Goal: Task Accomplishment & Management: Use online tool/utility

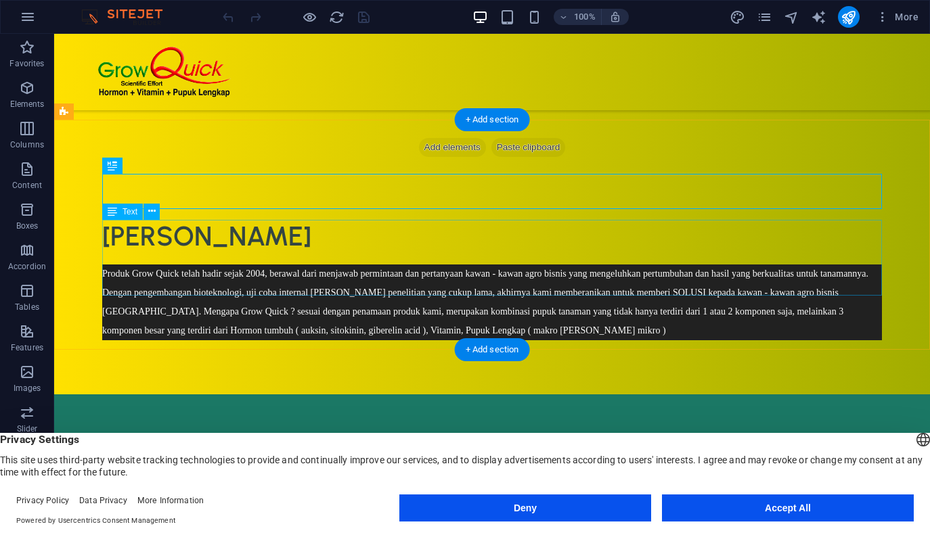
scroll to position [307, 0]
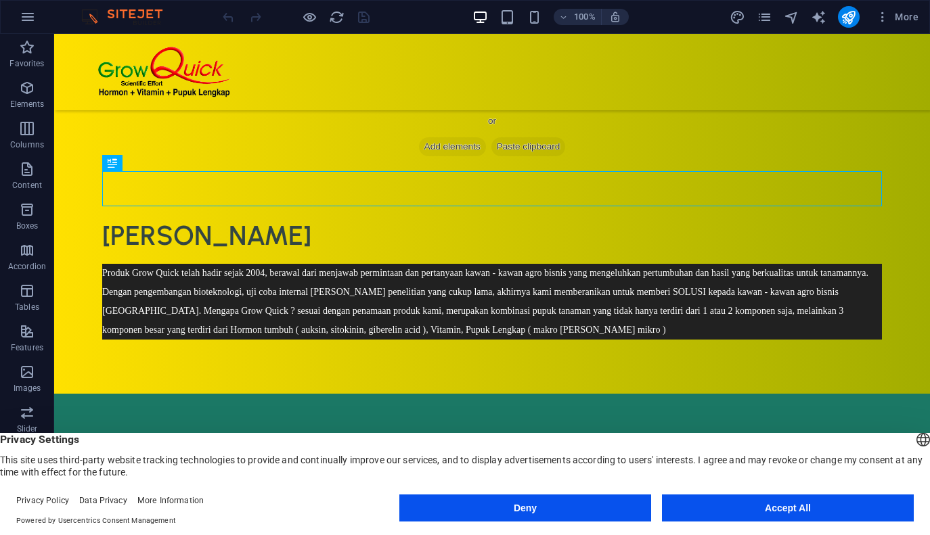
click at [751, 501] on button "Accept All" at bounding box center [788, 508] width 252 height 27
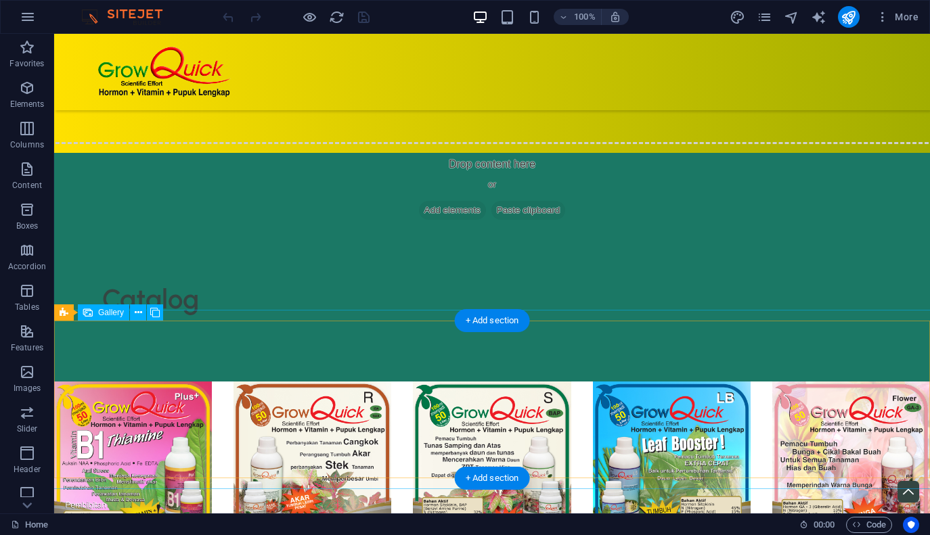
scroll to position [4491, 0]
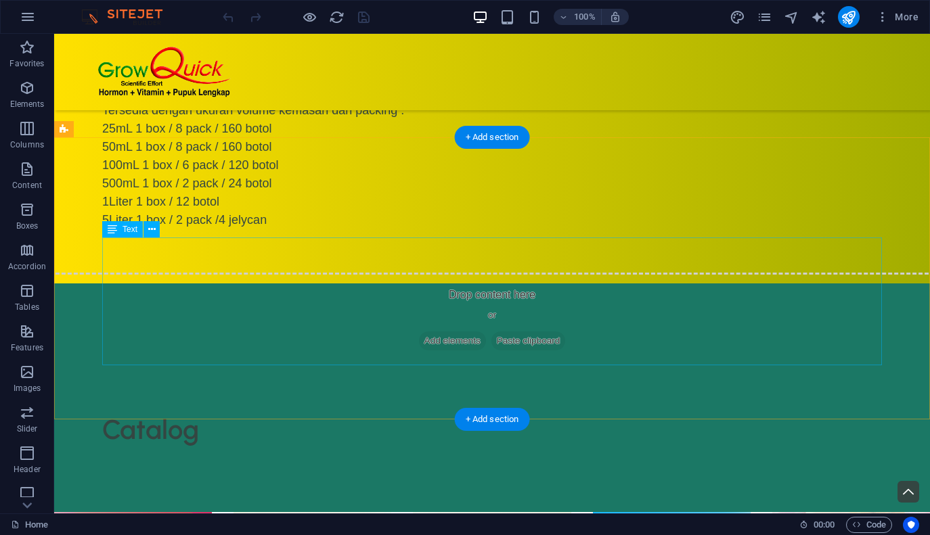
click at [180, 229] on div "Tersedia dengan ukuran volume kemasan dan packing : 25mL 1 box / 8 pack / 160 b…" at bounding box center [492, 166] width 780 height 128
click at [185, 229] on div "Tersedia dengan ukuran volume kemasan dan packing : 25mL 1 box / 8 pack / 160 b…" at bounding box center [492, 166] width 780 height 128
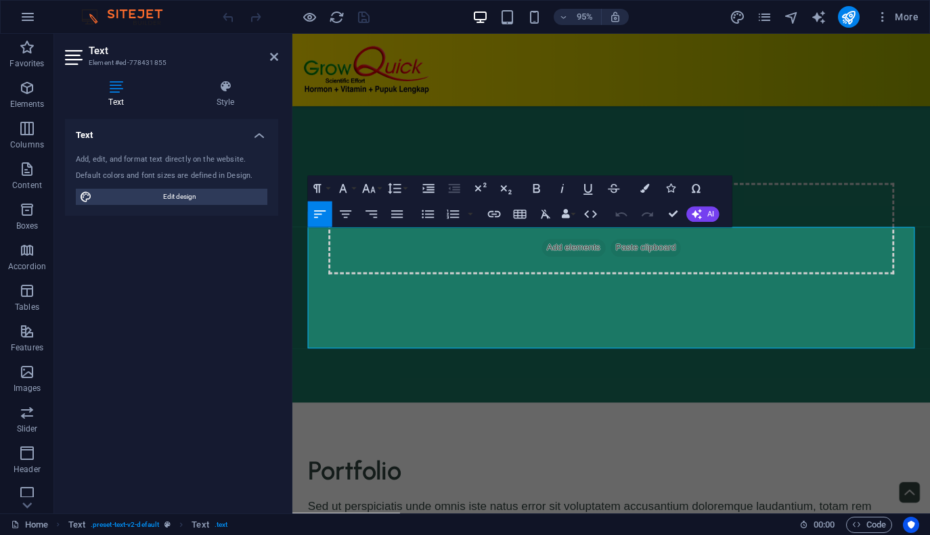
scroll to position [3789, 0]
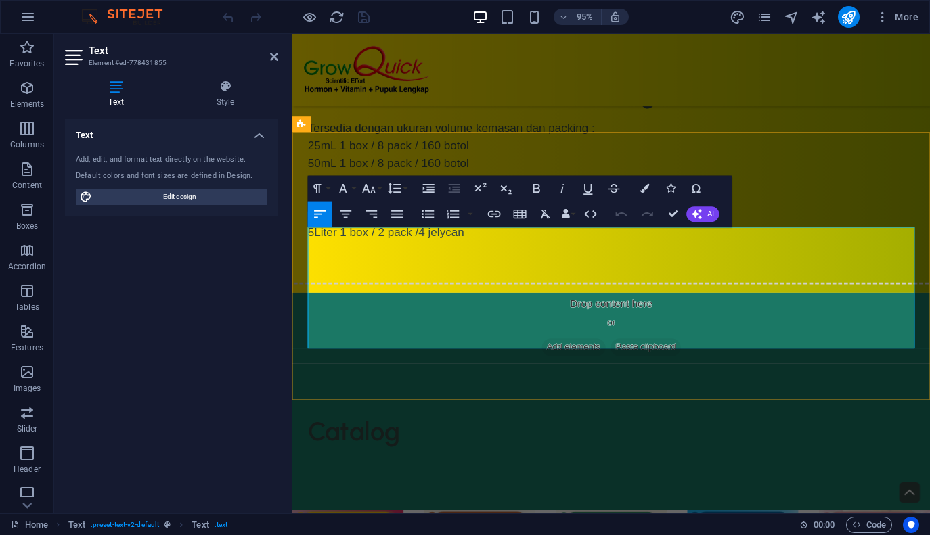
click at [387, 161] on p "25mL 1 box / 8 pack / 160 botol" at bounding box center [628, 152] width 639 height 18
click at [385, 179] on p "50mL 1 box / 8 pack / 160 botol" at bounding box center [628, 170] width 639 height 18
click at [449, 252] on p "5Liter 1 box / 2 pack /4 jelycan" at bounding box center [628, 243] width 639 height 18
click at [667, 252] on p "5Liter 1 box / 2 pack /4 jellycan" at bounding box center [628, 243] width 639 height 18
click at [451, 161] on p "25mL 1 box / 4 pack / 160 botol" at bounding box center [628, 152] width 639 height 18
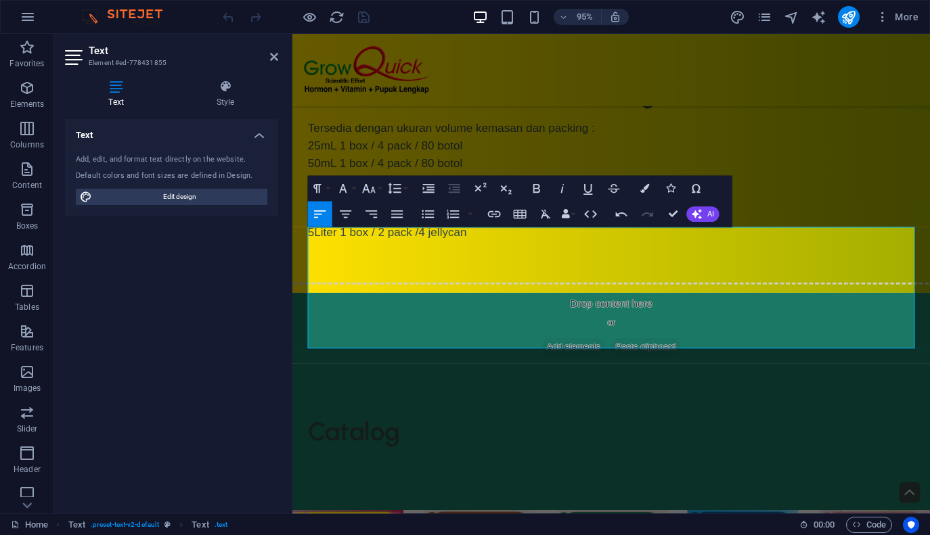
click at [261, 346] on div "Text Add, edit, and format text directly on the website. Default colors and fon…" at bounding box center [171, 311] width 213 height 384
click at [369, 17] on div at bounding box center [296, 17] width 152 height 22
click at [774, 97] on div at bounding box center [627, 72] width 671 height 76
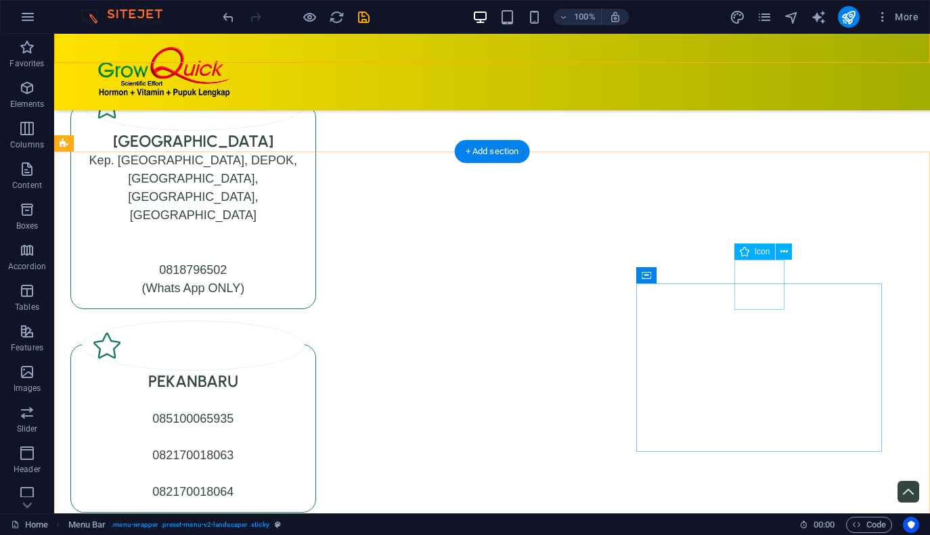
scroll to position [6718, 0]
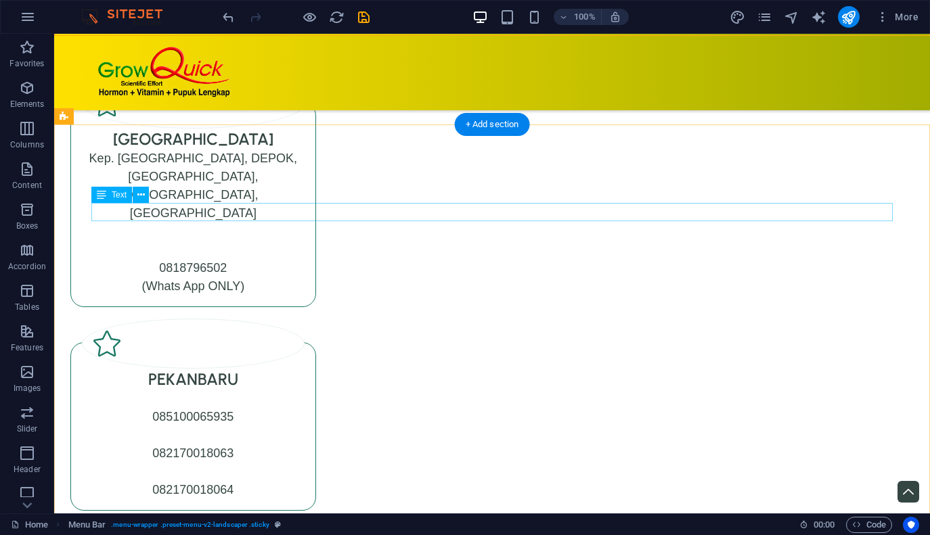
click at [411, 67] on div "Silahkan untuk re-seller, agen bisa menghubungi Distributor kota Anda / kota te…" at bounding box center [460, 58] width 801 height 18
click at [305, 67] on div "Silahkan untuk re-seller, agen bisa menghubungi Distributor kota Anda / kota te…" at bounding box center [460, 58] width 801 height 18
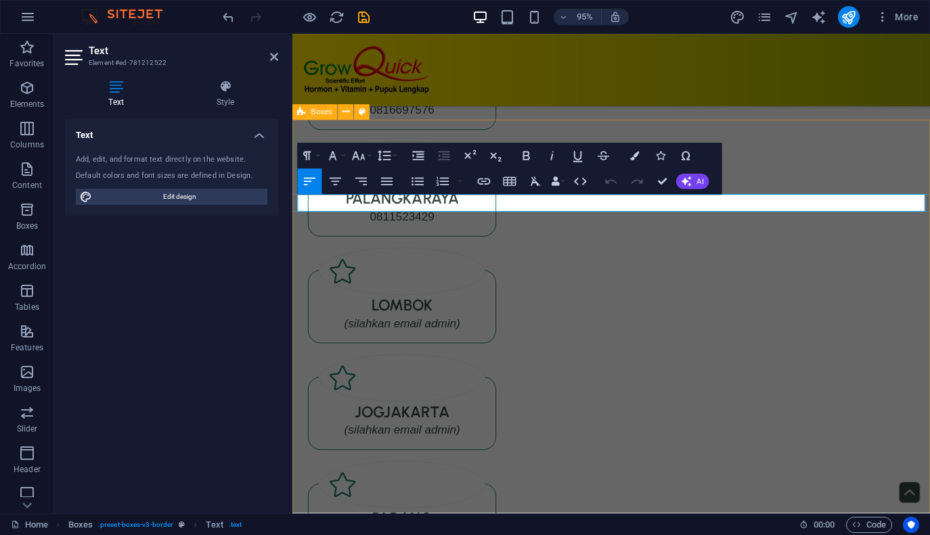
scroll to position [5799, 0]
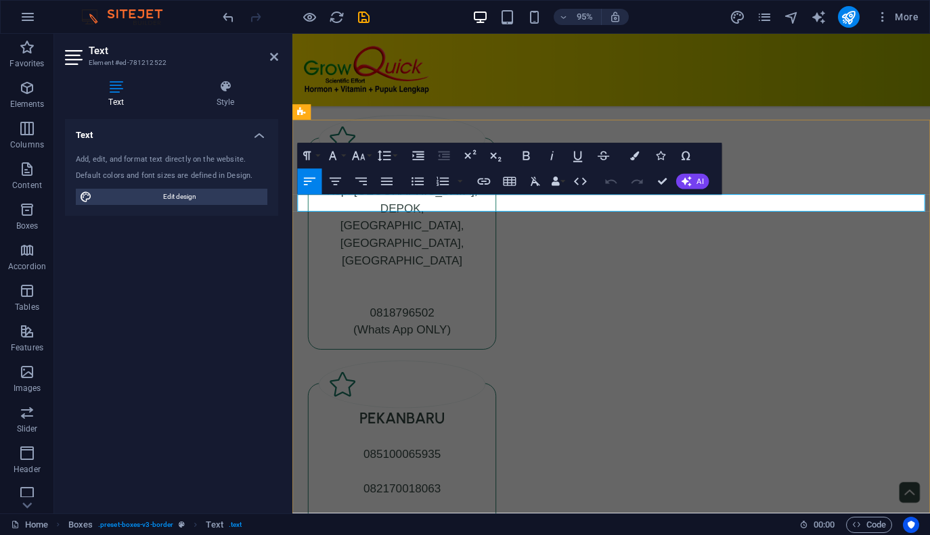
click at [425, 108] on p "Silahkan untuk re-seller, agen bisa menghubungi Distributor kota Anda / kota te…" at bounding box center [628, 99] width 660 height 18
click at [266, 321] on div "Text Add, edit, and format text directly on the website. Default colors and fon…" at bounding box center [171, 311] width 213 height 384
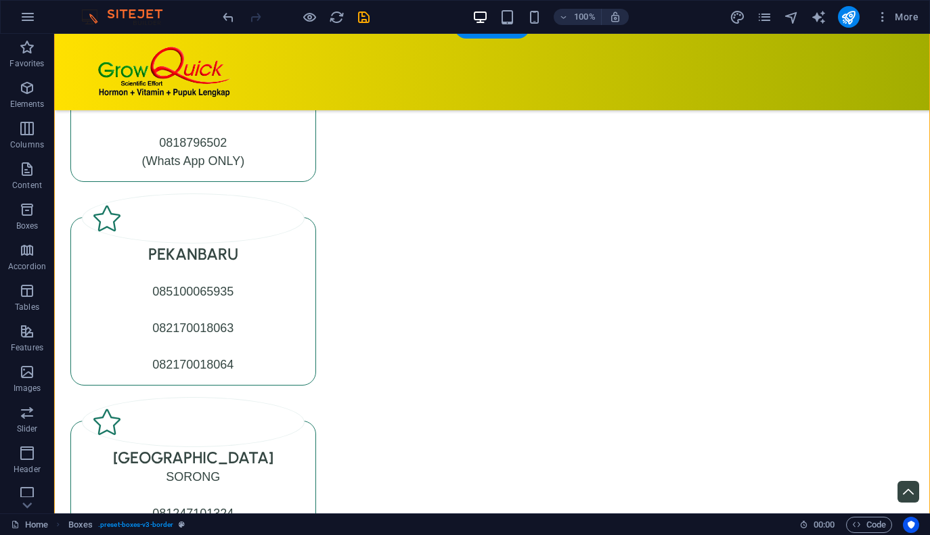
scroll to position [6850, 0]
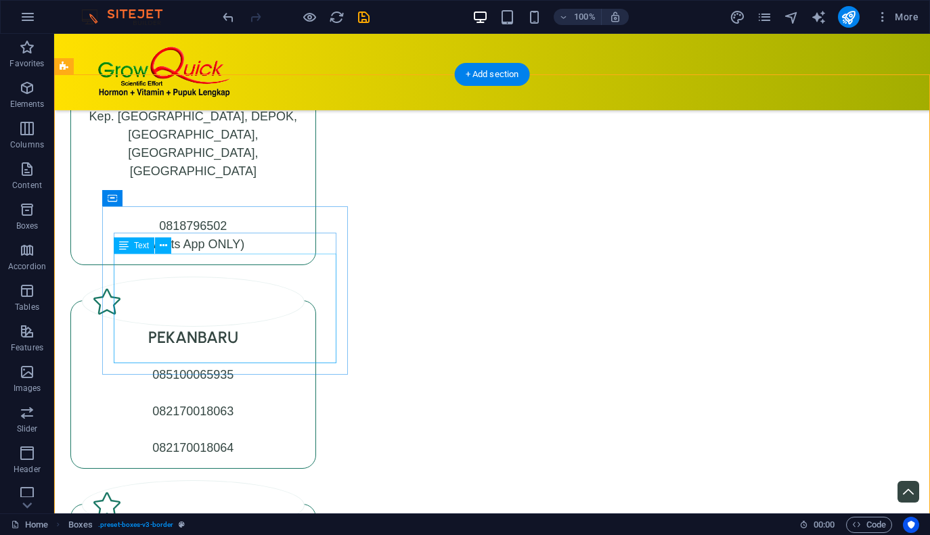
scroll to position [6760, 0]
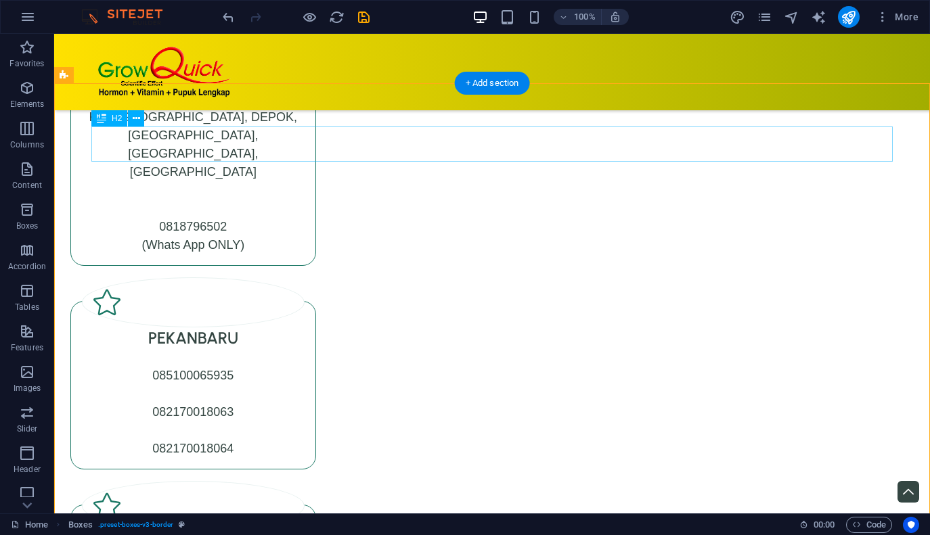
click at [139, 122] on icon at bounding box center [136, 119] width 7 height 14
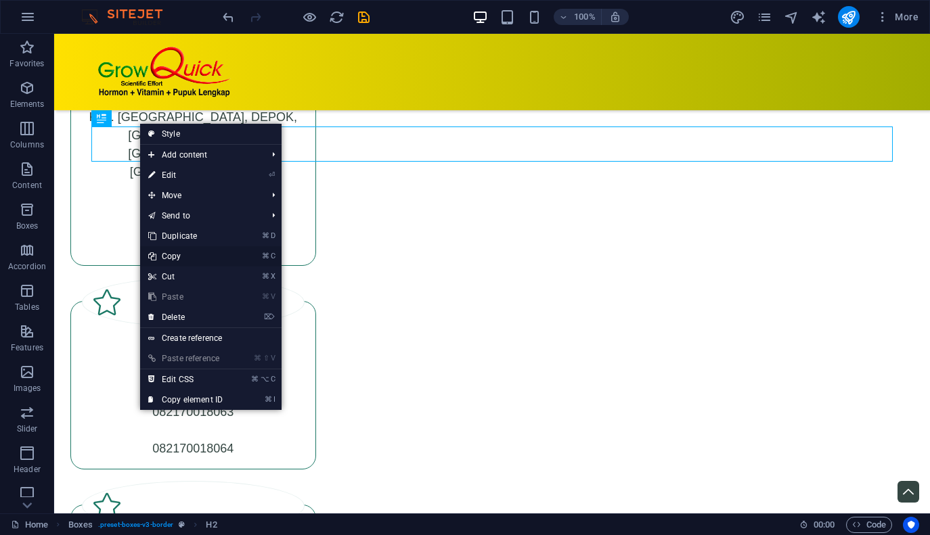
click at [181, 251] on link "⌘ C Copy" at bounding box center [185, 256] width 91 height 20
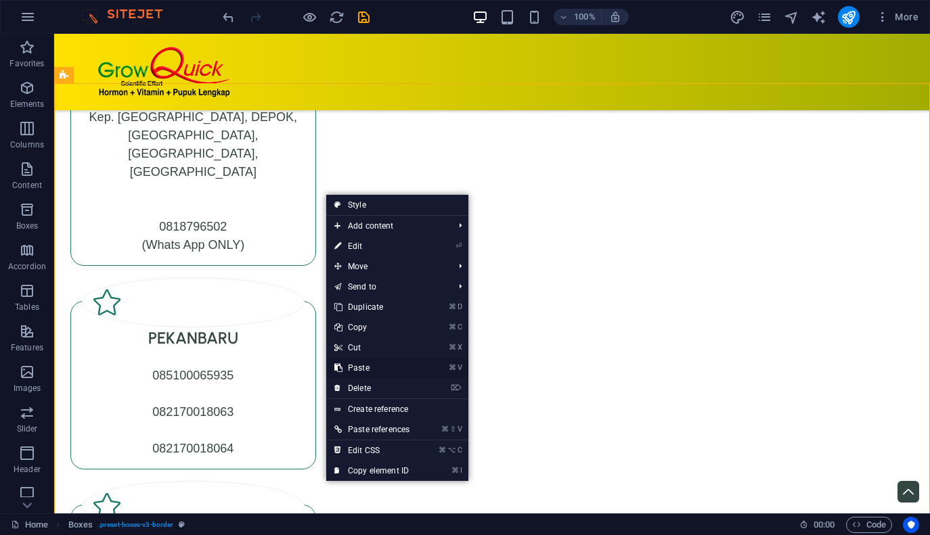
click at [363, 369] on link "⌘ V Paste" at bounding box center [371, 368] width 91 height 20
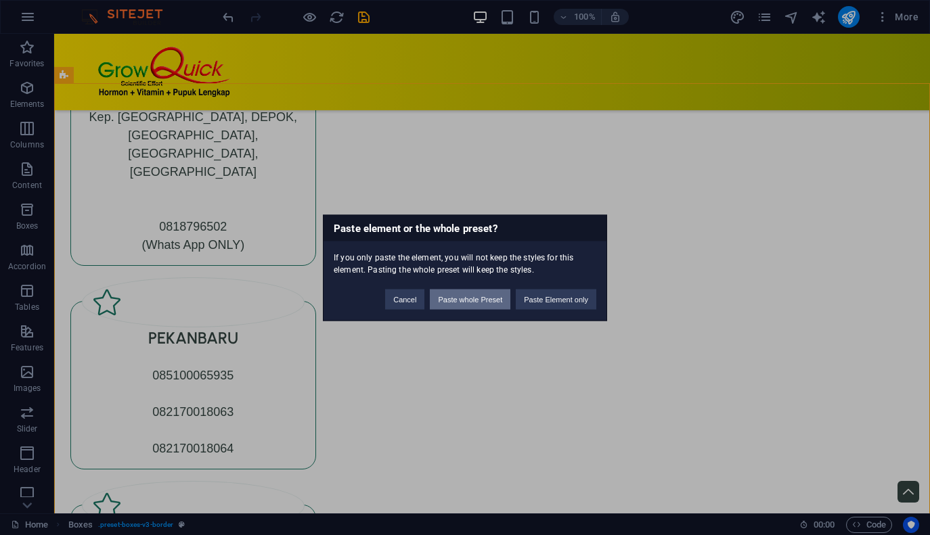
click at [480, 305] on button "Paste whole Preset" at bounding box center [470, 299] width 81 height 20
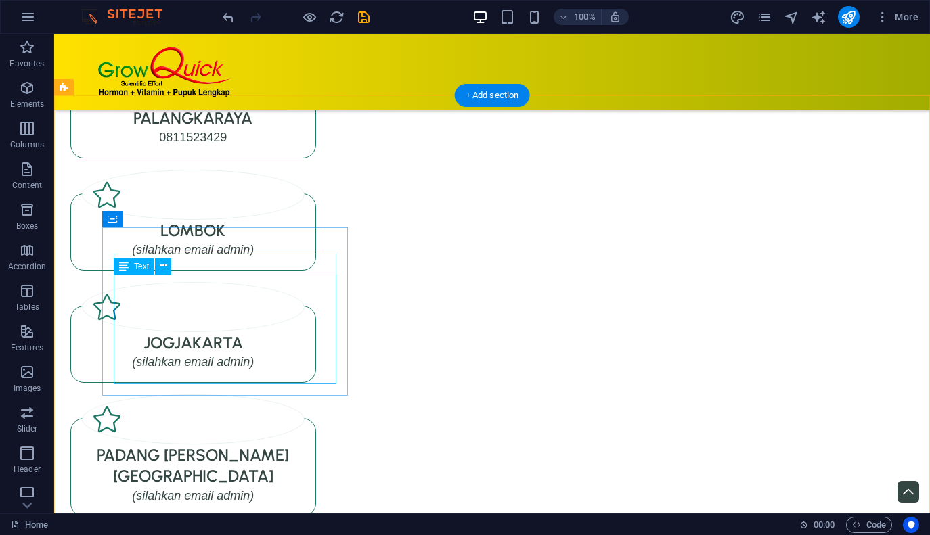
scroll to position [7662, 0]
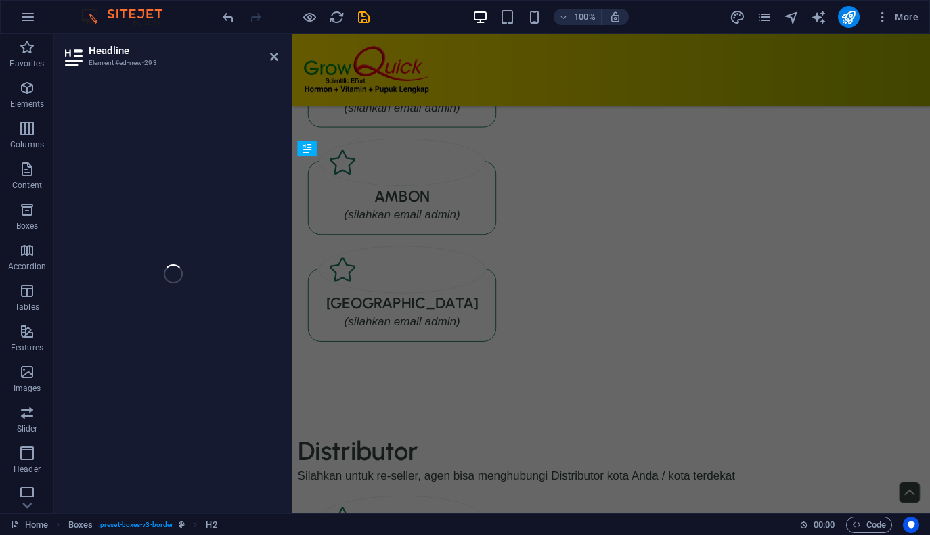
scroll to position [6783, 0]
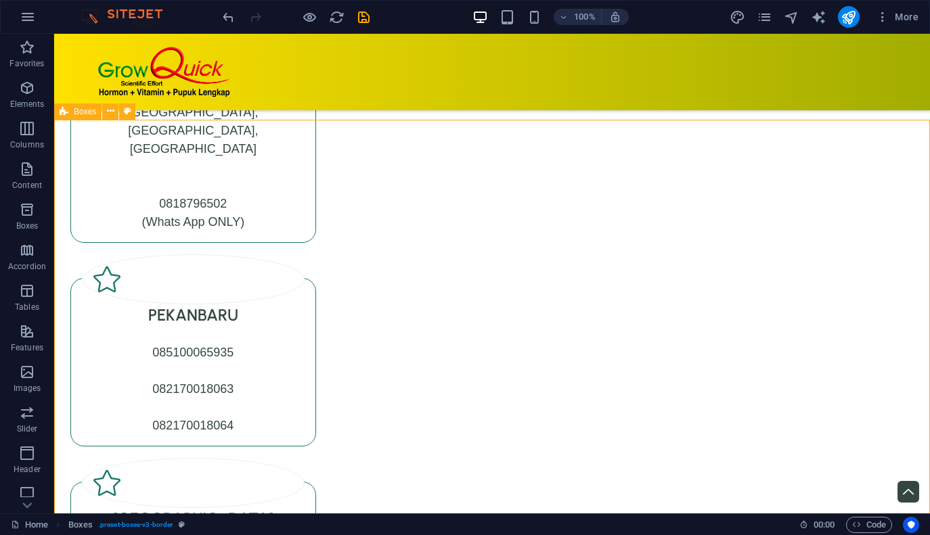
scroll to position [7662, 0]
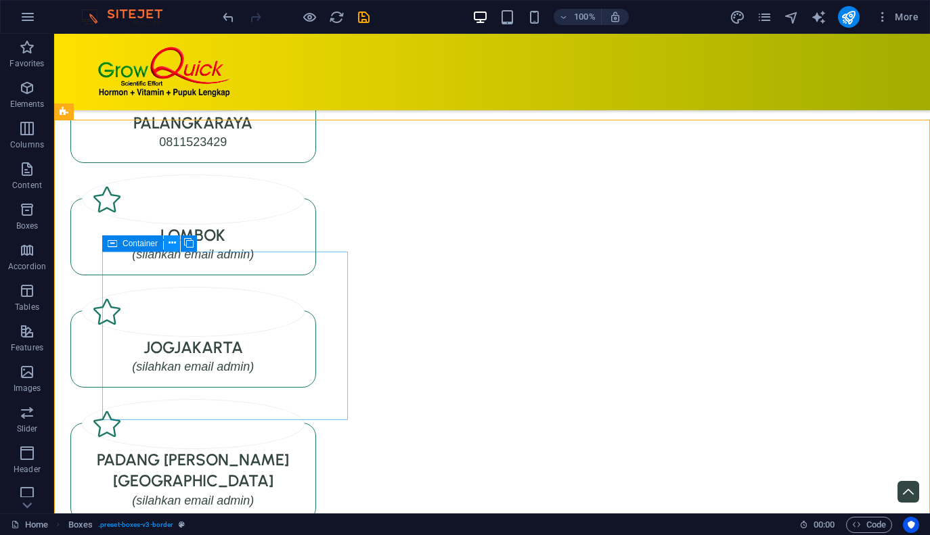
click at [173, 245] on icon at bounding box center [171, 243] width 7 height 14
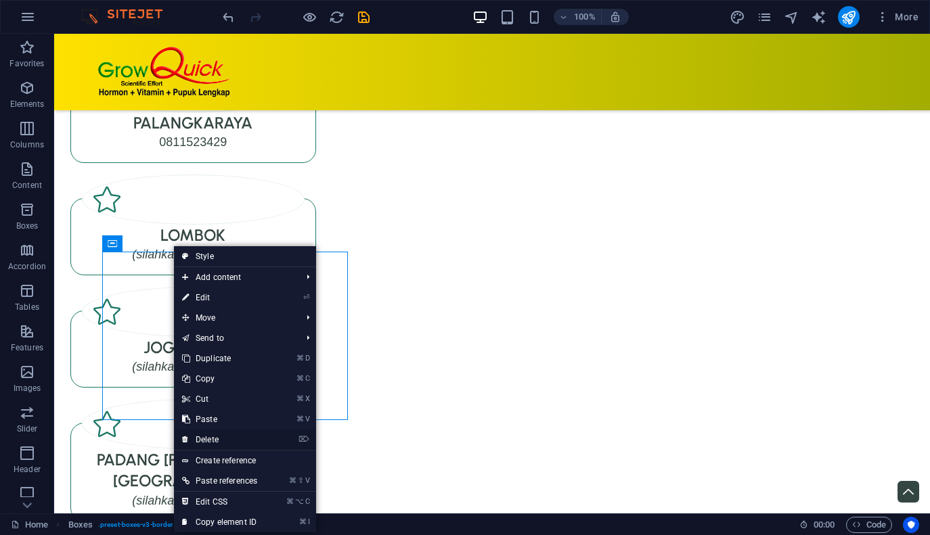
click at [205, 438] on link "⌦ Delete" at bounding box center [219, 440] width 91 height 20
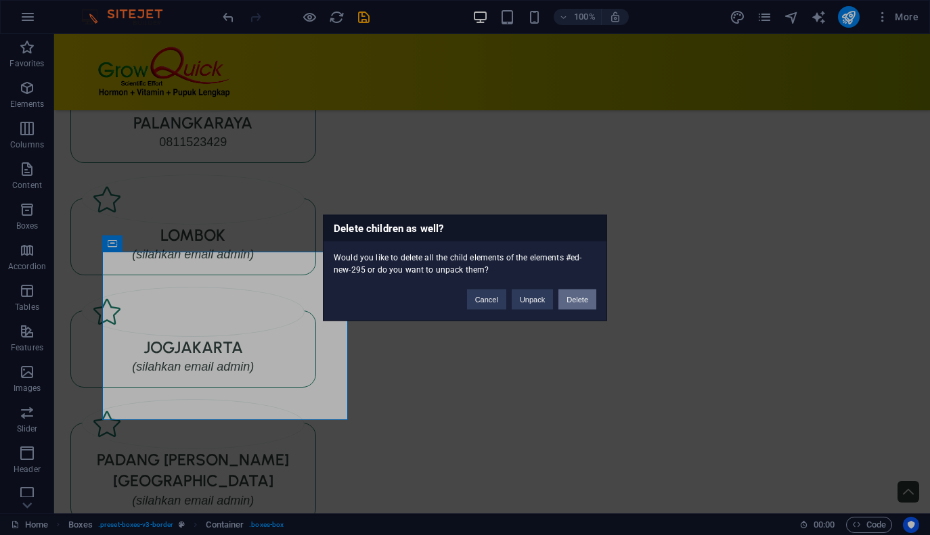
click at [579, 299] on button "Delete" at bounding box center [577, 299] width 38 height 20
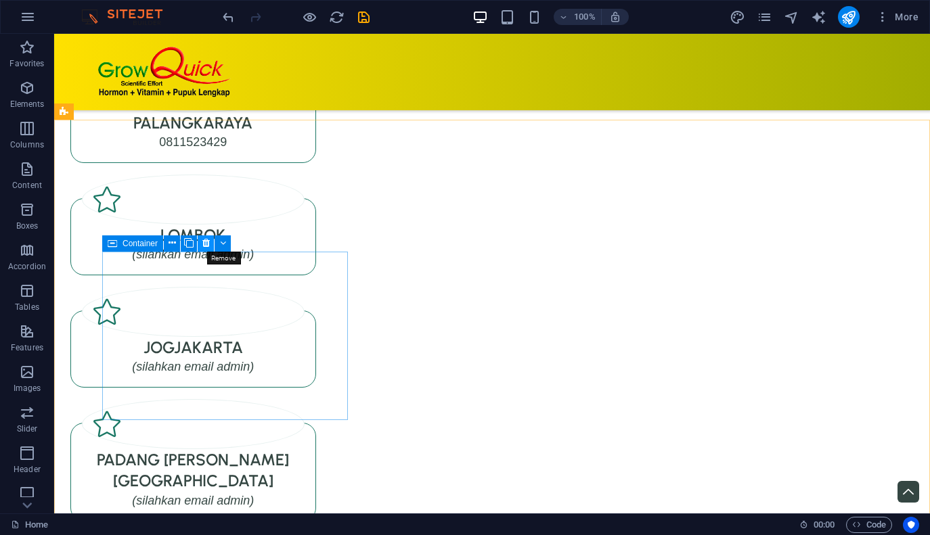
click at [203, 244] on icon at bounding box center [205, 243] width 7 height 14
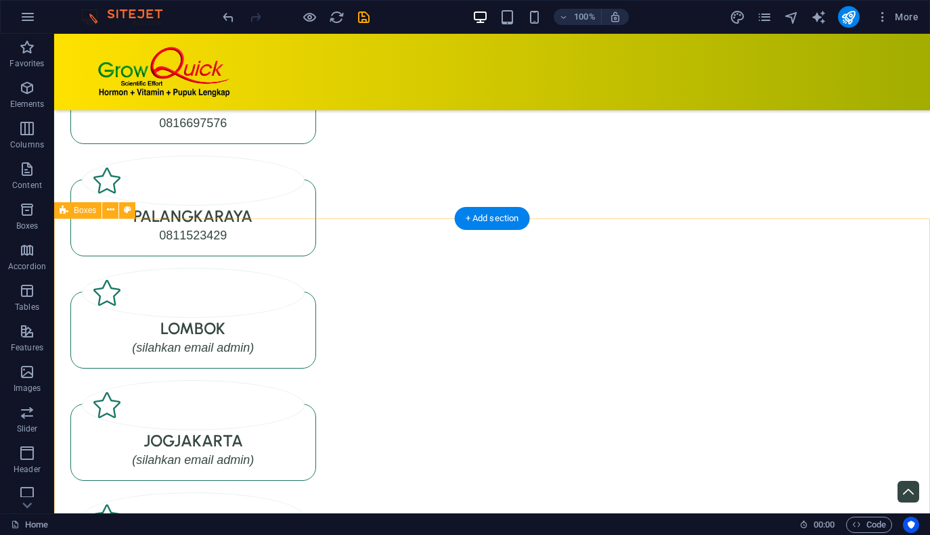
scroll to position [7562, 0]
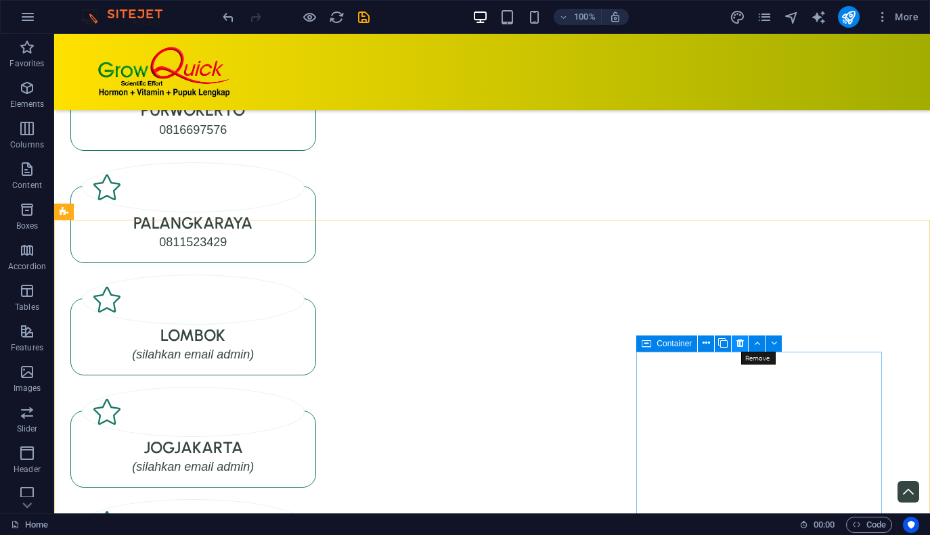
click at [740, 341] on icon at bounding box center [739, 343] width 7 height 14
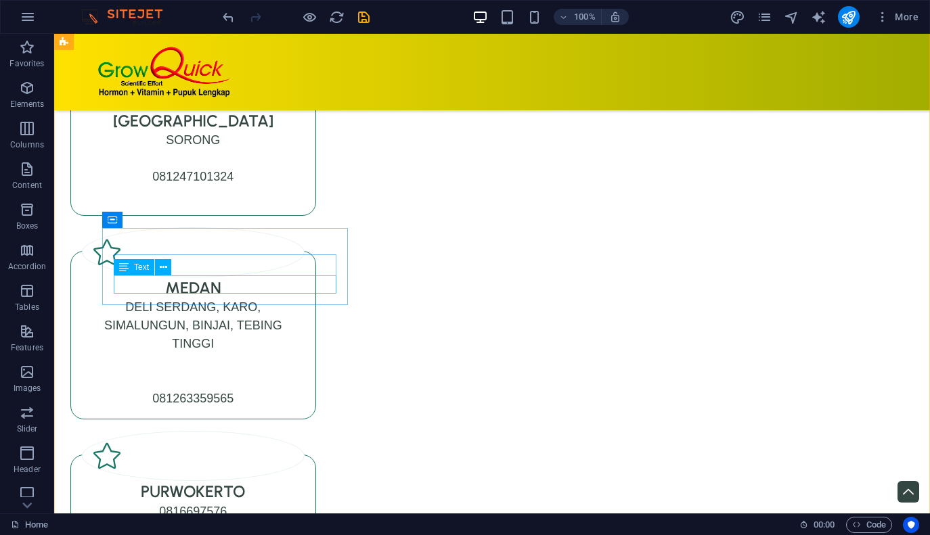
scroll to position [7176, 0]
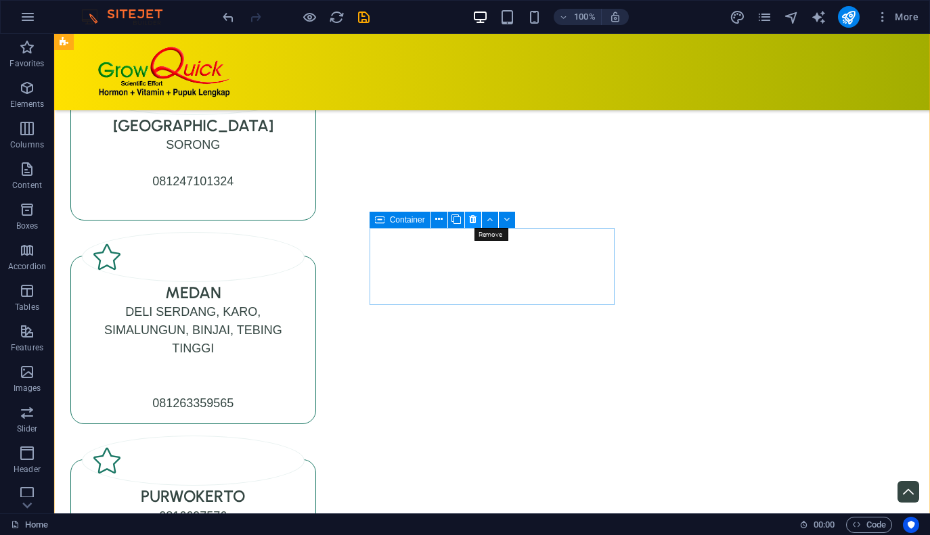
click at [472, 223] on icon at bounding box center [472, 219] width 7 height 14
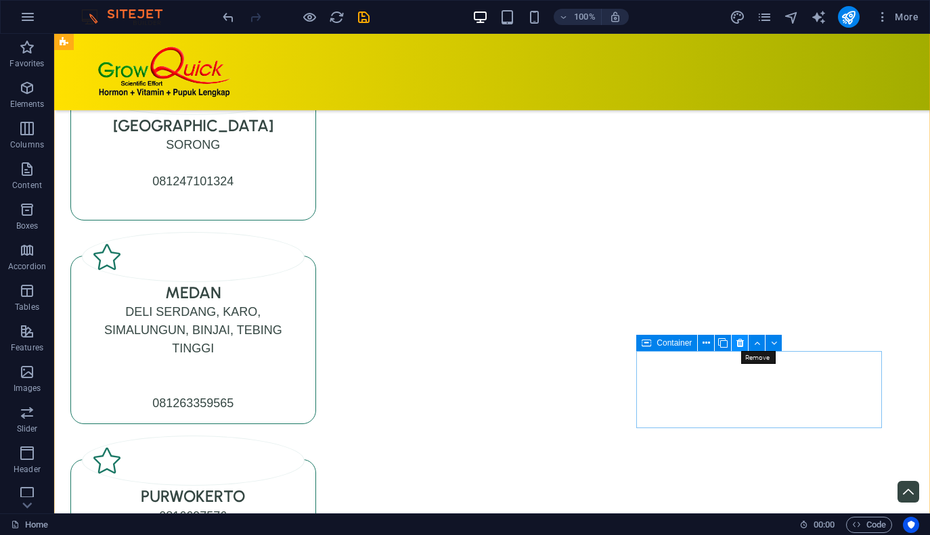
click at [741, 343] on icon at bounding box center [739, 343] width 7 height 14
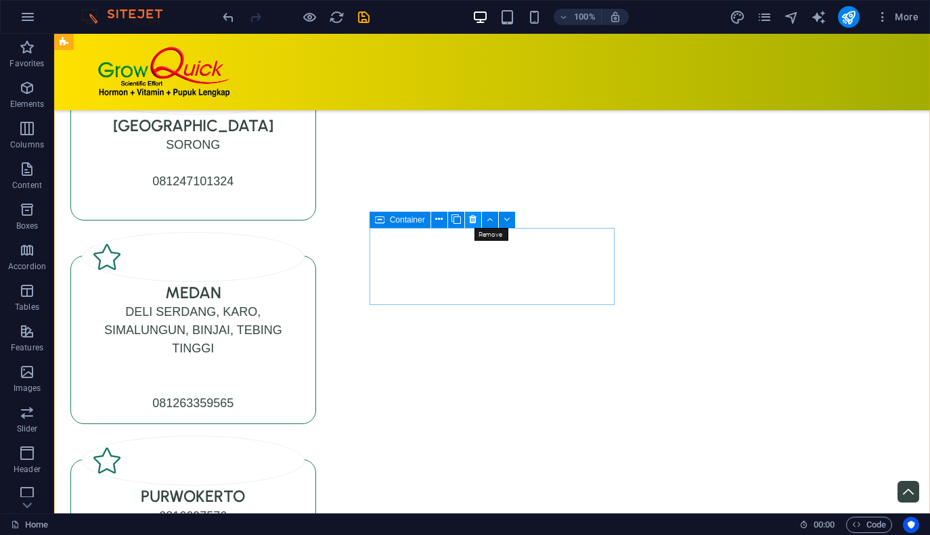
click at [474, 222] on icon at bounding box center [472, 219] width 7 height 14
click at [471, 218] on icon at bounding box center [472, 219] width 7 height 14
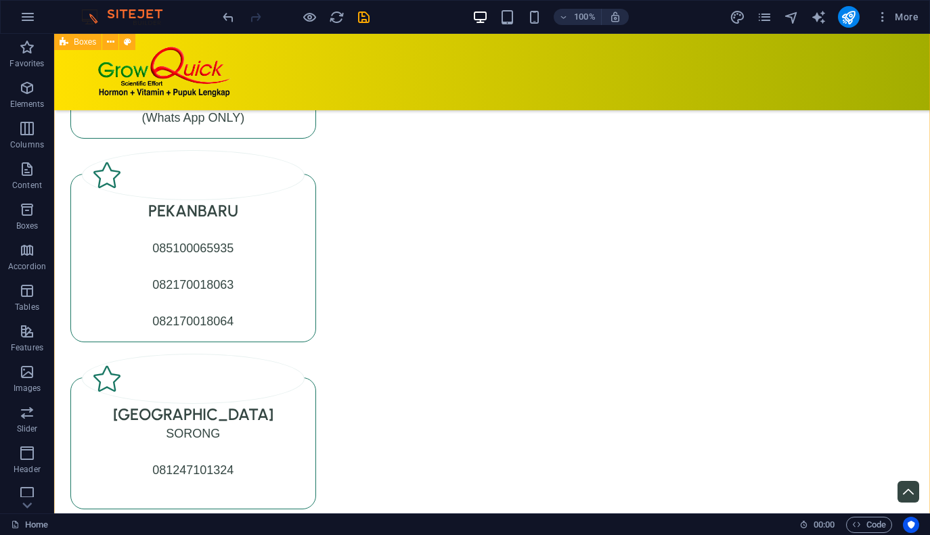
scroll to position [6896, 0]
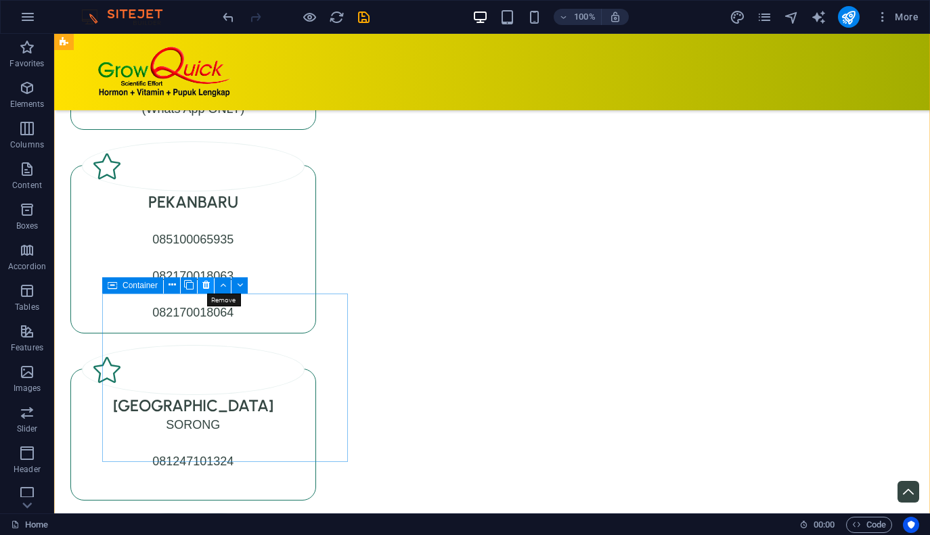
click at [202, 285] on icon at bounding box center [205, 285] width 7 height 14
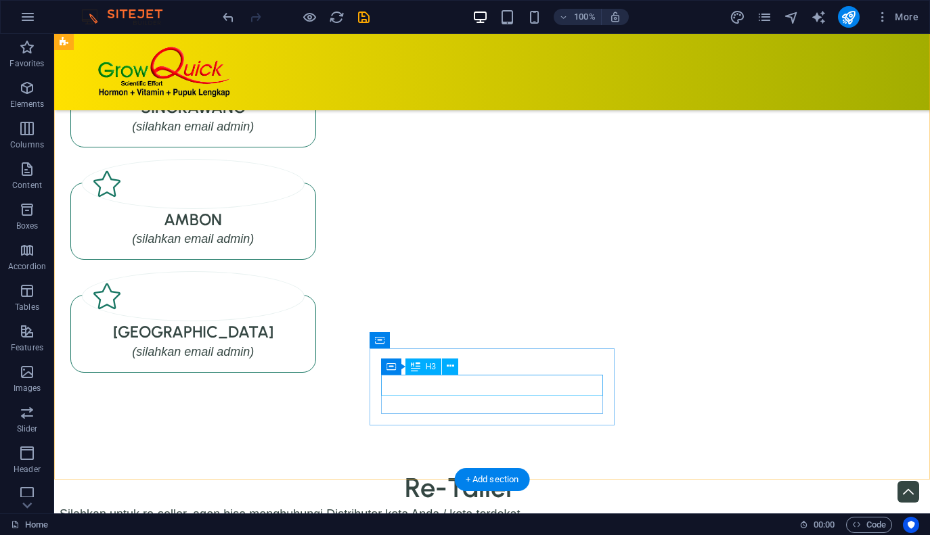
scroll to position [7812, 0]
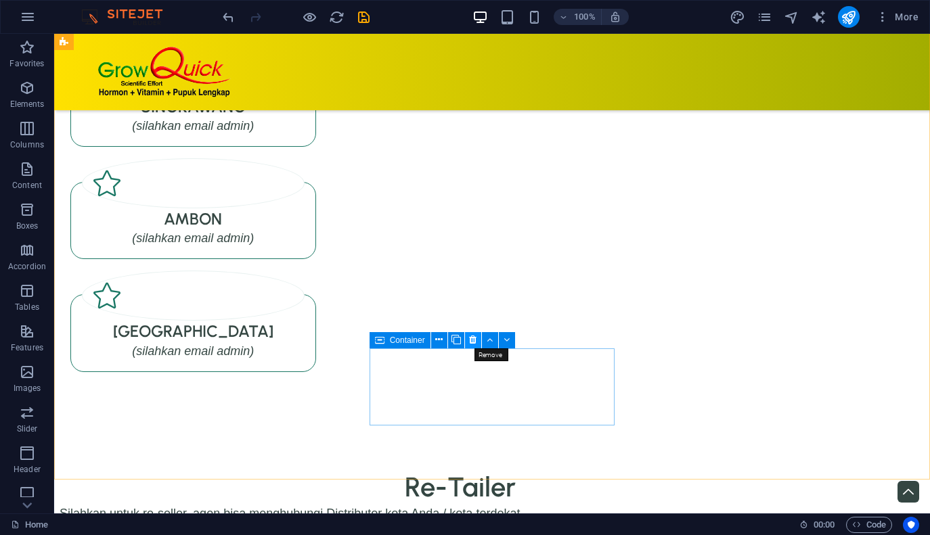
click at [471, 342] on icon at bounding box center [472, 340] width 7 height 14
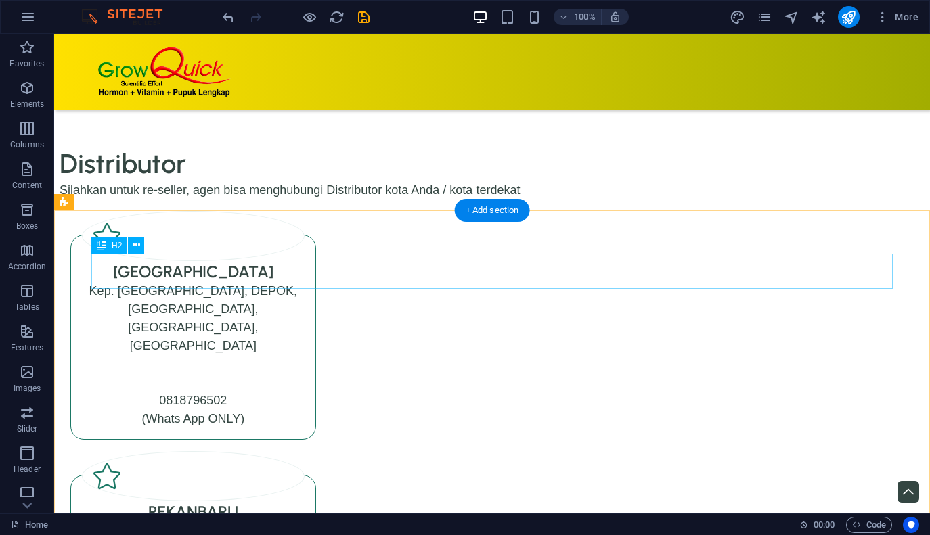
scroll to position [6581, 0]
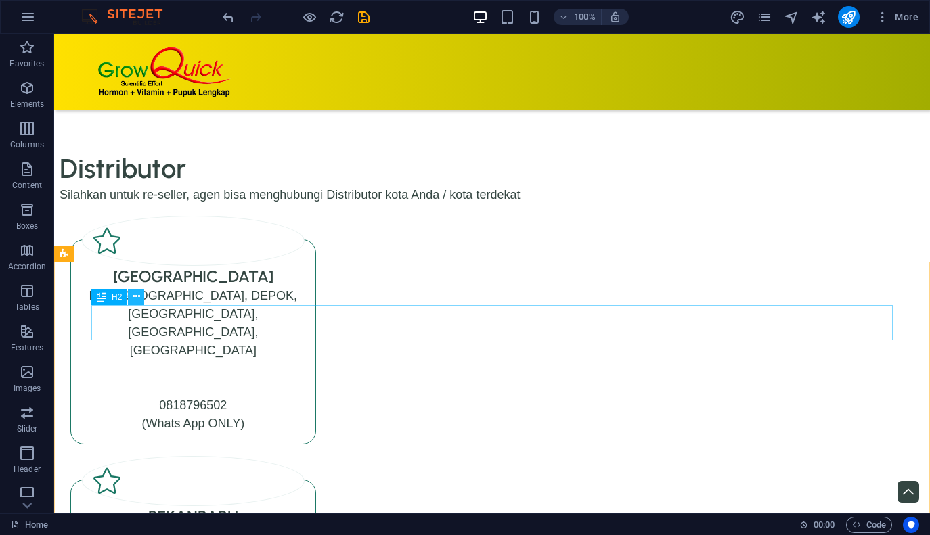
click at [137, 296] on icon at bounding box center [136, 297] width 7 height 14
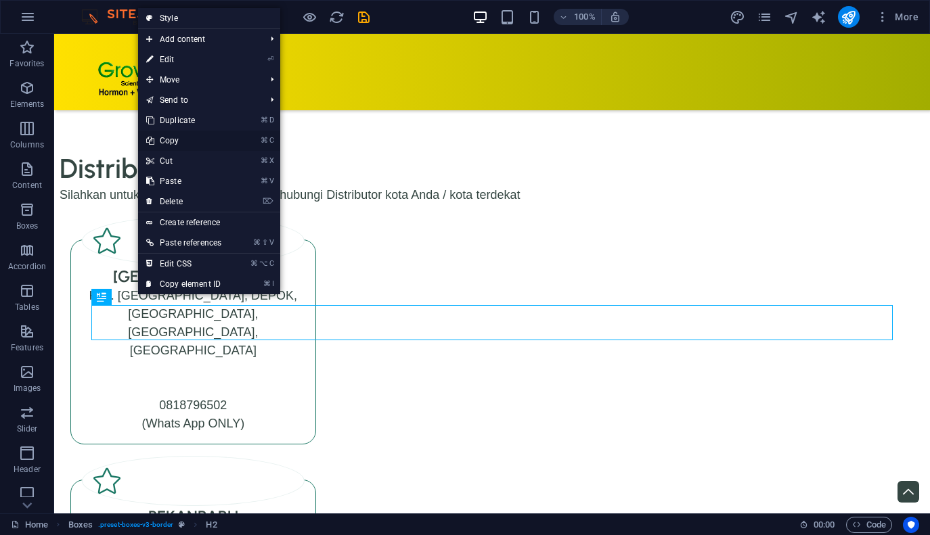
click at [186, 143] on link "⌘ C Copy" at bounding box center [183, 141] width 91 height 20
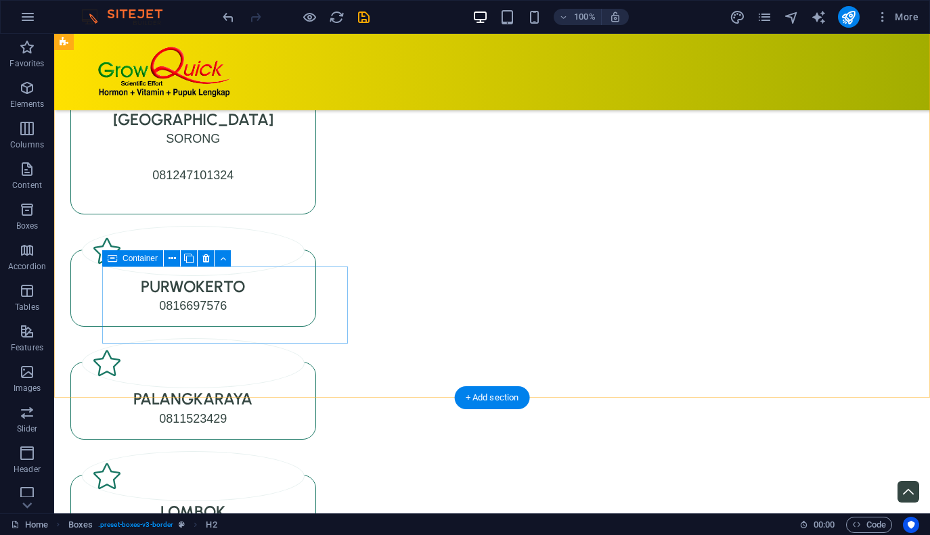
scroll to position [7212, 0]
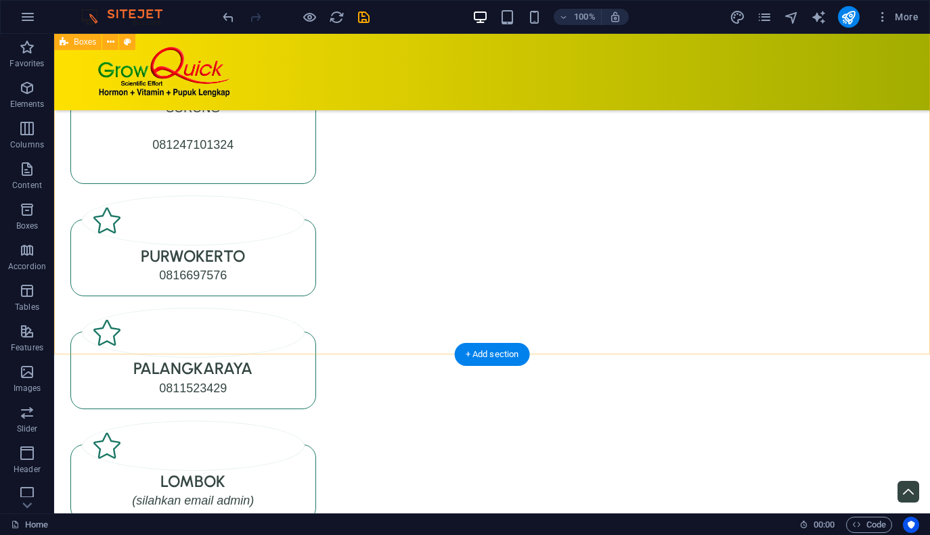
click at [316, 342] on div "Distributor Silahkan untuk re-seller, agen bisa menghubungi Distributor kota An…" at bounding box center [492, 251] width 876 height 1550
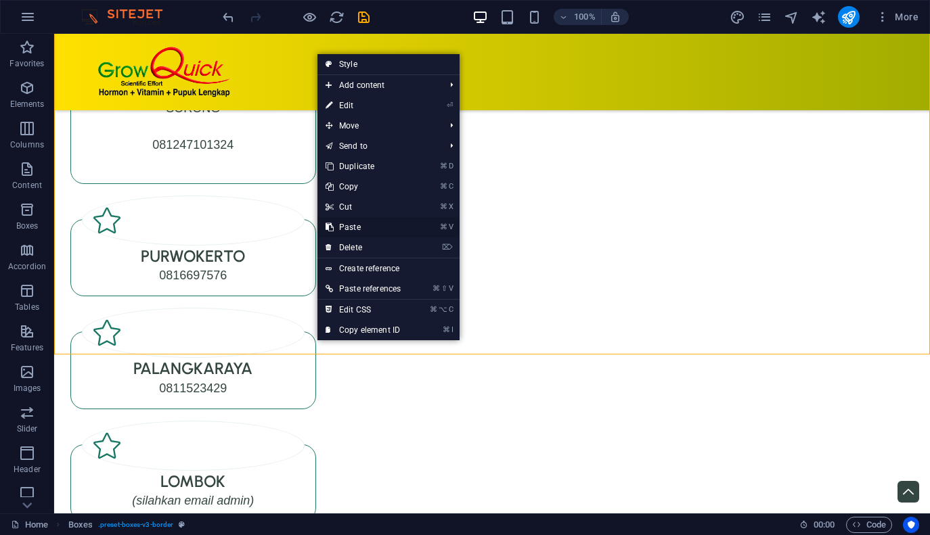
click at [365, 225] on link "⌘ V Paste" at bounding box center [362, 227] width 91 height 20
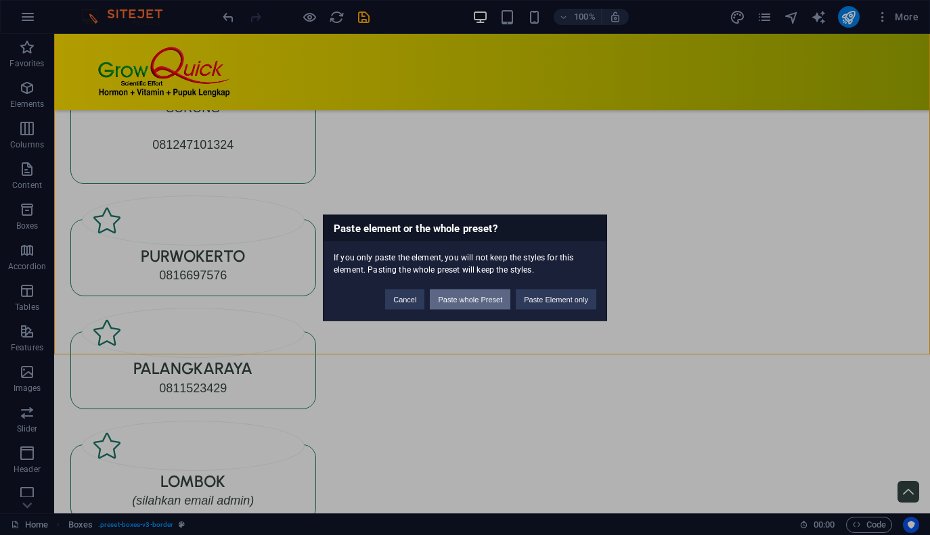
click at [463, 300] on button "Paste whole Preset" at bounding box center [470, 299] width 81 height 20
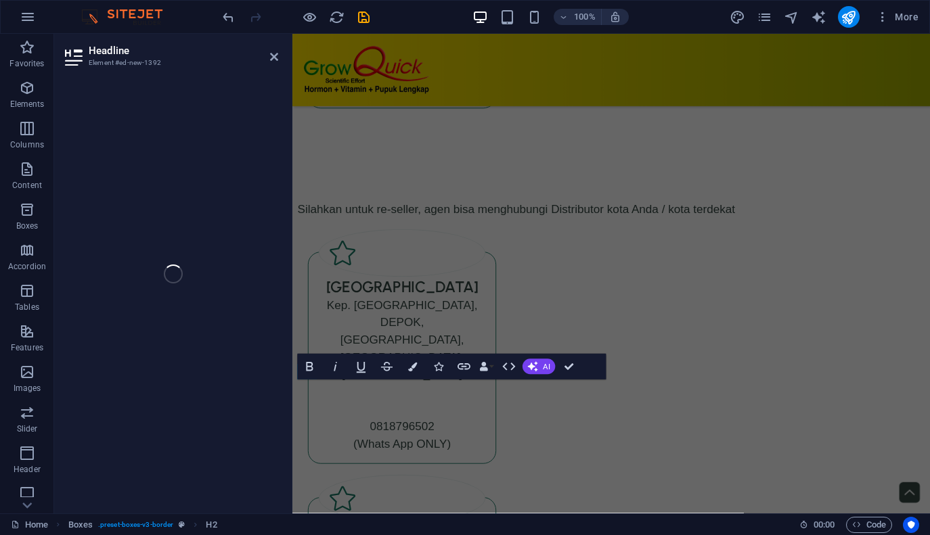
scroll to position [6312, 0]
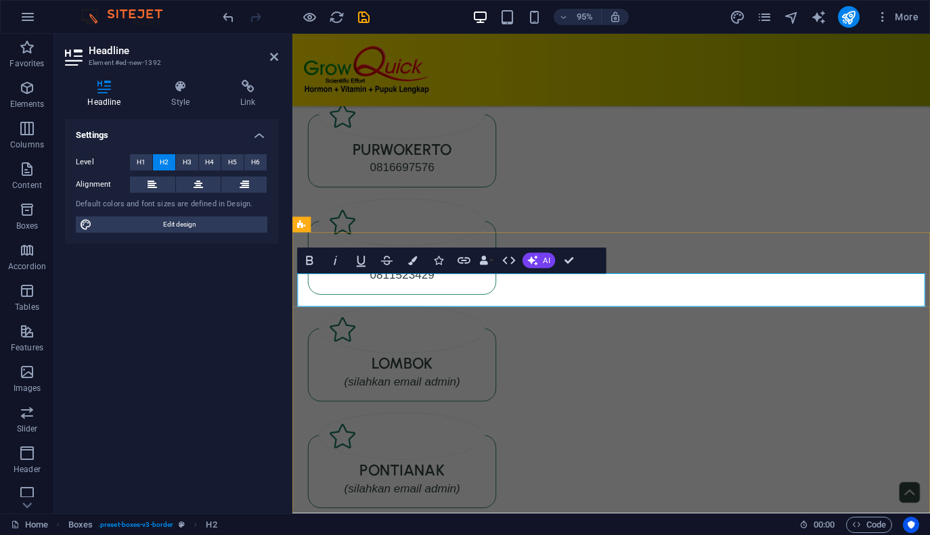
scroll to position [6475, 0]
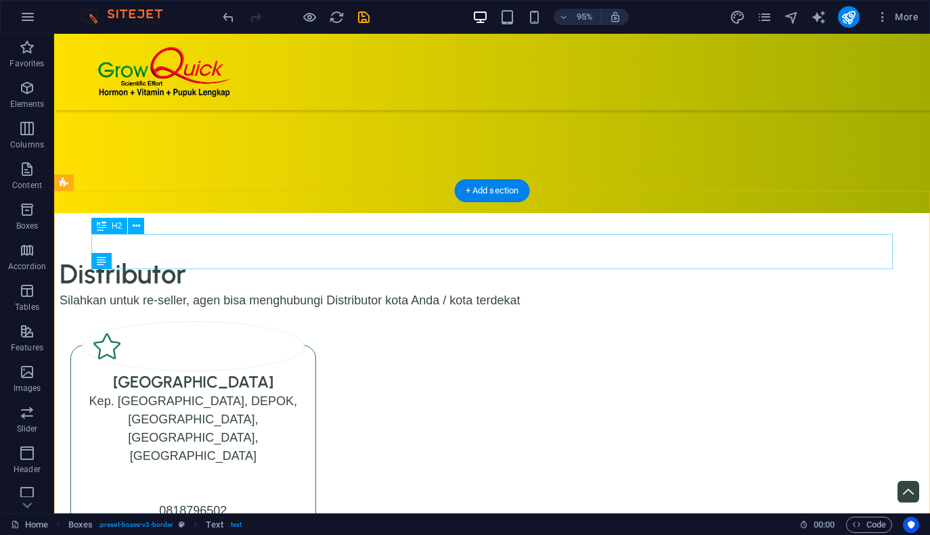
scroll to position [7376, 0]
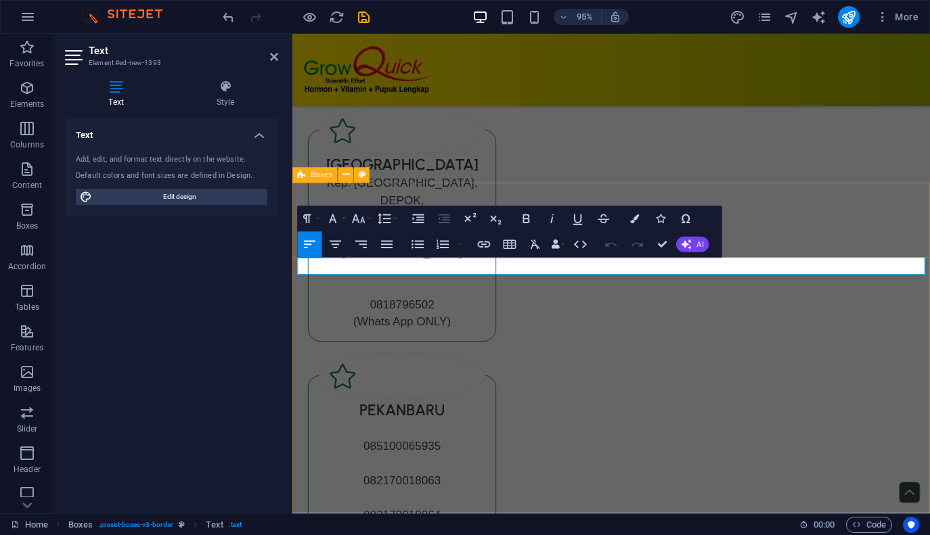
scroll to position [6475, 0]
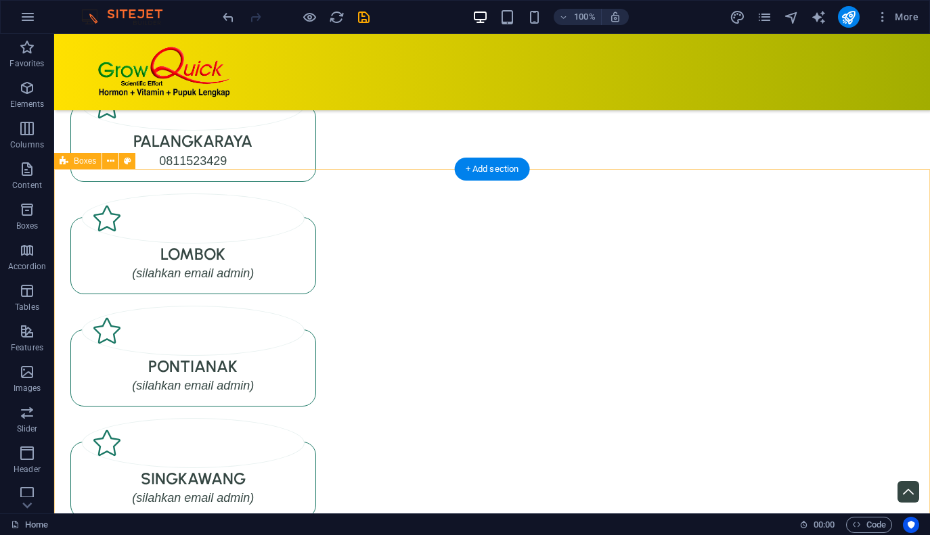
scroll to position [7458, 0]
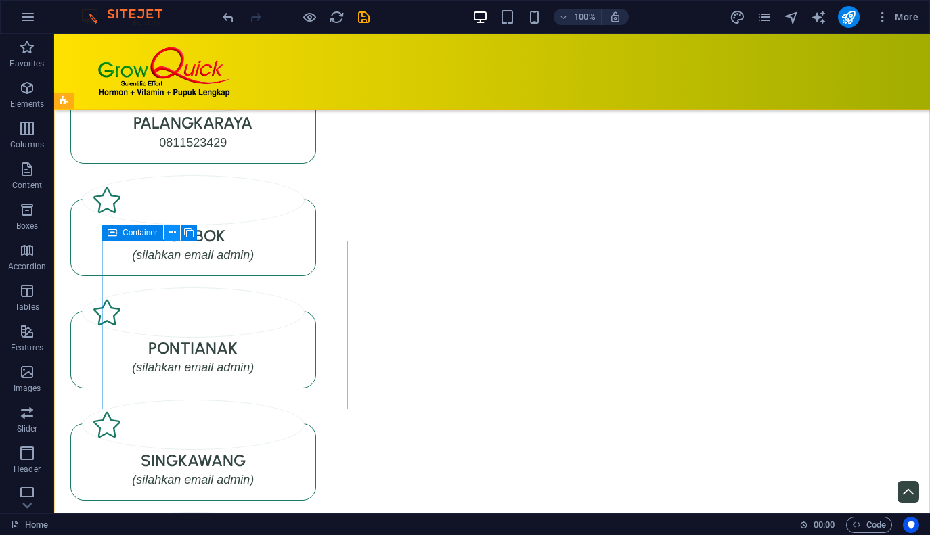
click at [173, 232] on icon at bounding box center [171, 233] width 7 height 14
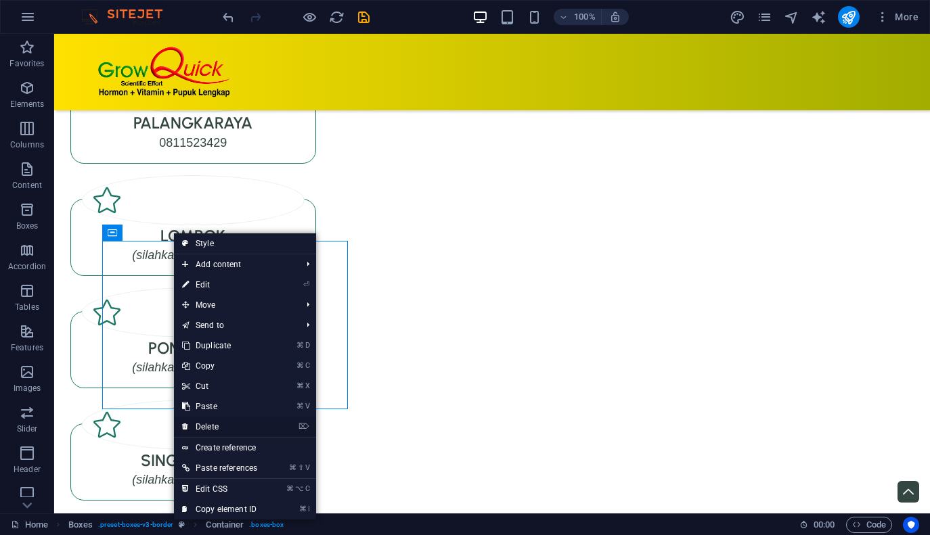
click at [222, 425] on link "⌦ Delete" at bounding box center [219, 427] width 91 height 20
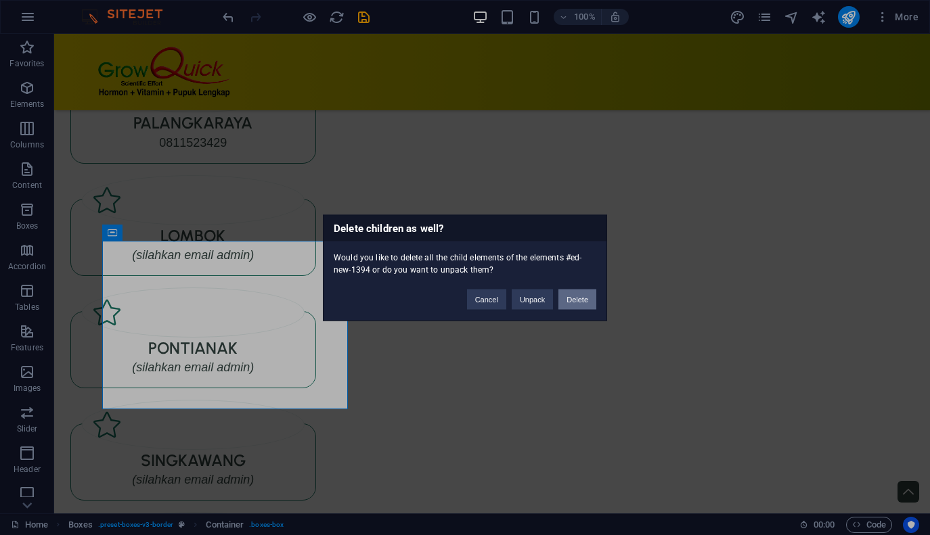
click at [576, 302] on button "Delete" at bounding box center [577, 299] width 38 height 20
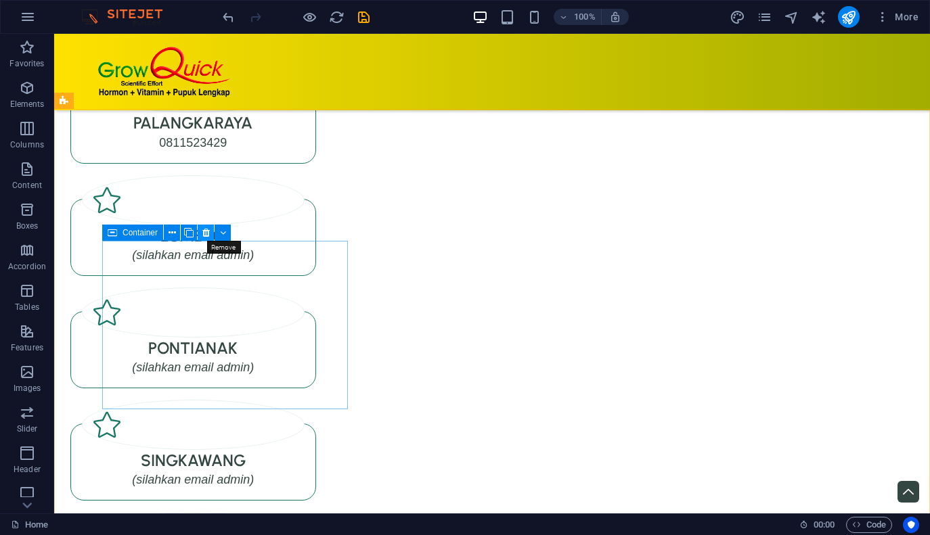
click at [205, 237] on icon at bounding box center [205, 233] width 7 height 14
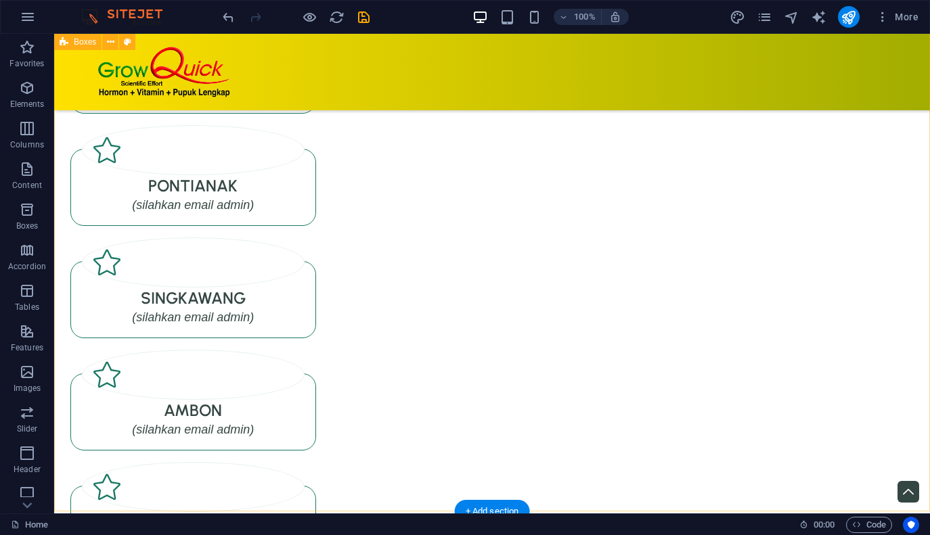
scroll to position [7626, 0]
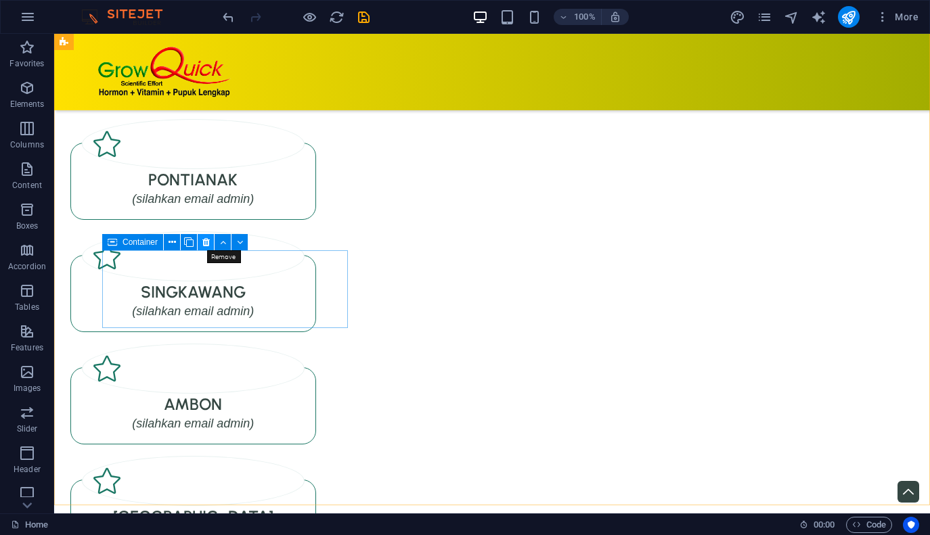
click at [205, 247] on icon at bounding box center [205, 242] width 7 height 14
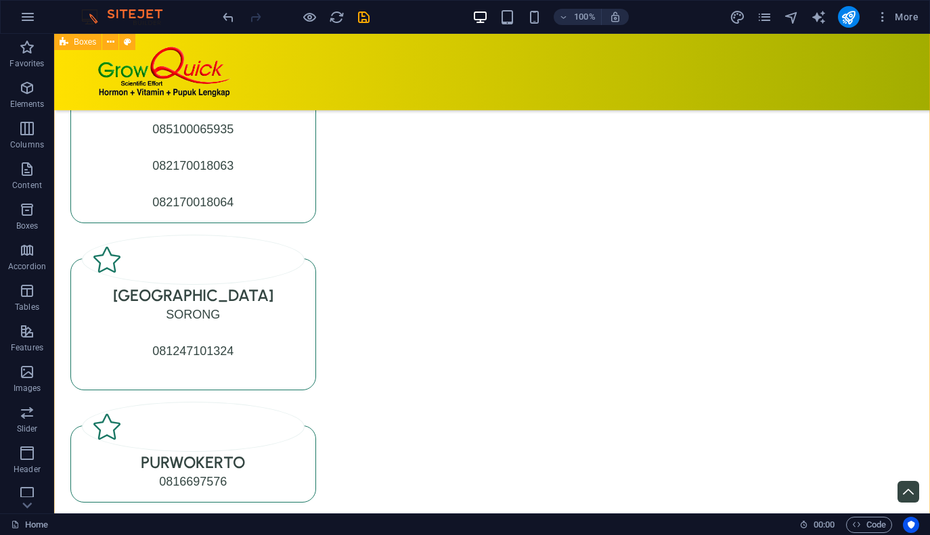
scroll to position [7007, 0]
click at [206, 419] on icon at bounding box center [205, 421] width 7 height 14
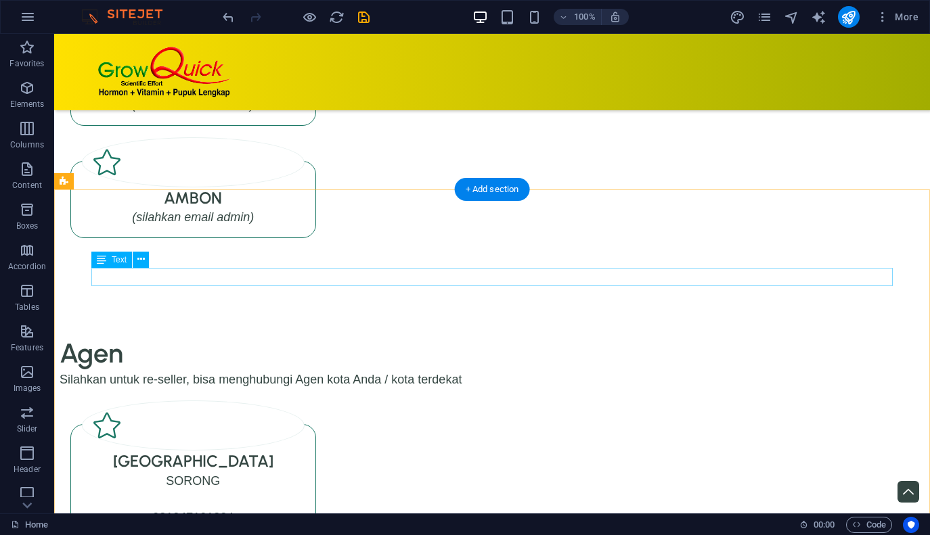
scroll to position [7835, 0]
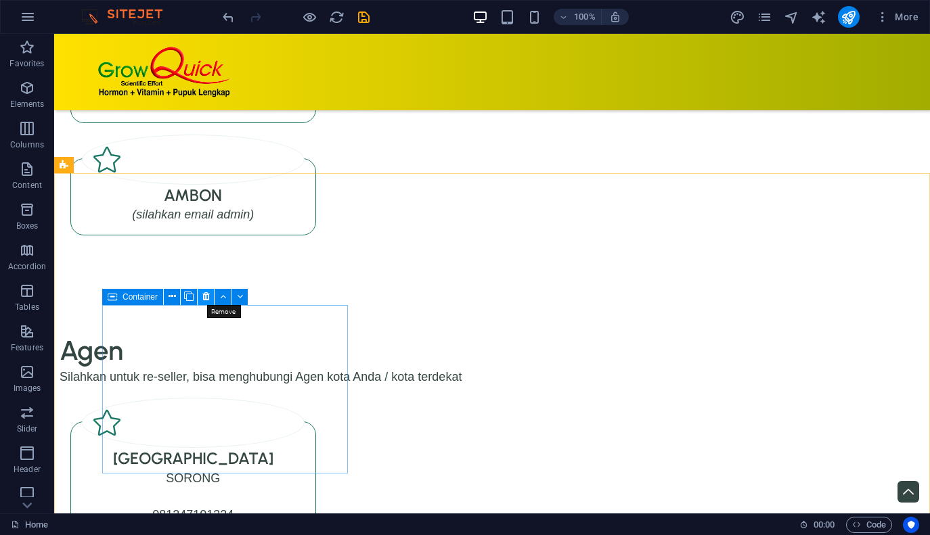
click at [204, 297] on icon at bounding box center [205, 297] width 7 height 14
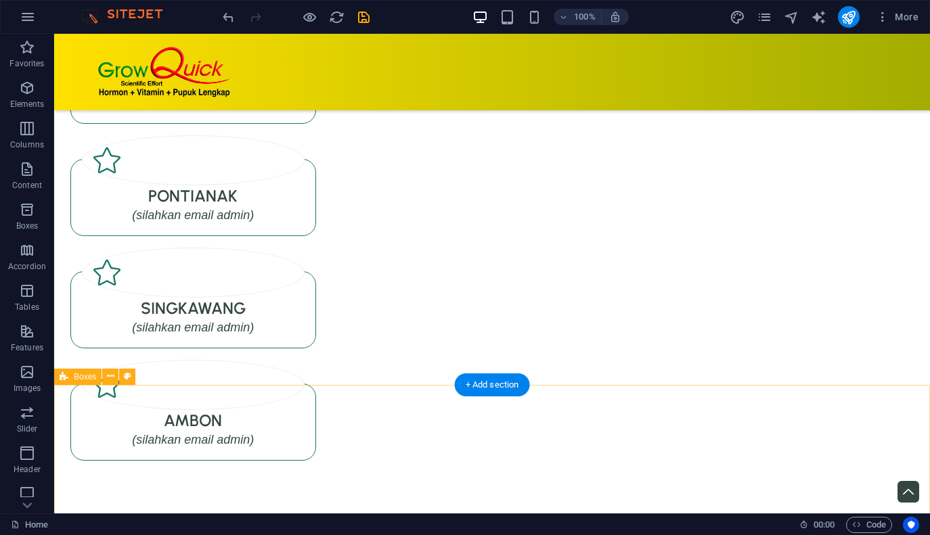
scroll to position [7596, 0]
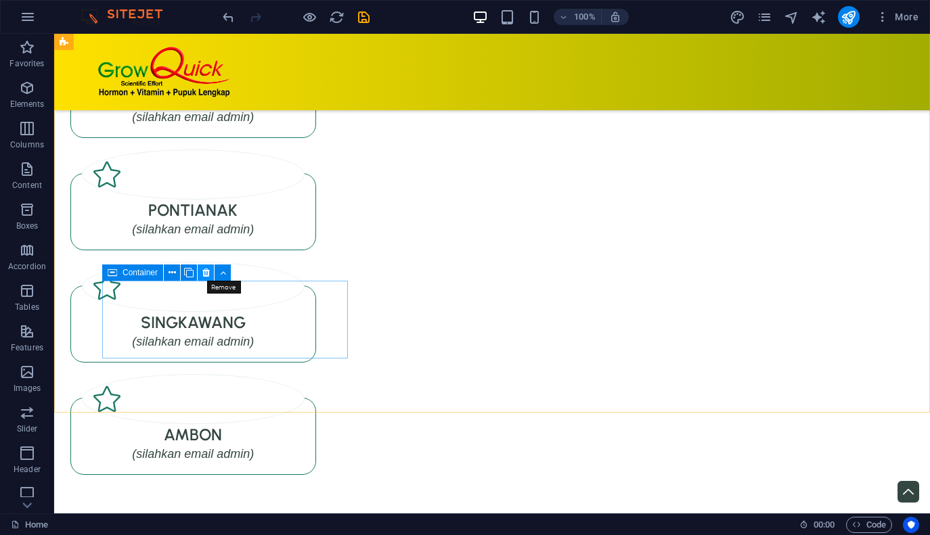
click at [206, 275] on icon at bounding box center [205, 273] width 7 height 14
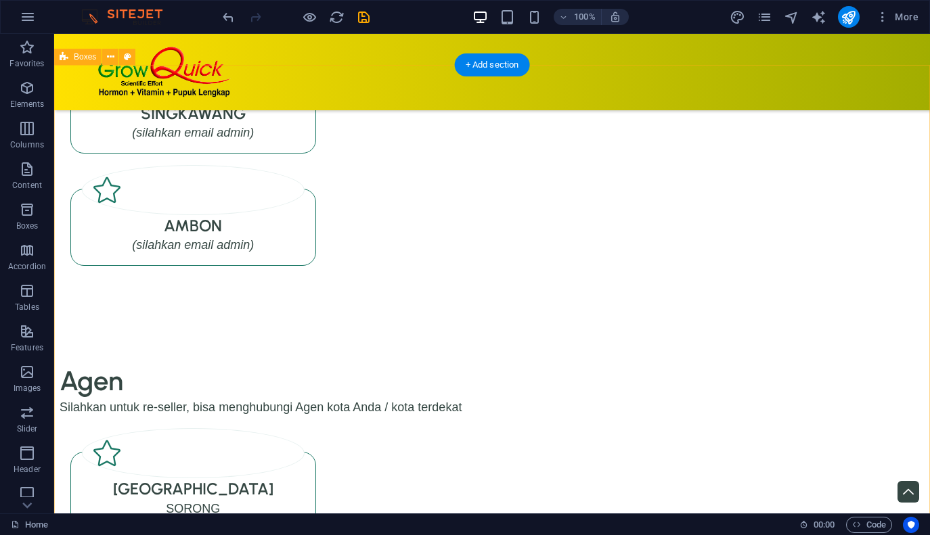
scroll to position [7822, 0]
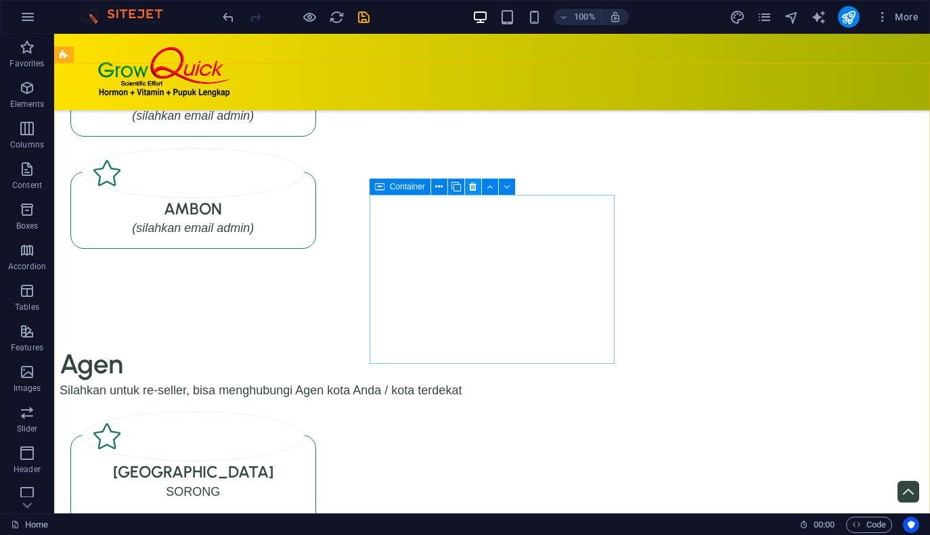
click at [474, 186] on icon at bounding box center [472, 187] width 7 height 14
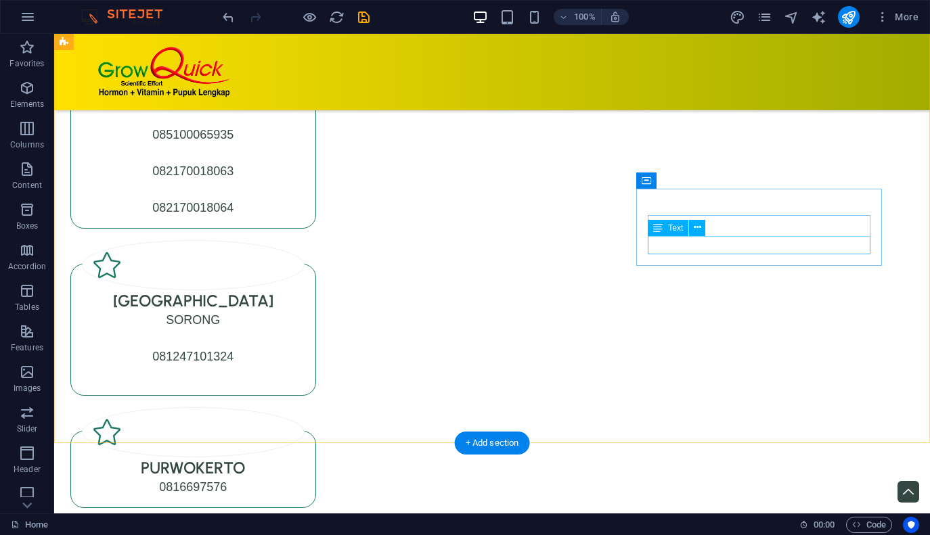
scroll to position [6992, 0]
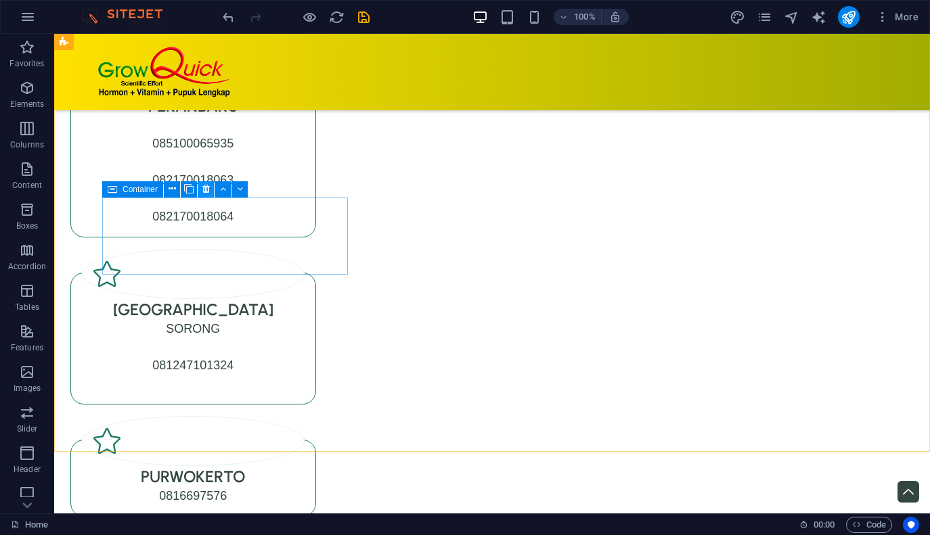
click at [205, 191] on icon at bounding box center [205, 189] width 7 height 14
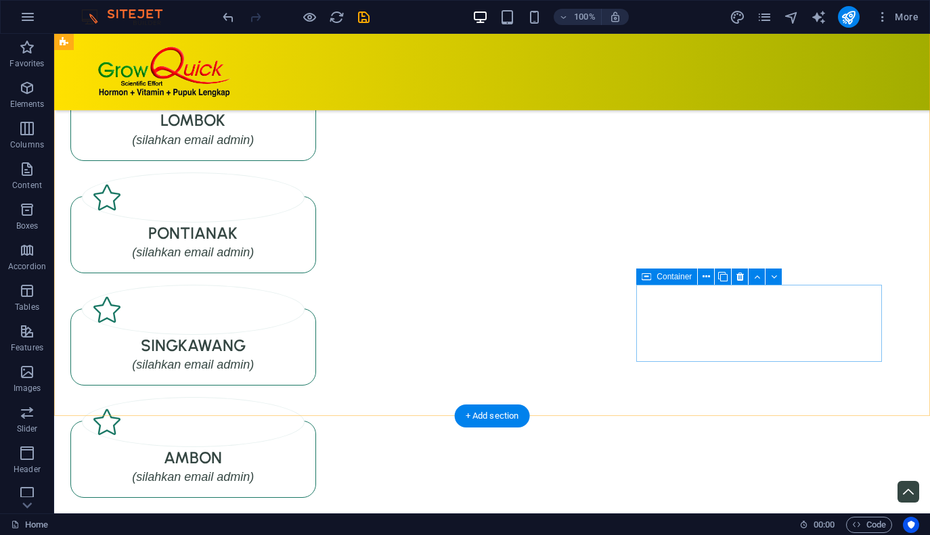
scroll to position [7489, 0]
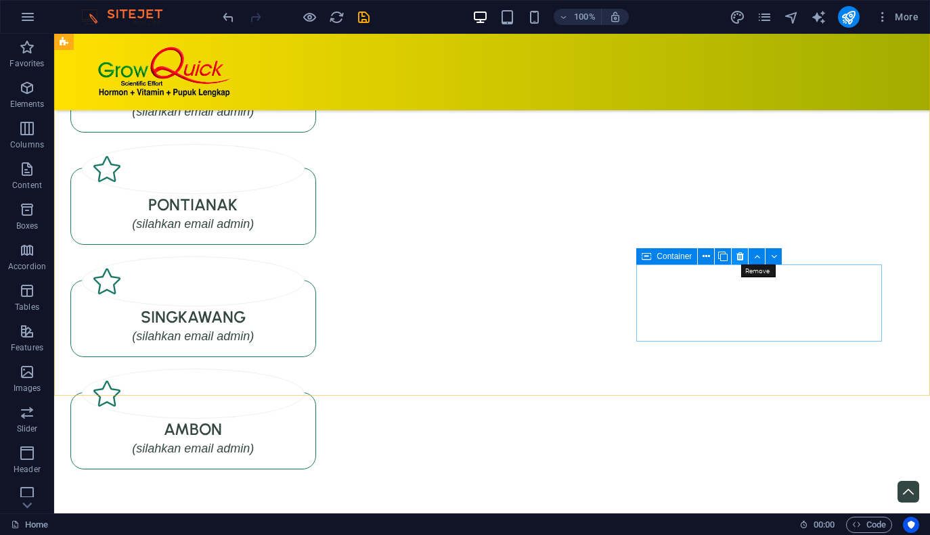
click at [740, 255] on icon at bounding box center [739, 257] width 7 height 14
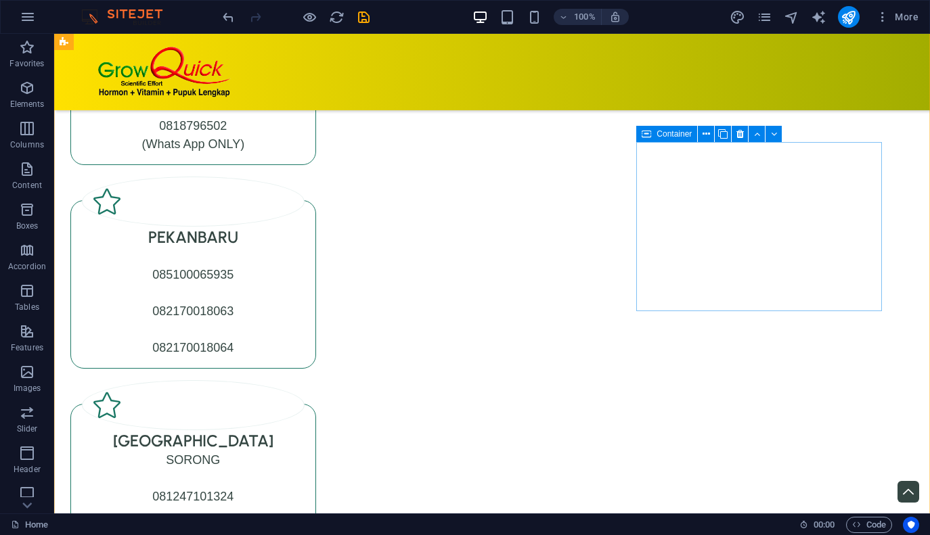
scroll to position [6870, 0]
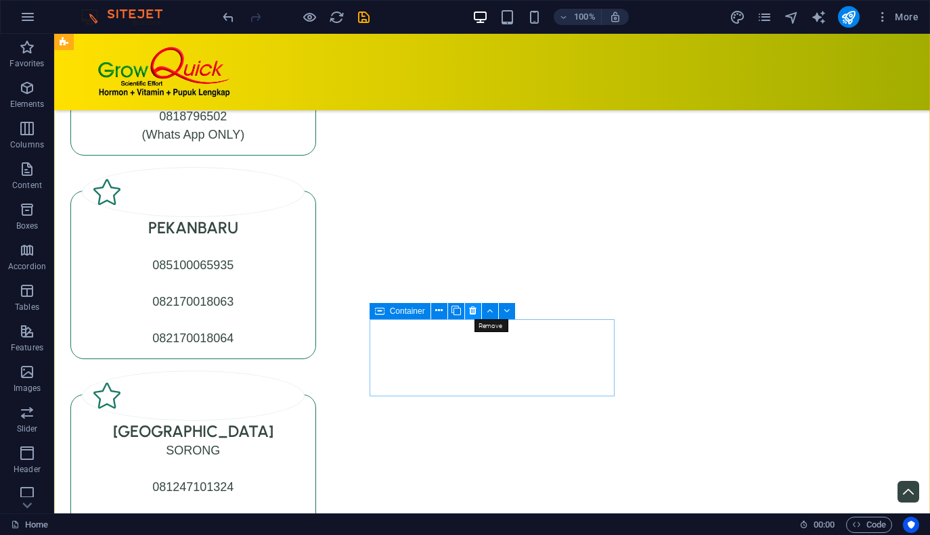
click at [472, 309] on icon at bounding box center [472, 311] width 7 height 14
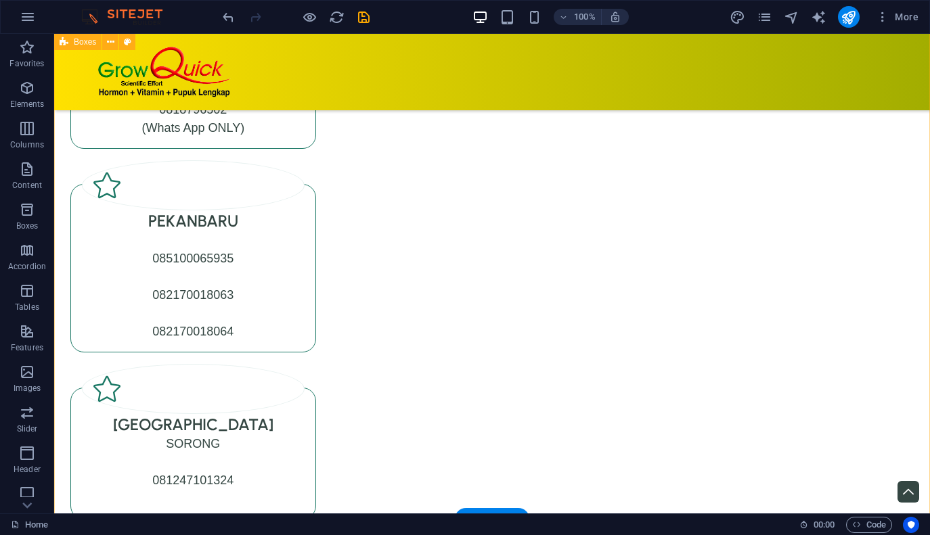
scroll to position [6814, 0]
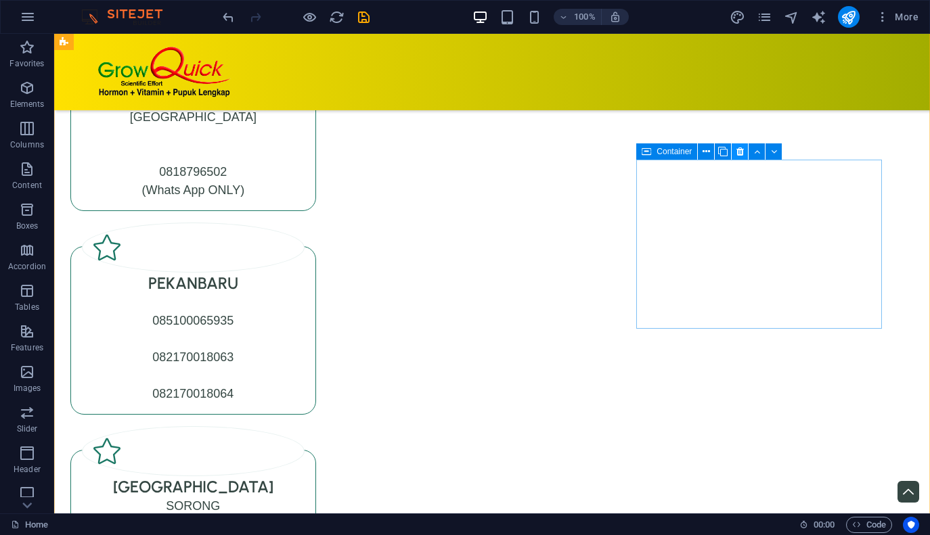
click at [740, 150] on icon at bounding box center [739, 152] width 7 height 14
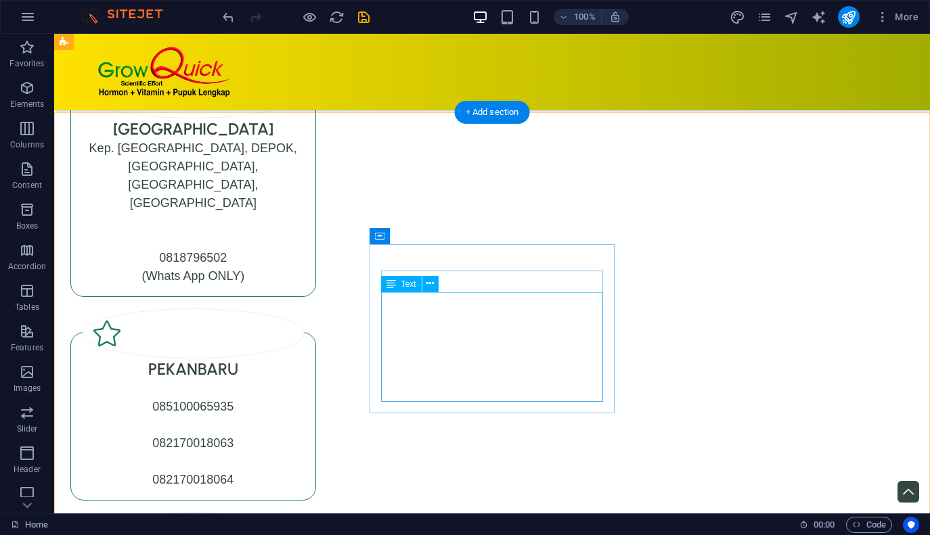
scroll to position [6726, 0]
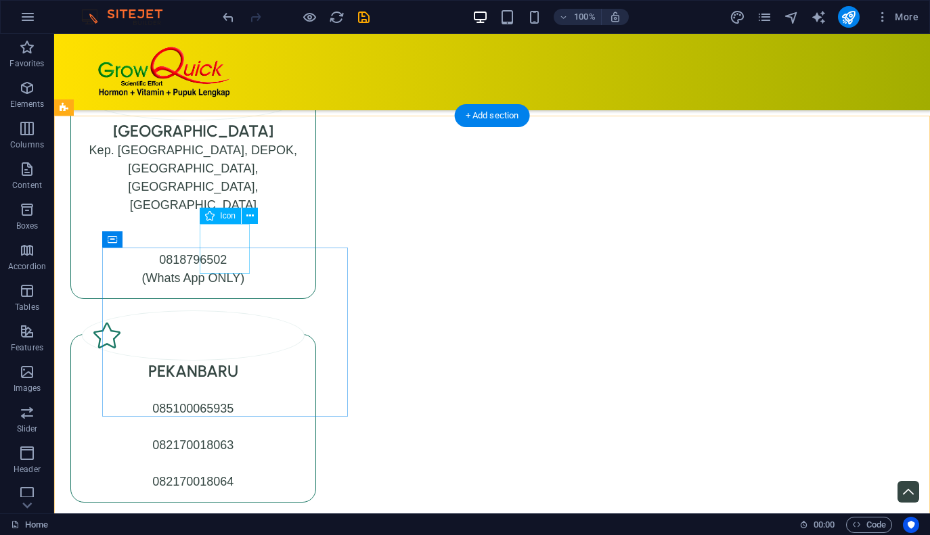
click at [229, 120] on figure at bounding box center [193, 95] width 223 height 50
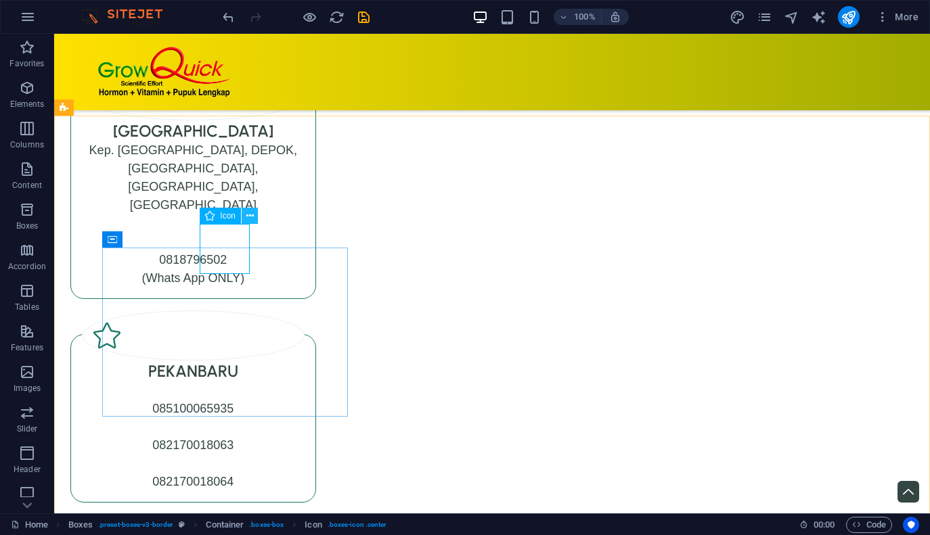
click at [253, 217] on icon at bounding box center [249, 216] width 7 height 14
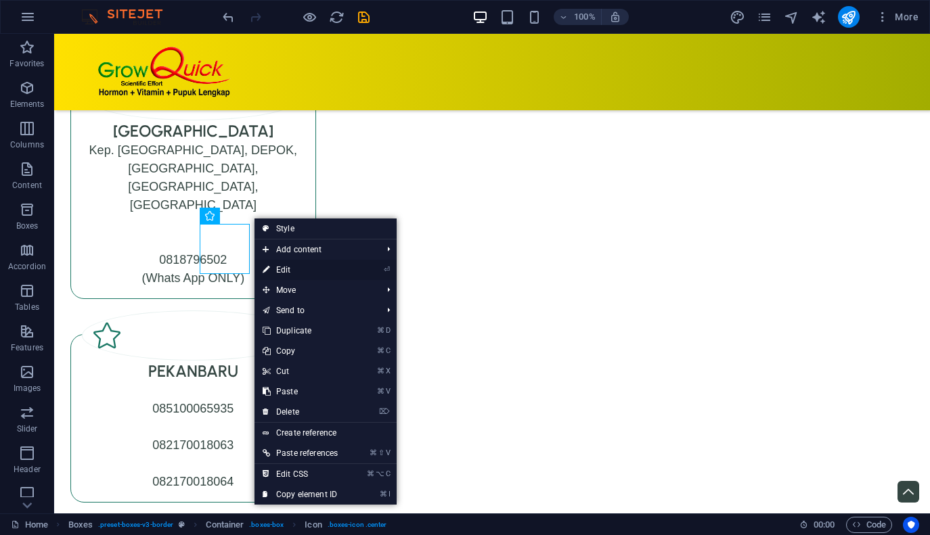
click at [272, 268] on link "⏎ Edit" at bounding box center [299, 270] width 91 height 20
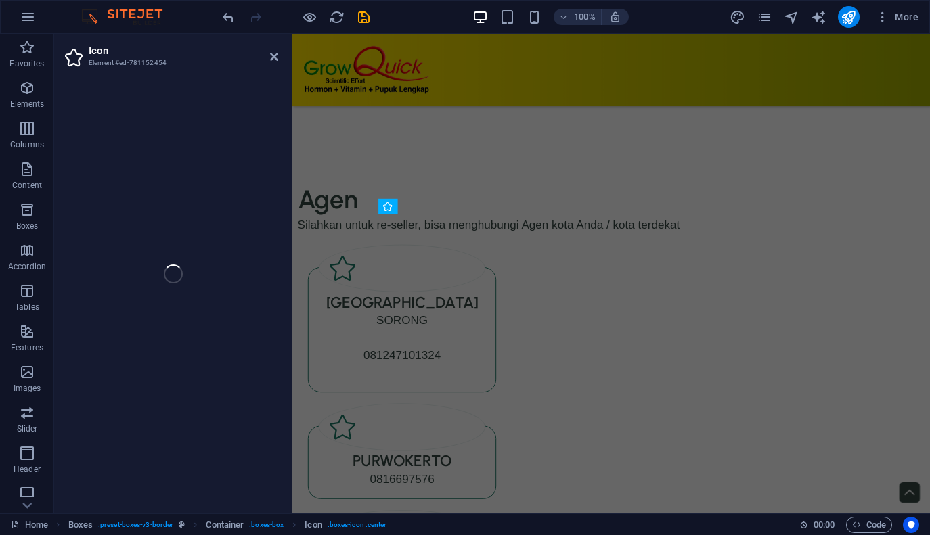
select select "xMidYMid"
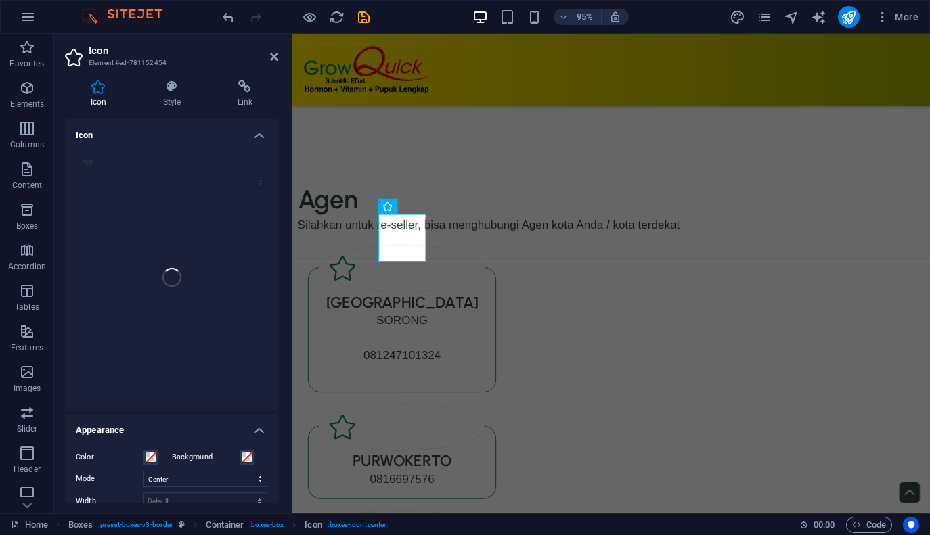
scroll to position [5807, 0]
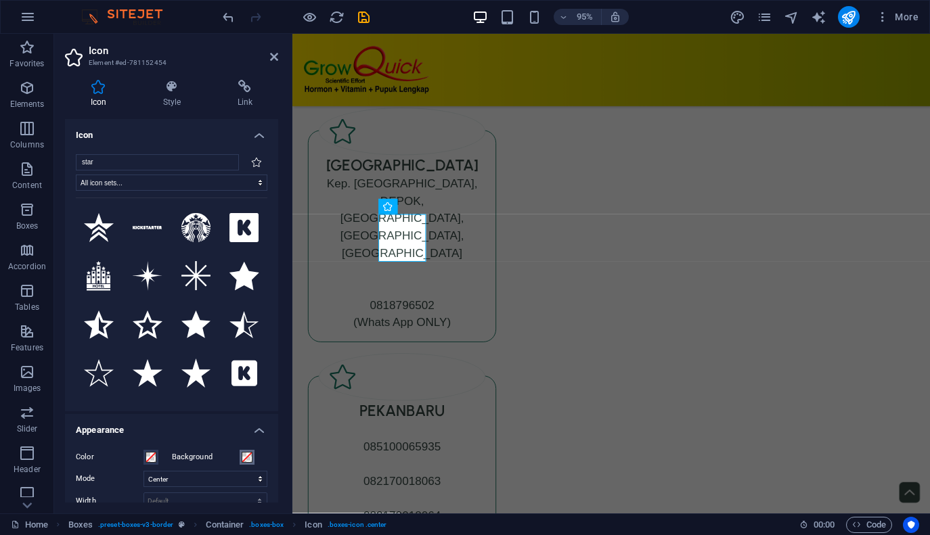
click at [245, 457] on span at bounding box center [247, 457] width 11 height 11
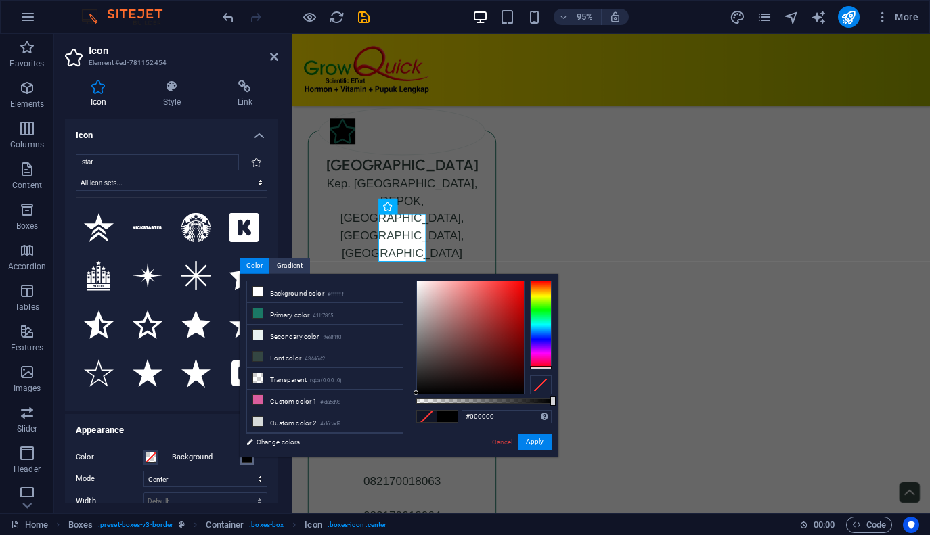
drag, startPoint x: 539, startPoint y: 294, endPoint x: 537, endPoint y: 370, distance: 76.5
click at [537, 370] on div at bounding box center [483, 338] width 135 height 114
click at [480, 365] on div at bounding box center [470, 338] width 107 height 112
type input "#962525"
click at [497, 327] on div at bounding box center [470, 338] width 107 height 112
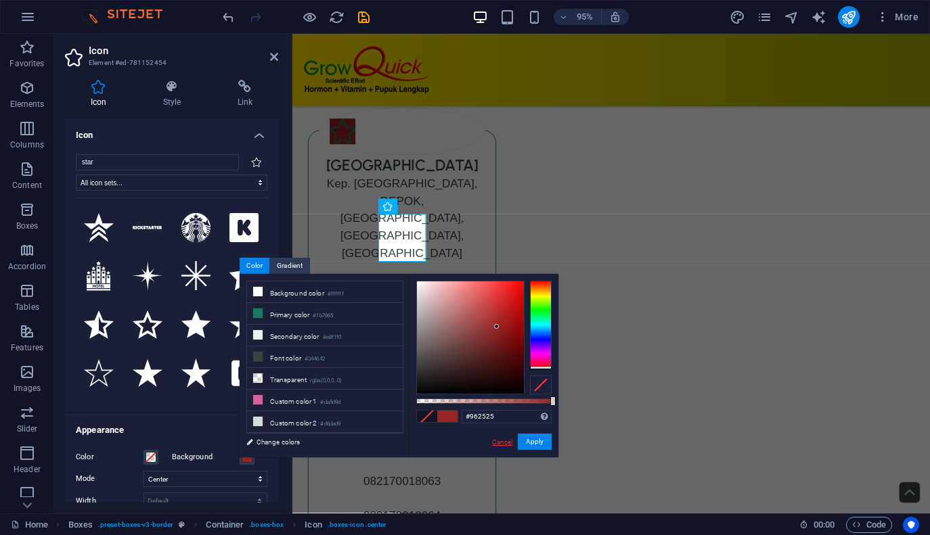
click at [500, 442] on link "Cancel" at bounding box center [503, 442] width 24 height 10
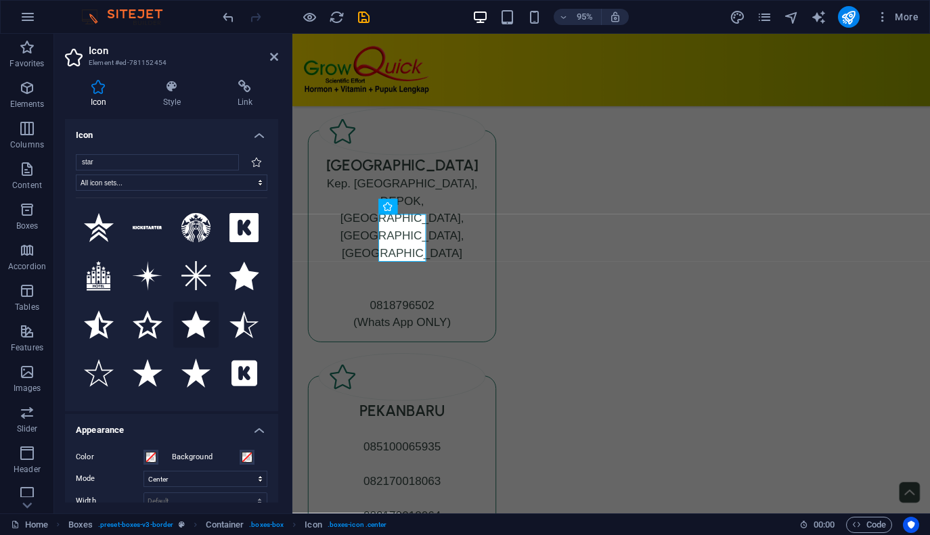
click at [191, 323] on icon at bounding box center [196, 325] width 30 height 28
click at [495, 370] on figure at bounding box center [407, 395] width 175 height 50
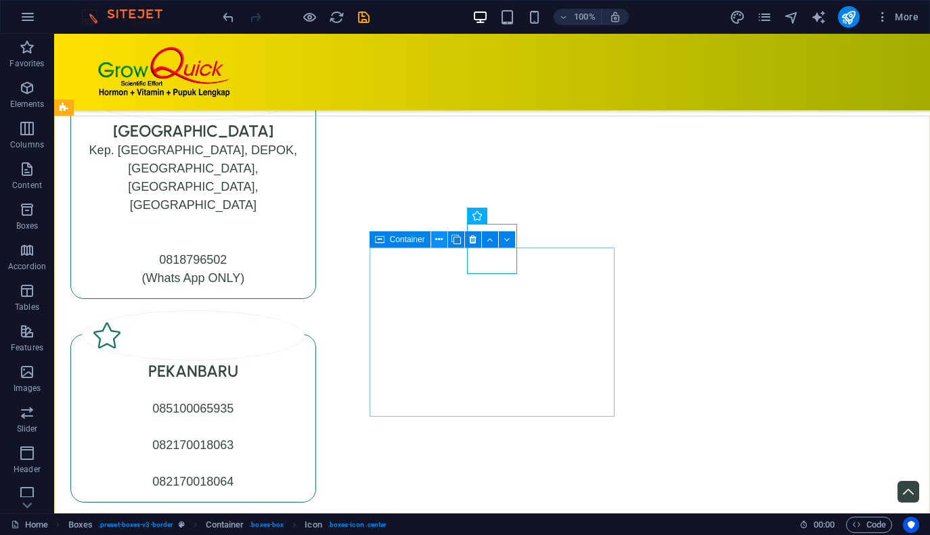
click at [440, 241] on icon at bounding box center [438, 240] width 7 height 14
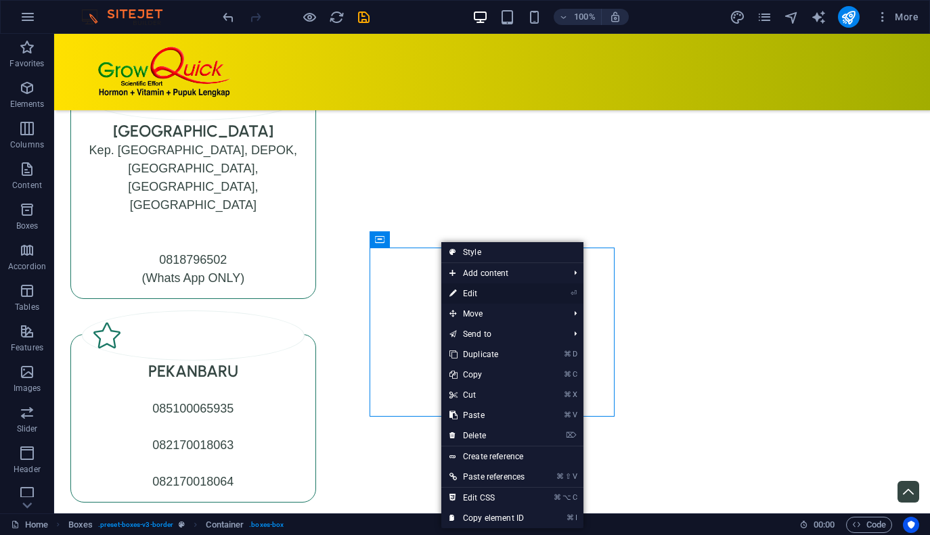
click at [498, 294] on link "⏎ Edit" at bounding box center [486, 294] width 91 height 20
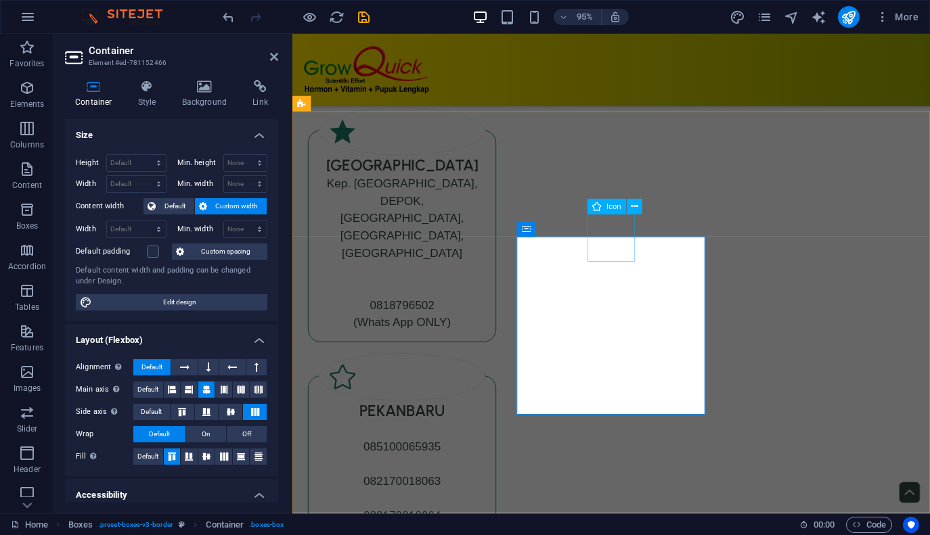
click at [618, 210] on span "Icon" at bounding box center [613, 206] width 15 height 7
click at [650, 218] on div "Distributor Silahkan untuk re-seller, agen bisa menghubungi Distributor kota An…" at bounding box center [627, 534] width 671 height 1063
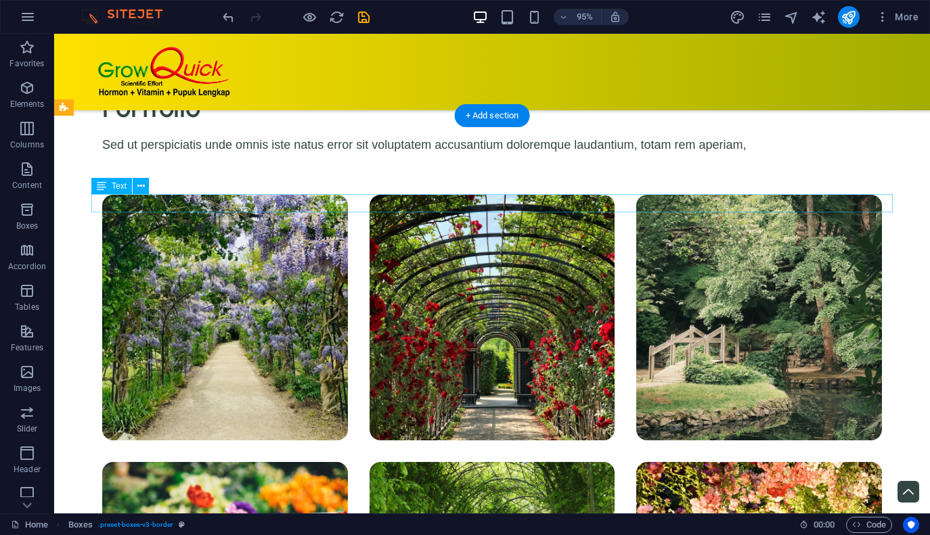
scroll to position [6726, 0]
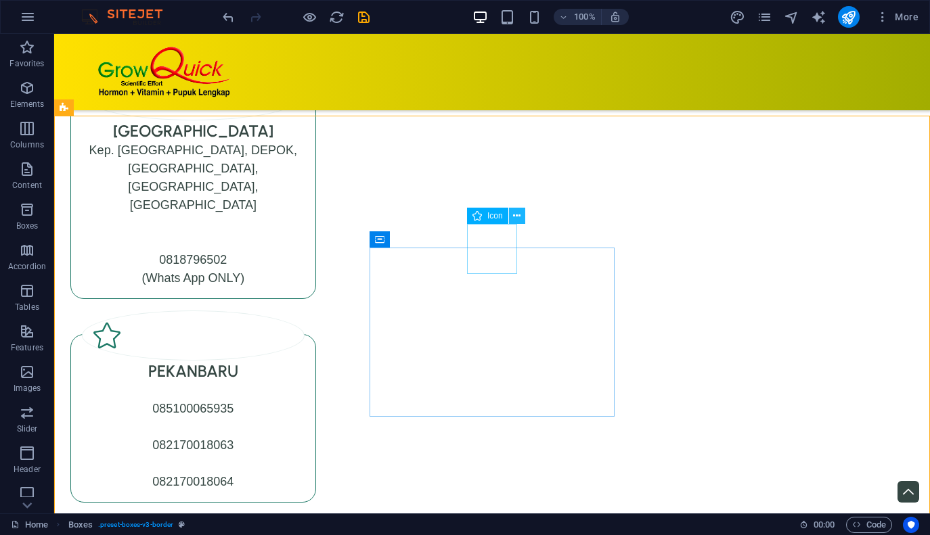
click at [520, 217] on icon at bounding box center [516, 216] width 7 height 14
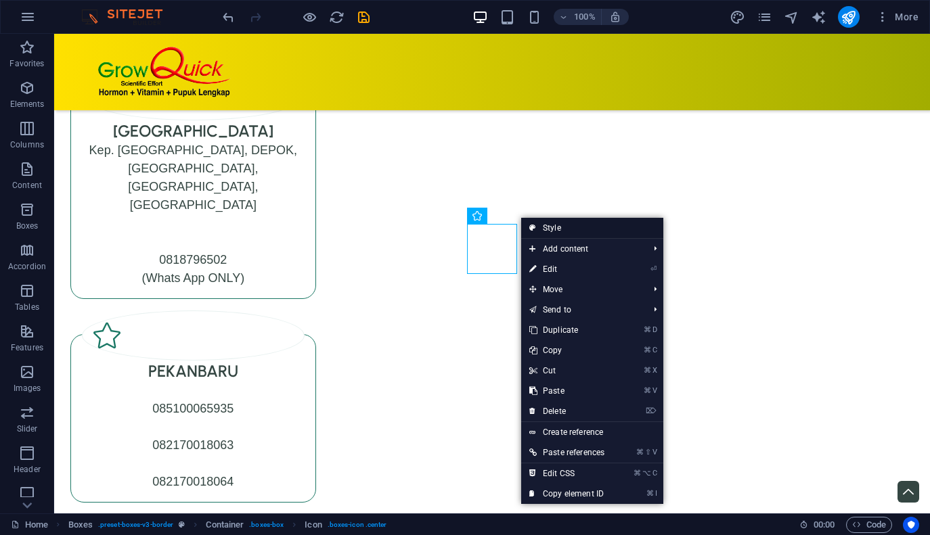
click at [564, 228] on link "Style" at bounding box center [592, 228] width 142 height 20
select select "rem"
select select "preset-boxes-v3-border"
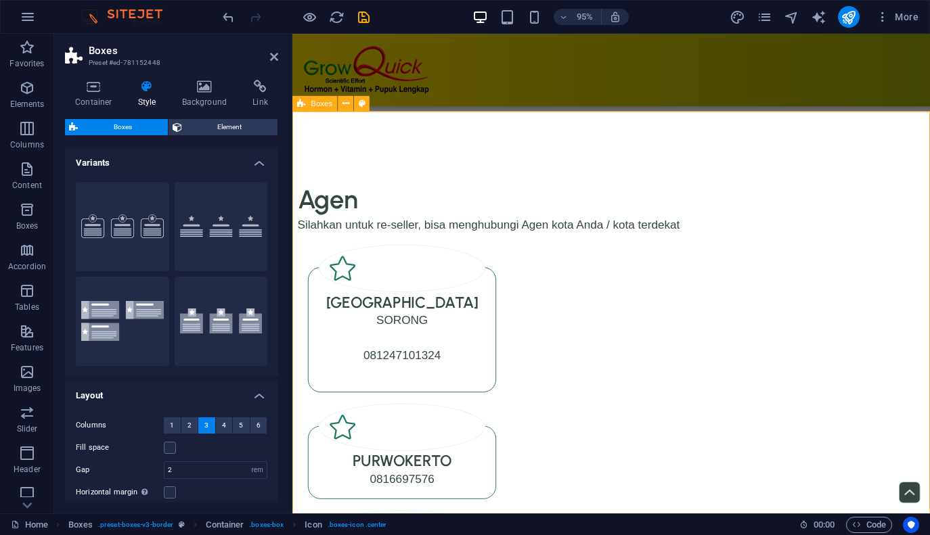
scroll to position [5807, 0]
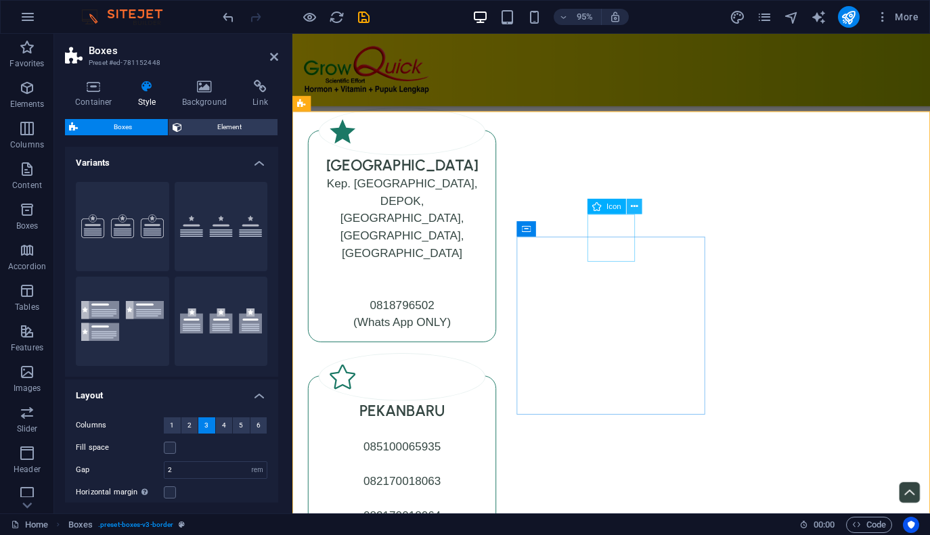
click at [633, 207] on icon at bounding box center [634, 207] width 7 height 14
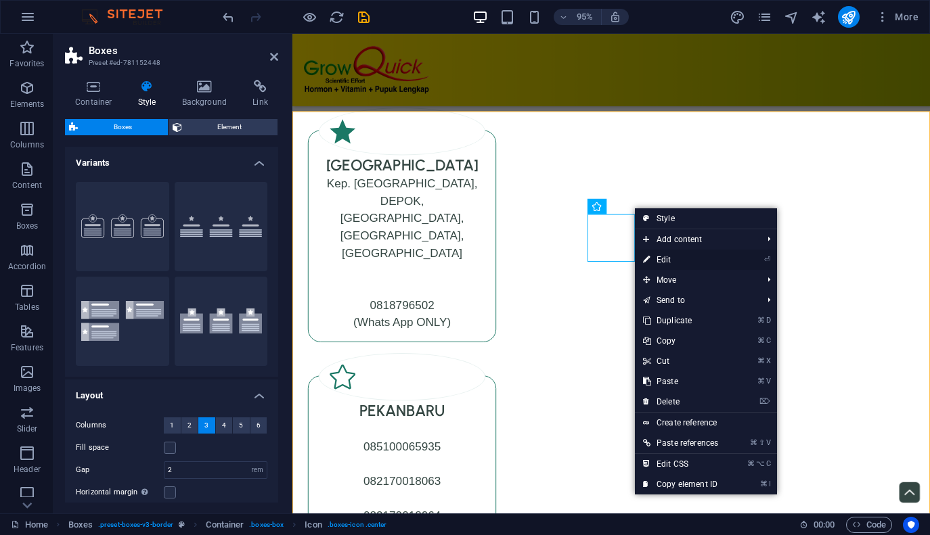
click at [692, 258] on link "⏎ Edit" at bounding box center [680, 260] width 91 height 20
select select "xMidYMid"
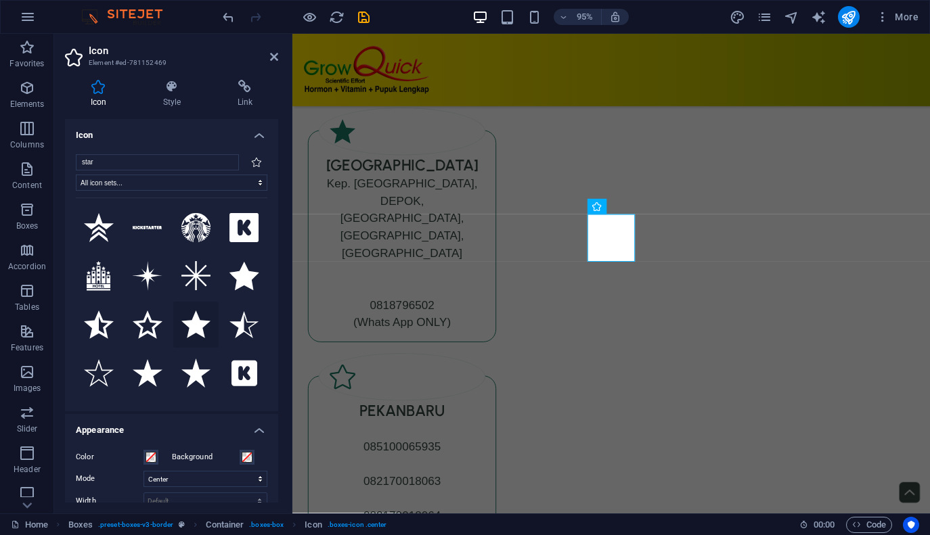
click at [200, 326] on icon at bounding box center [196, 325] width 30 height 28
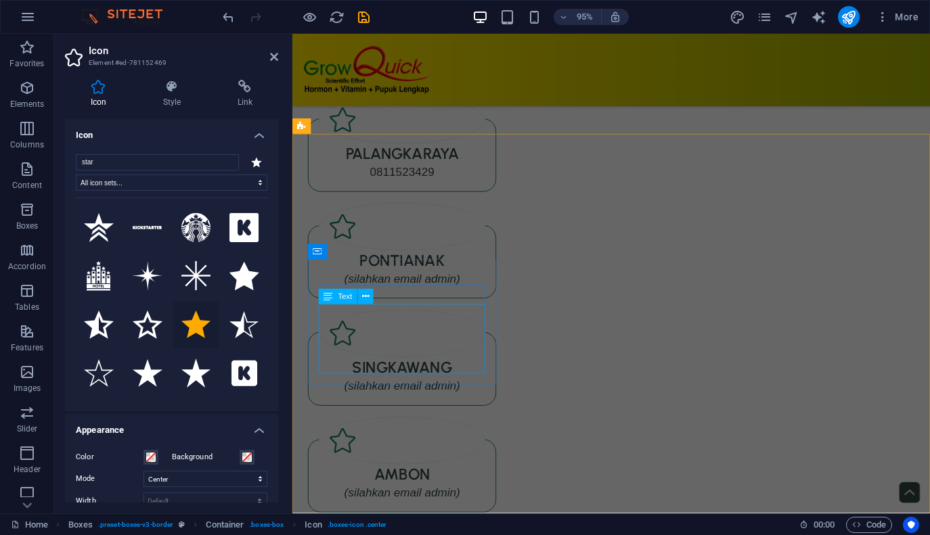
scroll to position [6284, 0]
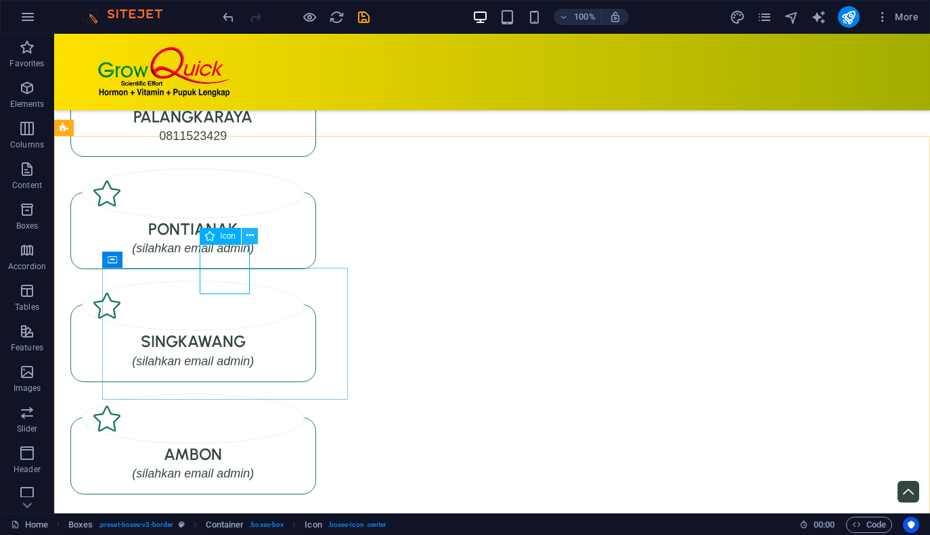
click at [250, 240] on icon at bounding box center [249, 236] width 7 height 14
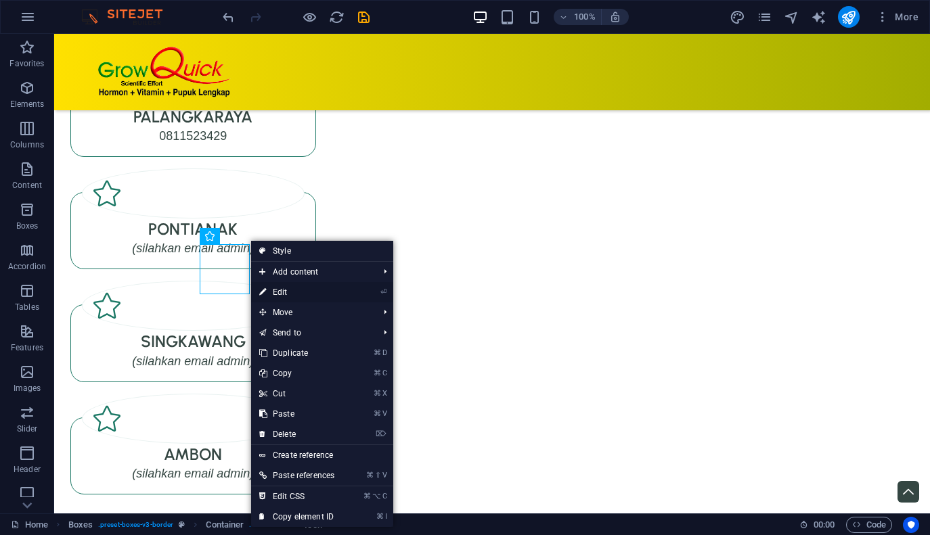
click at [288, 294] on link "⏎ Edit" at bounding box center [296, 292] width 91 height 20
select select "xMidYMid"
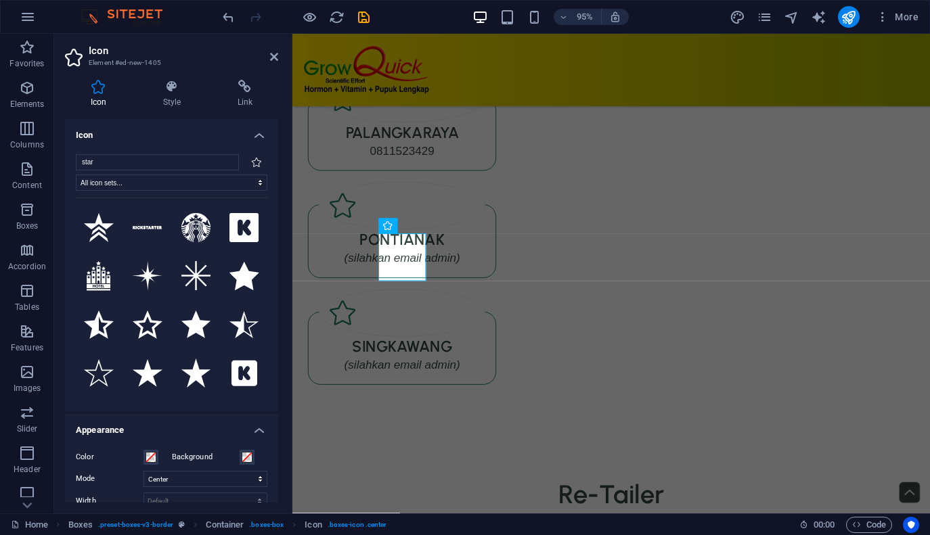
scroll to position [6284, 0]
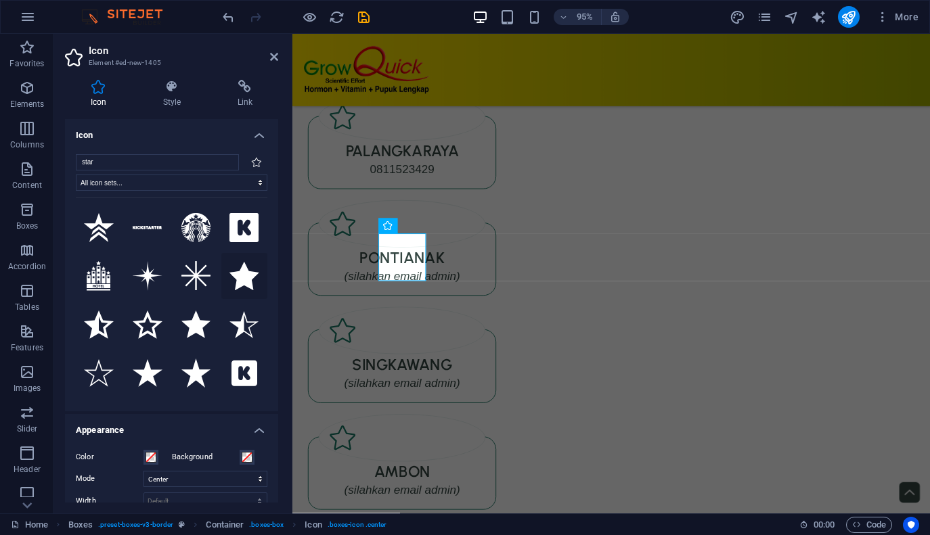
click at [236, 274] on icon at bounding box center [244, 276] width 30 height 28
click at [153, 321] on icon at bounding box center [148, 325] width 30 height 28
click at [151, 372] on icon at bounding box center [148, 373] width 30 height 28
click at [202, 371] on icon at bounding box center [196, 374] width 30 height 30
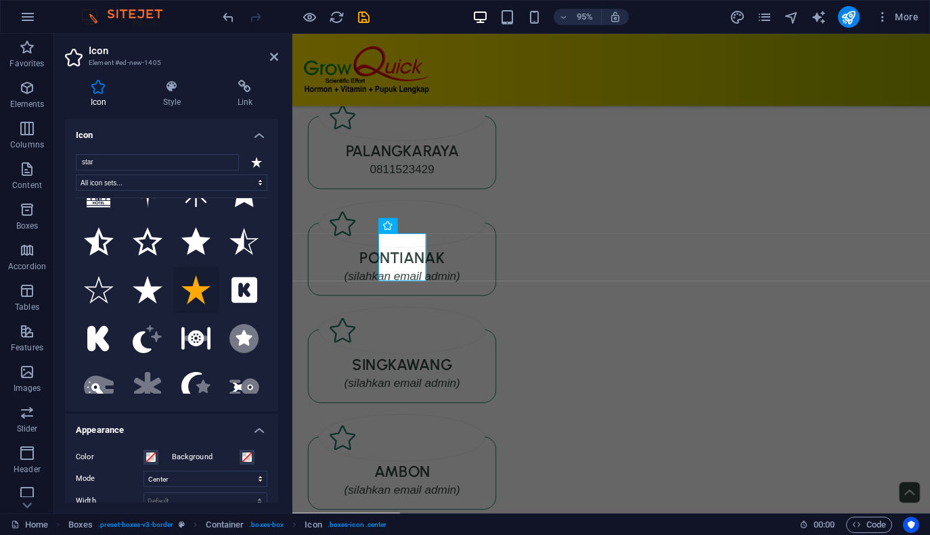
scroll to position [84, 0]
click at [246, 335] on icon at bounding box center [244, 337] width 17 height 16
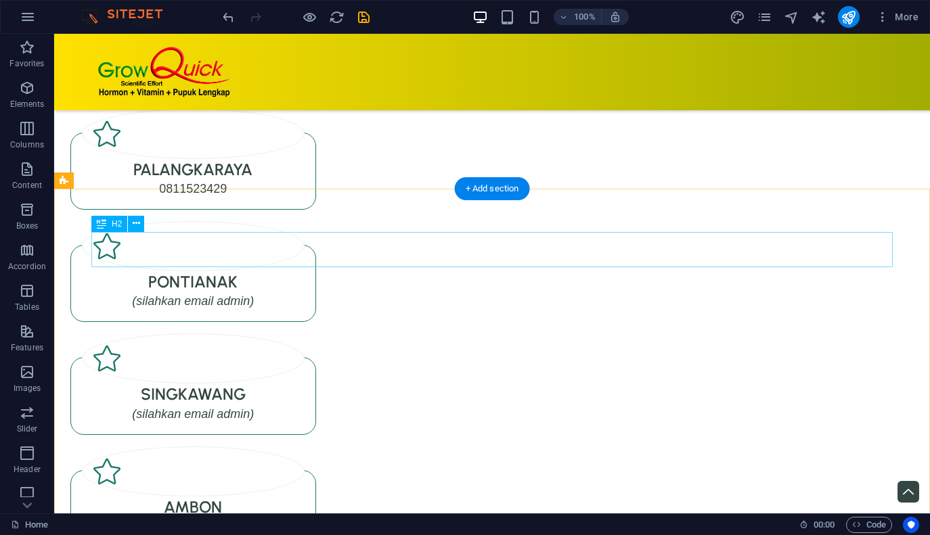
scroll to position [7134, 0]
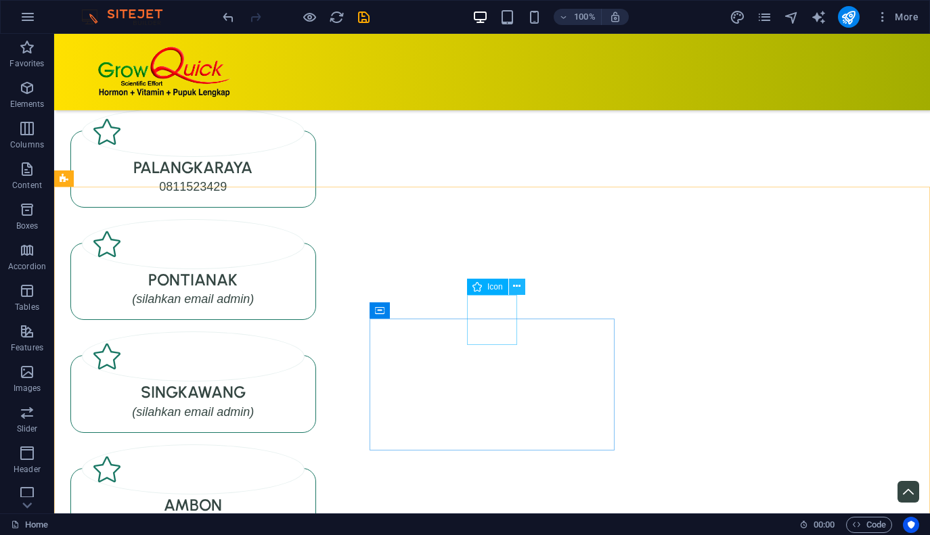
click at [515, 287] on icon at bounding box center [516, 286] width 7 height 14
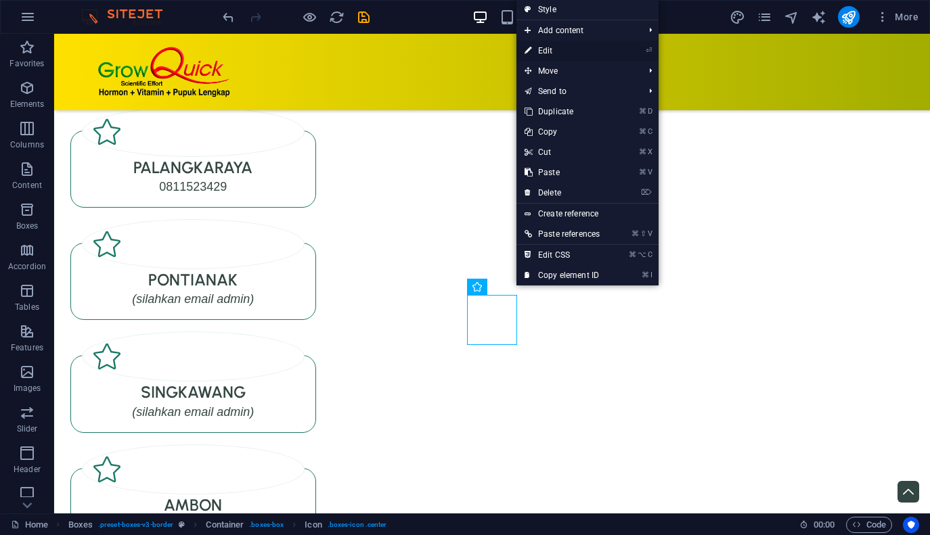
click at [565, 53] on link "⏎ Edit" at bounding box center [561, 51] width 91 height 20
select select "xMidYMid"
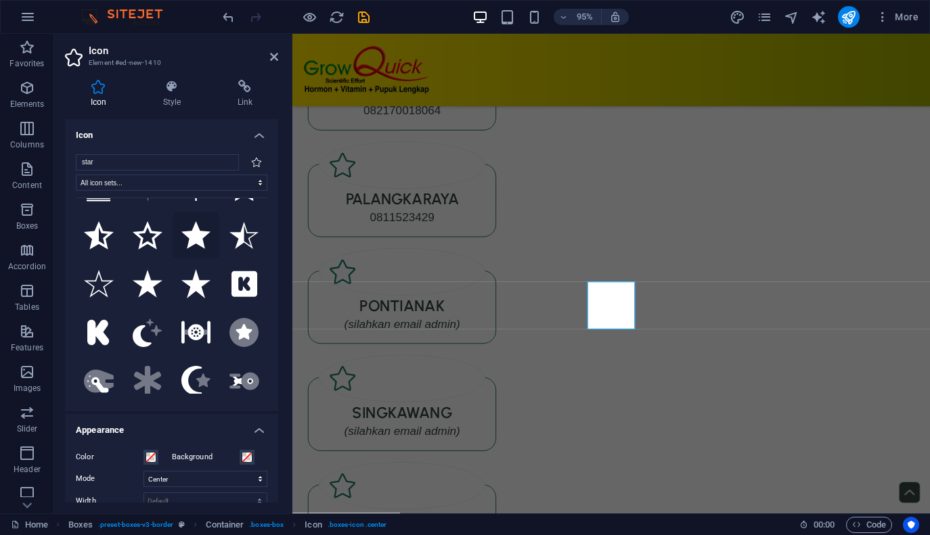
scroll to position [89, 0]
click at [240, 332] on icon at bounding box center [244, 332] width 17 height 16
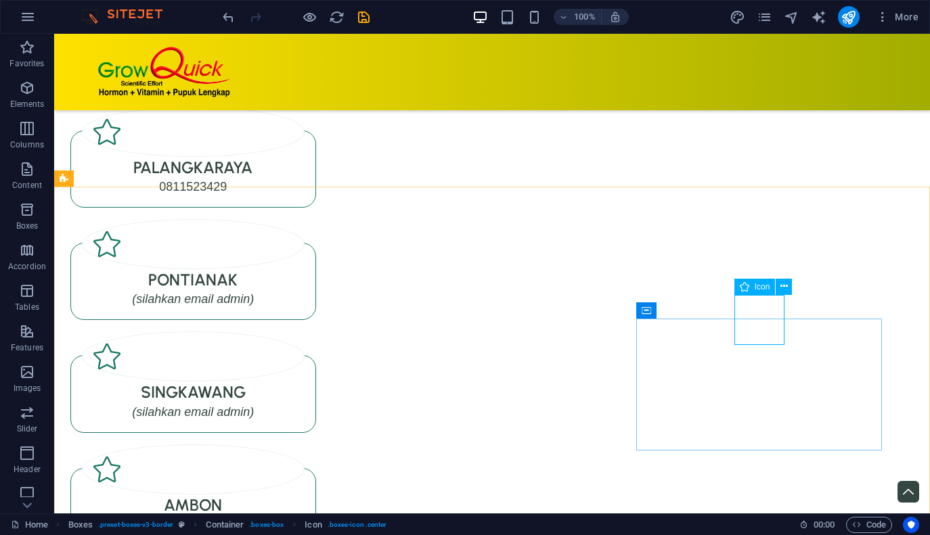
click at [743, 288] on icon at bounding box center [744, 287] width 9 height 16
click at [784, 287] on icon at bounding box center [783, 286] width 7 height 14
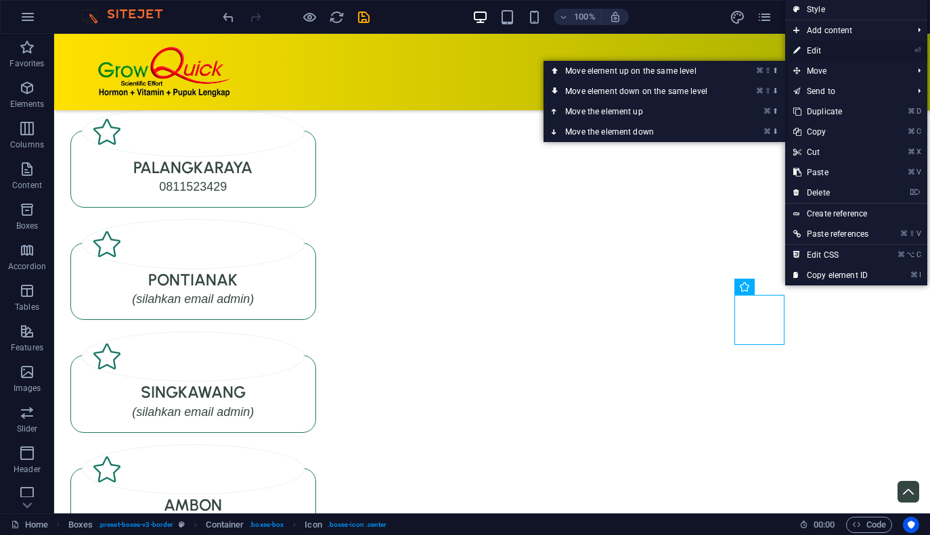
click at [834, 51] on link "⏎ Edit" at bounding box center [830, 51] width 91 height 20
select select "xMidYMid"
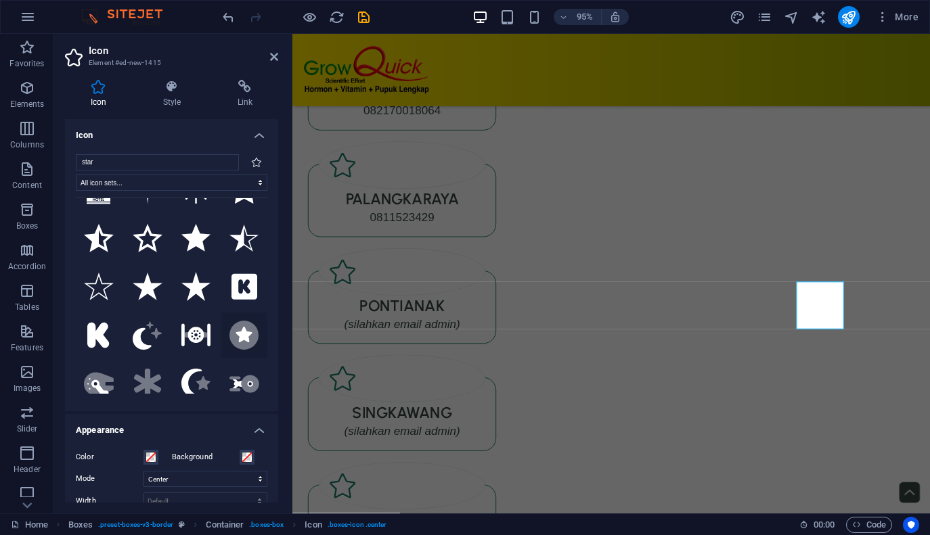
scroll to position [86, 0]
click at [246, 343] on icon at bounding box center [244, 336] width 30 height 30
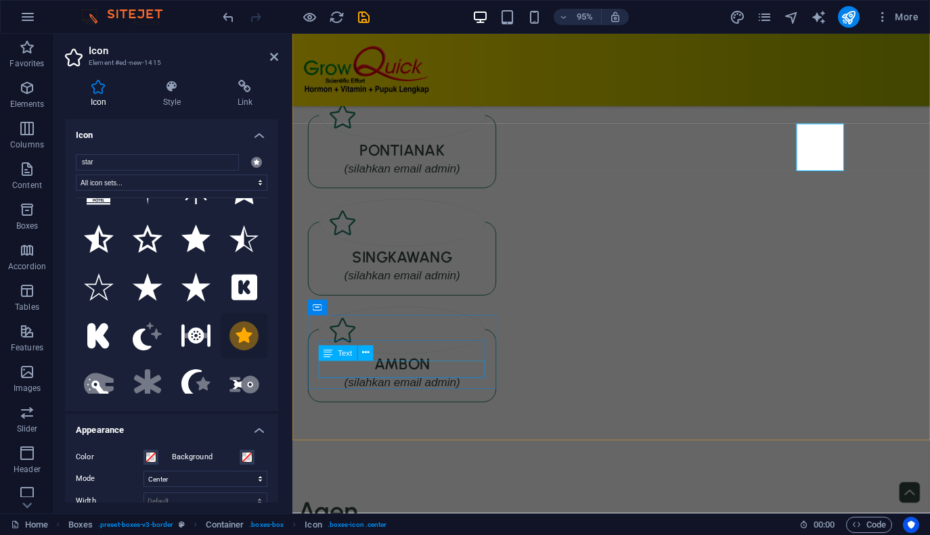
scroll to position [6400, 0]
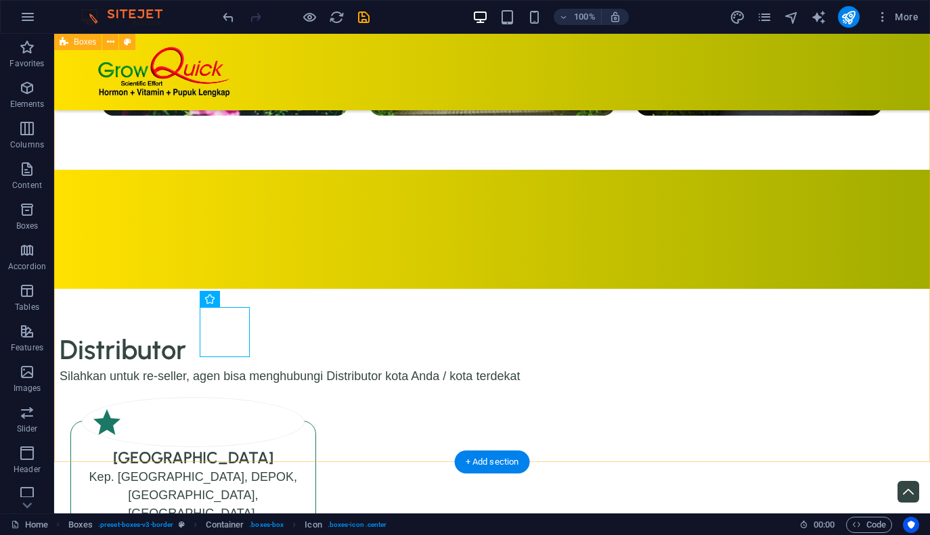
scroll to position [7300, 0]
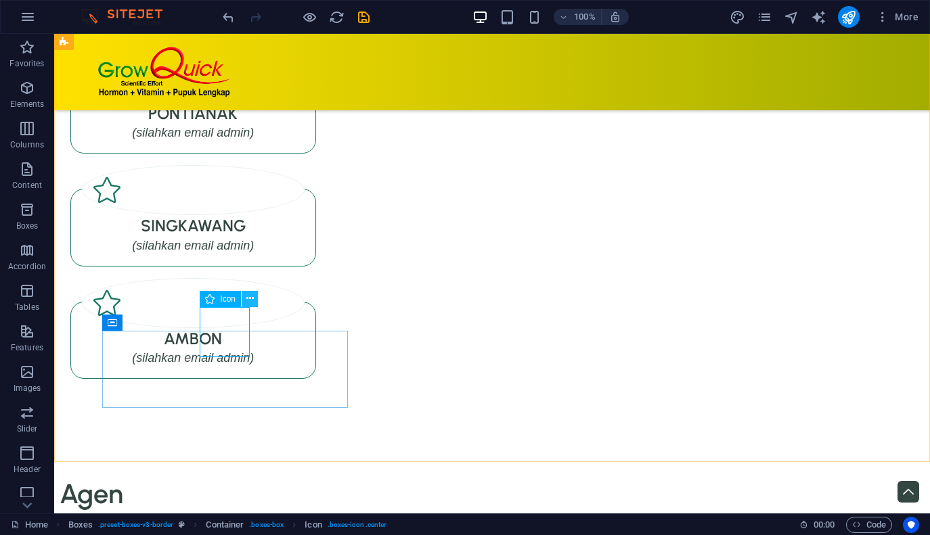
click at [248, 298] on icon at bounding box center [249, 299] width 7 height 14
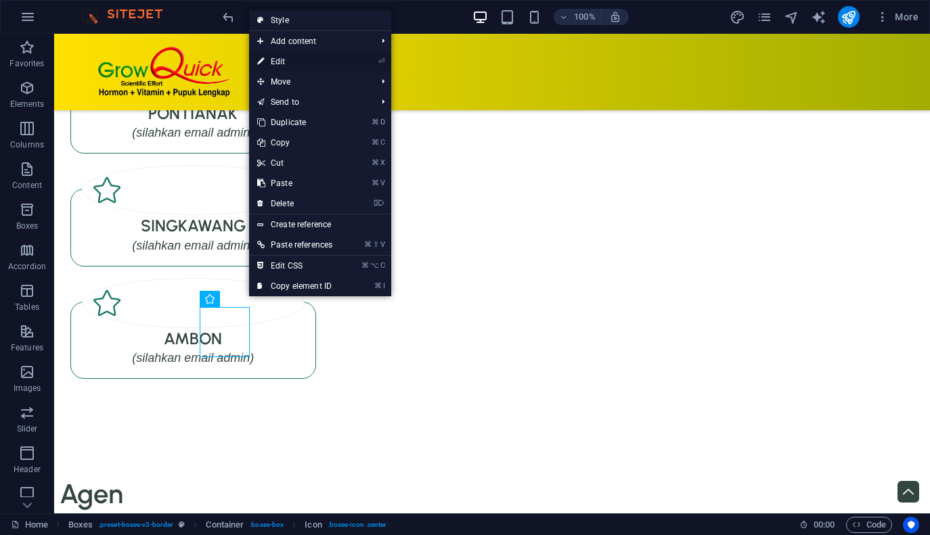
click at [298, 61] on link "⏎ Edit" at bounding box center [294, 61] width 91 height 20
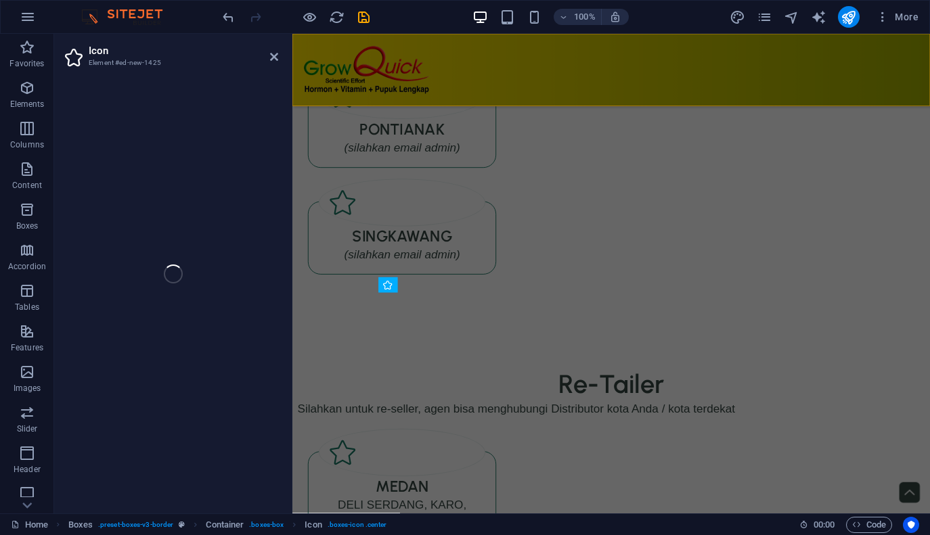
scroll to position [6400, 0]
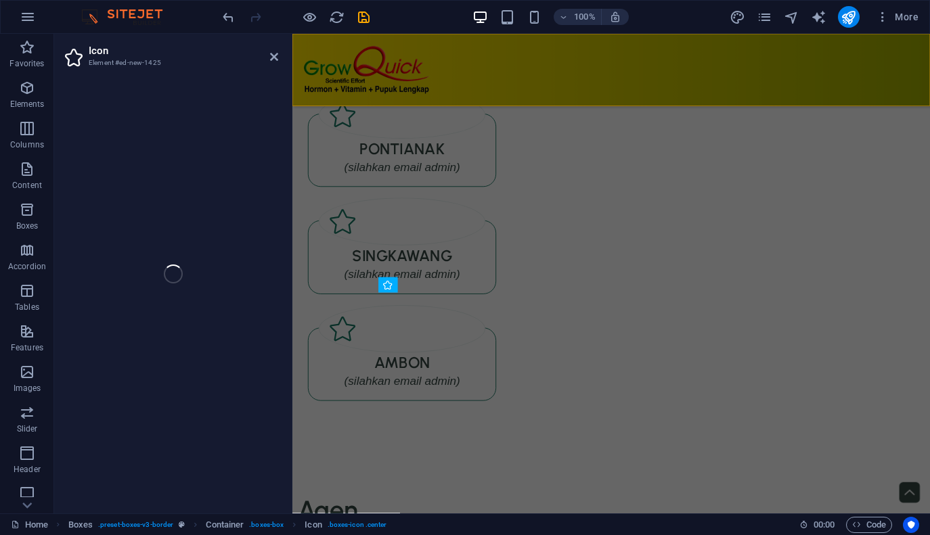
select select "xMidYMid"
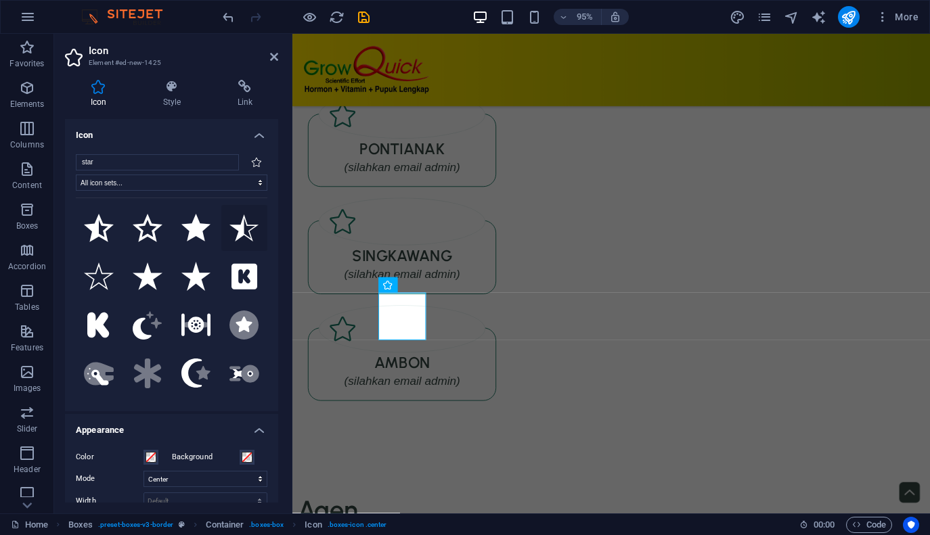
scroll to position [102, 0]
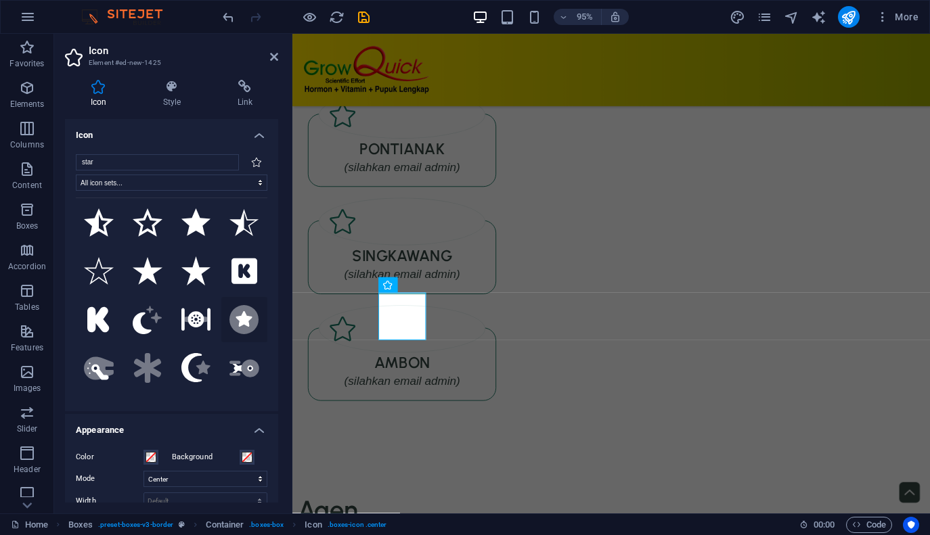
click at [242, 325] on icon at bounding box center [244, 319] width 17 height 16
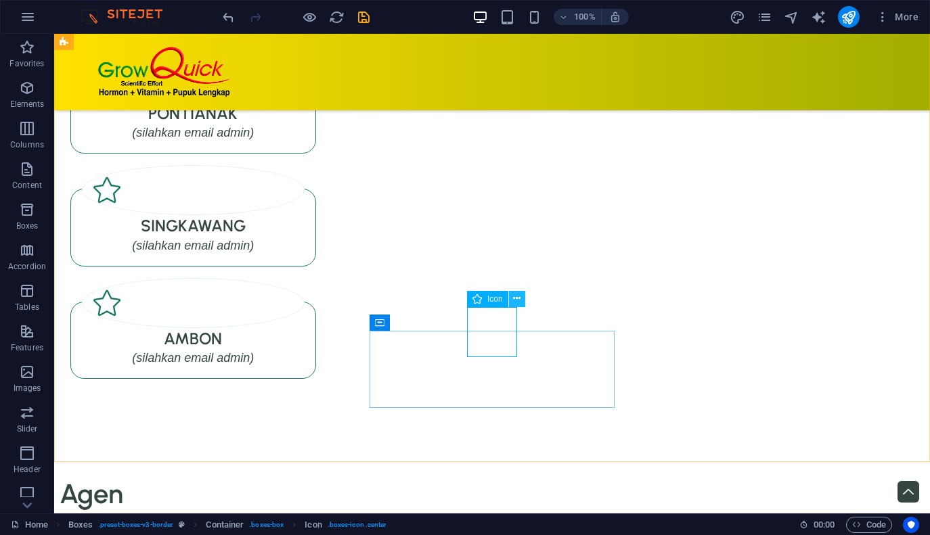
click at [516, 301] on icon at bounding box center [516, 299] width 7 height 14
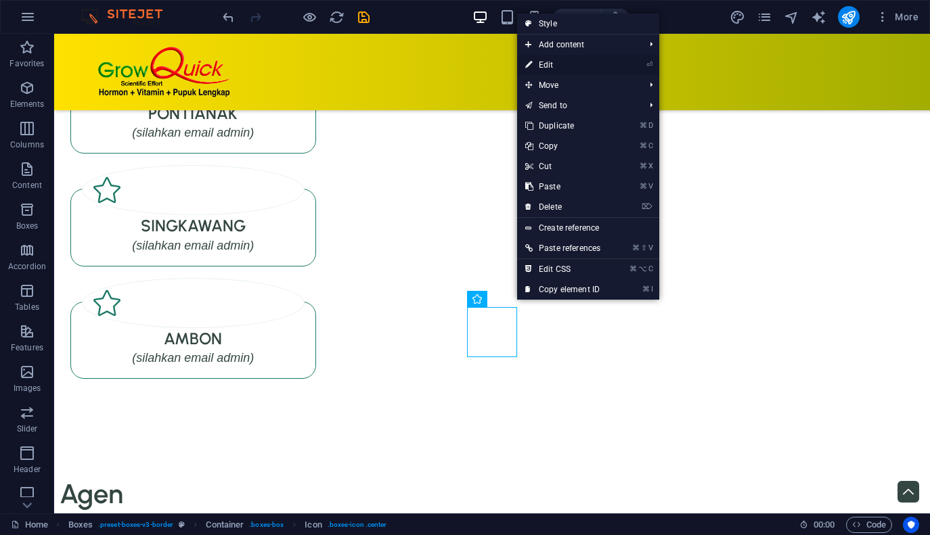
click at [572, 62] on link "⏎ Edit" at bounding box center [562, 65] width 91 height 20
select select "xMidYMid"
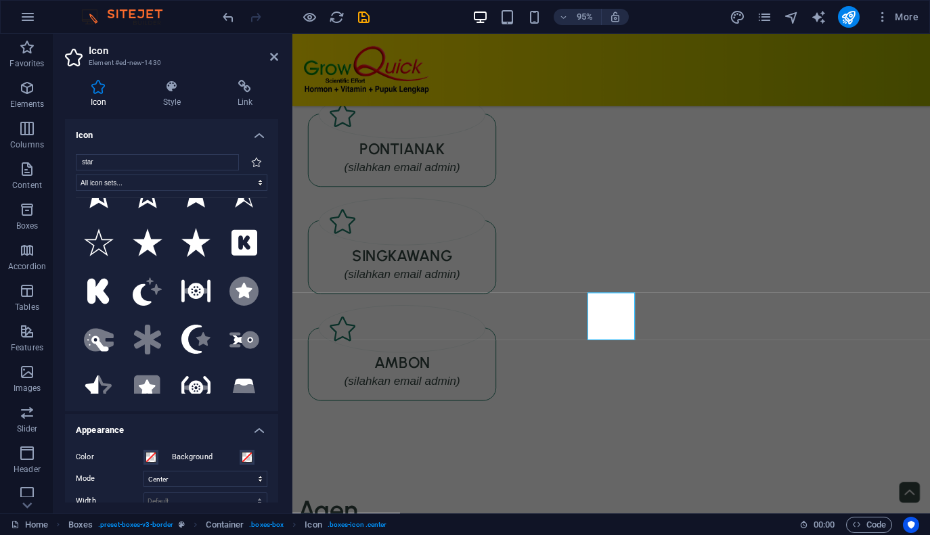
scroll to position [132, 0]
click at [244, 293] on icon at bounding box center [244, 289] width 17 height 16
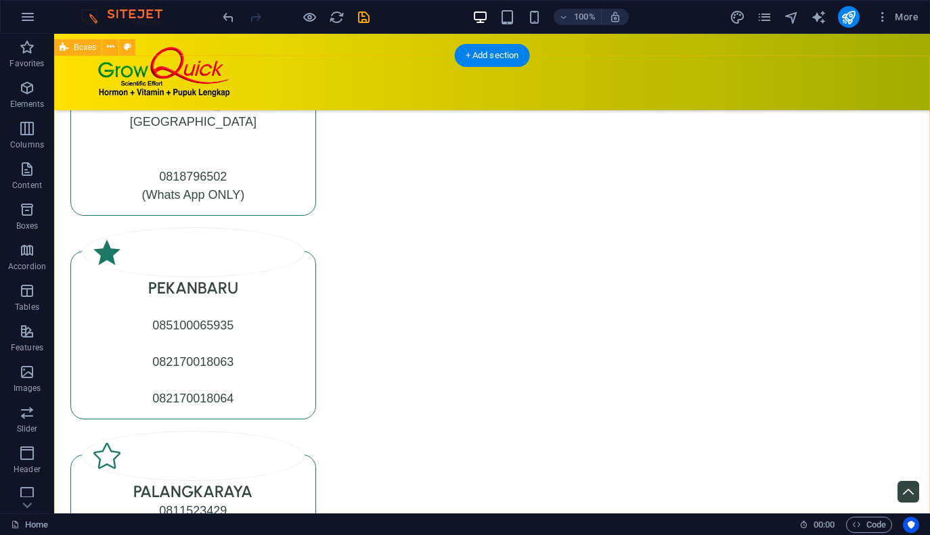
scroll to position [6812, 0]
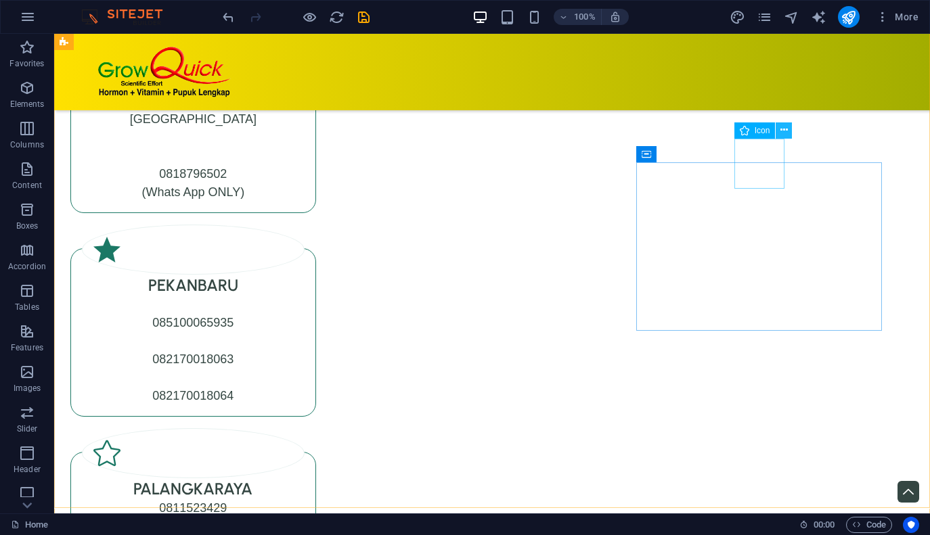
click at [785, 132] on icon at bounding box center [783, 130] width 7 height 14
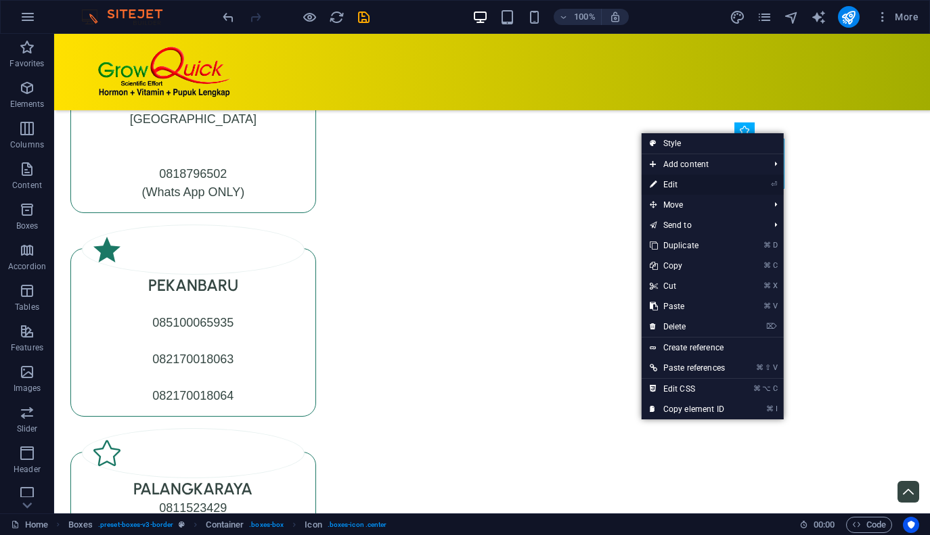
click at [713, 184] on link "⏎ Edit" at bounding box center [687, 185] width 91 height 20
select select "xMidYMid"
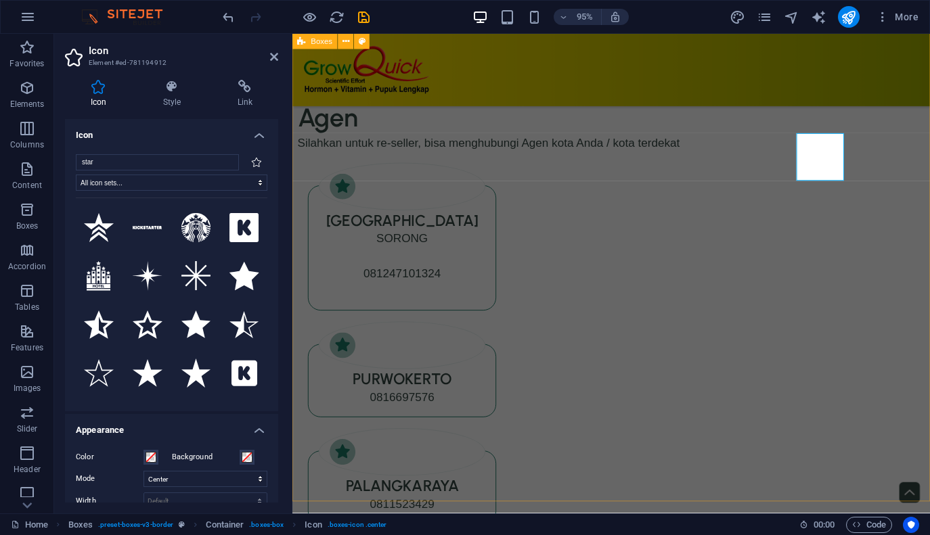
scroll to position [5893, 0]
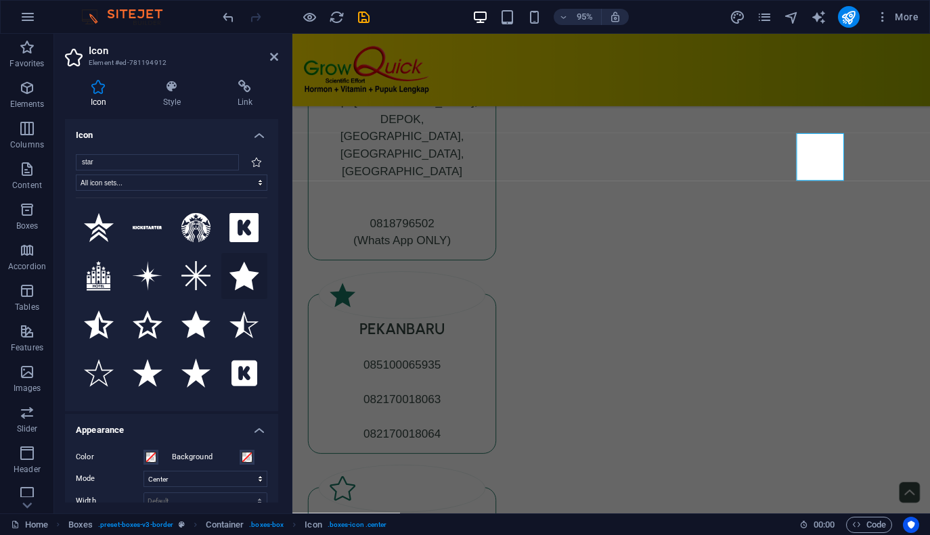
click at [244, 285] on icon at bounding box center [244, 276] width 30 height 28
click at [197, 330] on icon at bounding box center [196, 325] width 30 height 28
click at [245, 270] on icon at bounding box center [244, 276] width 30 height 28
click at [202, 325] on icon at bounding box center [196, 325] width 30 height 28
click at [429, 348] on icon at bounding box center [425, 347] width 7 height 14
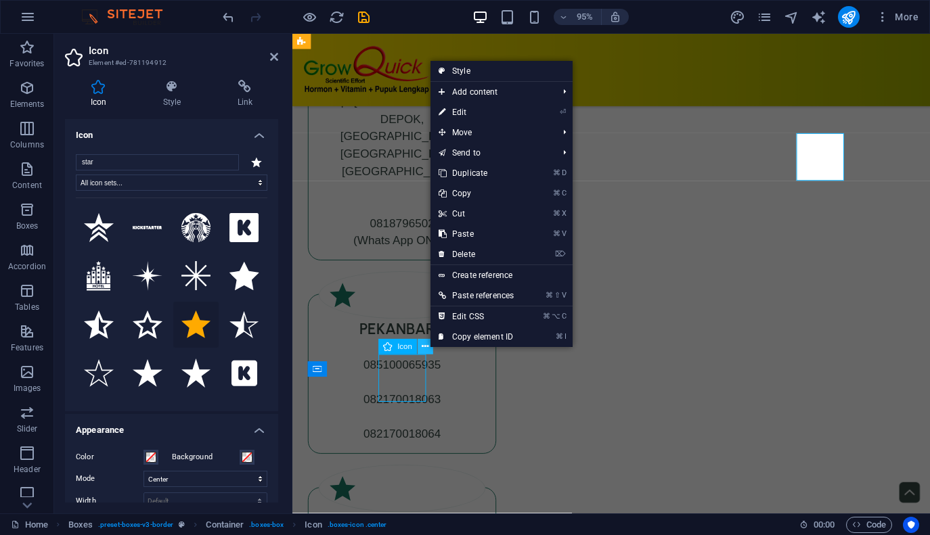
scroll to position [6812, 0]
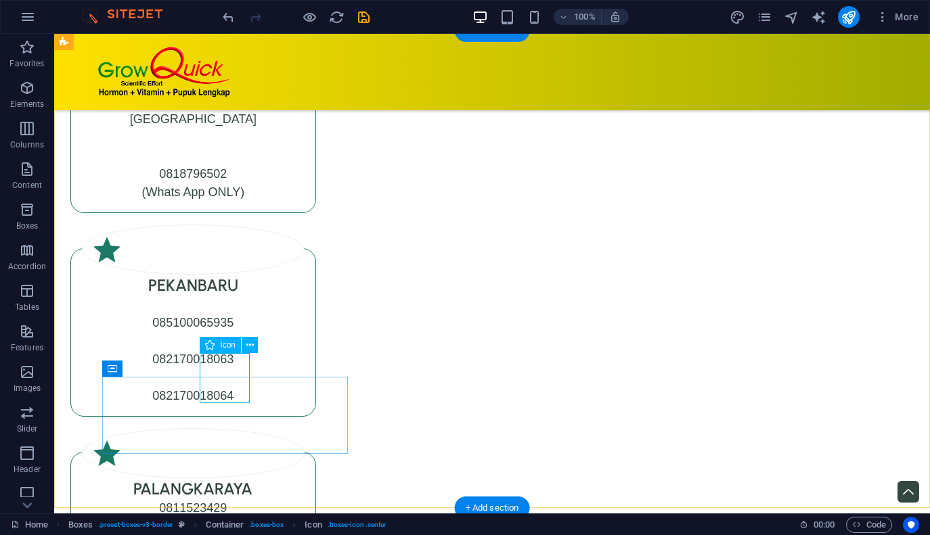
click at [253, 344] on icon at bounding box center [249, 345] width 7 height 14
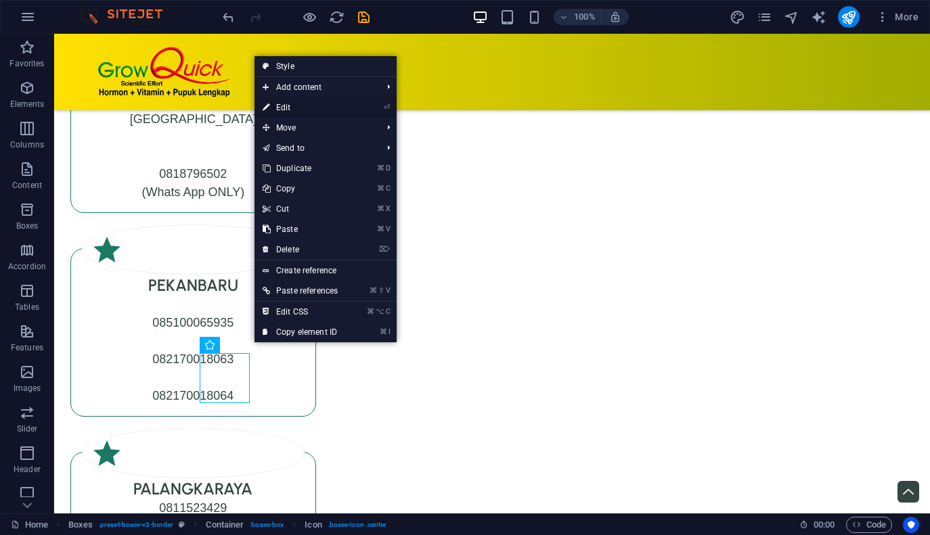
click at [304, 113] on link "⏎ Edit" at bounding box center [299, 107] width 91 height 20
select select "xMidYMid"
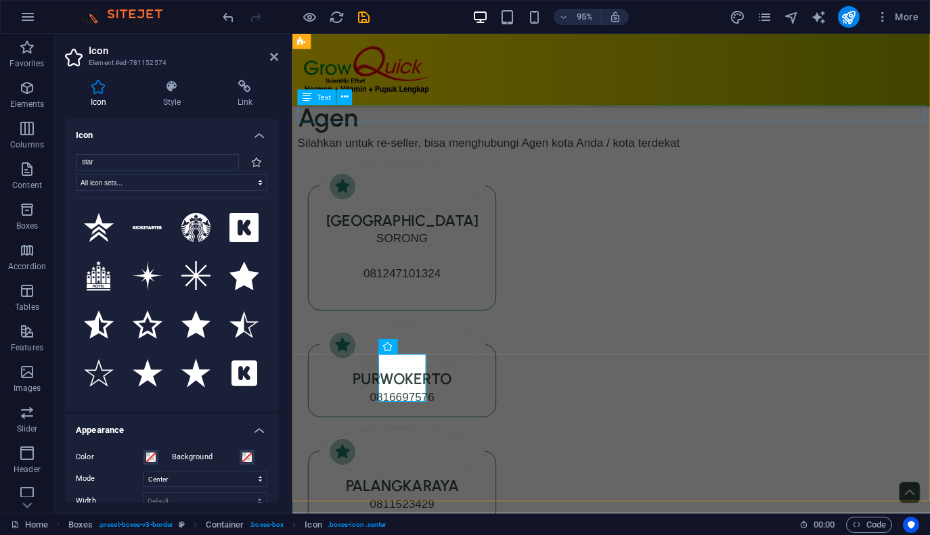
scroll to position [5893, 0]
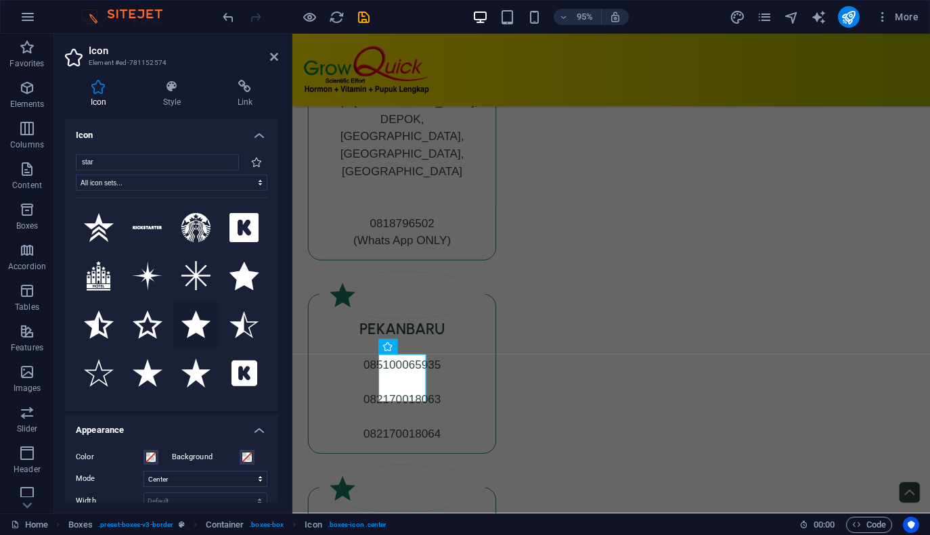
click at [202, 321] on icon at bounding box center [196, 325] width 30 height 28
click at [606, 351] on div "Icon" at bounding box center [606, 347] width 39 height 16
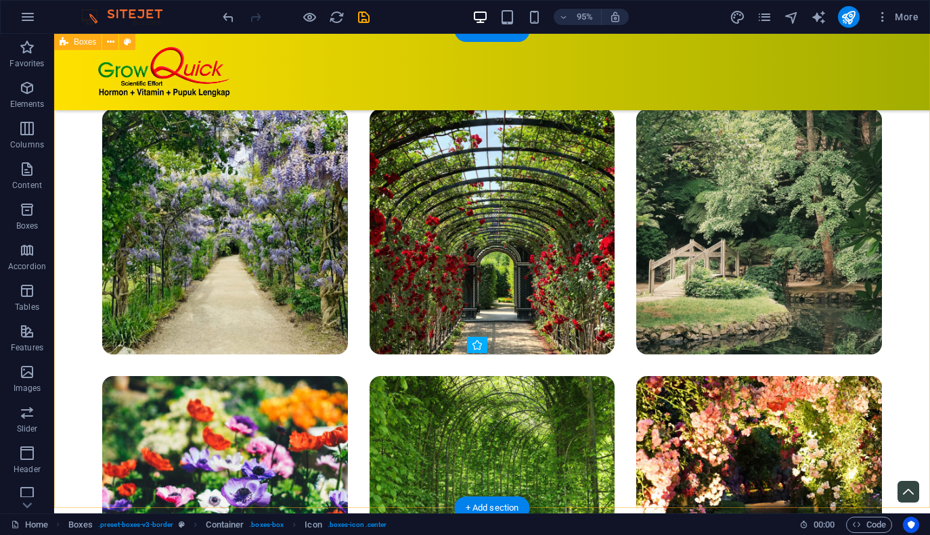
scroll to position [6812, 0]
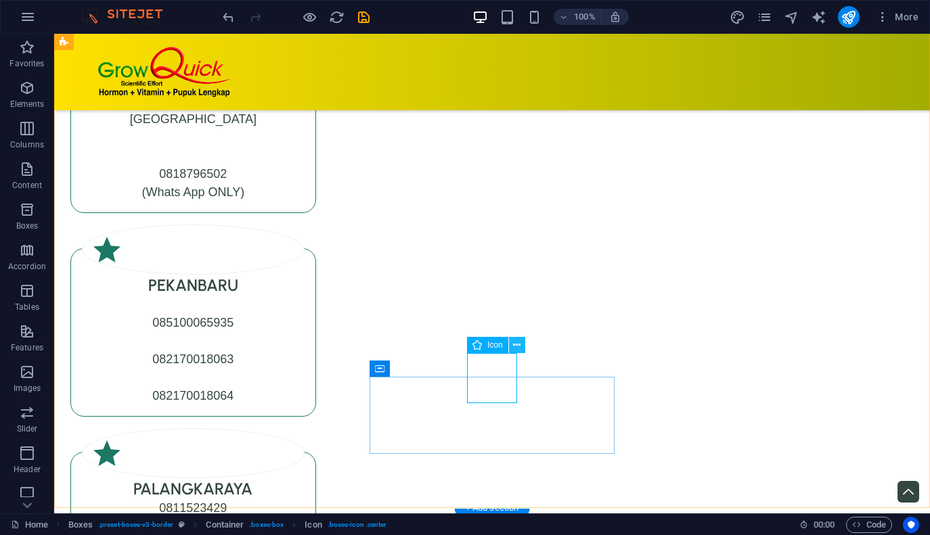
click at [520, 344] on icon at bounding box center [516, 345] width 7 height 14
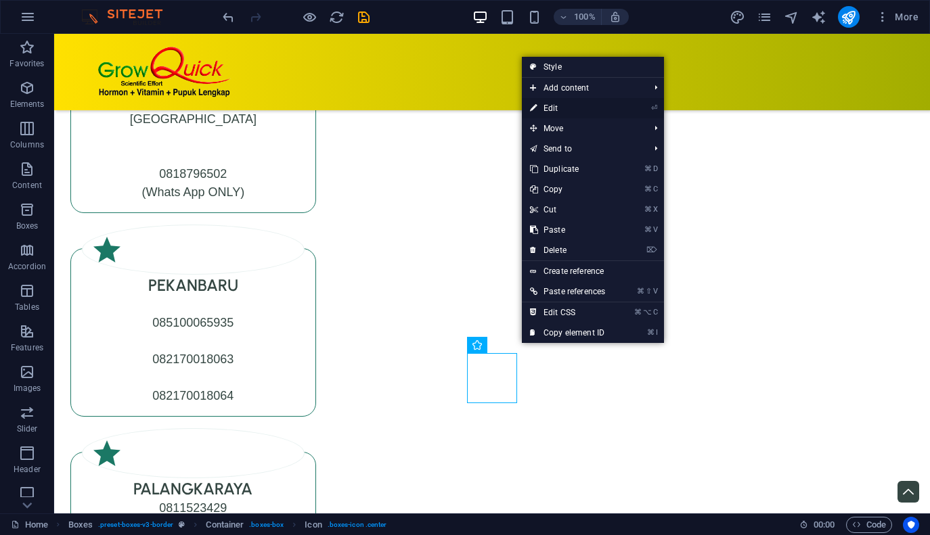
click at [570, 113] on link "⏎ Edit" at bounding box center [567, 108] width 91 height 20
select select "xMidYMid"
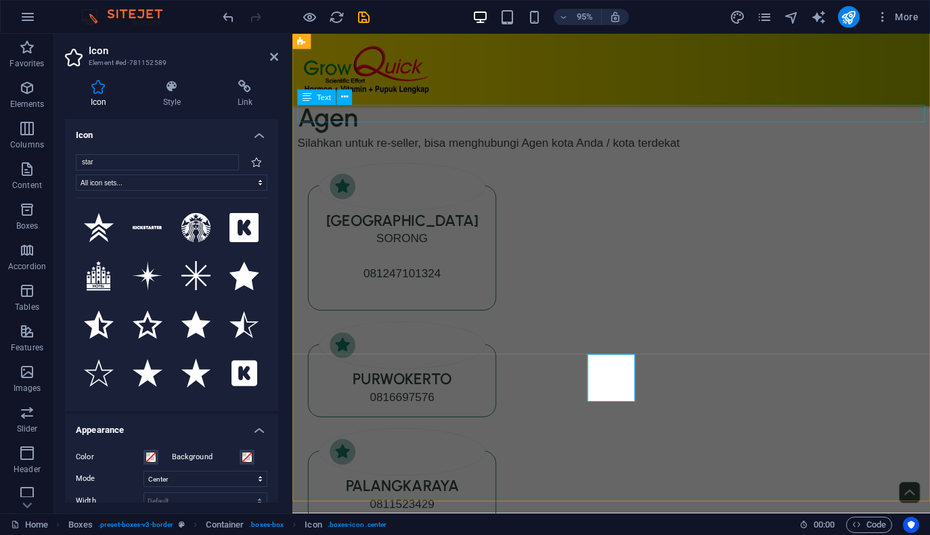
scroll to position [5893, 0]
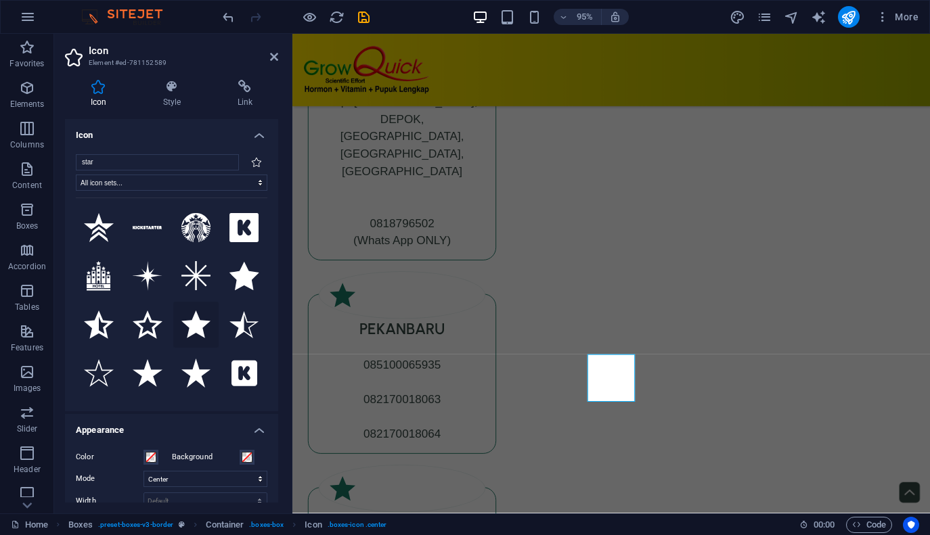
click at [201, 326] on icon at bounding box center [196, 325] width 30 height 28
click at [845, 351] on icon at bounding box center [843, 347] width 7 height 14
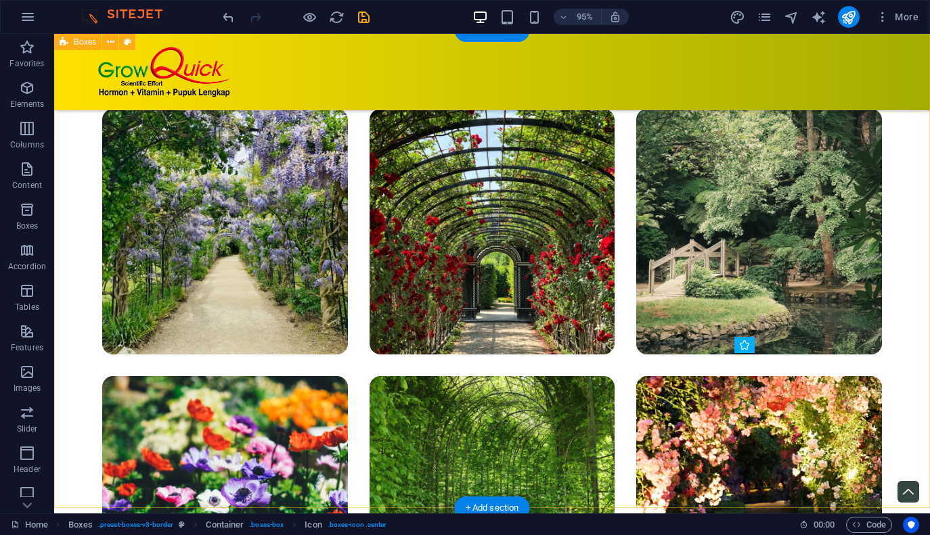
scroll to position [6812, 0]
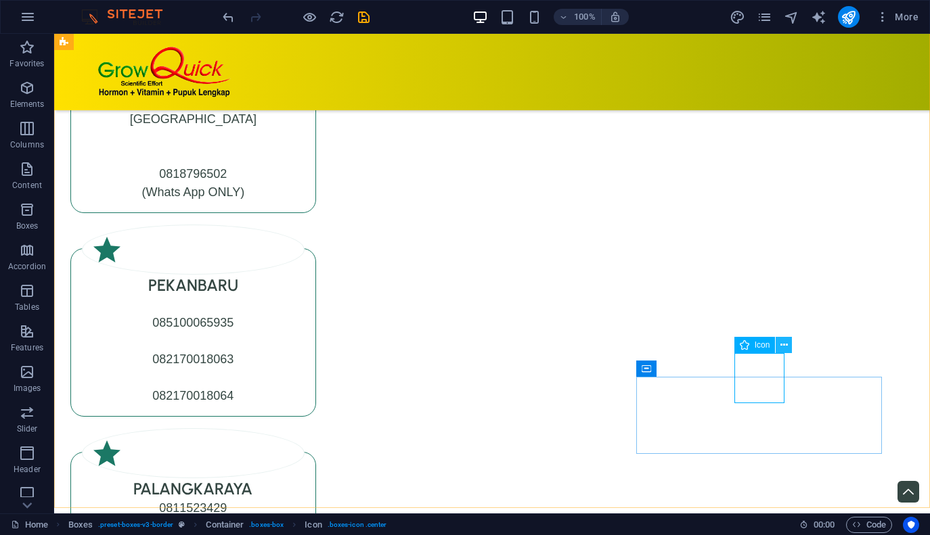
click at [786, 346] on icon at bounding box center [783, 345] width 7 height 14
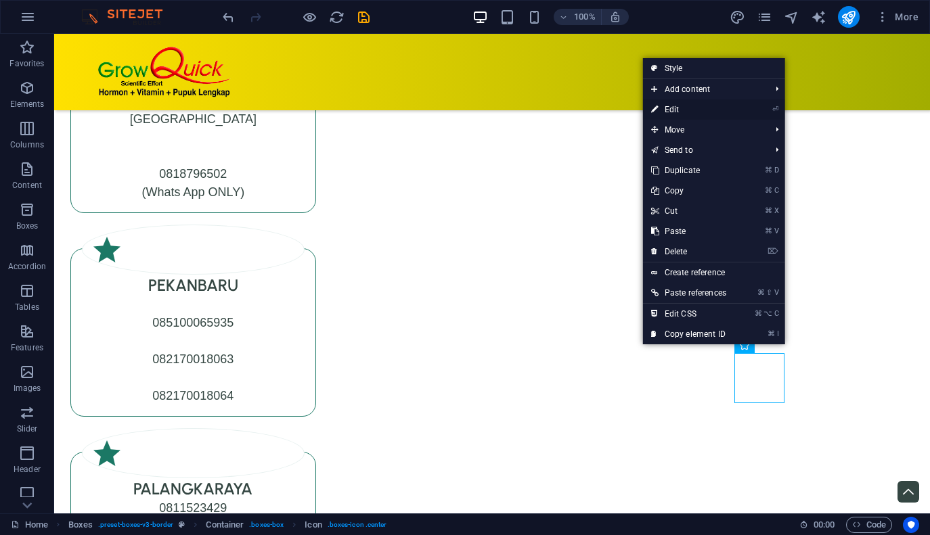
click at [695, 108] on link "⏎ Edit" at bounding box center [688, 109] width 91 height 20
select select "xMidYMid"
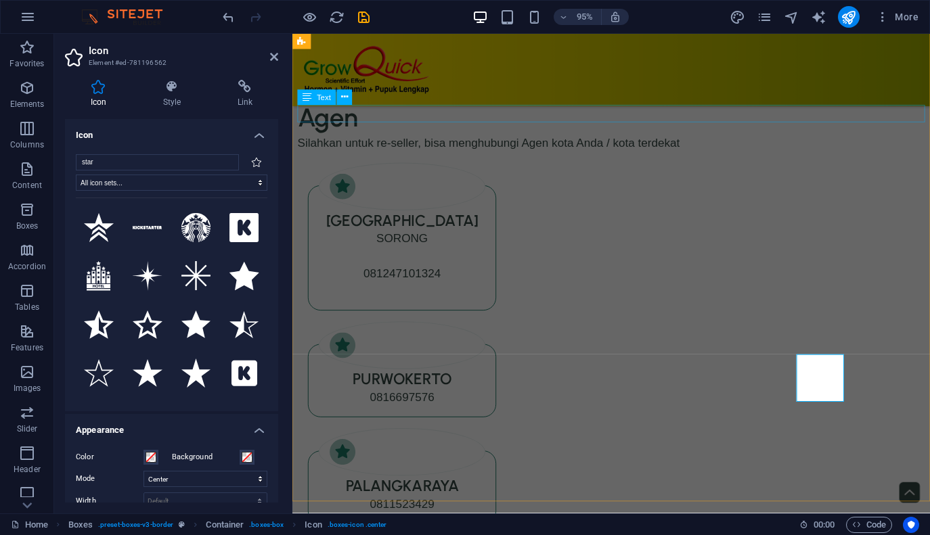
scroll to position [5893, 0]
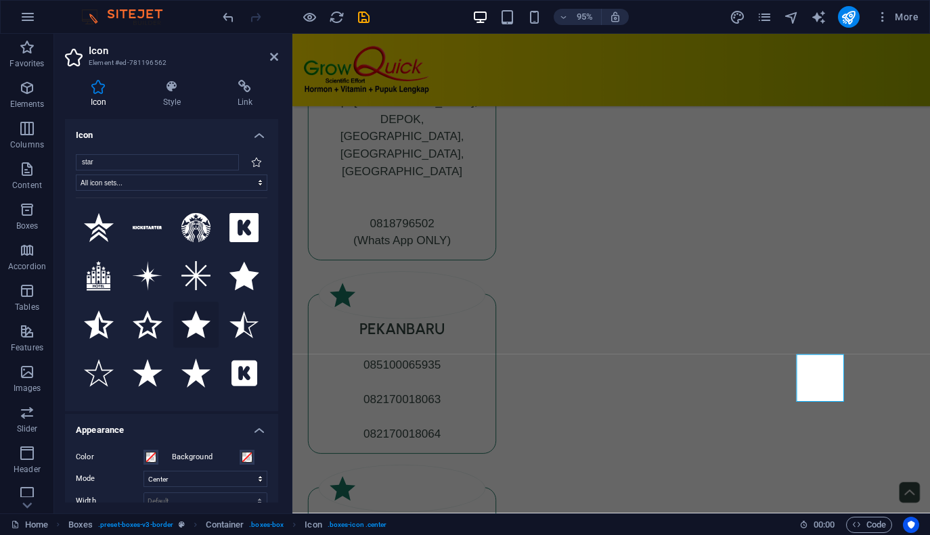
click at [201, 325] on icon at bounding box center [196, 325] width 30 height 28
click at [301, 419] on div "Distributor Silahkan untuk re-seller, agen bisa menghubungi Distributor kota An…" at bounding box center [627, 448] width 671 height 1063
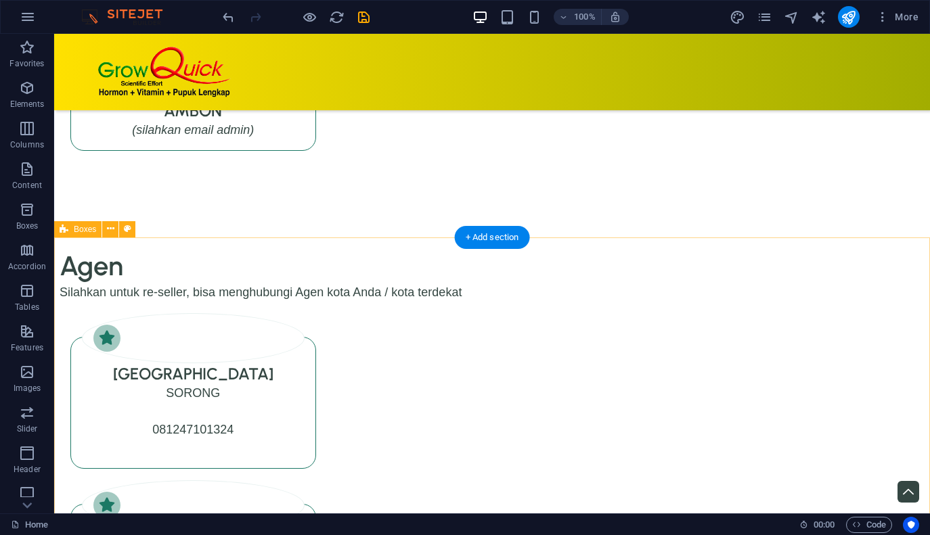
scroll to position [7525, 0]
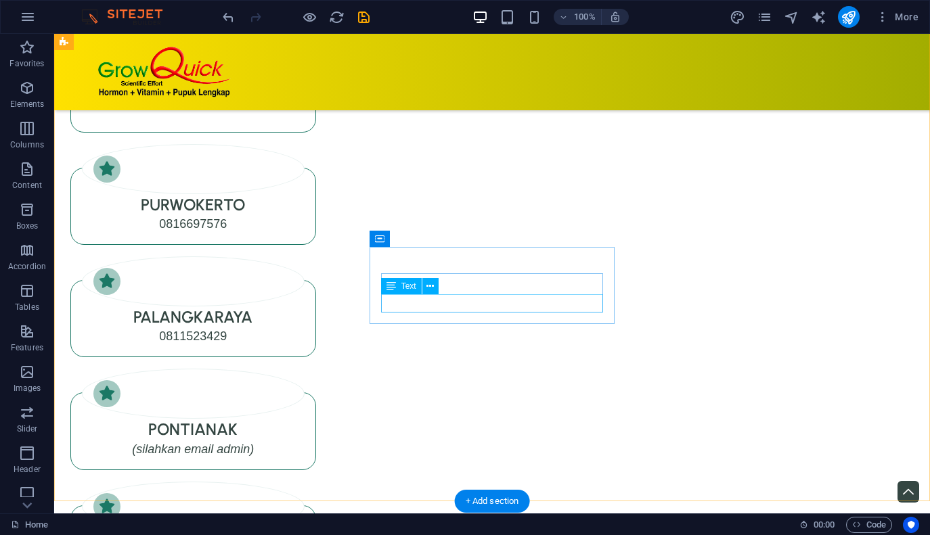
scroll to position [7865, 0]
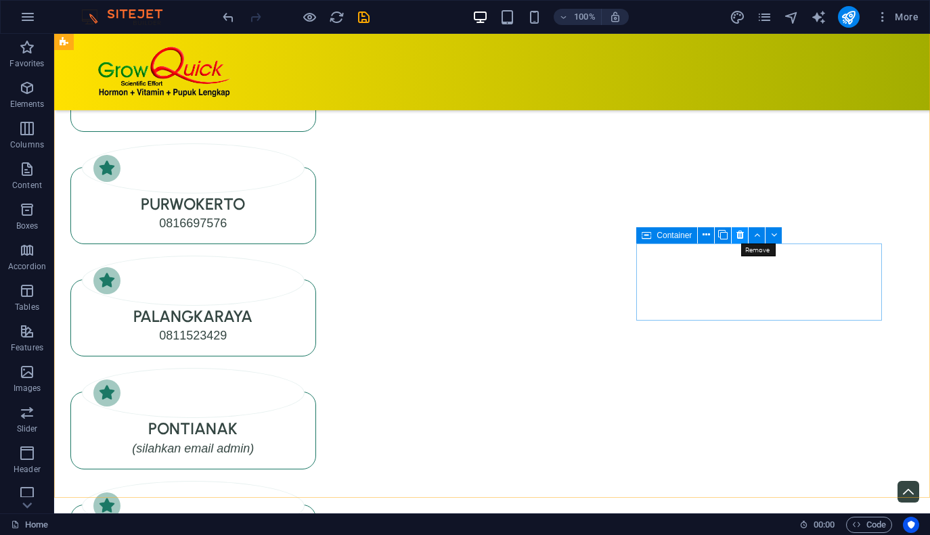
click at [739, 233] on icon at bounding box center [739, 235] width 7 height 14
click at [742, 238] on icon at bounding box center [739, 235] width 7 height 14
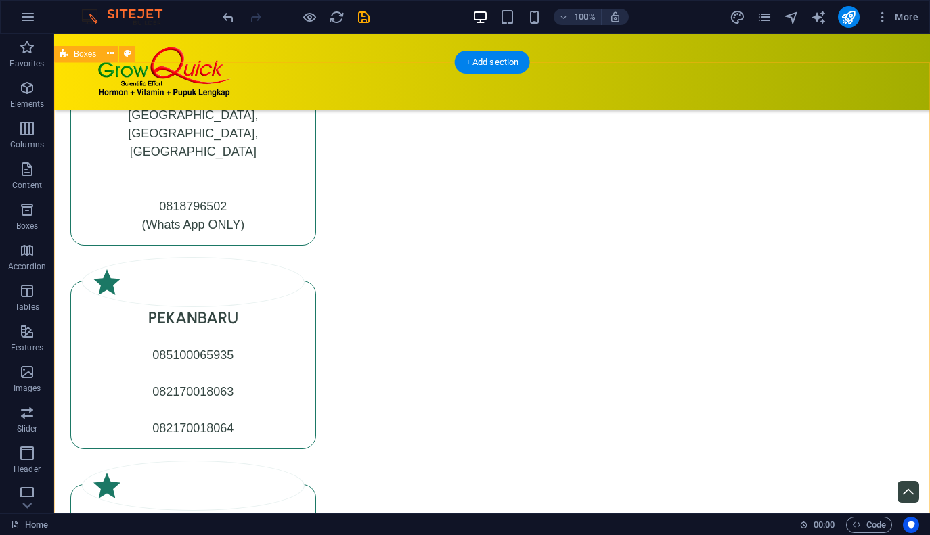
scroll to position [6781, 0]
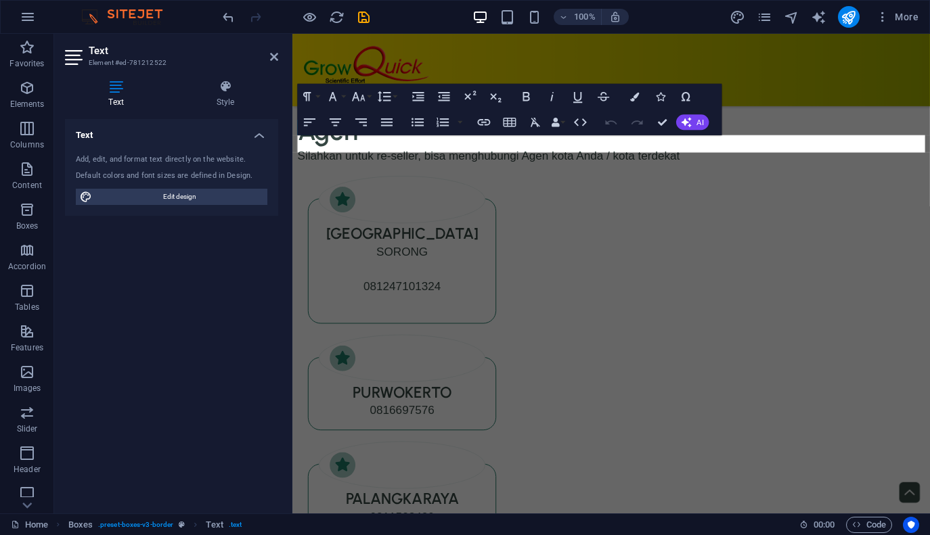
scroll to position [5862, 0]
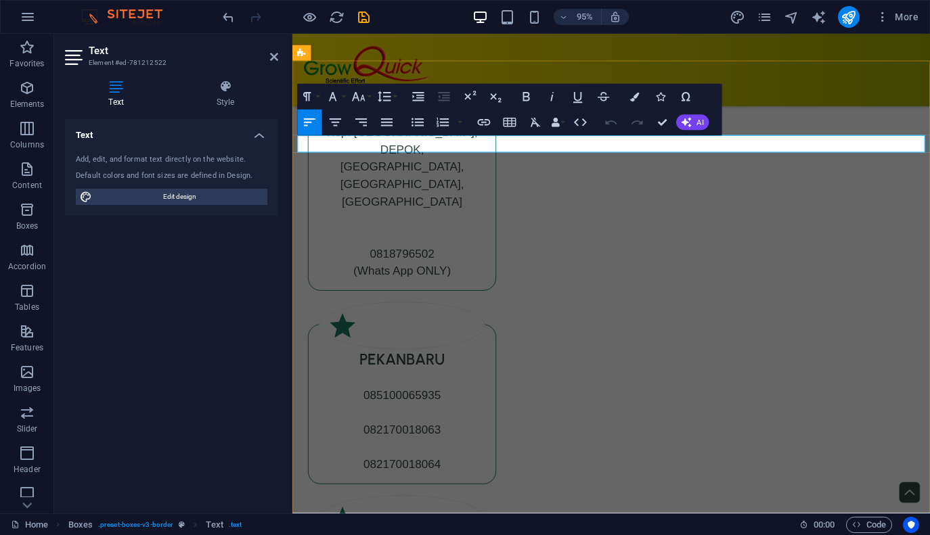
click at [430, 46] on p "Silahkan untuk re-seller, agen bisa menghubungi Distributor kota Anda / kota te…" at bounding box center [628, 37] width 660 height 18
click at [512, 46] on p "Silahkan untuk [PERSON_NAME] re-seller [PERSON_NAME] bisa menghubungi Distribut…" at bounding box center [628, 37] width 660 height 18
click at [829, 28] on div "Distributor" at bounding box center [628, 10] width 660 height 35
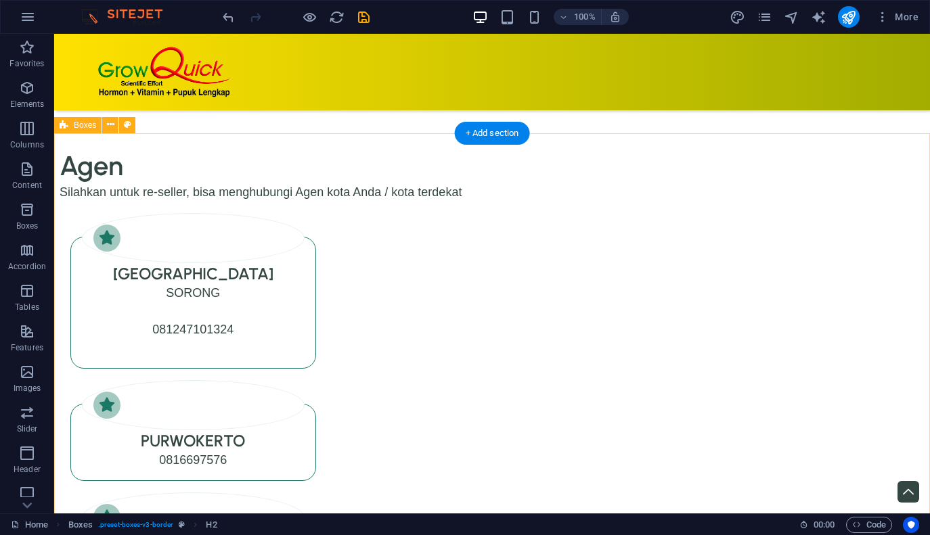
scroll to position [7629, 0]
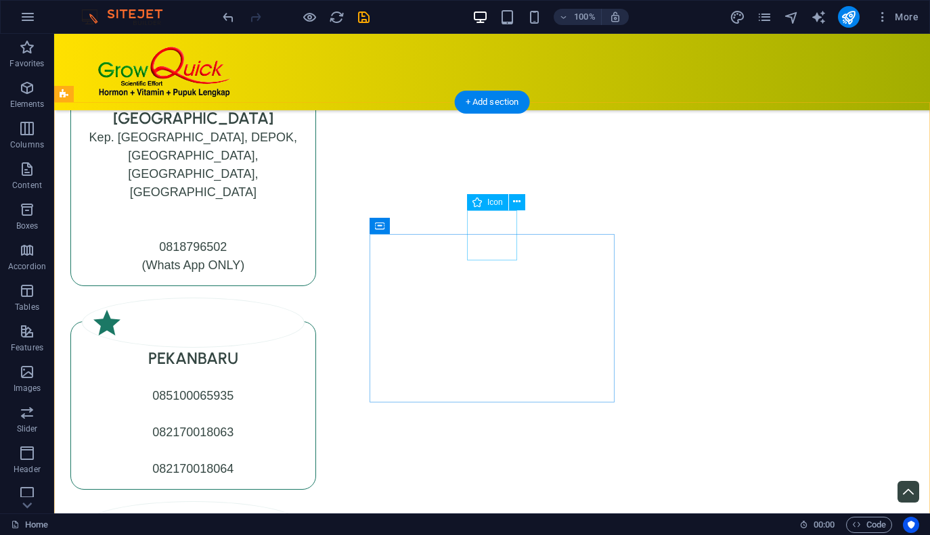
scroll to position [6741, 0]
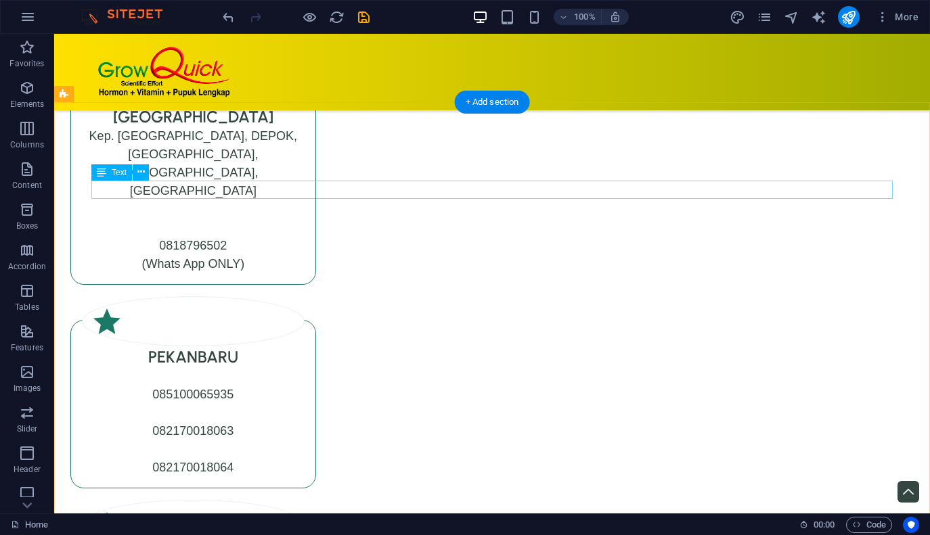
click at [250, 45] on div "Silahkan untuk agen dan re-seller bisa menghubungi Distributor kota Anda / kota…" at bounding box center [460, 35] width 801 height 18
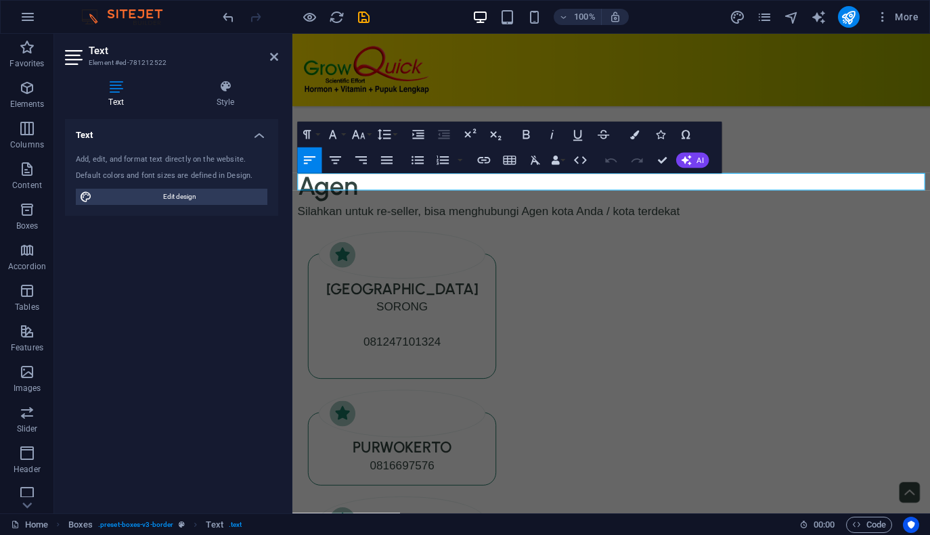
scroll to position [5822, 0]
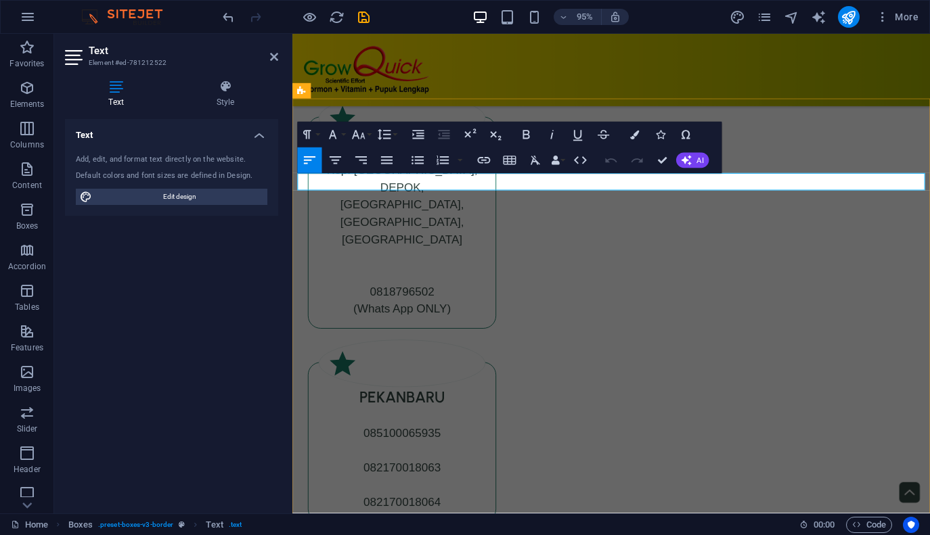
click at [477, 86] on p "Silahkan untuk agen dan re-seller bisa menghubungi Distributor kota Anda / kota…" at bounding box center [628, 77] width 660 height 18
click at [785, 68] on div "Distributor" at bounding box center [628, 49] width 660 height 35
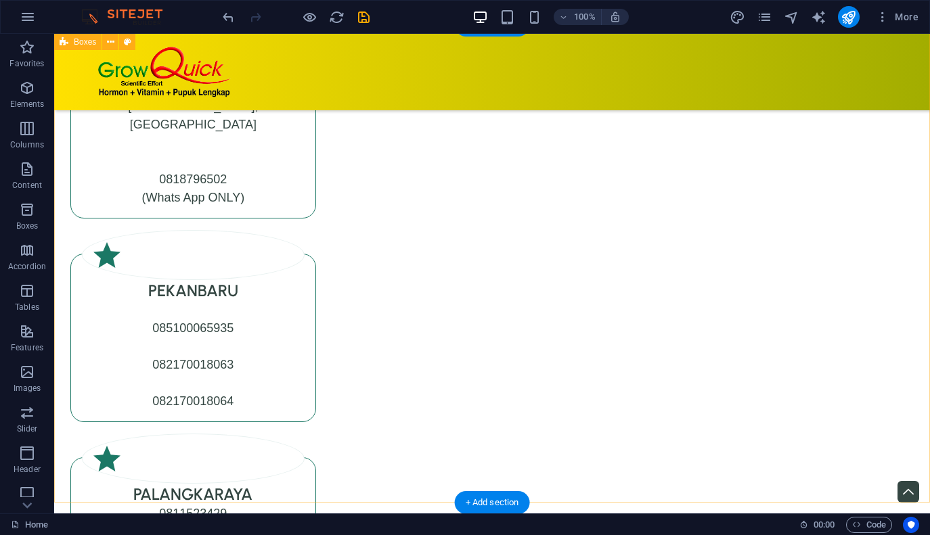
scroll to position [6799, 0]
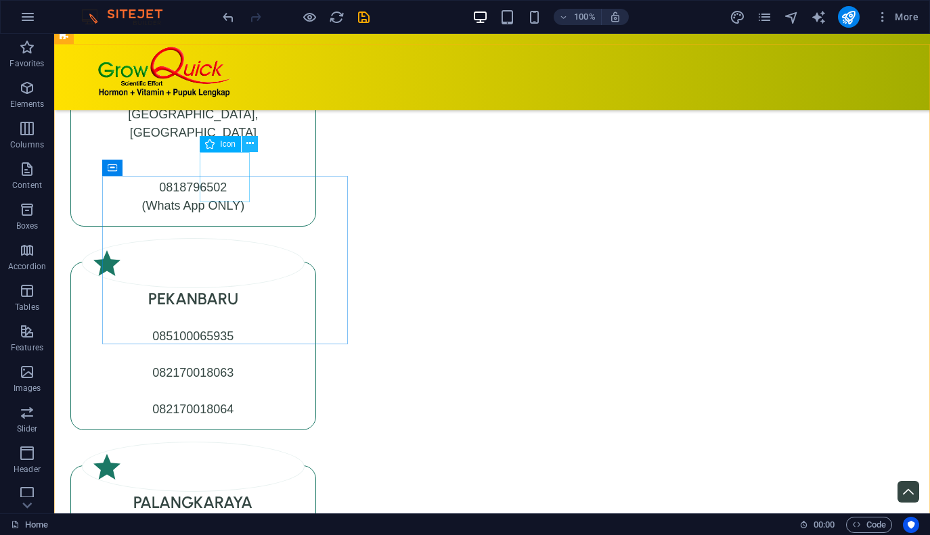
click at [250, 143] on icon at bounding box center [249, 144] width 7 height 14
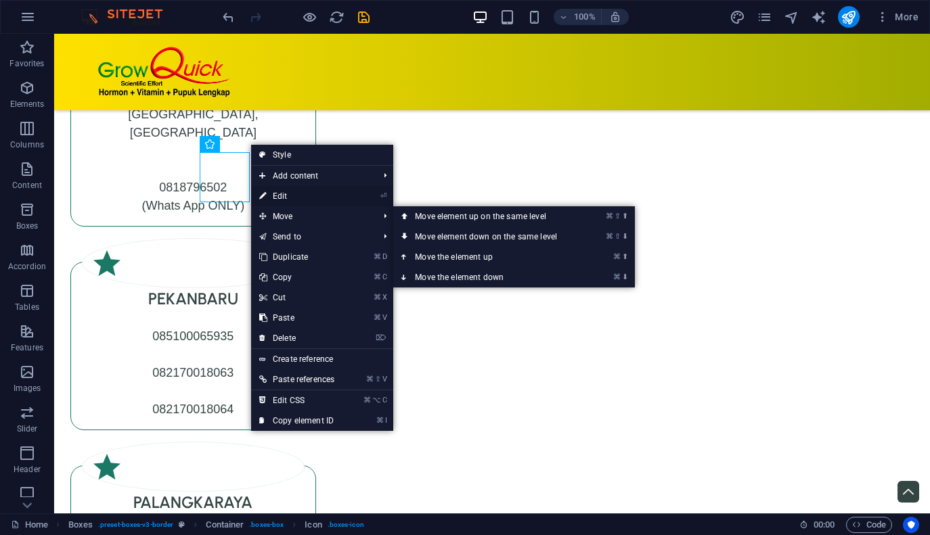
click at [294, 194] on link "⏎ Edit" at bounding box center [296, 196] width 91 height 20
select select "xMidYMid"
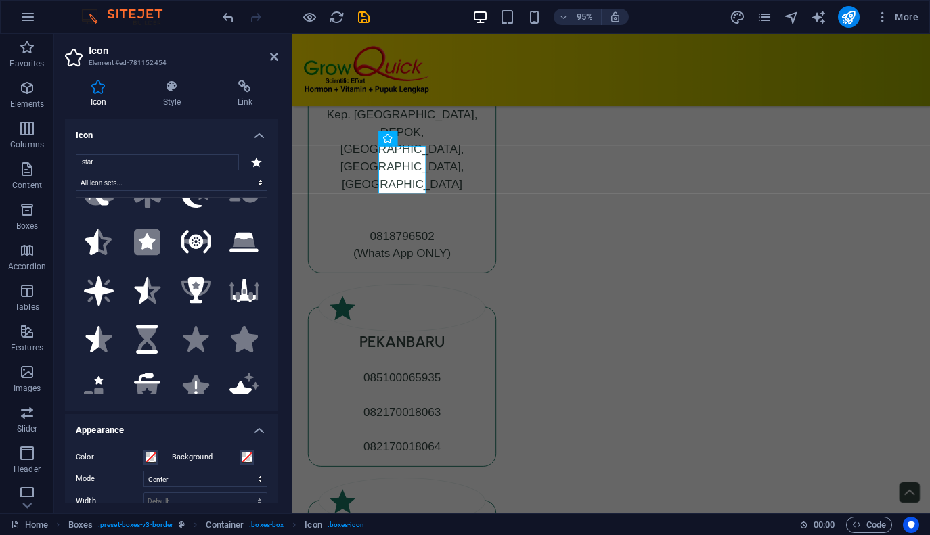
scroll to position [303, 0]
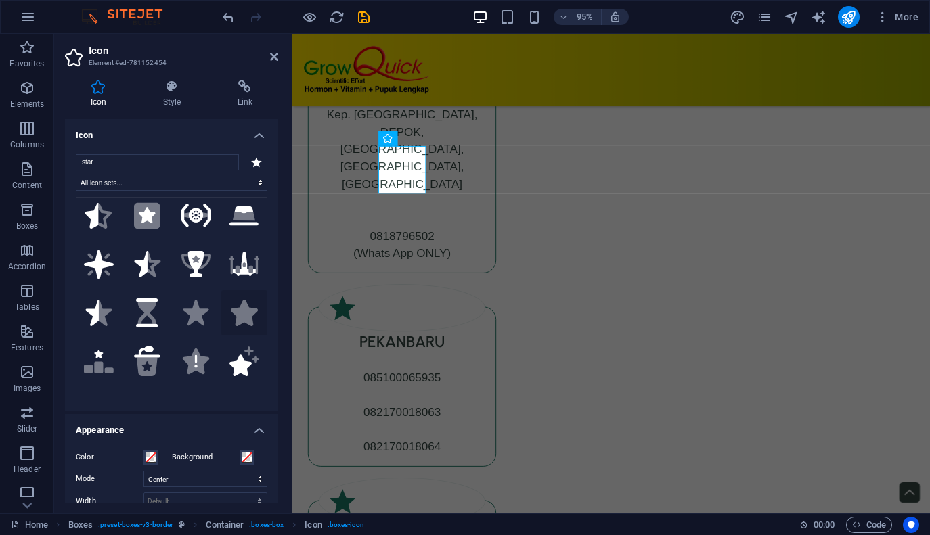
click at [244, 319] on icon at bounding box center [244, 313] width 27 height 26
click at [238, 359] on icon ".fa-secondary{opacity:.4}" at bounding box center [244, 361] width 30 height 30
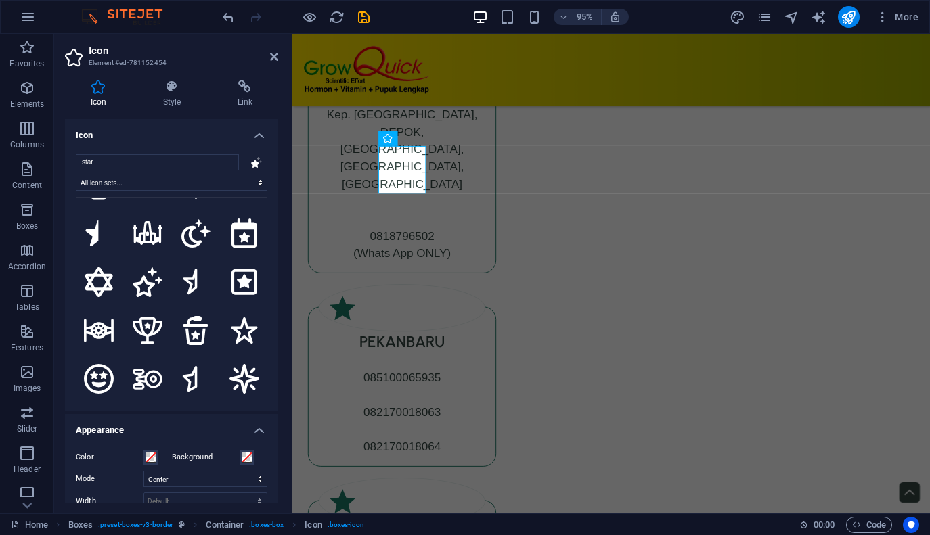
scroll to position [870, 0]
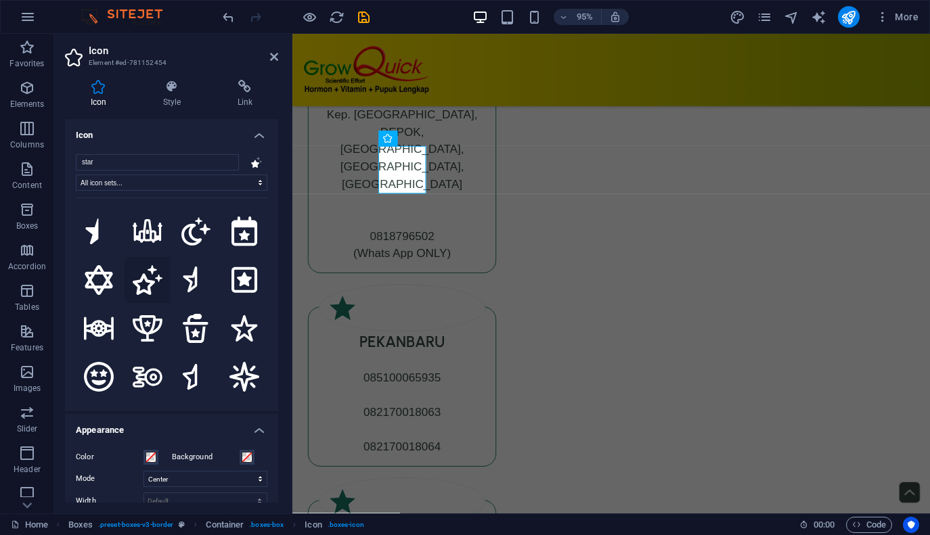
click at [148, 287] on icon at bounding box center [148, 280] width 30 height 30
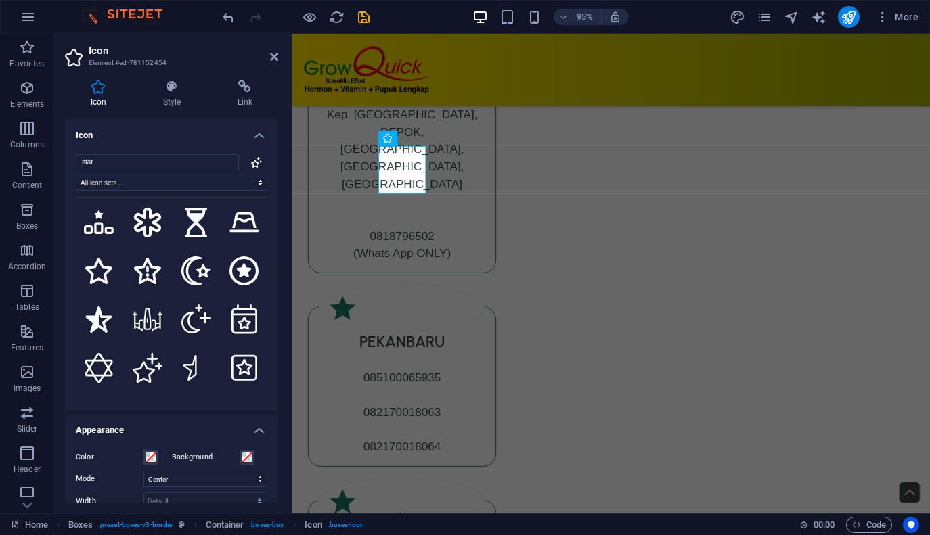
scroll to position [1123, 0]
click at [97, 279] on icon at bounding box center [98, 270] width 27 height 26
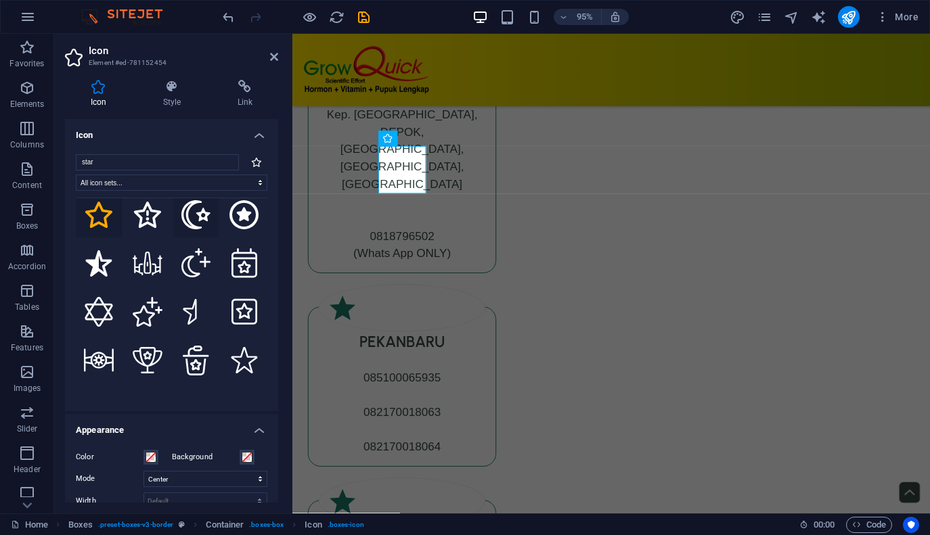
scroll to position [1184, 0]
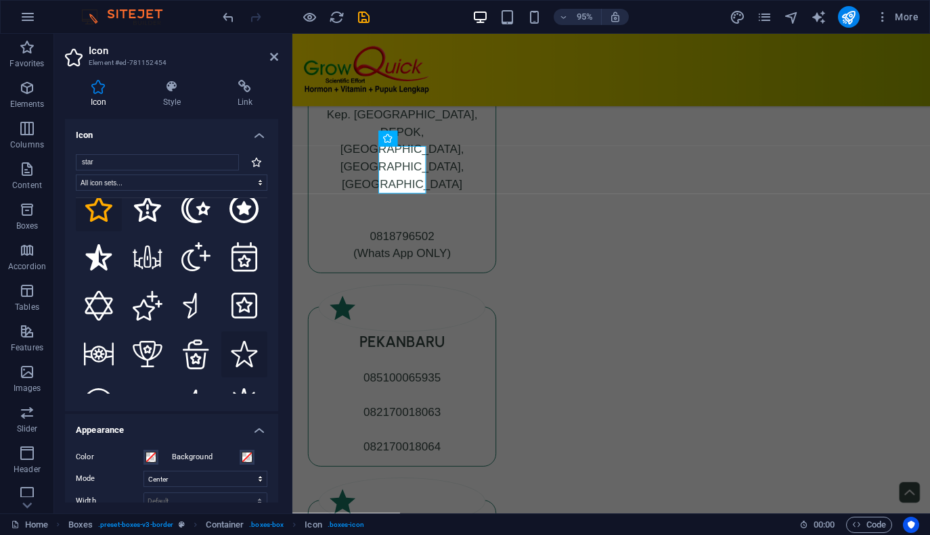
click at [240, 364] on icon at bounding box center [244, 354] width 30 height 26
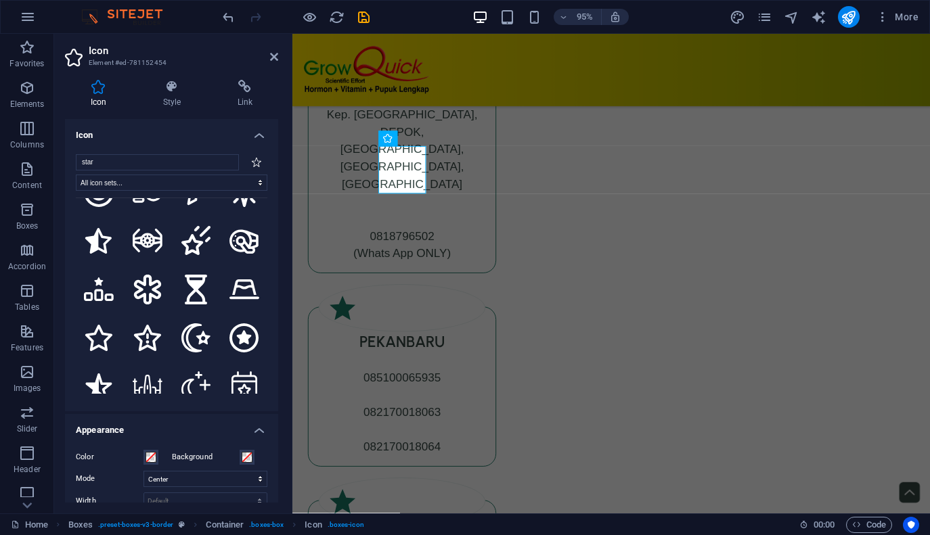
scroll to position [1126, 0]
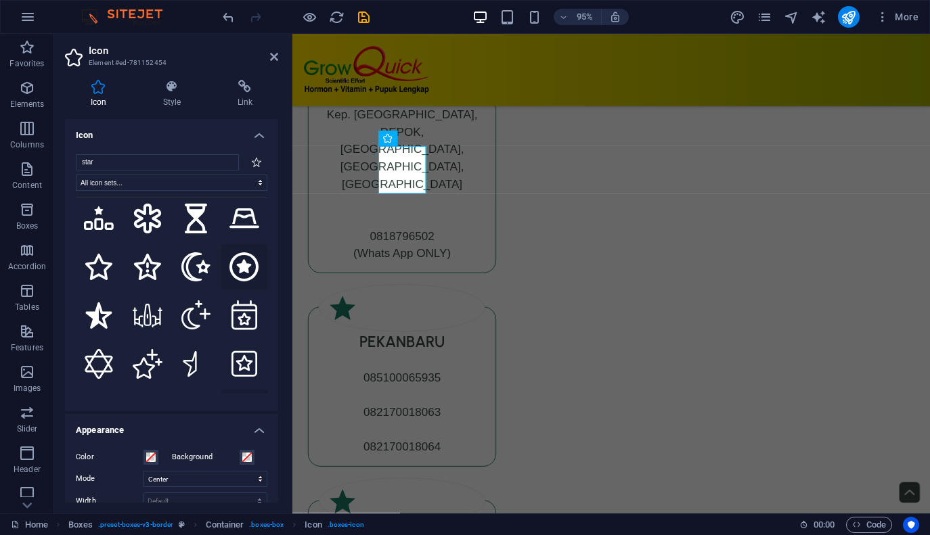
click at [244, 275] on icon at bounding box center [244, 267] width 30 height 30
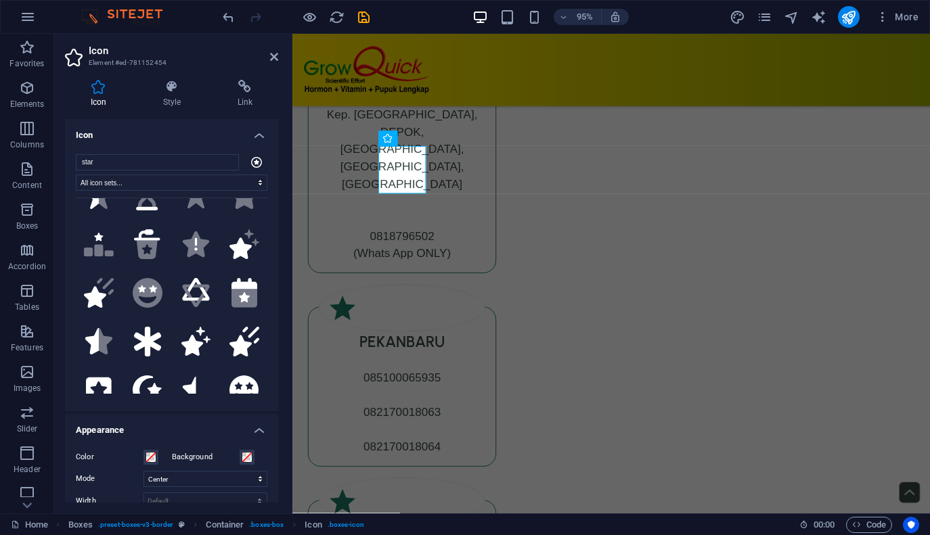
scroll to position [392, 0]
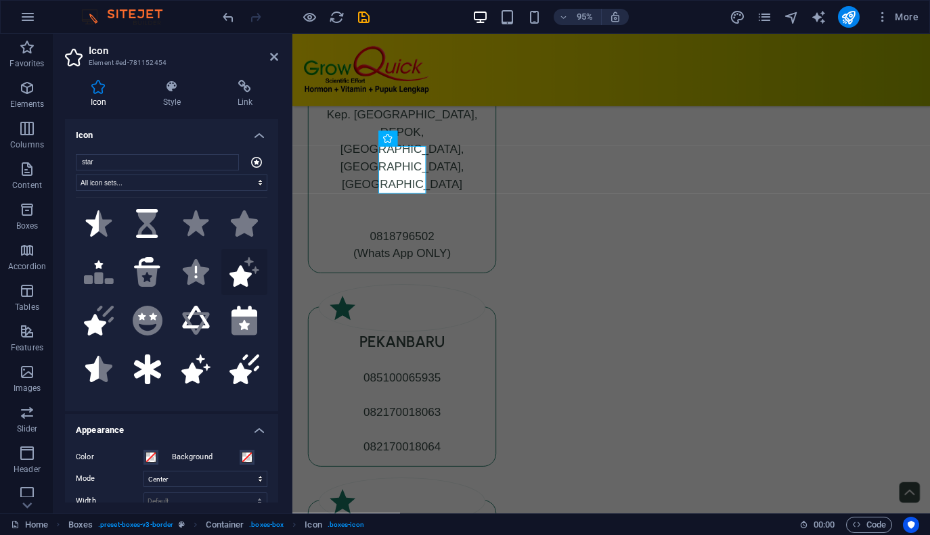
click at [244, 273] on icon at bounding box center [240, 276] width 22 height 21
click at [192, 374] on icon at bounding box center [196, 370] width 30 height 30
click at [633, 140] on icon at bounding box center [634, 139] width 7 height 14
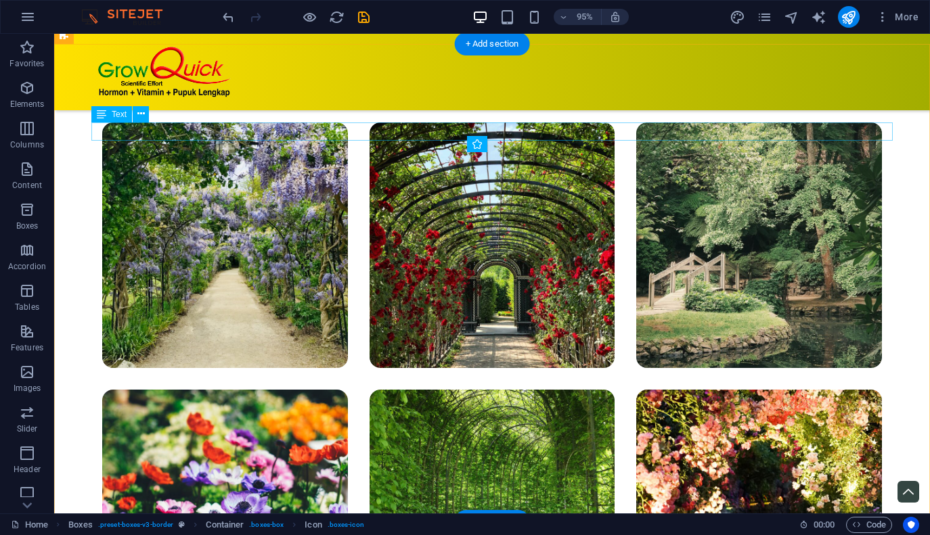
scroll to position [6799, 0]
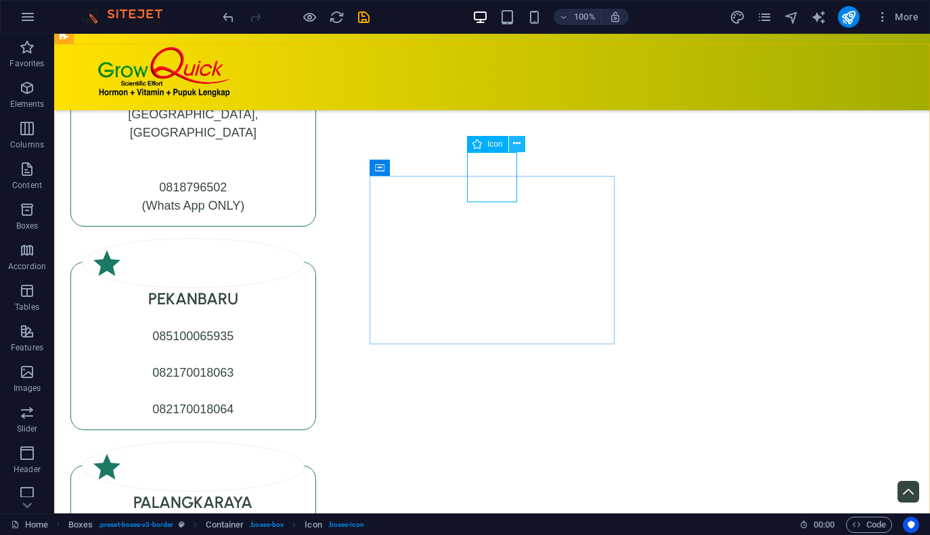
click at [517, 142] on icon at bounding box center [516, 144] width 7 height 14
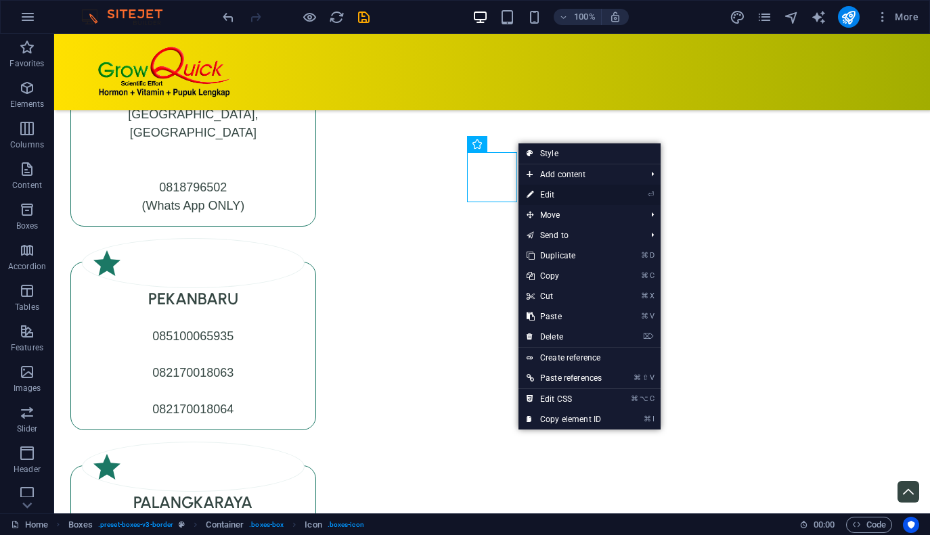
click at [540, 194] on link "⏎ Edit" at bounding box center [563, 195] width 91 height 20
select select "xMidYMid"
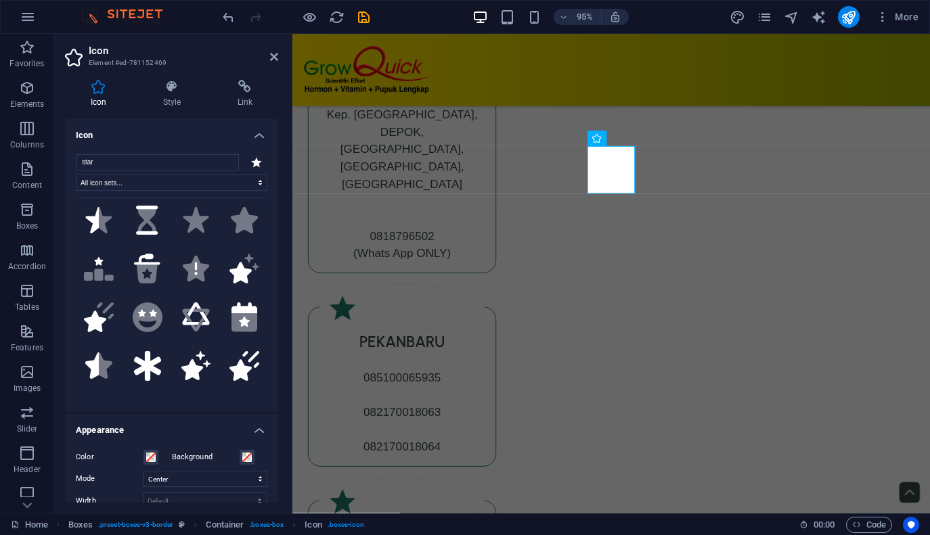
scroll to position [397, 0]
click at [189, 376] on icon at bounding box center [196, 366] width 30 height 30
click at [822, 139] on span "Icon" at bounding box center [822, 138] width 15 height 7
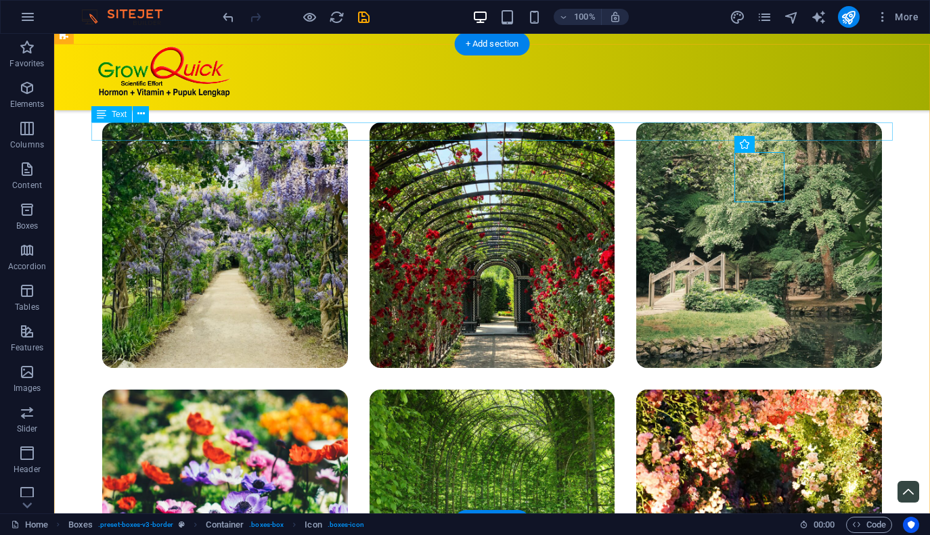
scroll to position [6799, 0]
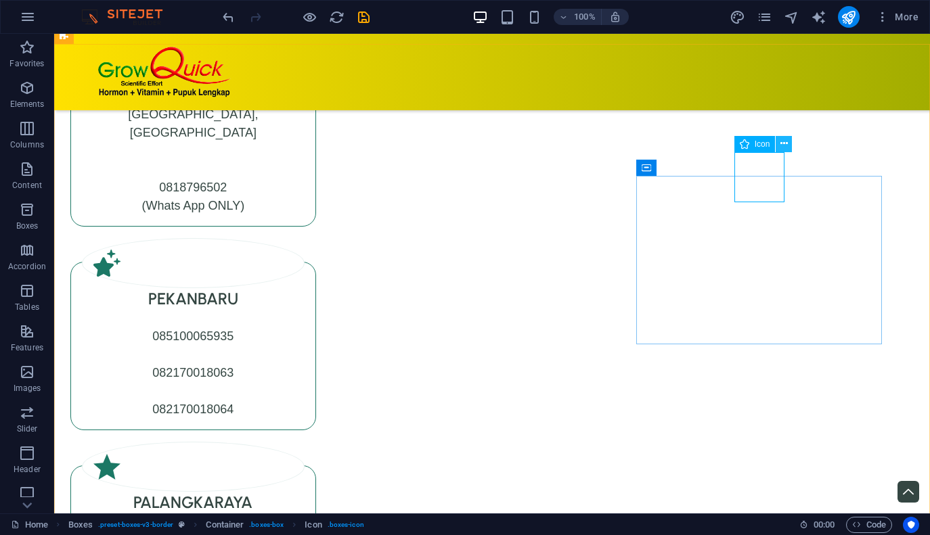
click at [784, 145] on icon at bounding box center [783, 144] width 7 height 14
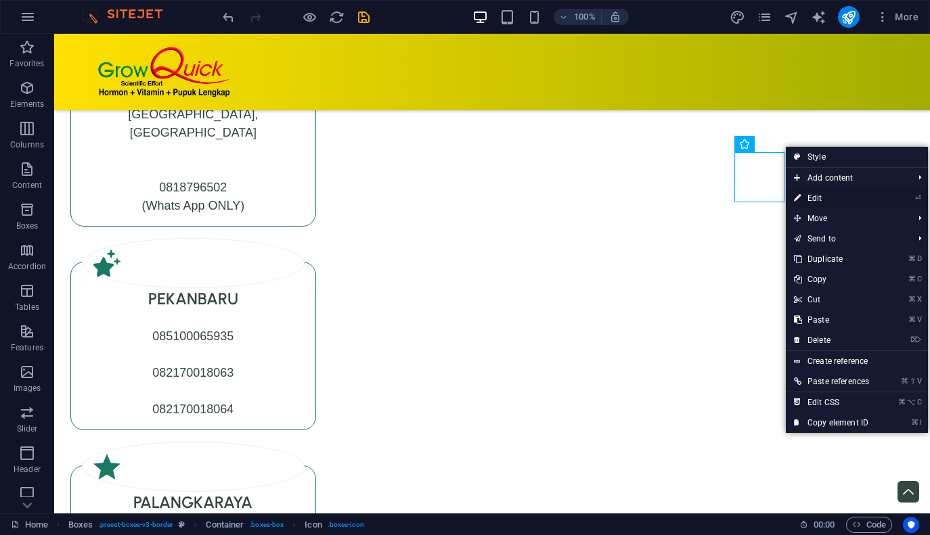
click at [807, 196] on link "⏎ Edit" at bounding box center [831, 198] width 91 height 20
select select "xMidYMid"
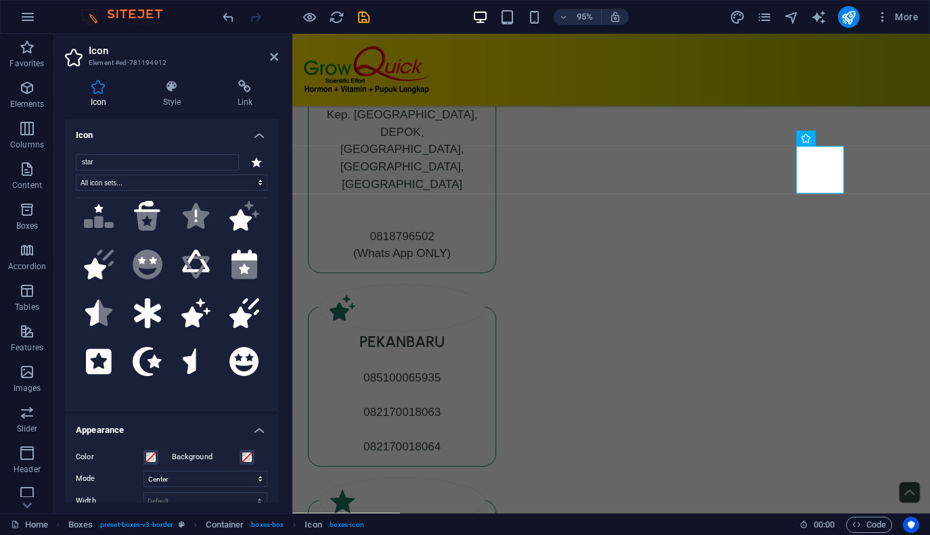
scroll to position [457, 0]
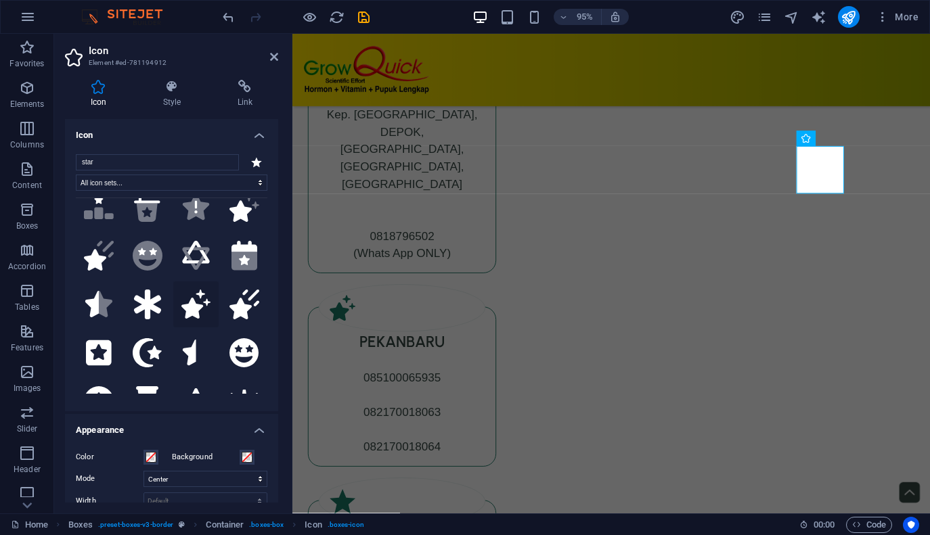
click at [193, 311] on icon at bounding box center [196, 305] width 30 height 30
click at [426, 359] on icon at bounding box center [425, 360] width 7 height 14
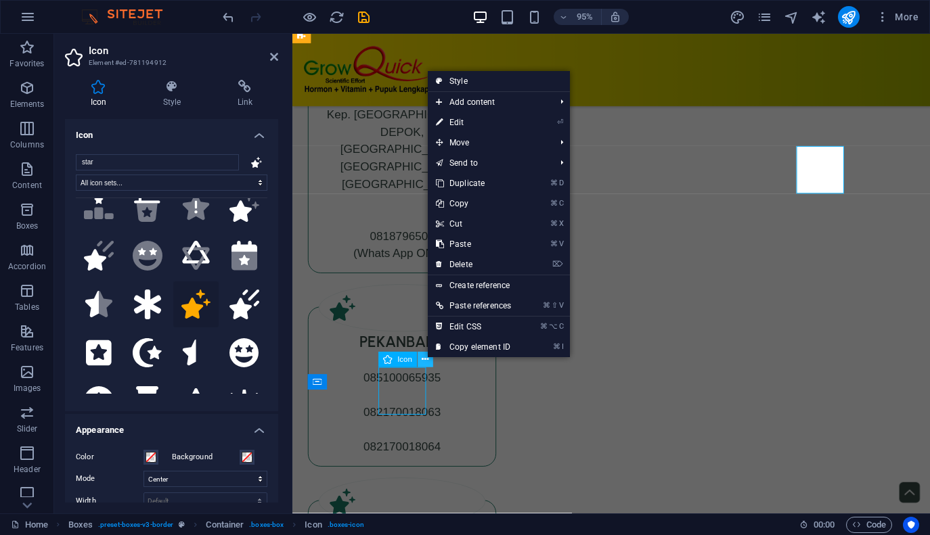
scroll to position [6799, 0]
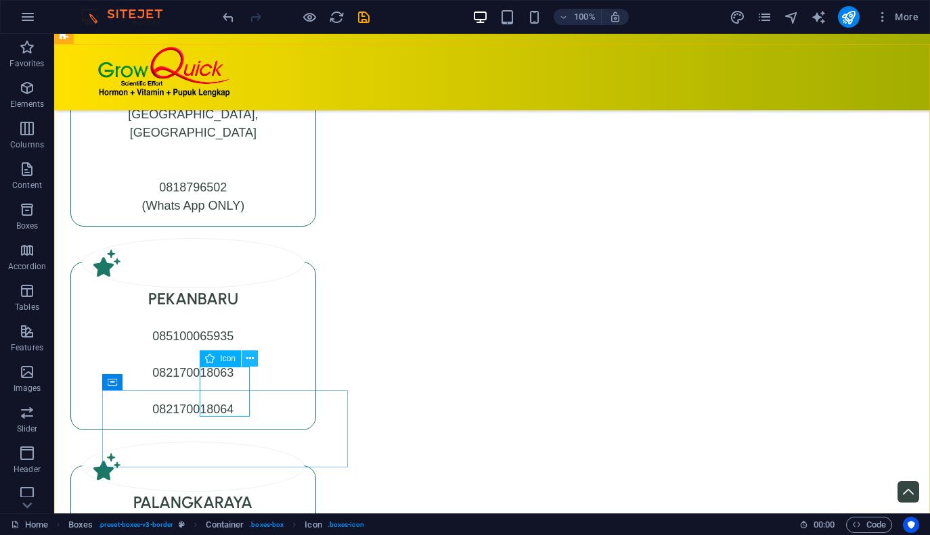
click at [250, 359] on icon at bounding box center [249, 359] width 7 height 14
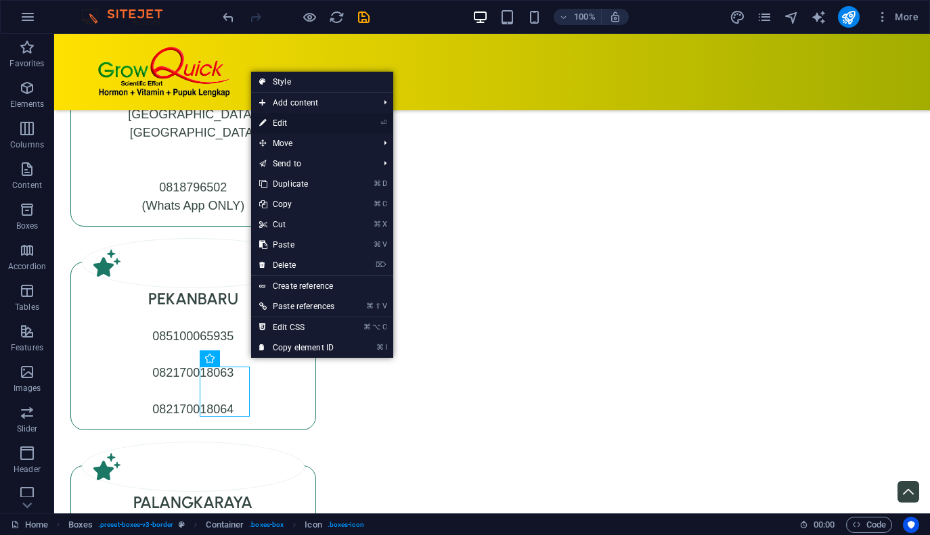
click at [302, 122] on link "⏎ Edit" at bounding box center [296, 123] width 91 height 20
select select "xMidYMid"
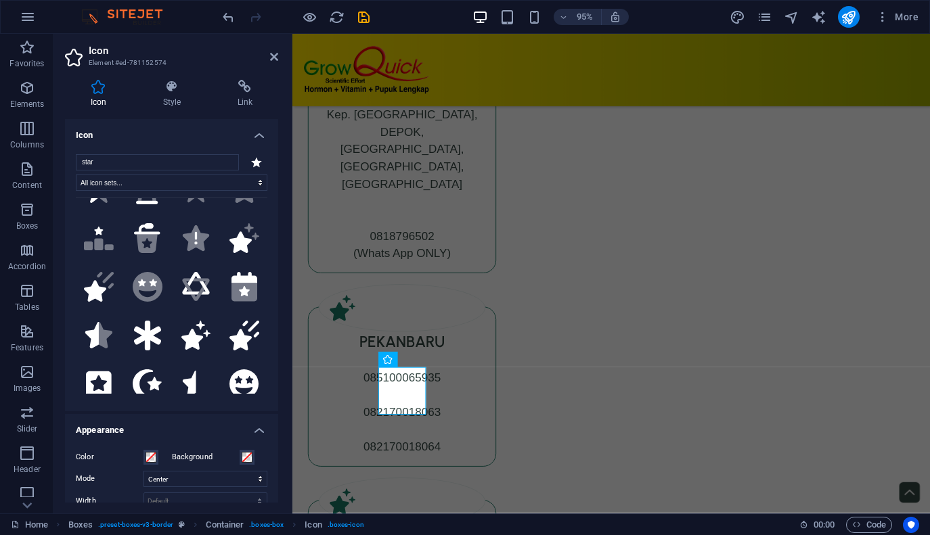
scroll to position [434, 0]
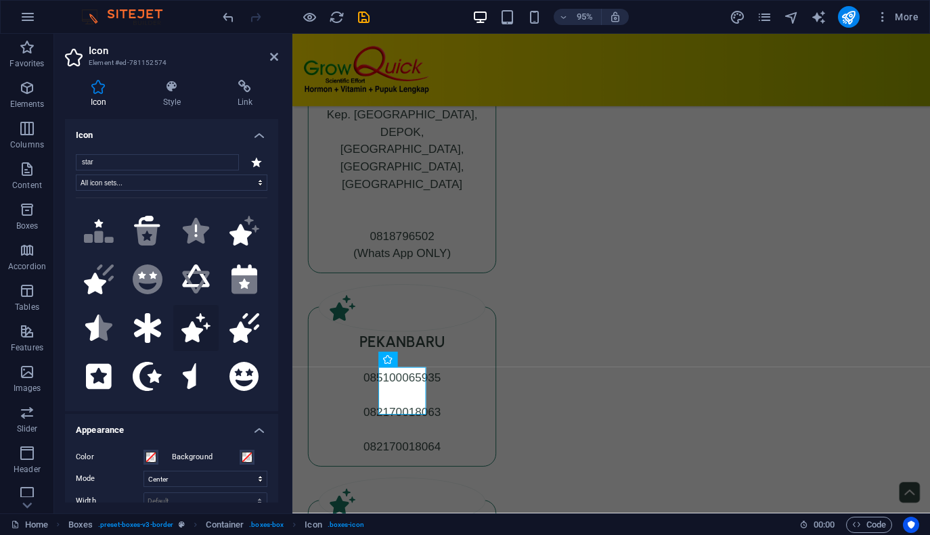
click at [196, 321] on icon at bounding box center [196, 328] width 30 height 30
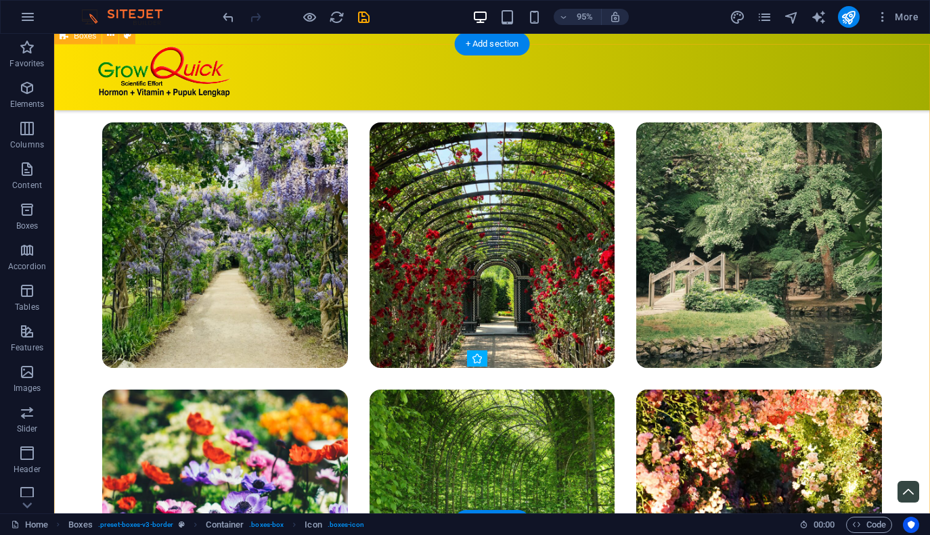
scroll to position [6799, 0]
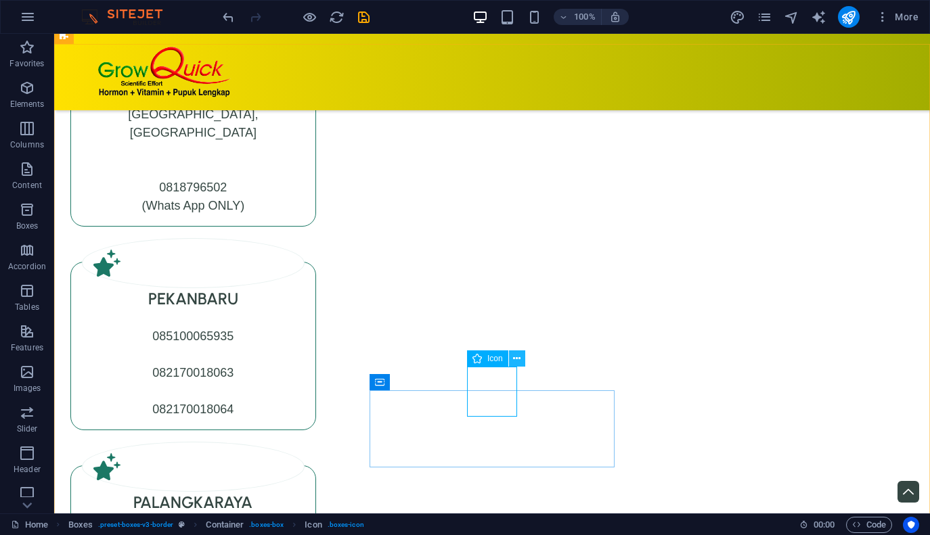
click at [518, 359] on icon at bounding box center [516, 359] width 7 height 14
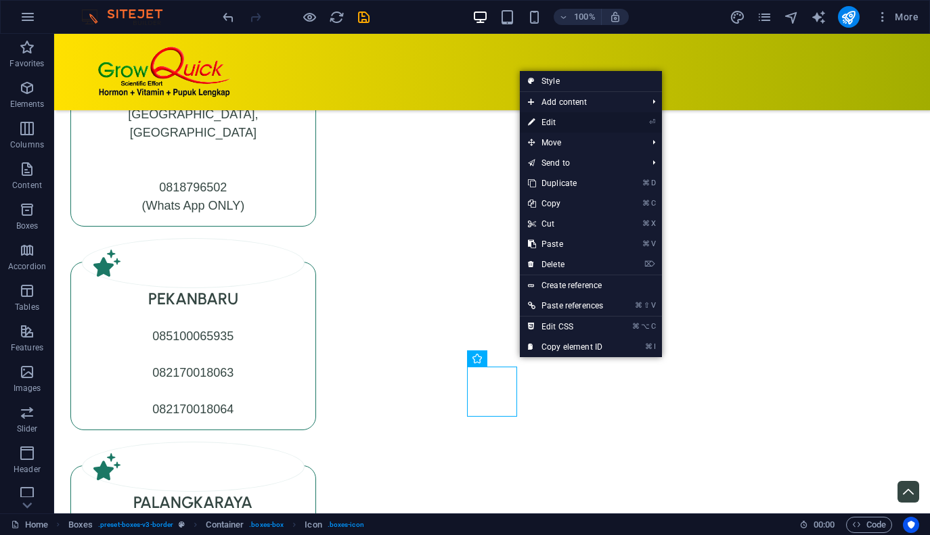
click at [583, 123] on link "⏎ Edit" at bounding box center [565, 122] width 91 height 20
select select "xMidYMid"
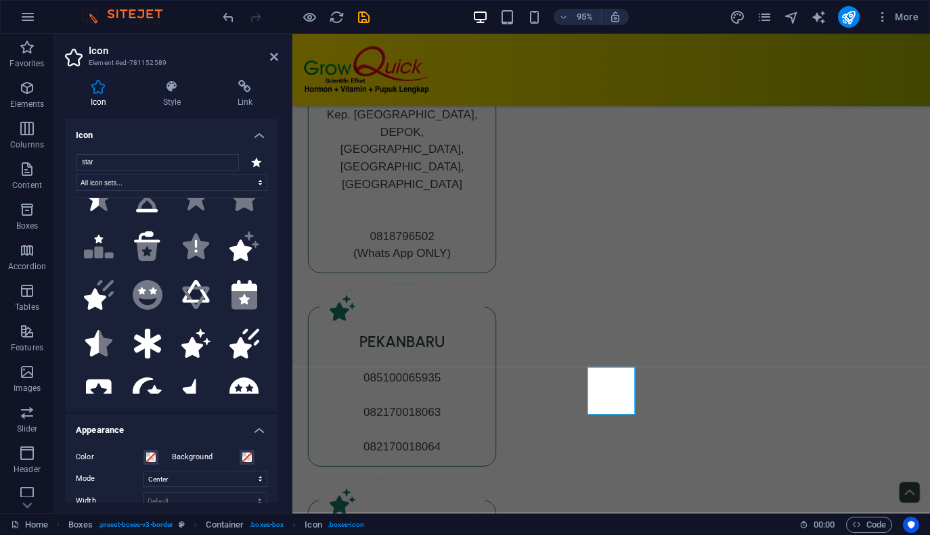
scroll to position [424, 0]
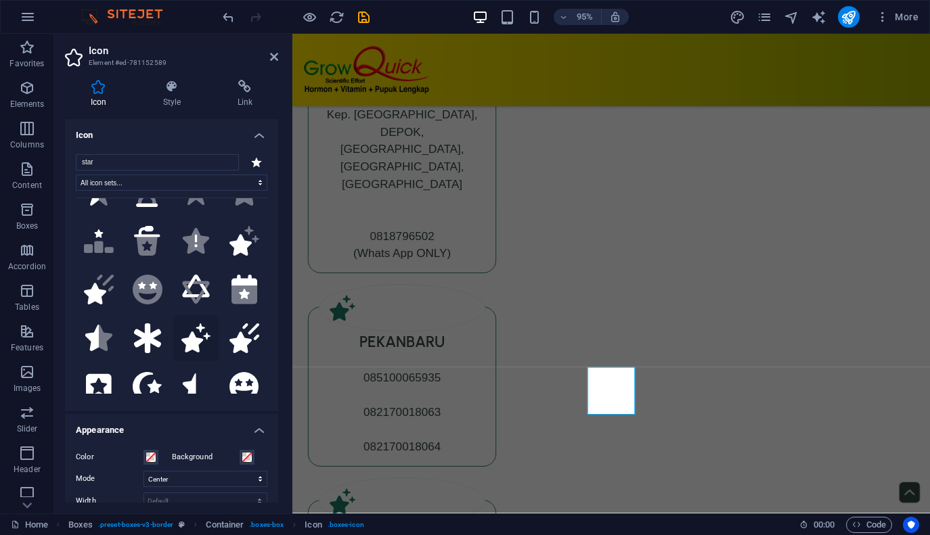
click at [194, 339] on icon at bounding box center [196, 338] width 30 height 30
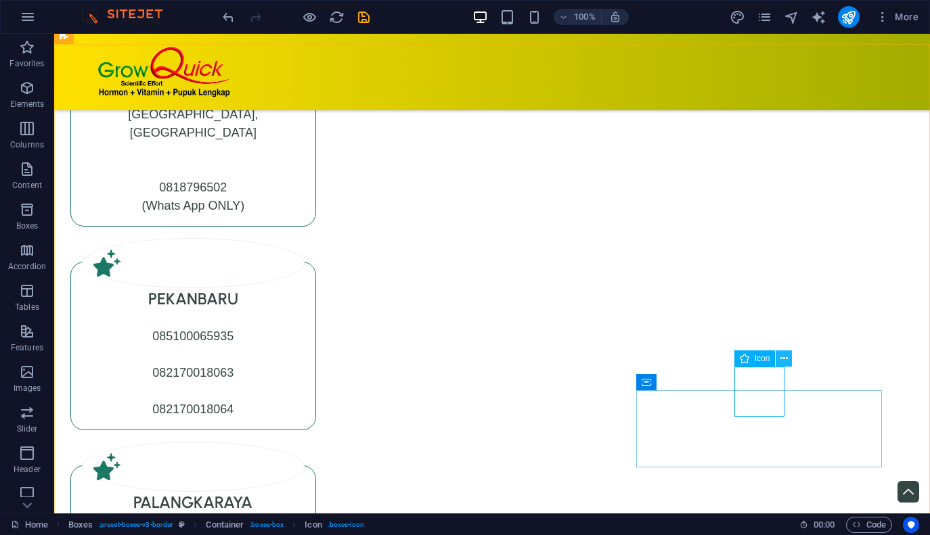
click at [782, 359] on icon at bounding box center [783, 359] width 7 height 14
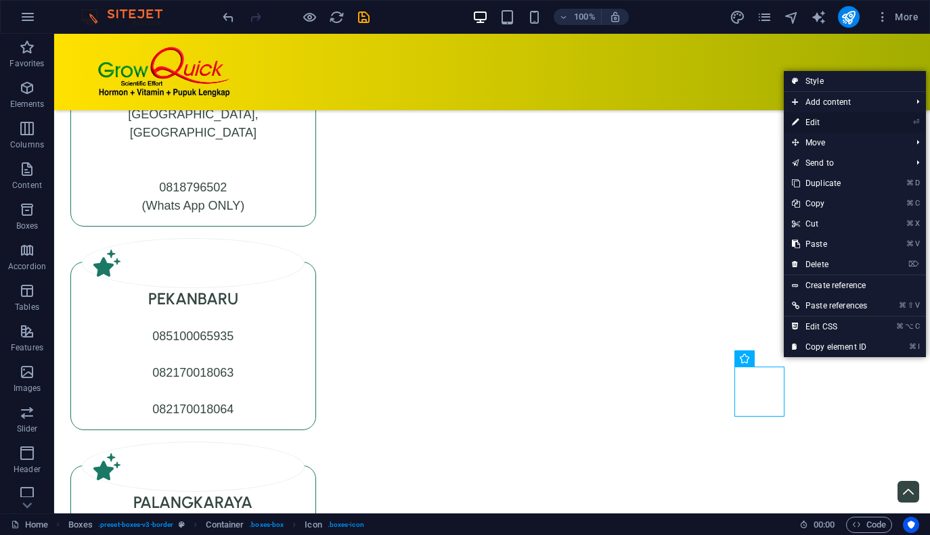
click at [830, 123] on link "⏎ Edit" at bounding box center [829, 122] width 91 height 20
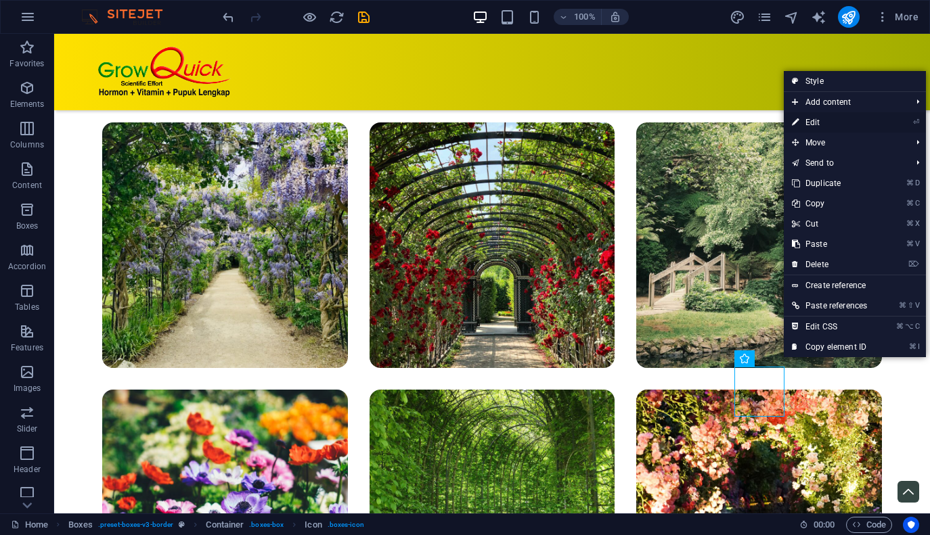
select select "xMidYMid"
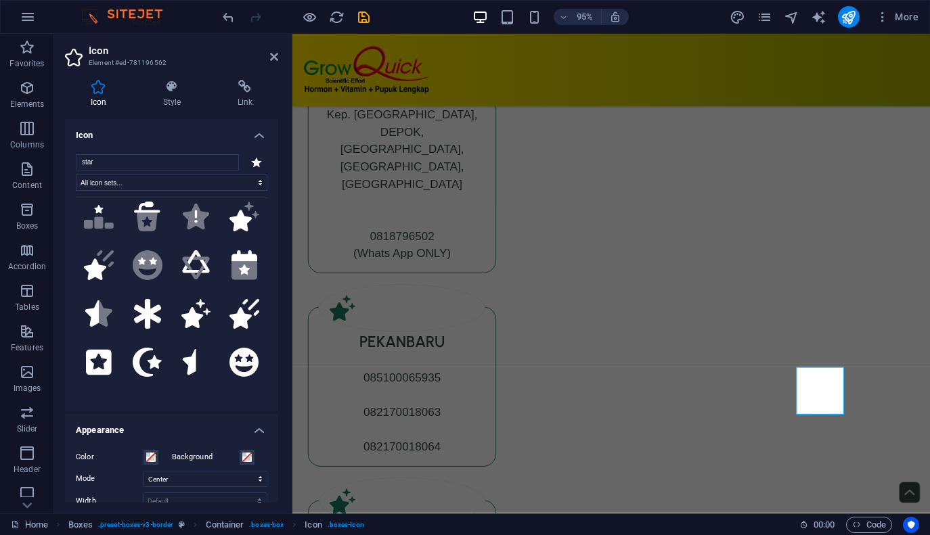
scroll to position [450, 0]
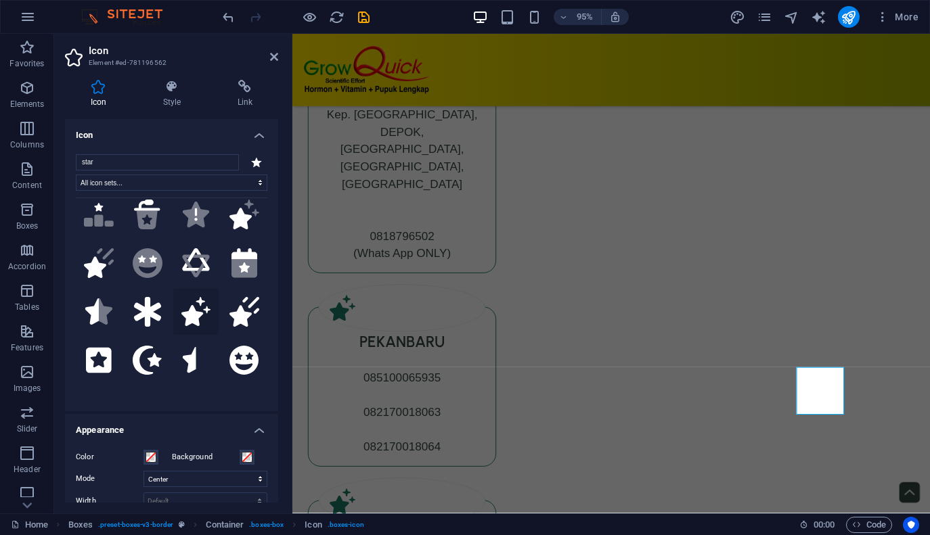
click at [195, 322] on icon at bounding box center [196, 312] width 30 height 30
click at [303, 404] on div "Distributor Silahkan untuk [PERSON_NAME] re-tailer bisa menghubungi Distributor…" at bounding box center [627, 462] width 671 height 1063
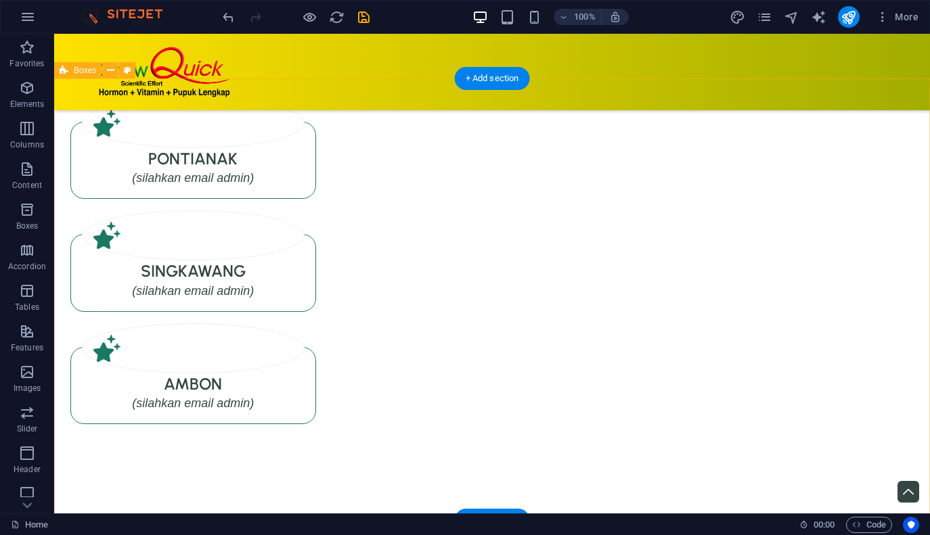
scroll to position [7231, 0]
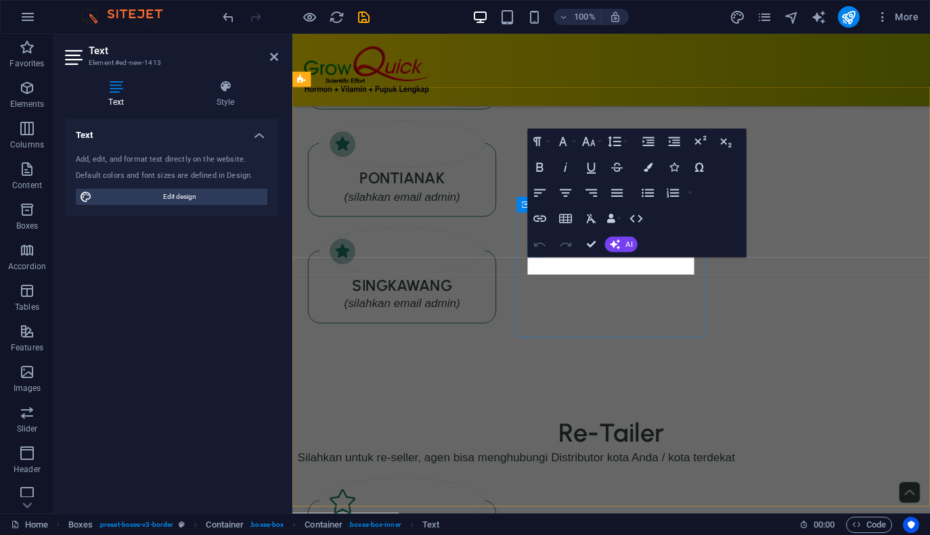
scroll to position [6330, 0]
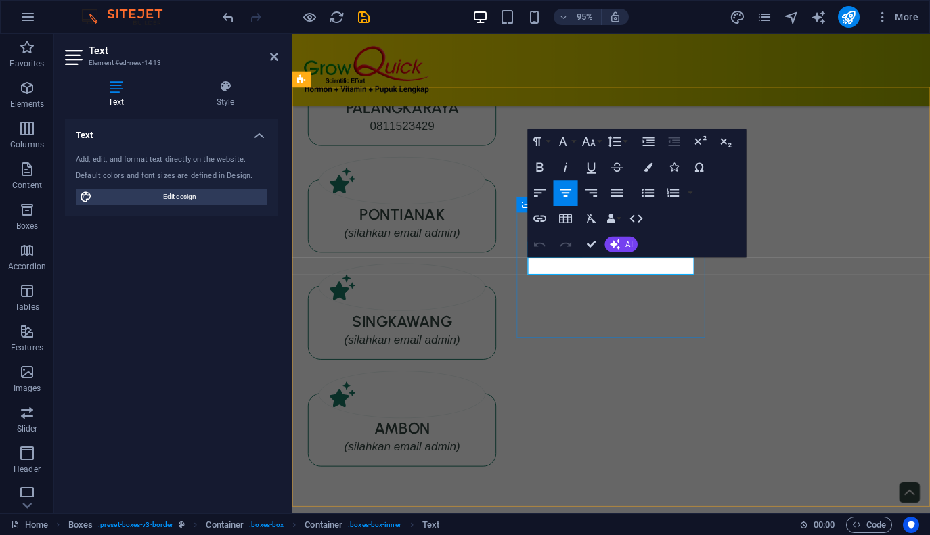
copy p
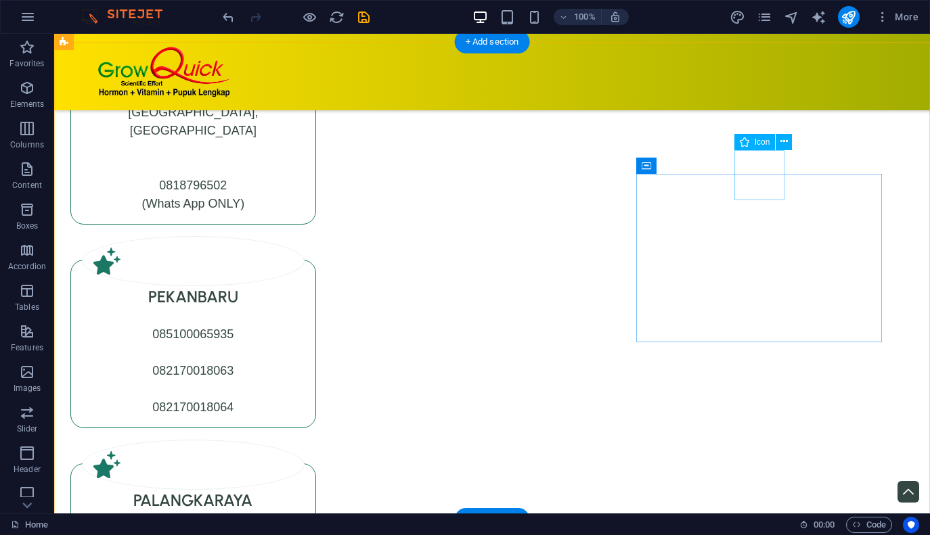
scroll to position [6801, 0]
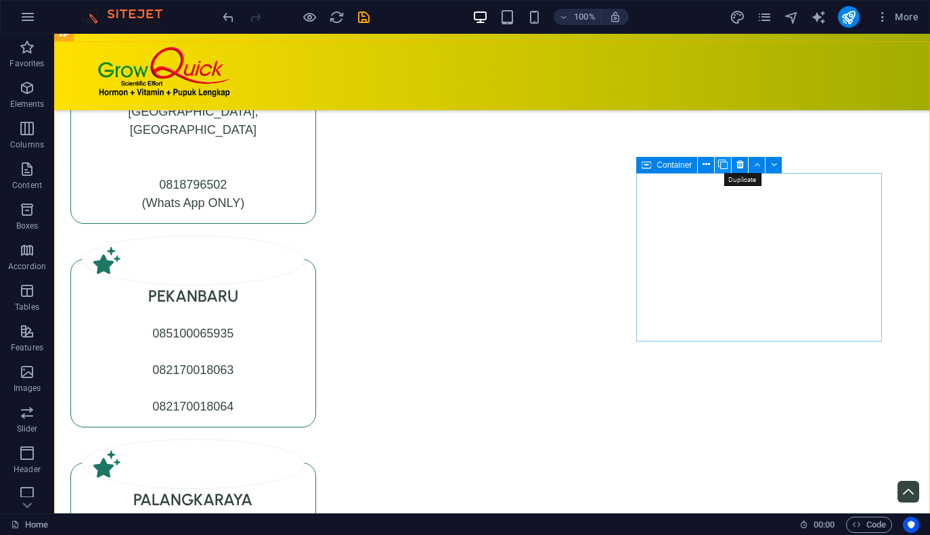
click at [723, 162] on icon at bounding box center [722, 165] width 9 height 14
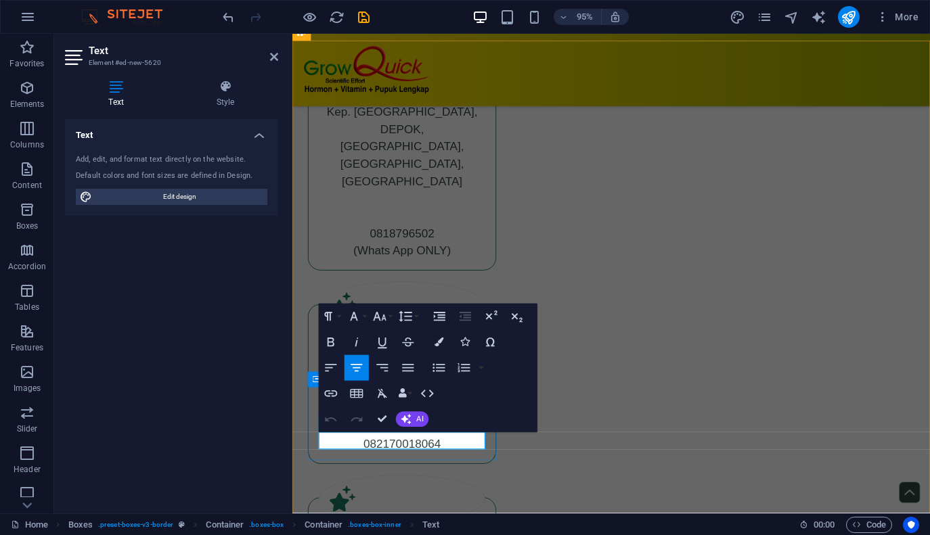
click at [593, 374] on div "Distributor Silahkan untuk [PERSON_NAME] re-tailer bisa menghubungi Distributor…" at bounding box center [627, 515] width 671 height 1175
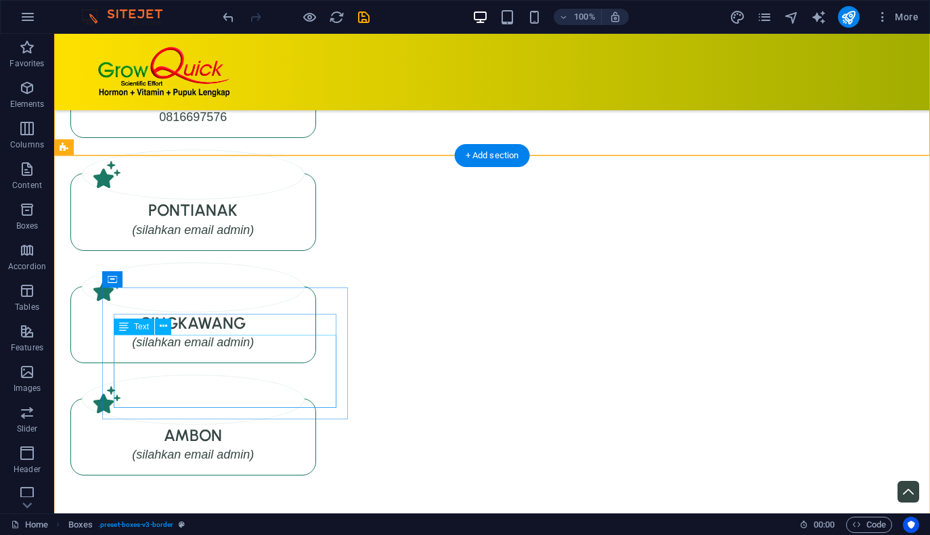
scroll to position [7331, 0]
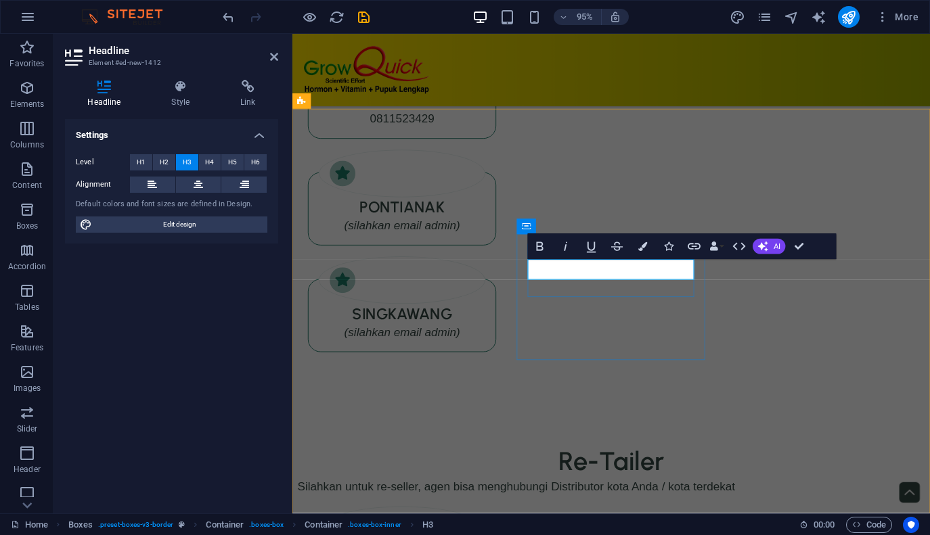
scroll to position [6430, 0]
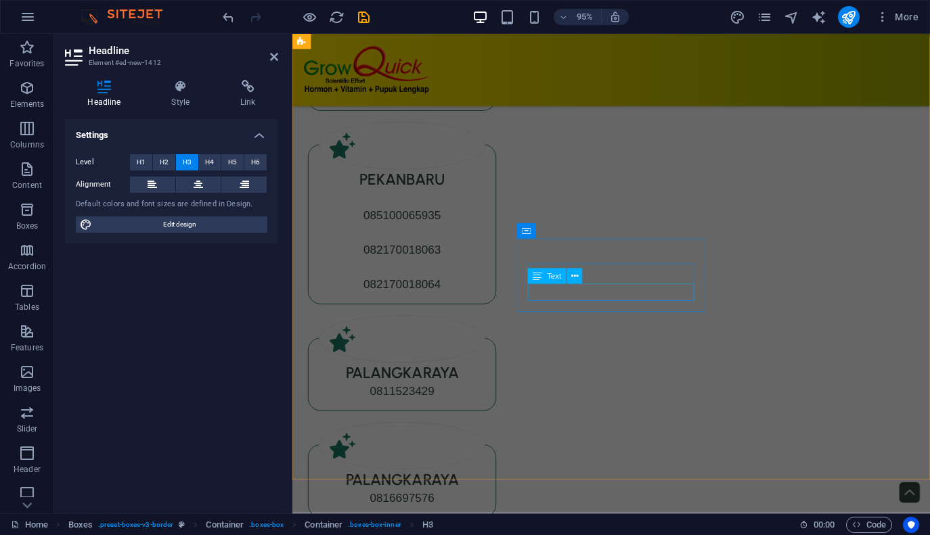
scroll to position [6037, 0]
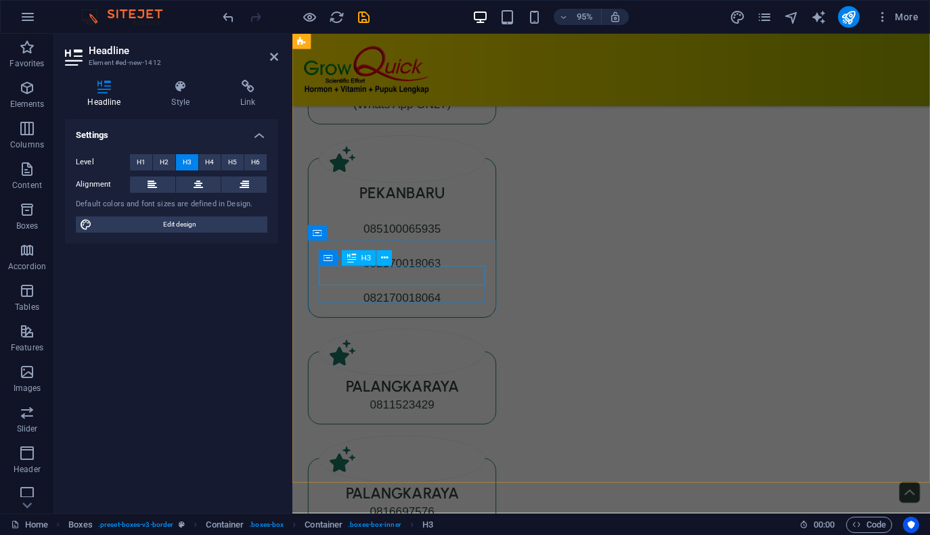
click at [428, 507] on div "PALANGKARAYA" at bounding box center [407, 517] width 175 height 21
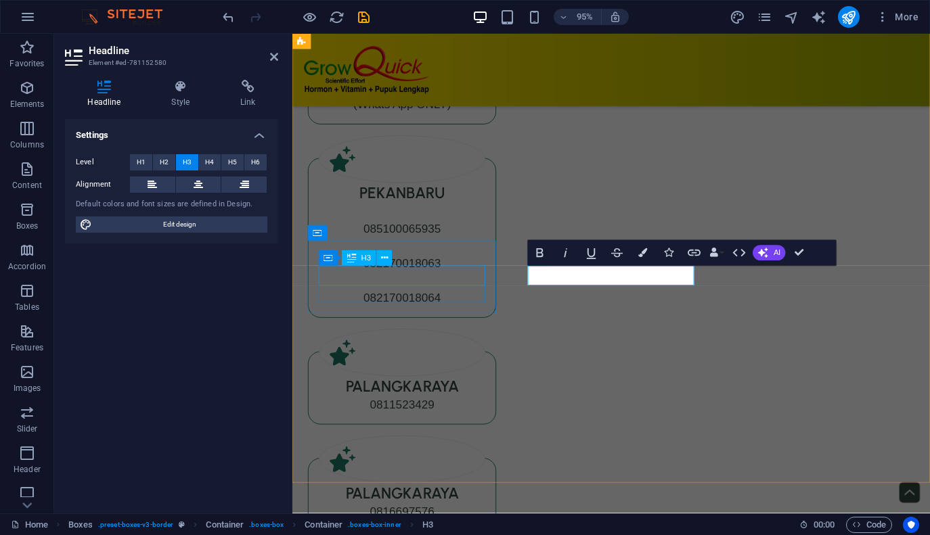
click at [413, 507] on div "PALANGKARAYA" at bounding box center [407, 517] width 175 height 21
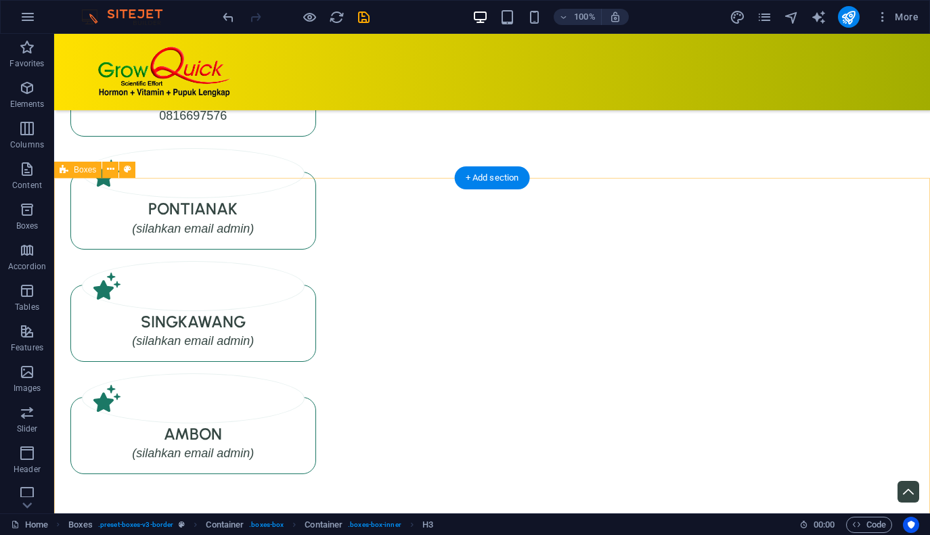
scroll to position [7329, 0]
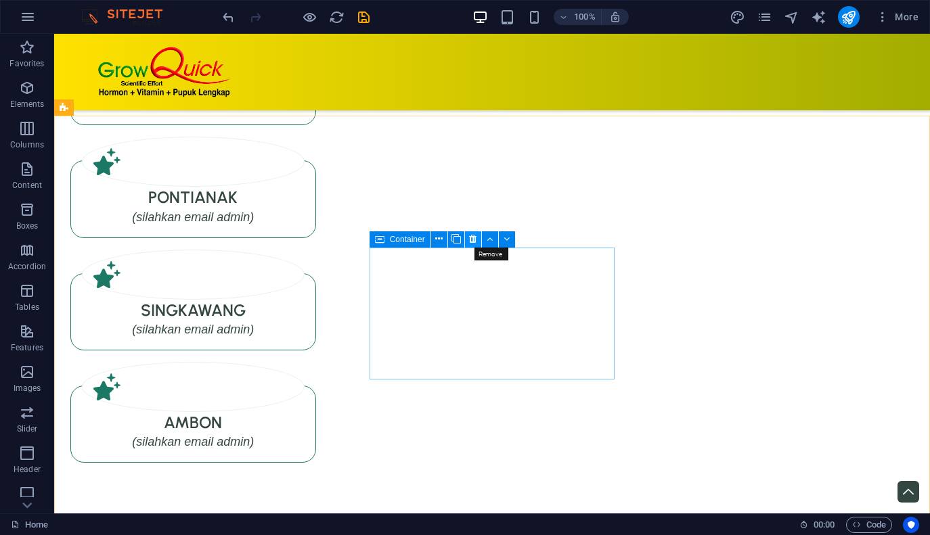
click at [472, 241] on icon at bounding box center [472, 239] width 7 height 14
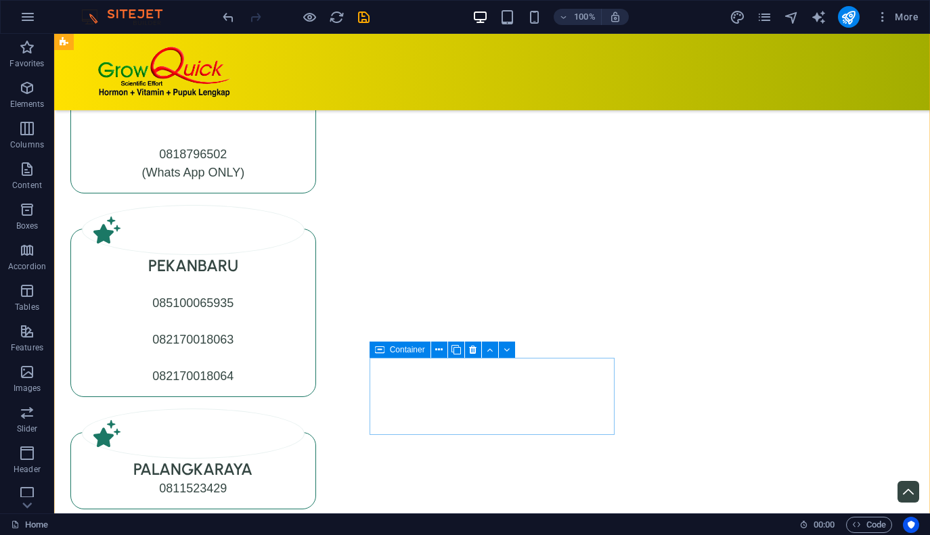
scroll to position [6831, 0]
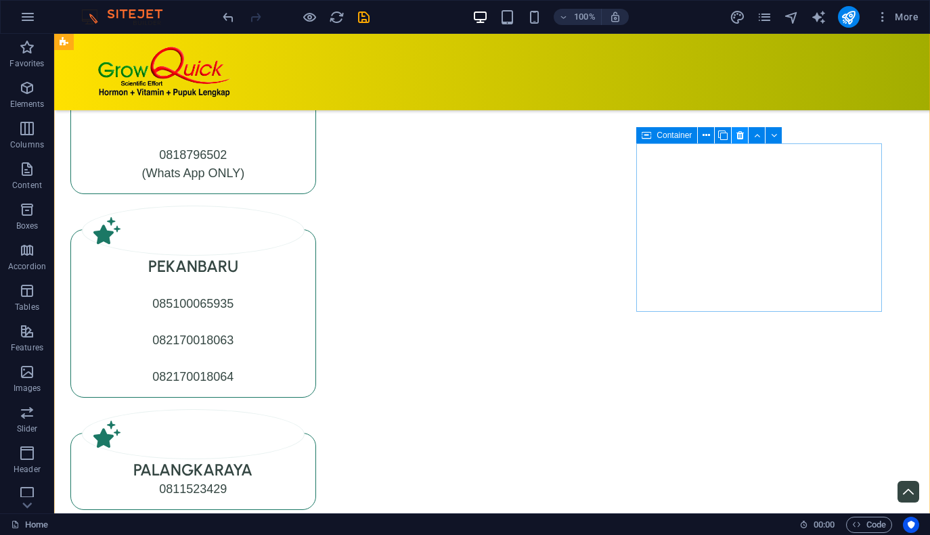
click at [737, 133] on icon at bounding box center [739, 136] width 7 height 14
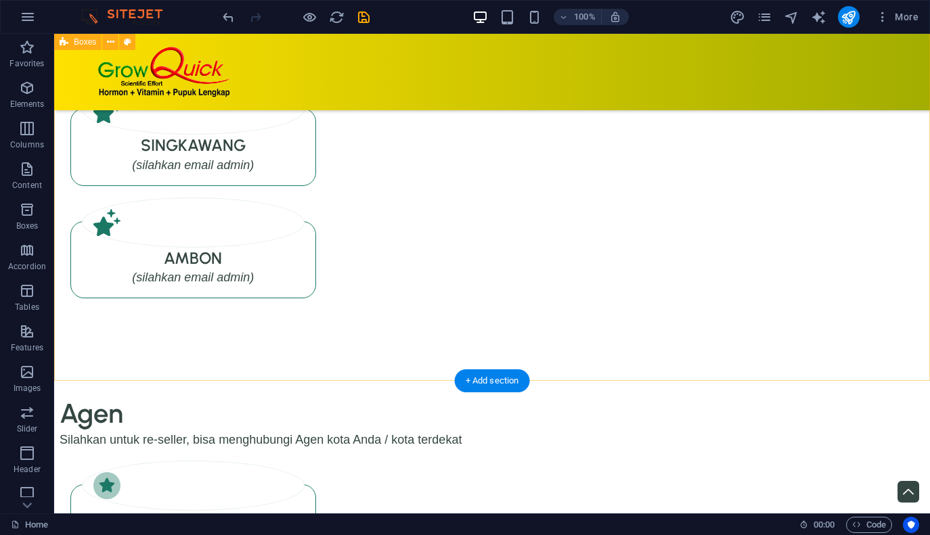
scroll to position [7381, 0]
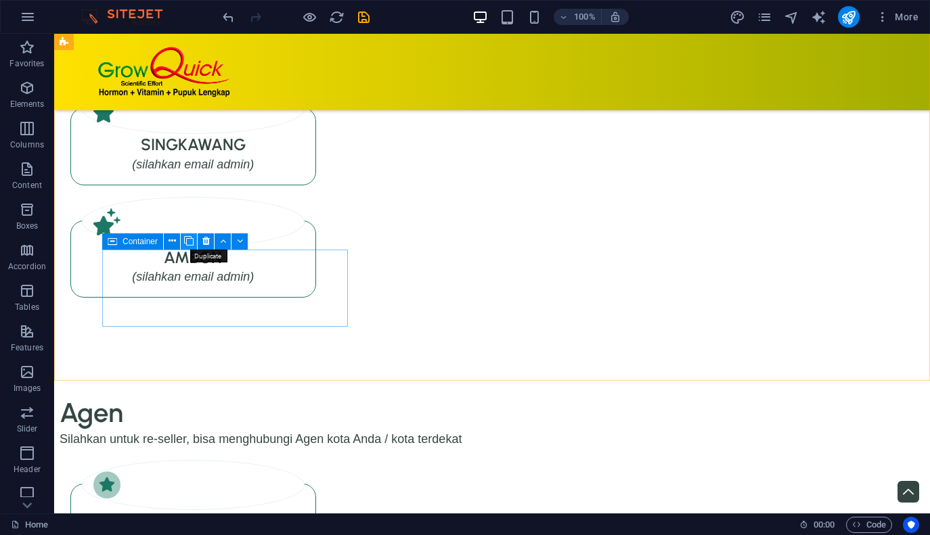
click at [189, 242] on icon at bounding box center [188, 241] width 9 height 14
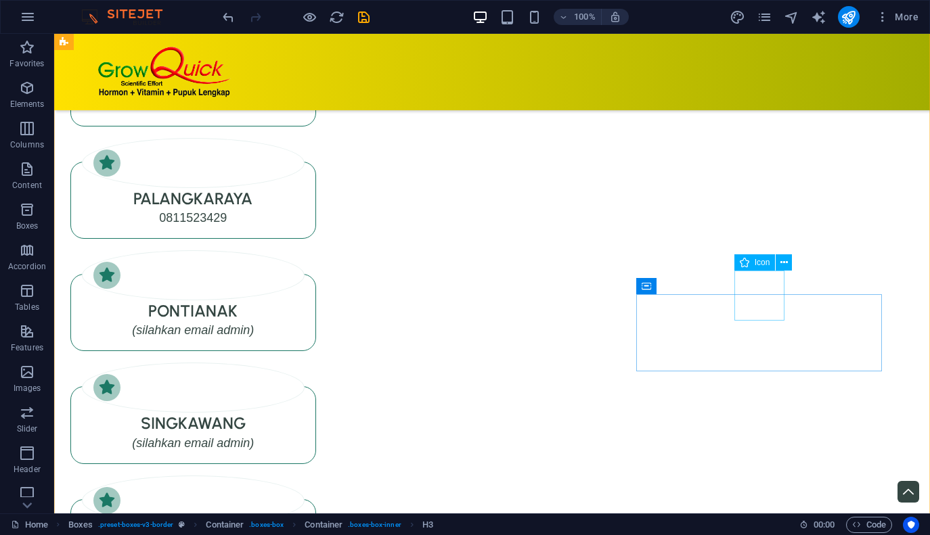
scroll to position [7879, 0]
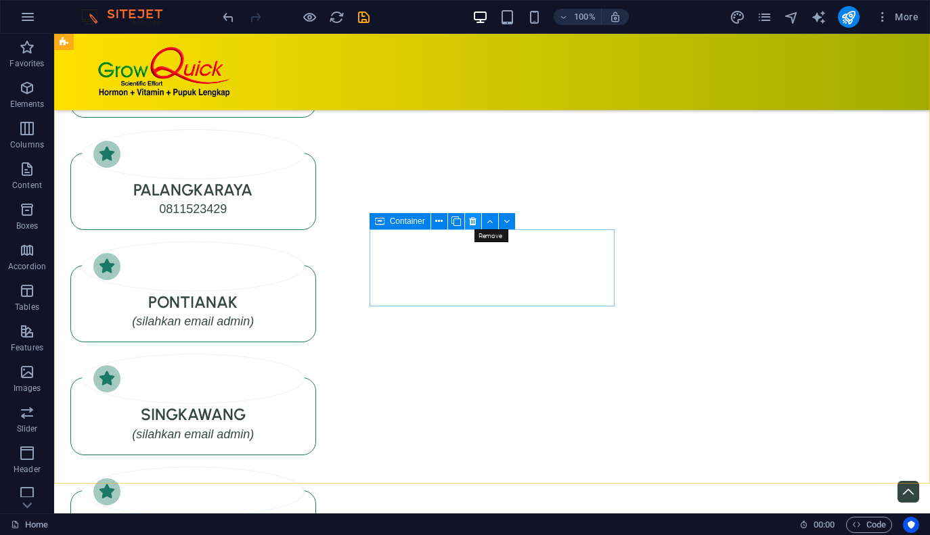
click at [471, 223] on icon at bounding box center [472, 222] width 7 height 14
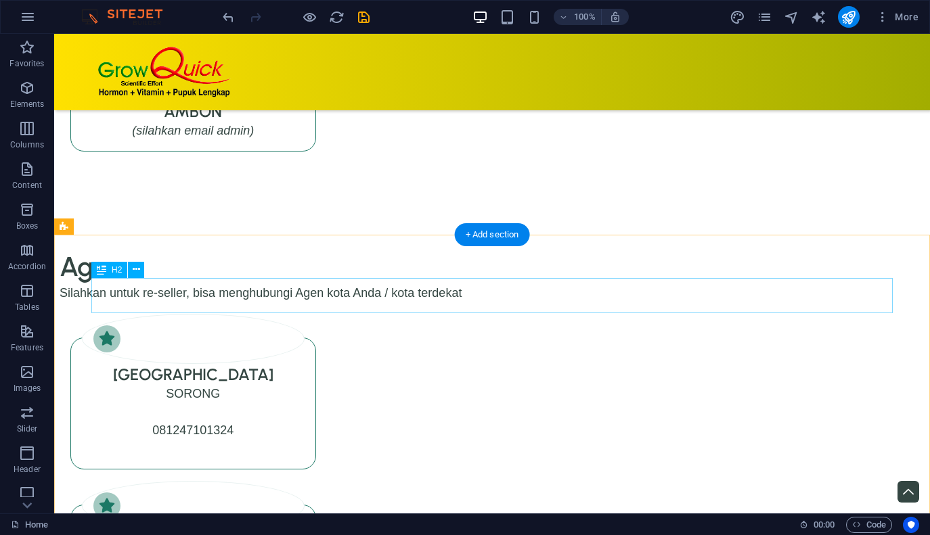
scroll to position [7516, 0]
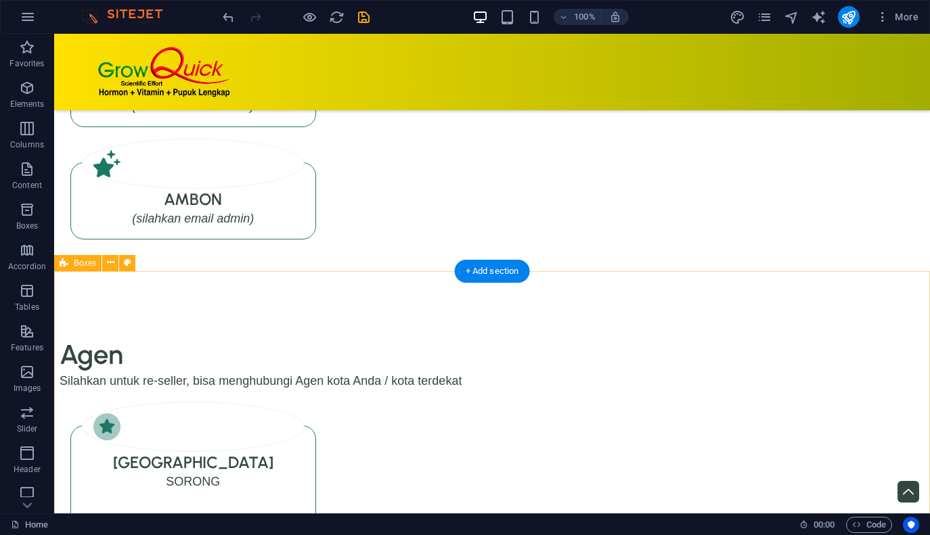
scroll to position [7597, 0]
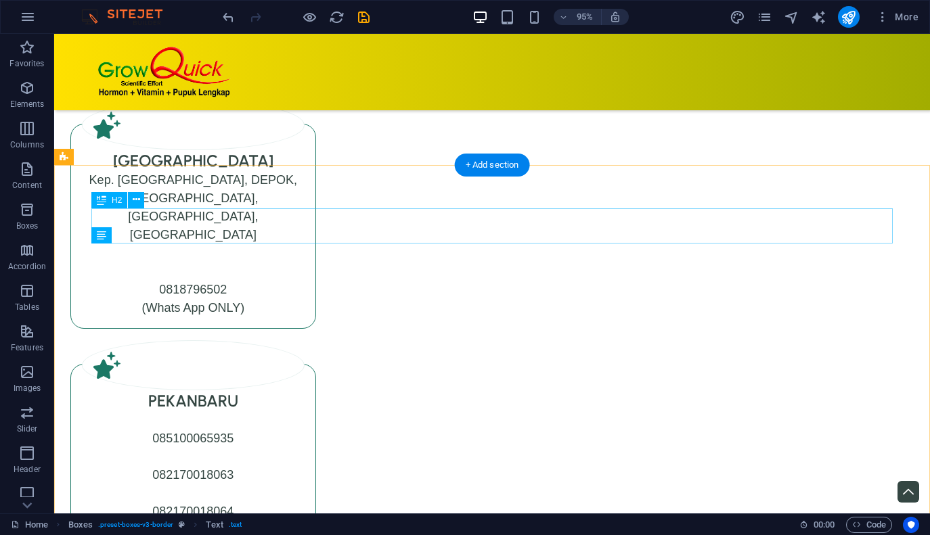
scroll to position [7597, 0]
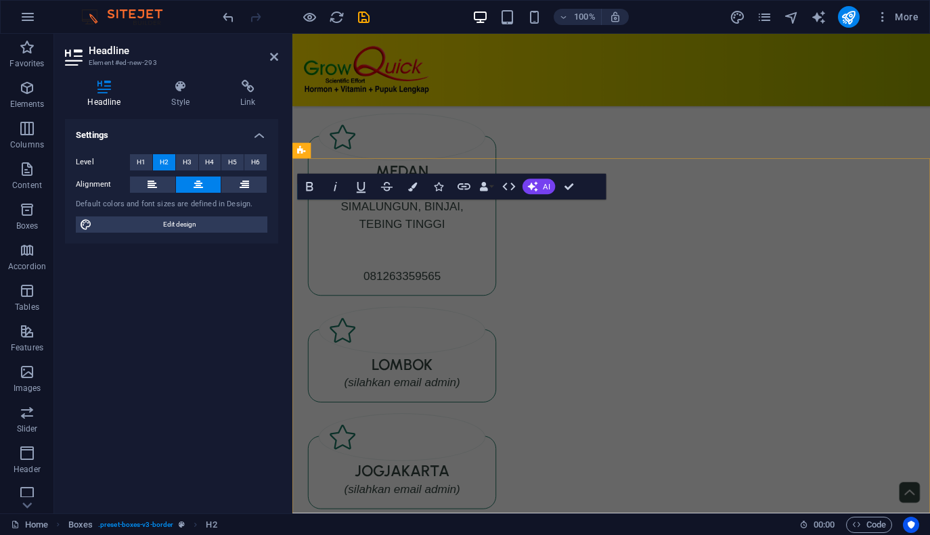
scroll to position [6697, 0]
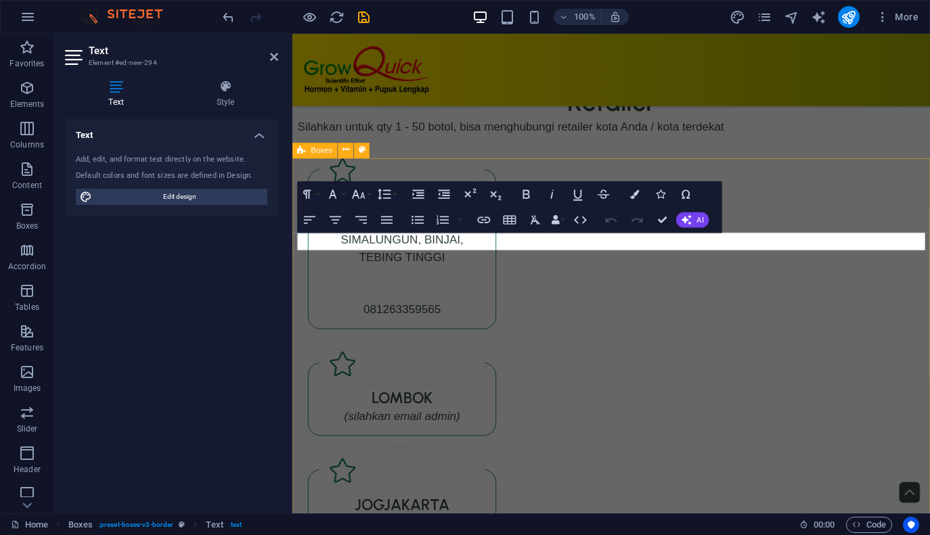
scroll to position [6697, 0]
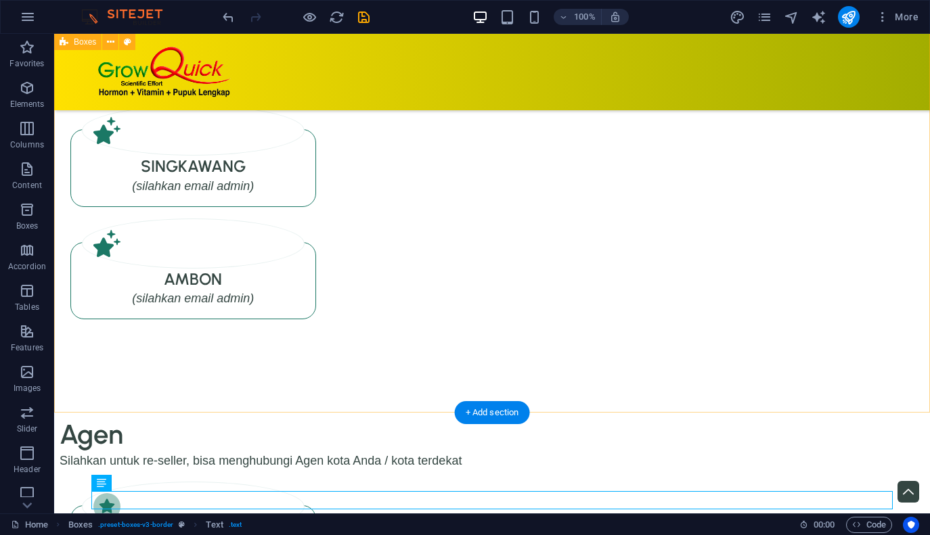
scroll to position [7336, 0]
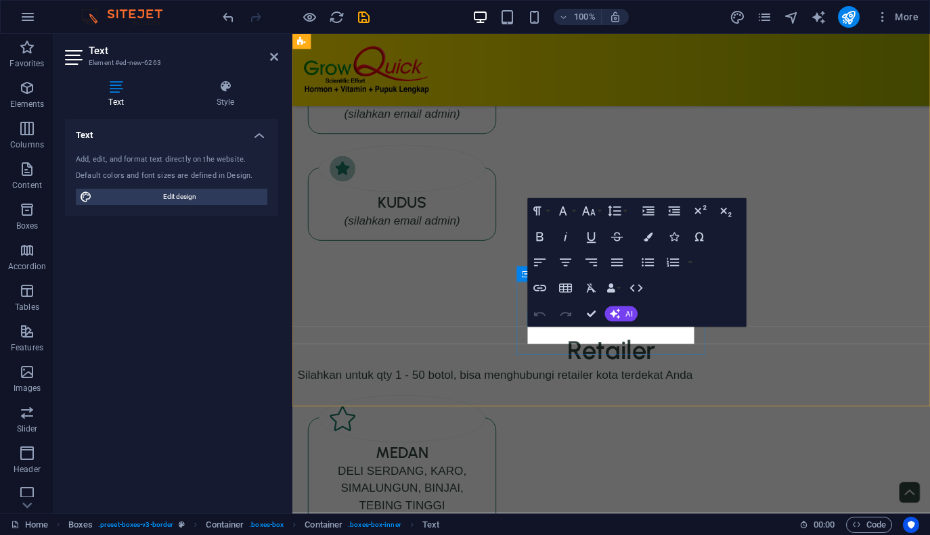
scroll to position [6435, 0]
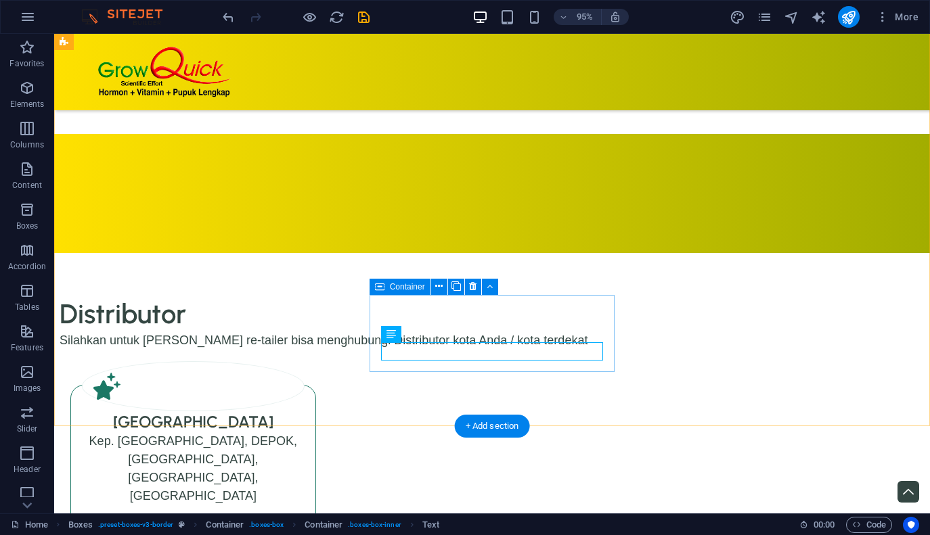
scroll to position [7336, 0]
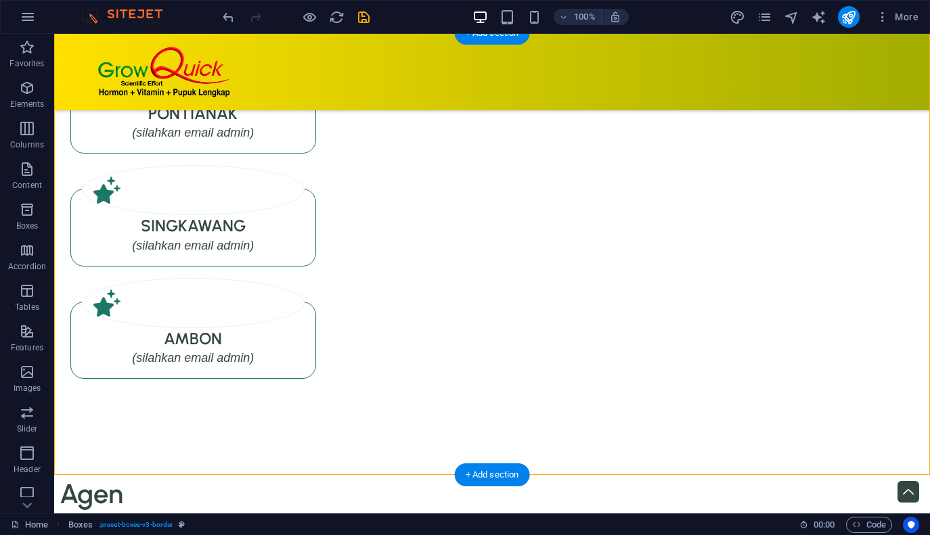
scroll to position [7320, 0]
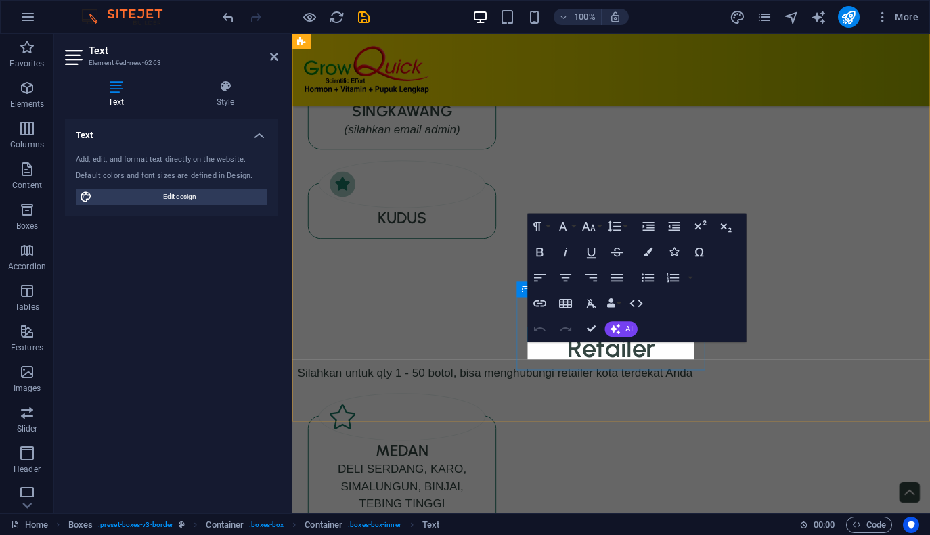
scroll to position [6419, 0]
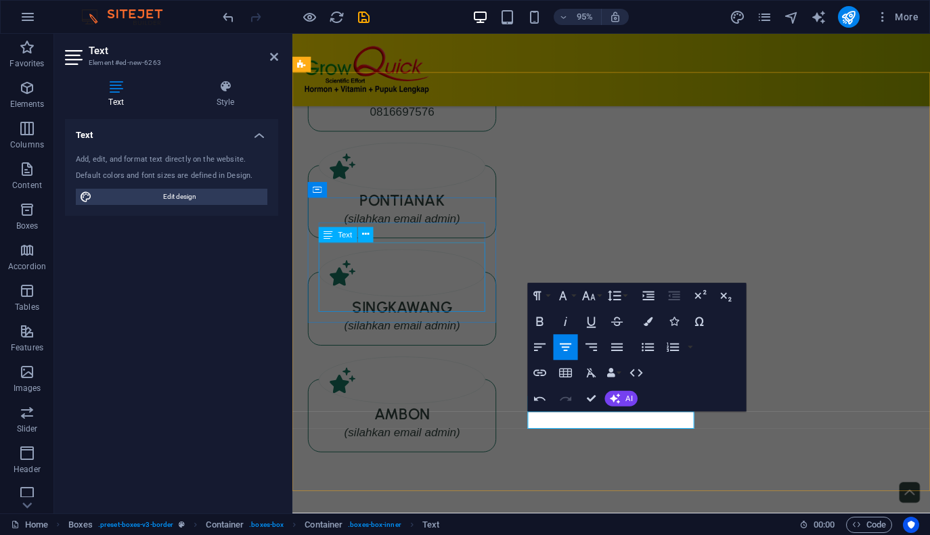
scroll to position [6348, 0]
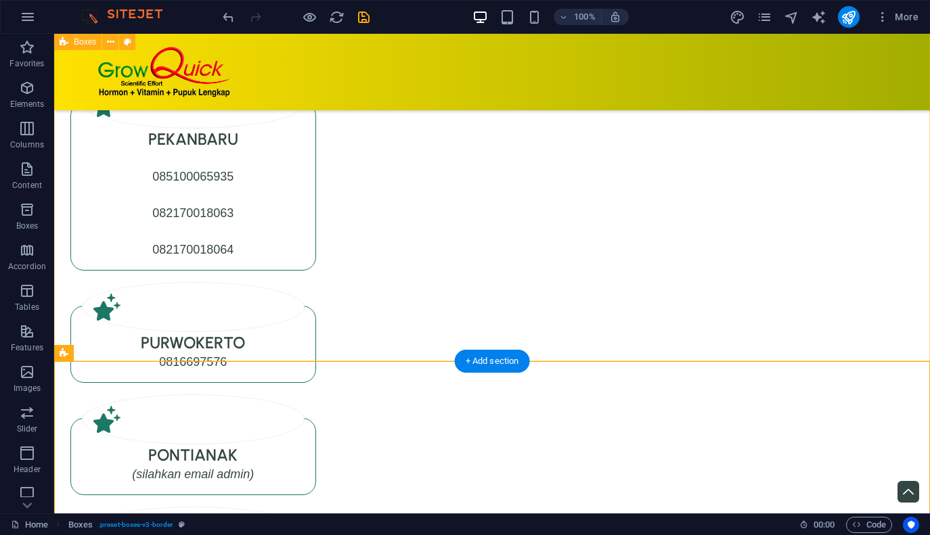
scroll to position [6959, 0]
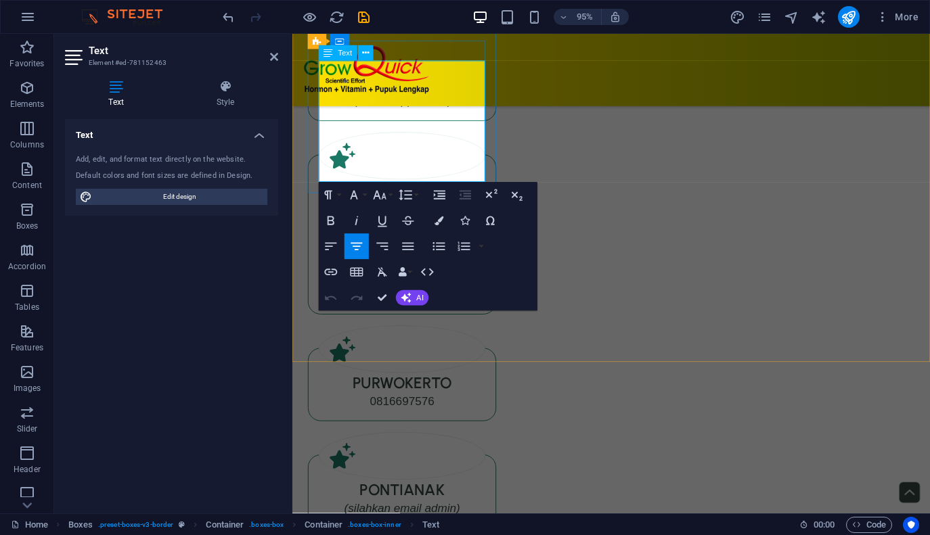
click at [459, 114] on p "(Whats App ONLY)" at bounding box center [407, 105] width 175 height 18
copy p "(Whats App ONLY)"
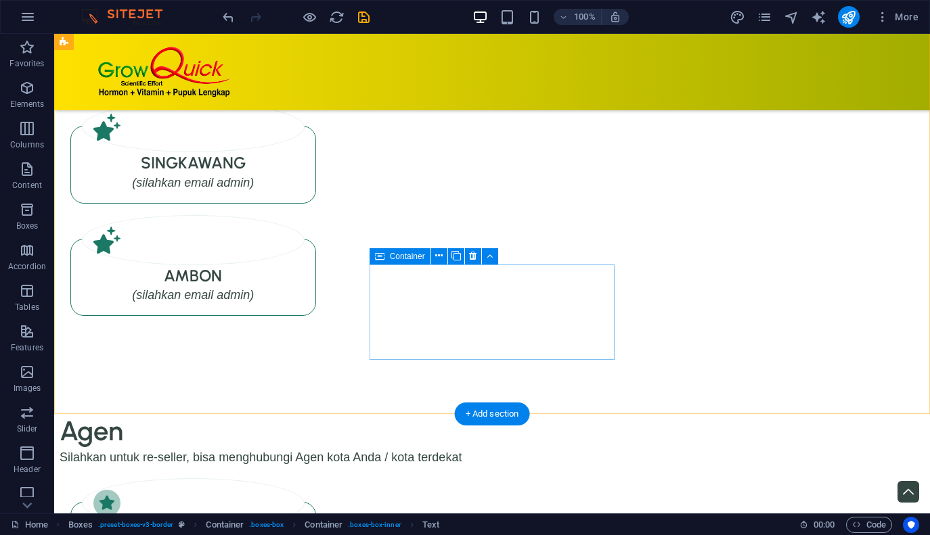
scroll to position [7366, 0]
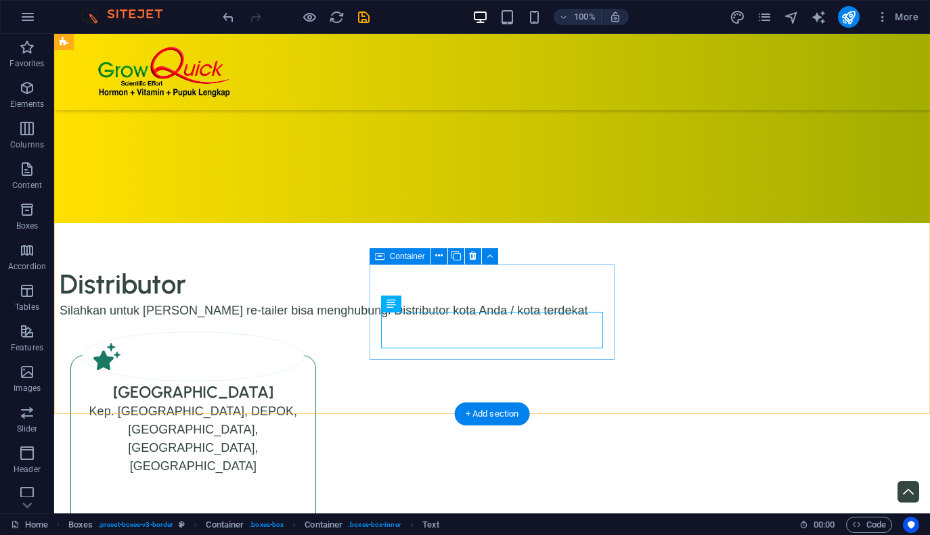
scroll to position [7366, 0]
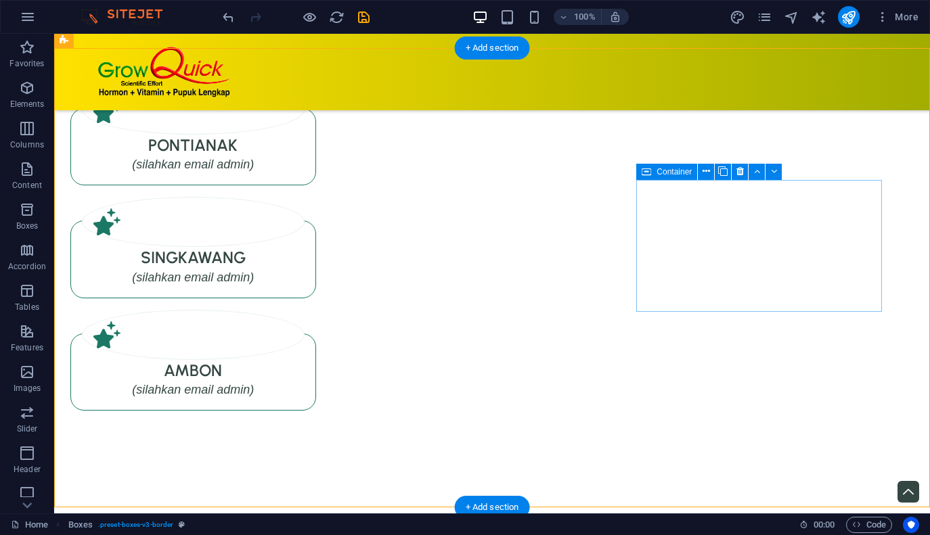
scroll to position [7264, 0]
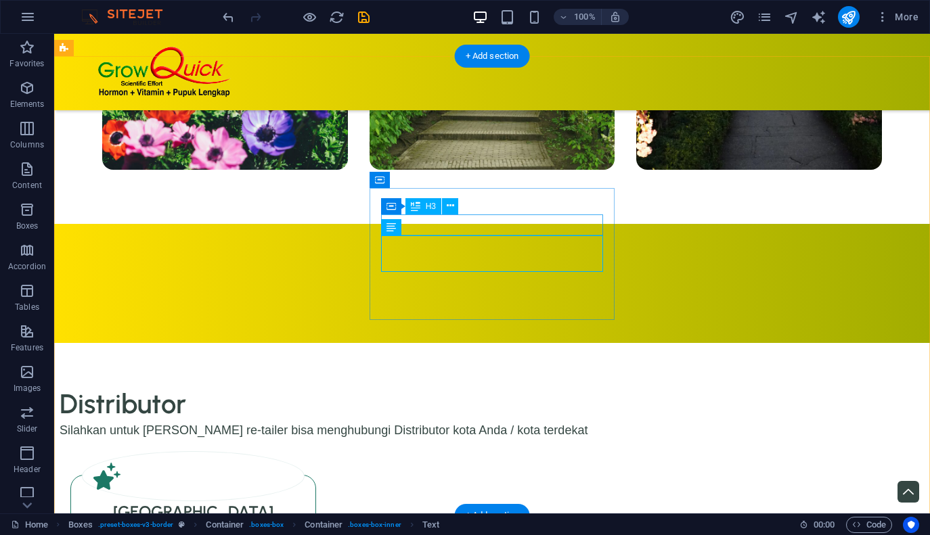
scroll to position [7264, 0]
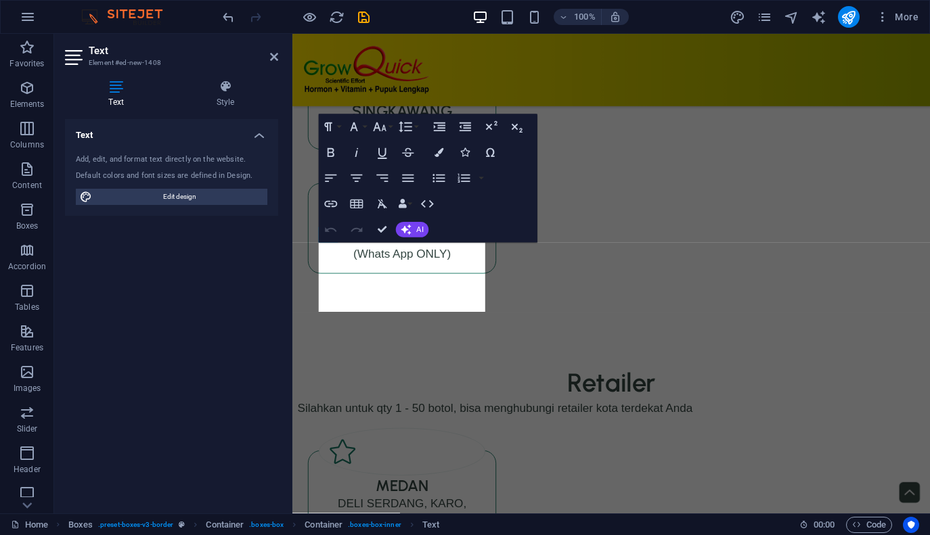
scroll to position [6345, 0]
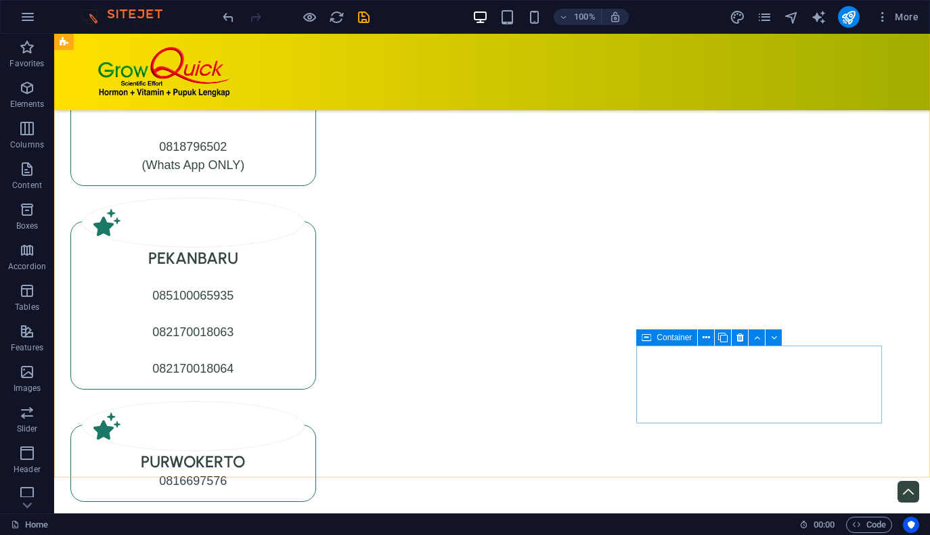
scroll to position [6837, 0]
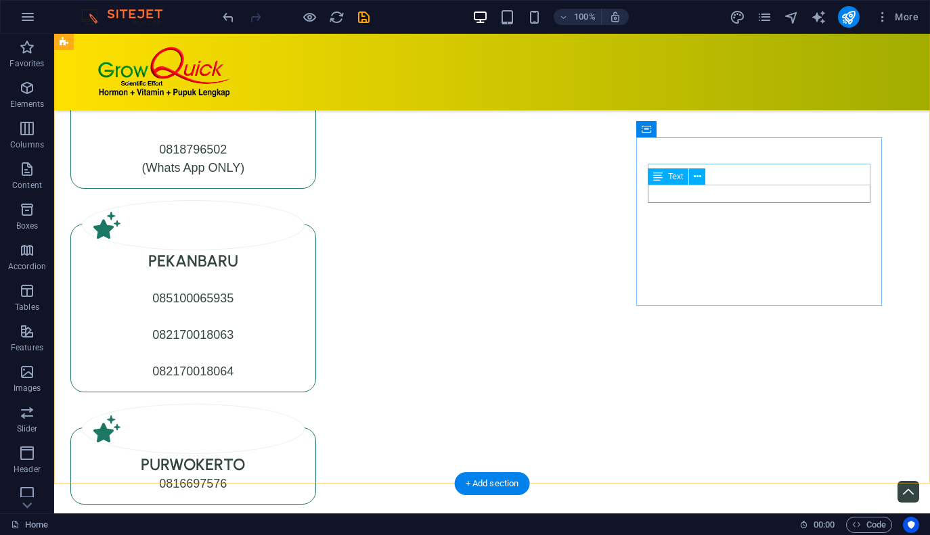
click at [305, 475] on div "0816697576" at bounding box center [193, 484] width 223 height 18
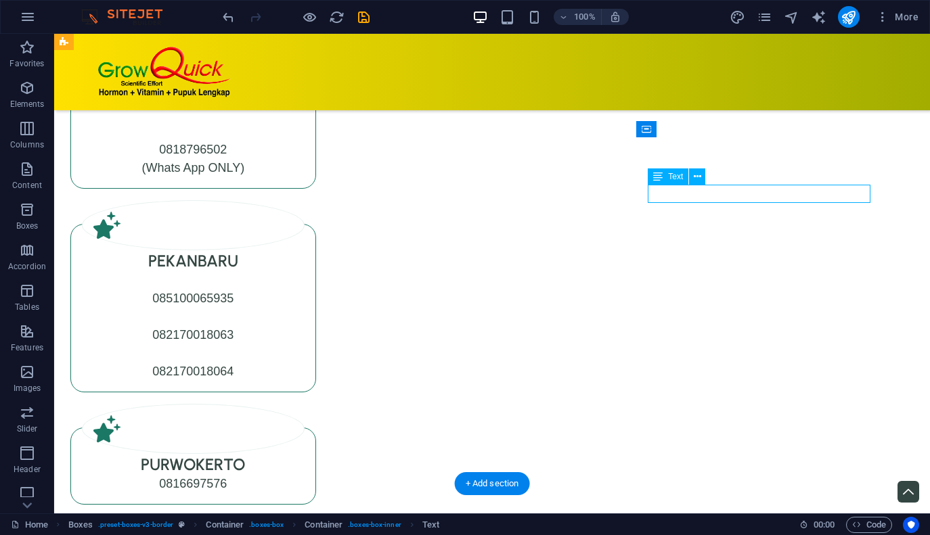
click at [305, 475] on div "0816697576" at bounding box center [193, 484] width 223 height 18
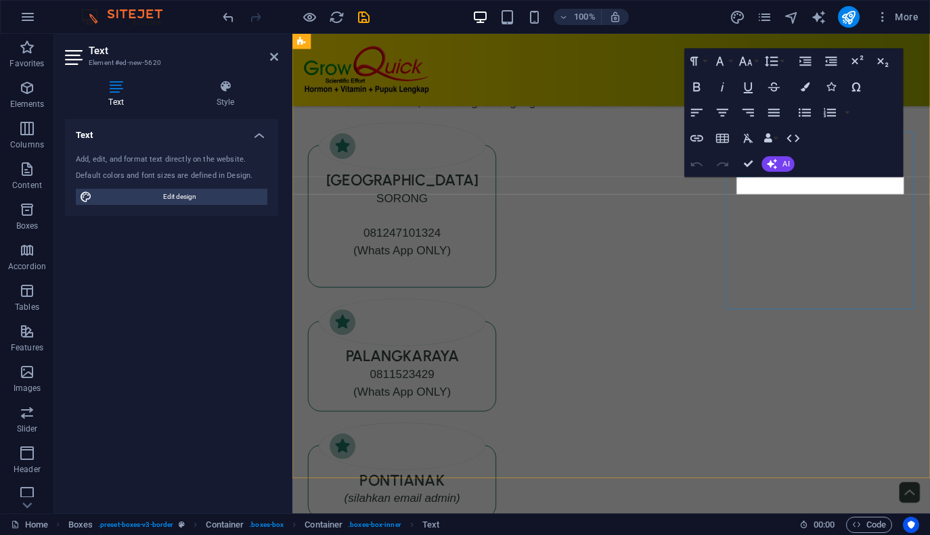
scroll to position [5918, 0]
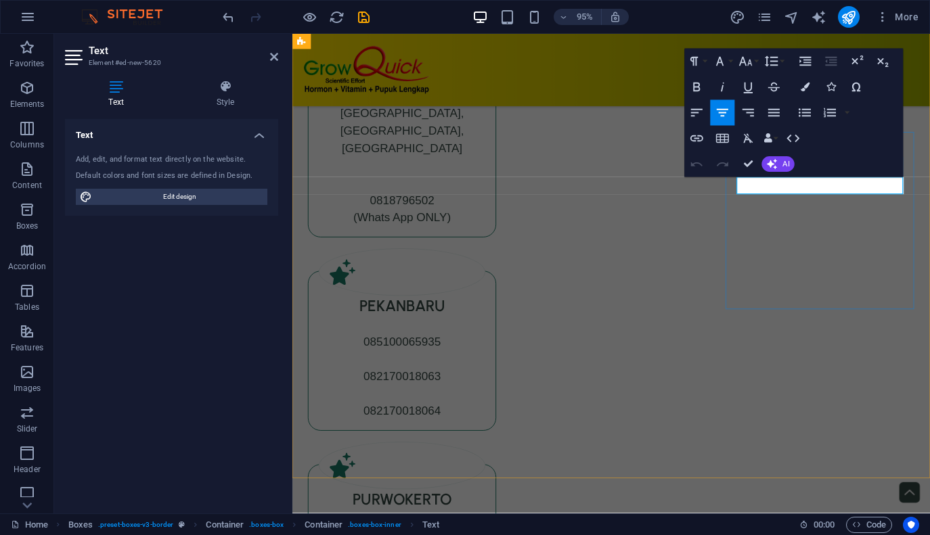
click at [495, 535] on p "0816697576" at bounding box center [407, 544] width 175 height 18
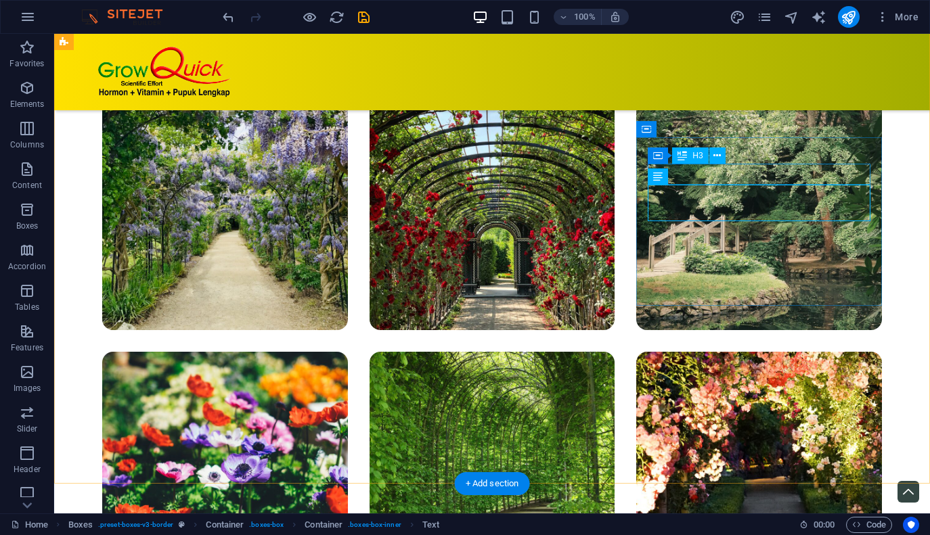
scroll to position [6837, 0]
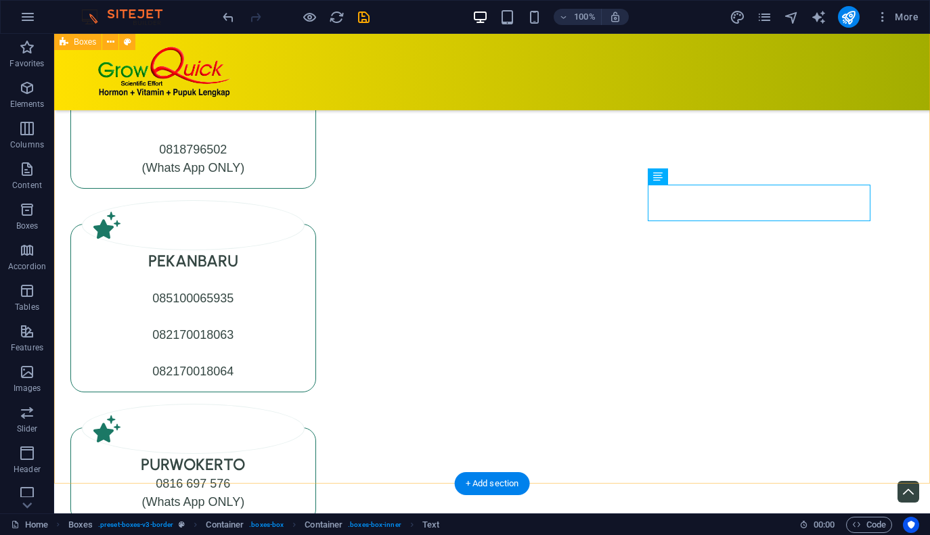
click at [900, 327] on div "Distributor Silahkan untuk [PERSON_NAME] re-tailer bisa menghubungi Distributor…" at bounding box center [492, 383] width 876 height 1063
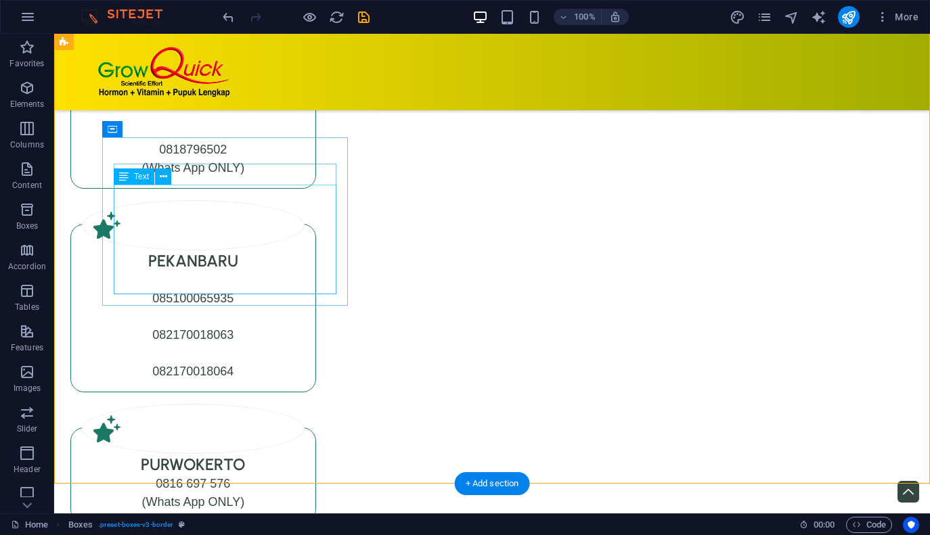
click at [224, 177] on div "Kep. [GEOGRAPHIC_DATA], DEPOK, [GEOGRAPHIC_DATA], [GEOGRAPHIC_DATA], BEKASI 081…" at bounding box center [193, 104] width 223 height 146
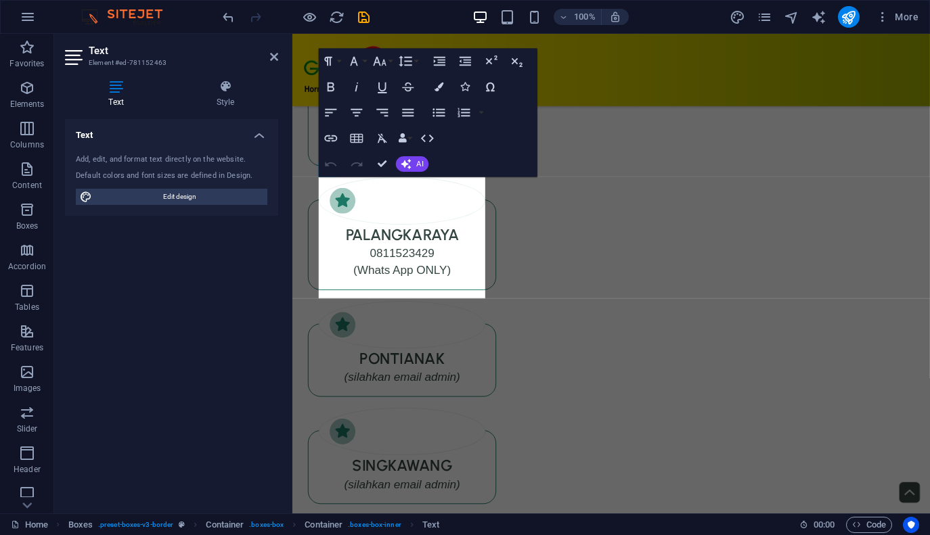
scroll to position [5918, 0]
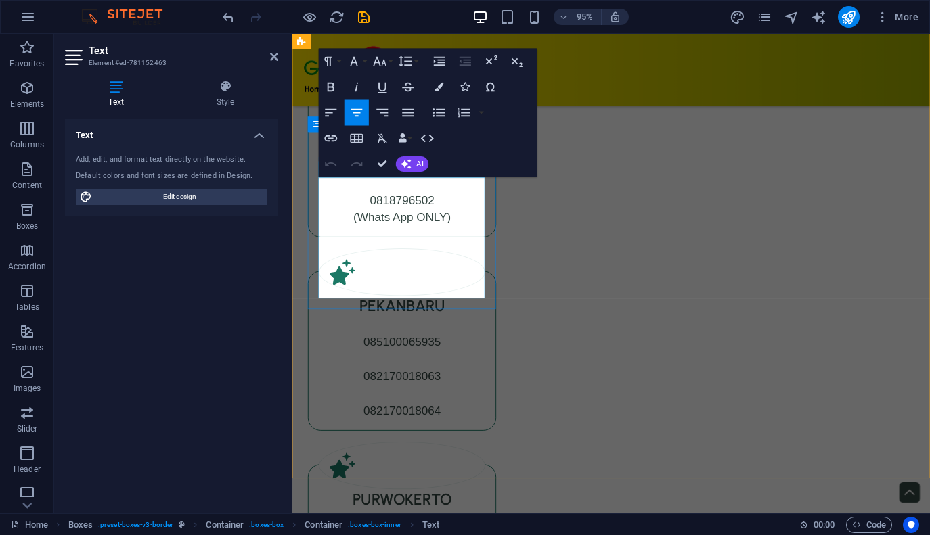
click at [395, 219] on p "0818796502" at bounding box center [407, 209] width 175 height 18
click at [403, 219] on p "0818796502" at bounding box center [407, 209] width 175 height 18
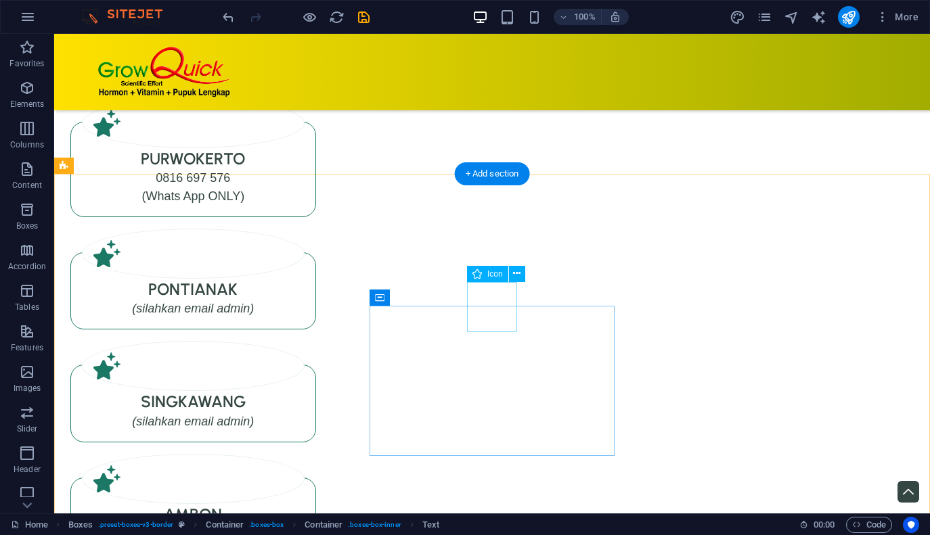
scroll to position [7170, 0]
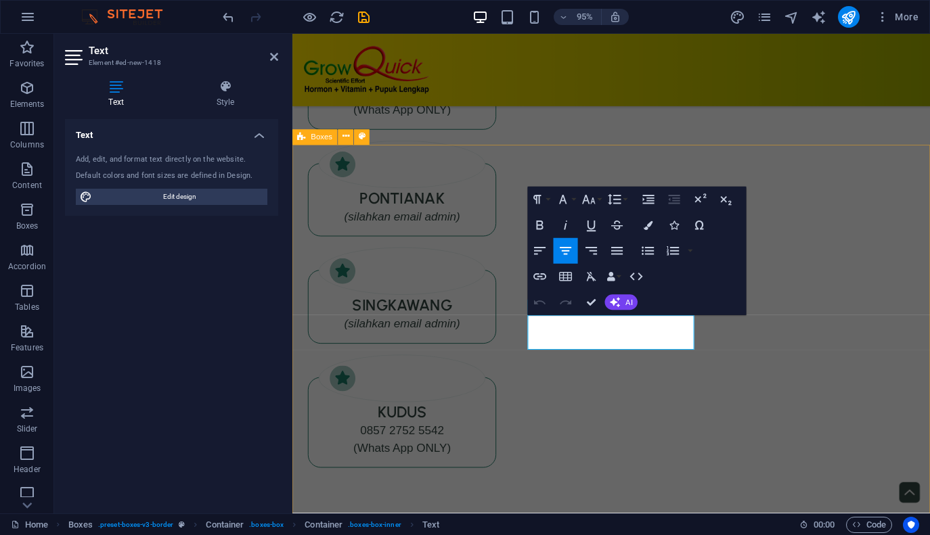
scroll to position [6269, 0]
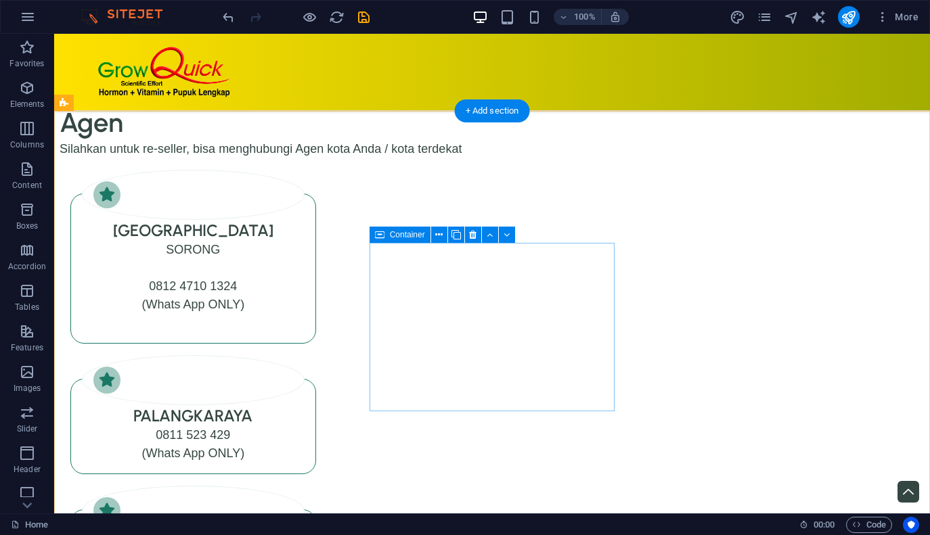
scroll to position [7699, 0]
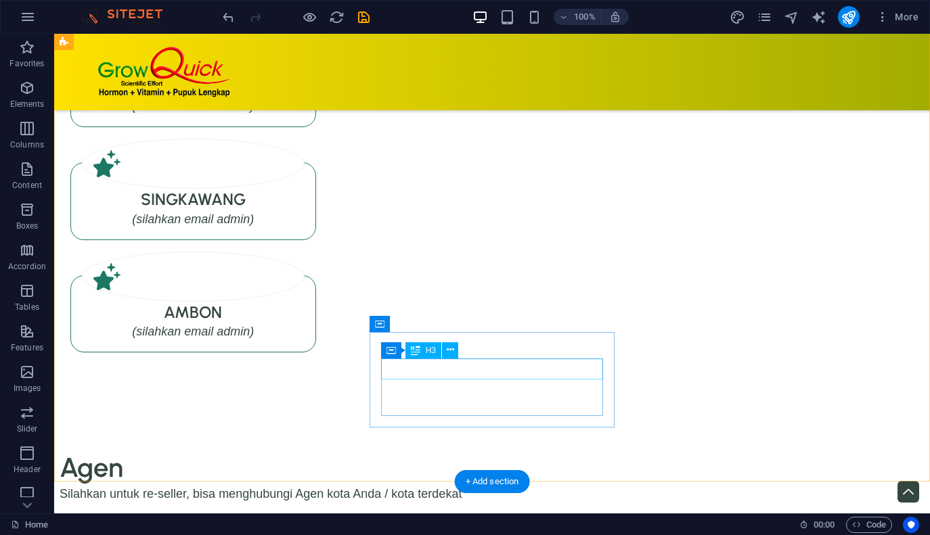
scroll to position [7346, 0]
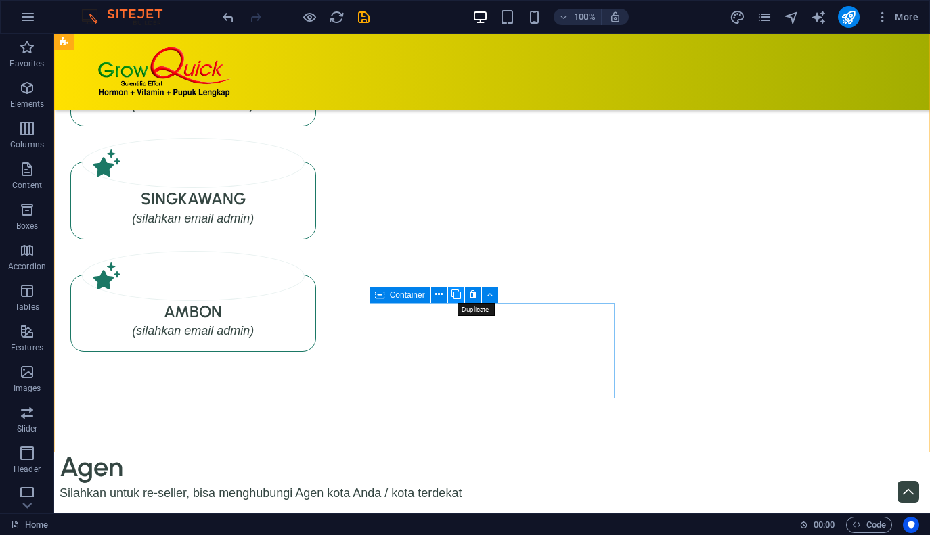
click at [456, 298] on icon at bounding box center [455, 295] width 9 height 14
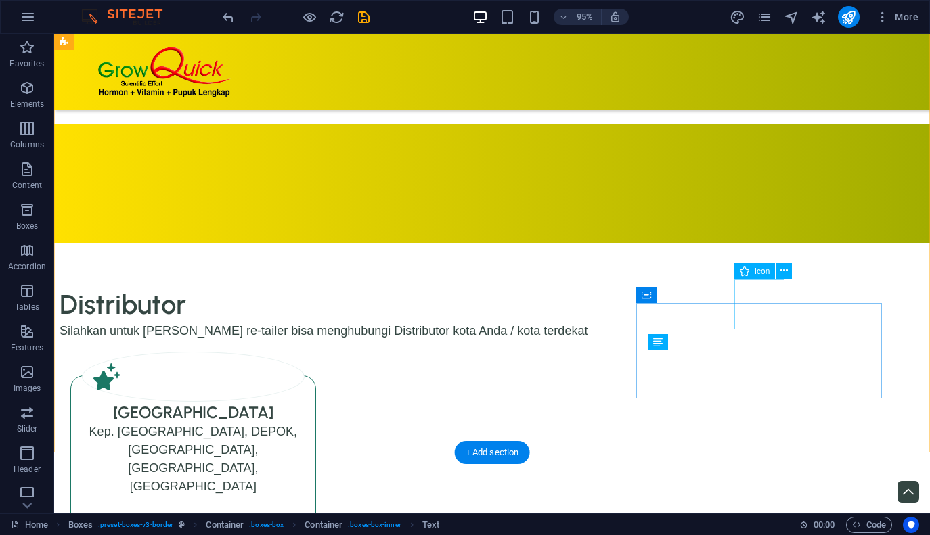
scroll to position [7346, 0]
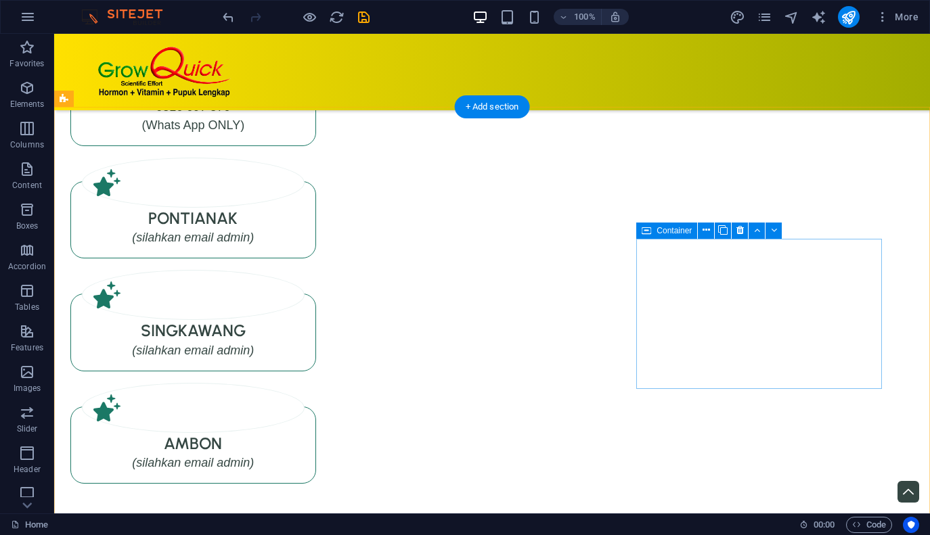
scroll to position [7213, 0]
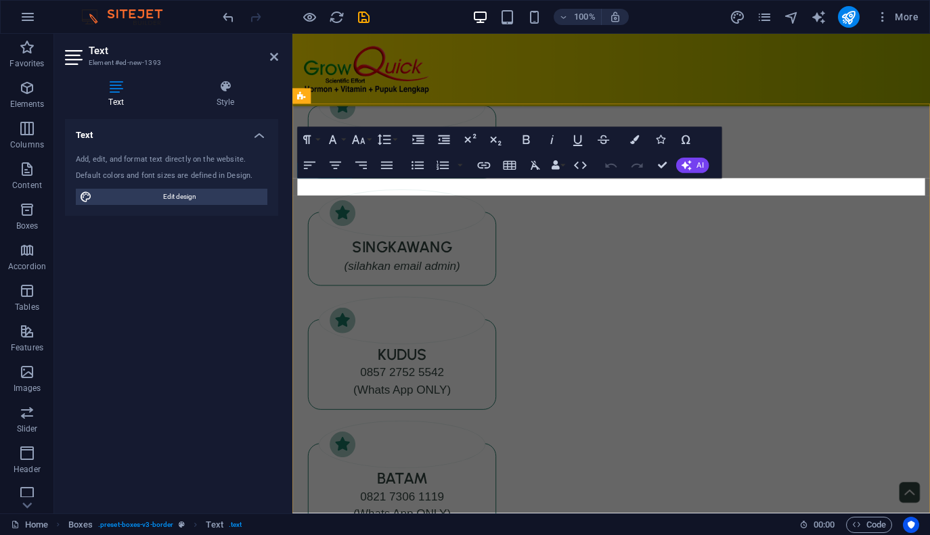
scroll to position [6312, 0]
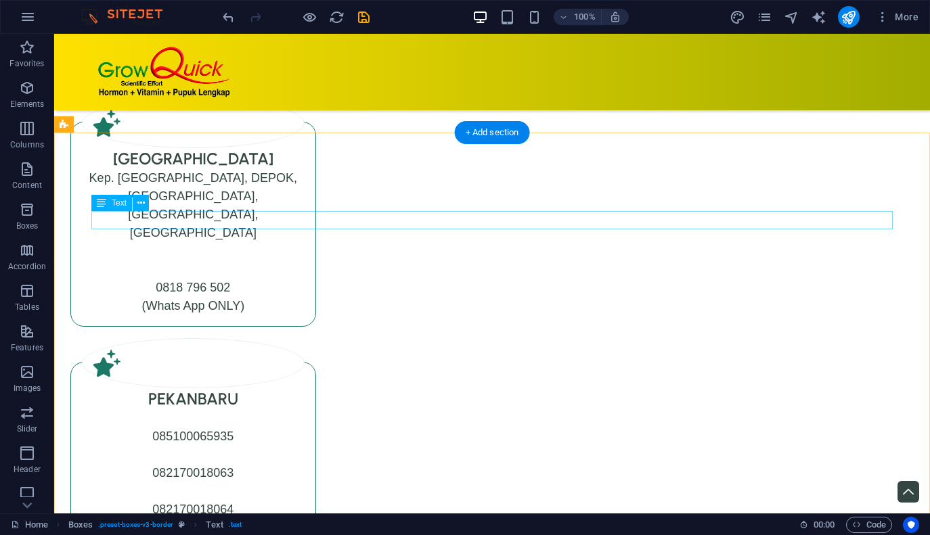
scroll to position [6693, 0]
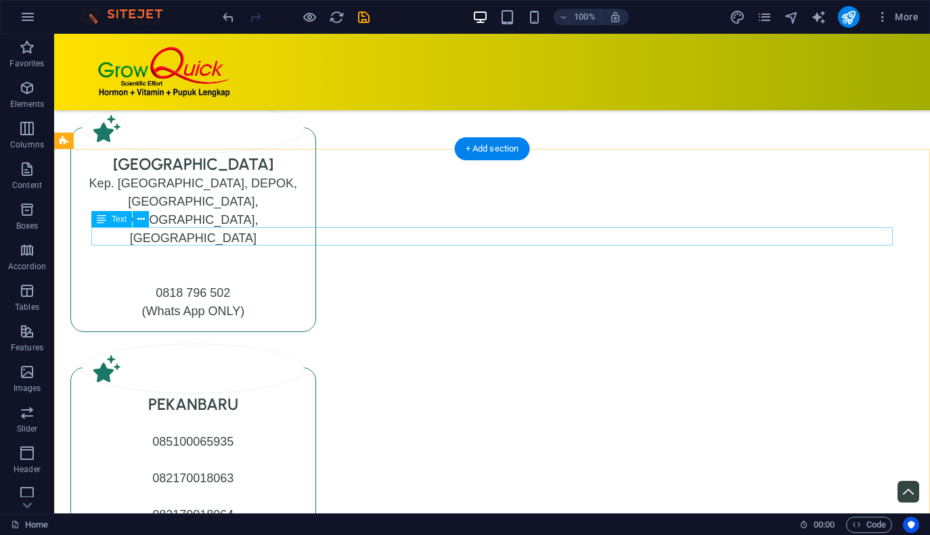
click at [173, 92] on div "Silahkan untuk [PERSON_NAME] re-tailer bisa menghubungi Distributor kota Anda /…" at bounding box center [460, 83] width 801 height 18
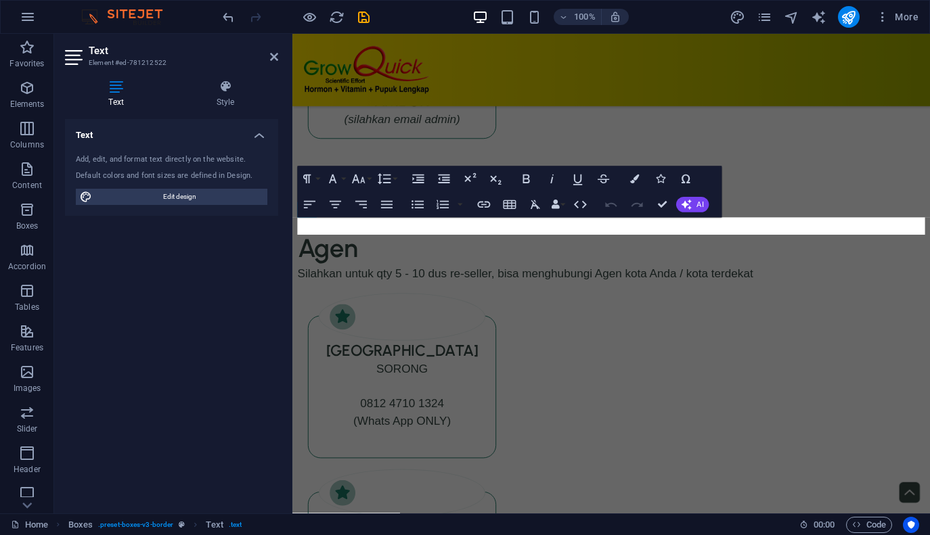
scroll to position [5774, 0]
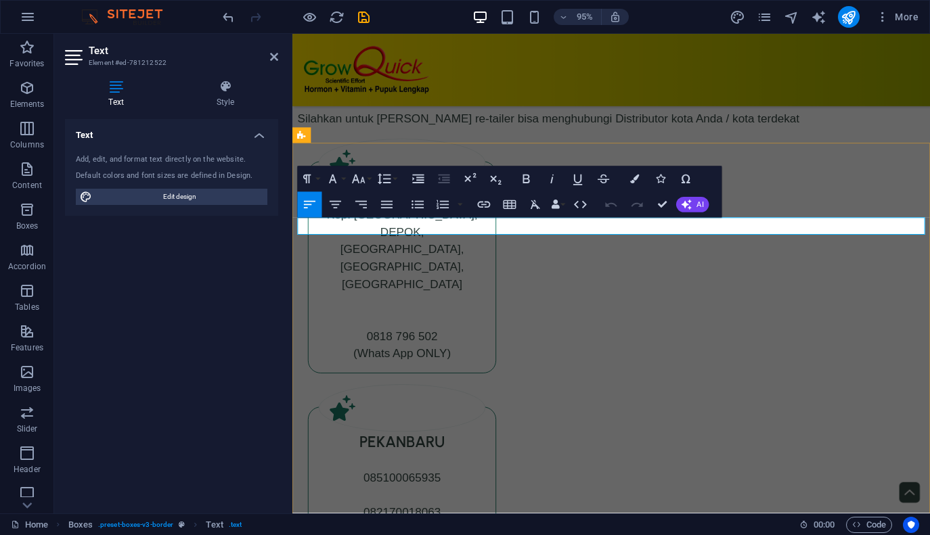
click at [382, 133] on p "Silahkan untuk [PERSON_NAME] re-tailer bisa menghubungi Distributor kota Anda /…" at bounding box center [628, 124] width 660 height 18
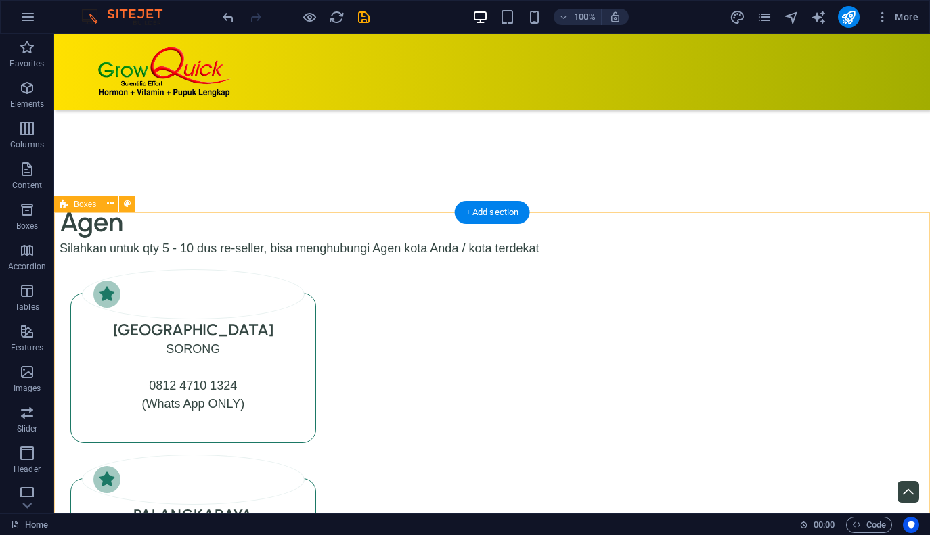
scroll to position [7597, 0]
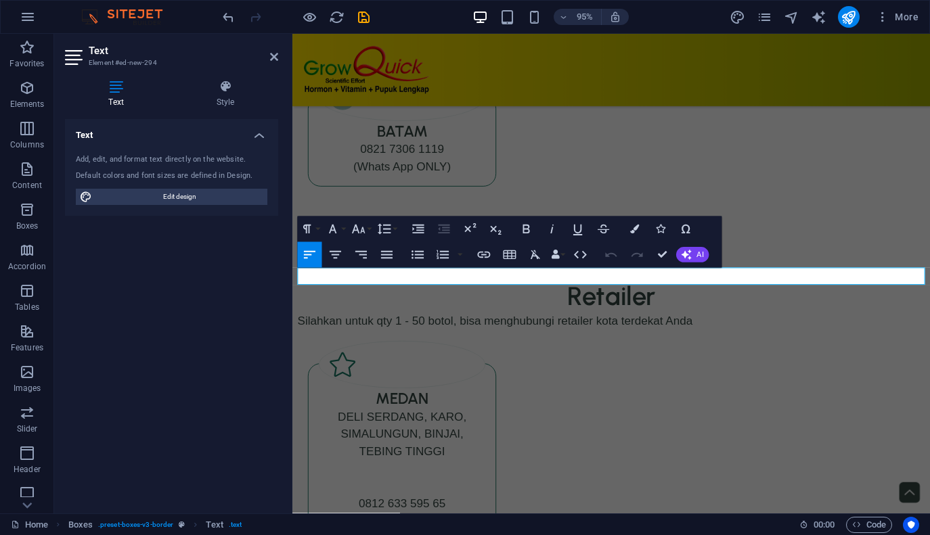
scroll to position [6696, 0]
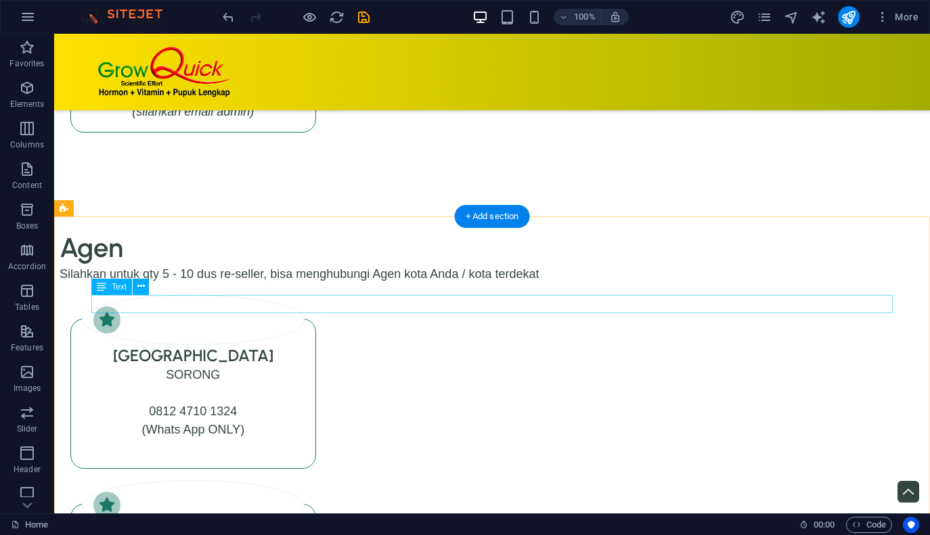
scroll to position [7599, 0]
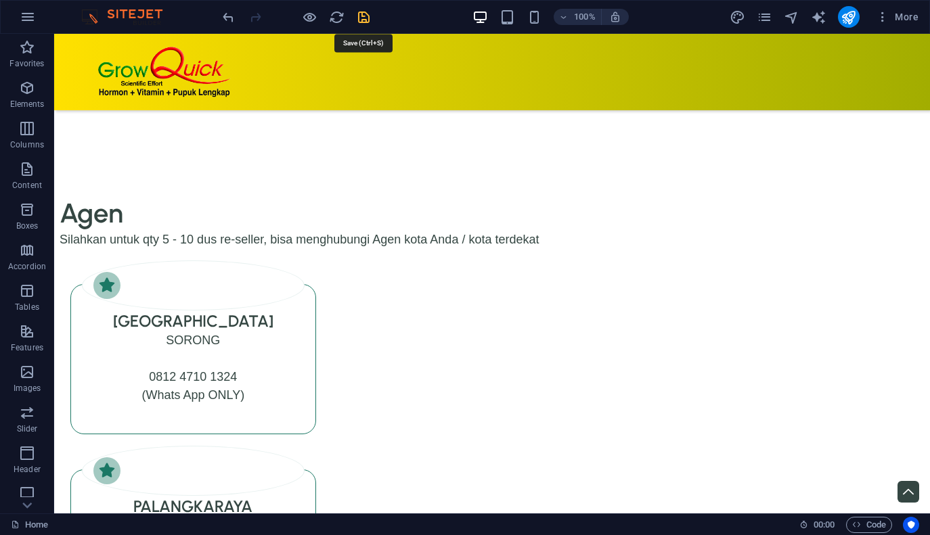
click at [365, 14] on icon "save" at bounding box center [364, 17] width 16 height 16
checkbox input "false"
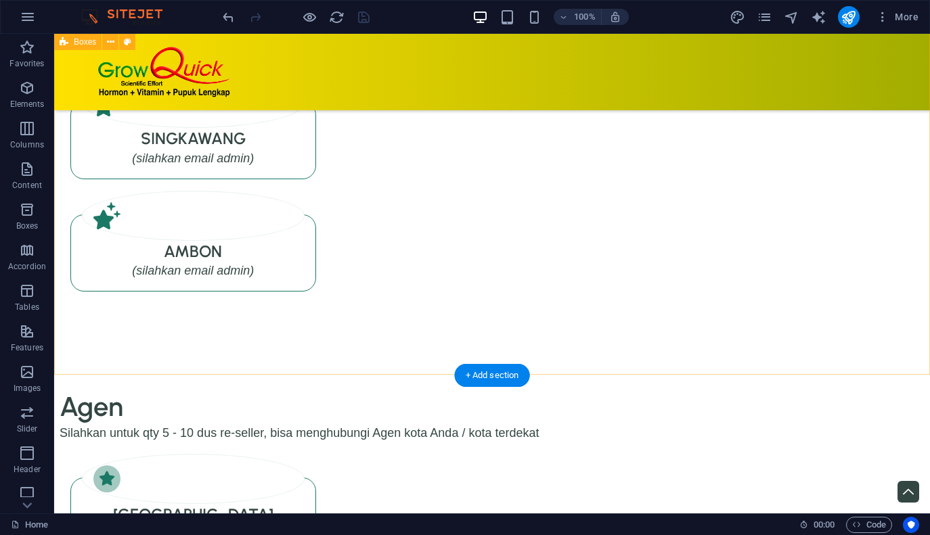
scroll to position [7427, 0]
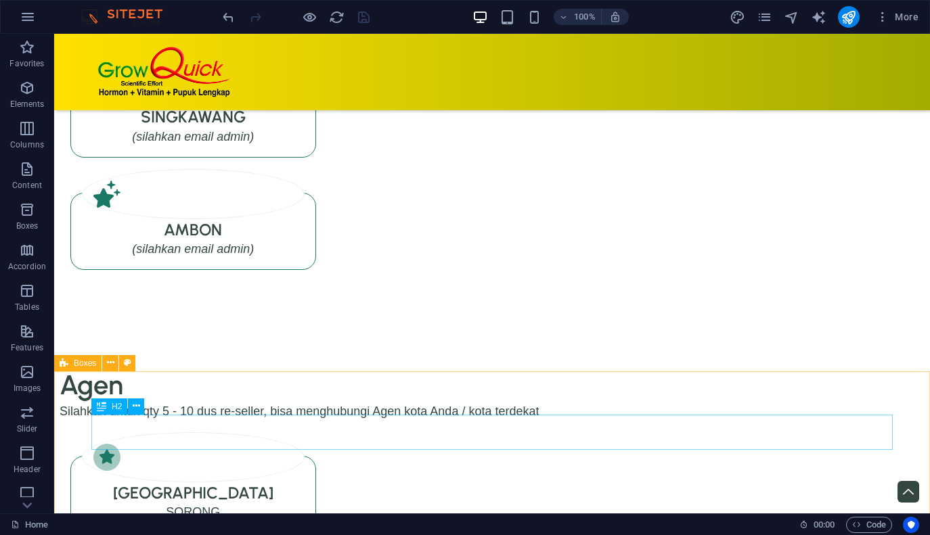
click at [104, 412] on icon at bounding box center [101, 407] width 9 height 16
click at [139, 408] on icon at bounding box center [136, 406] width 7 height 14
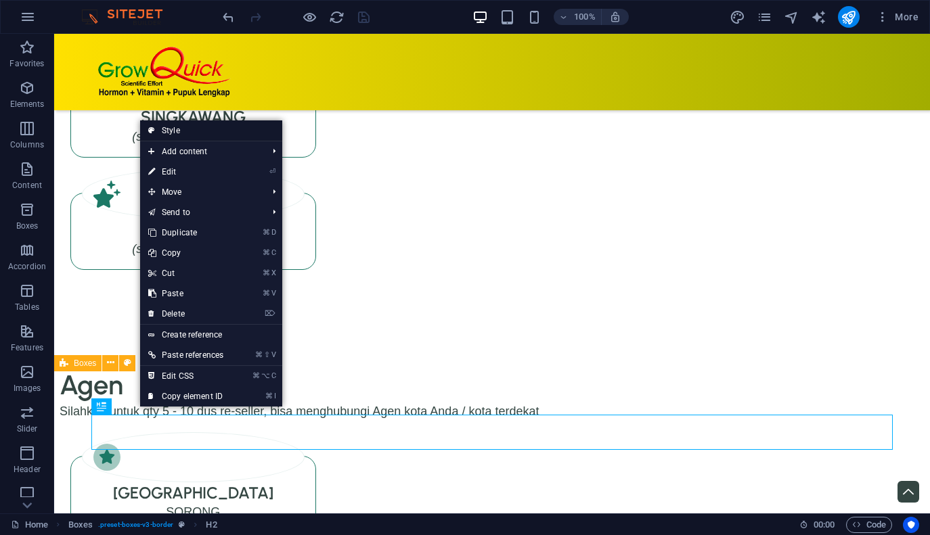
click at [196, 131] on link "Style" at bounding box center [211, 130] width 142 height 20
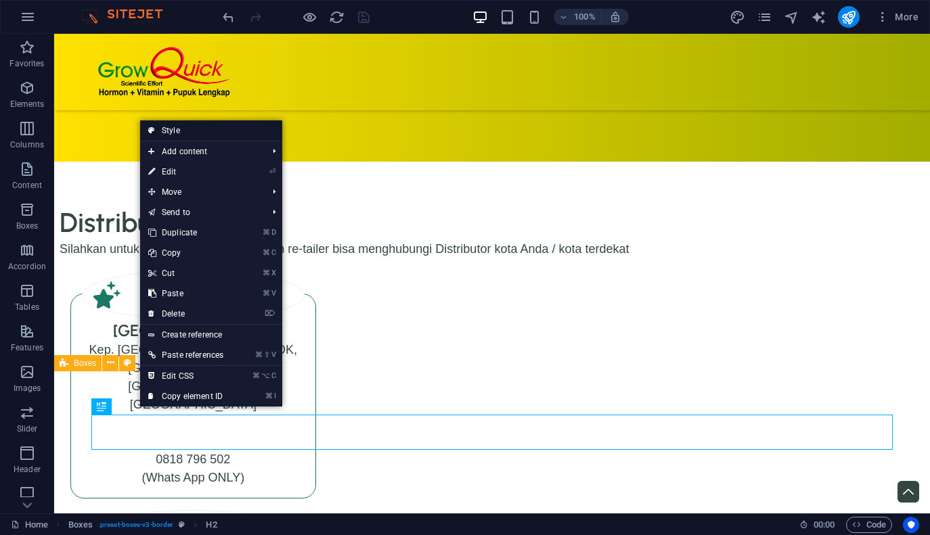
select select "rem"
select select "preset-boxes-v3-border"
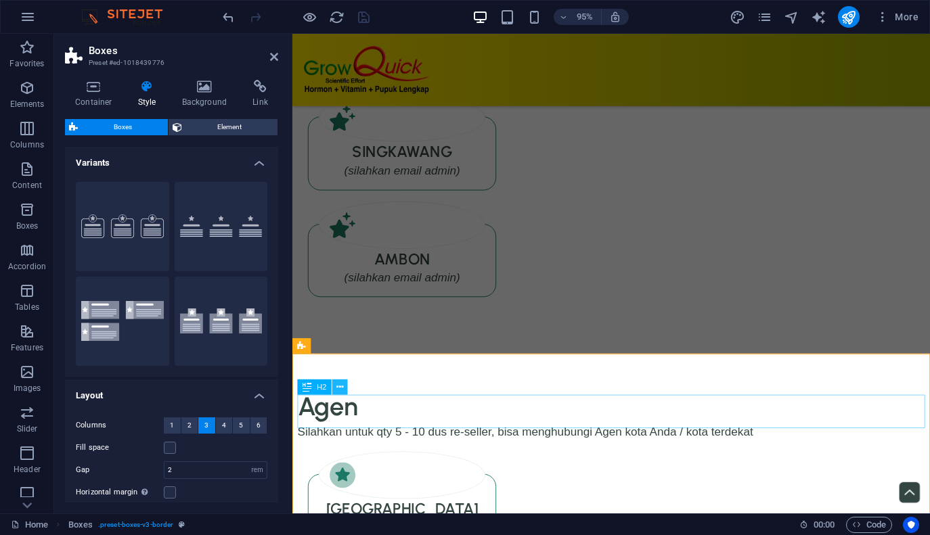
click at [342, 390] on icon at bounding box center [339, 388] width 7 height 14
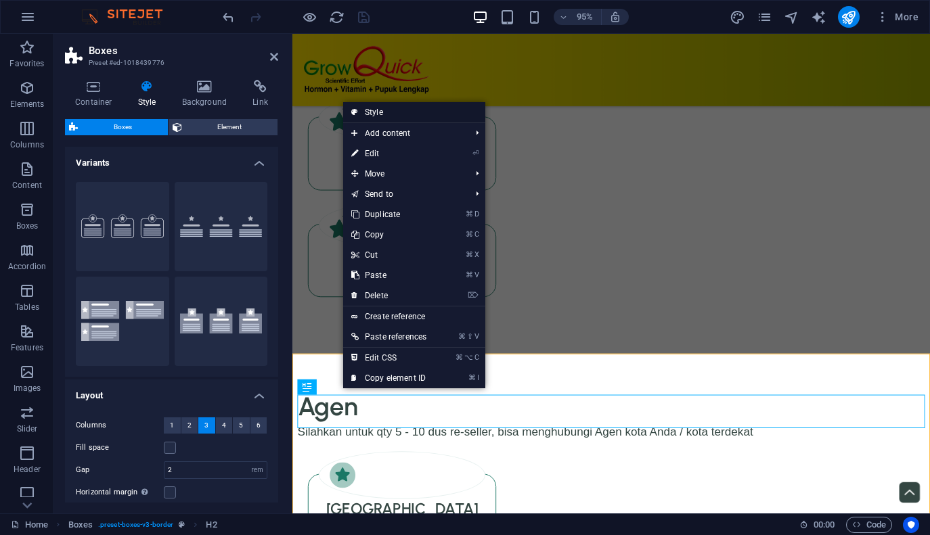
click at [388, 114] on link "Style" at bounding box center [414, 112] width 142 height 20
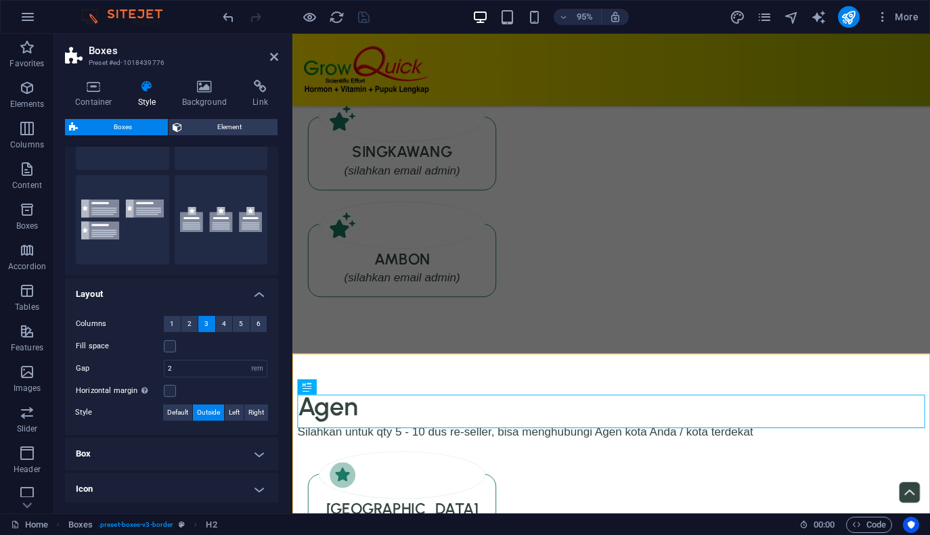
scroll to position [158, 0]
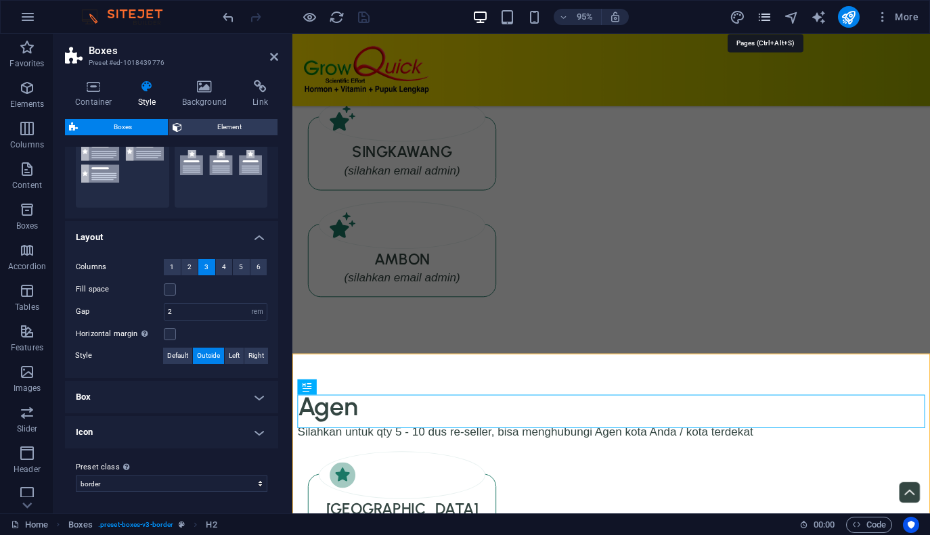
click at [769, 16] on icon "pages" at bounding box center [765, 17] width 16 height 16
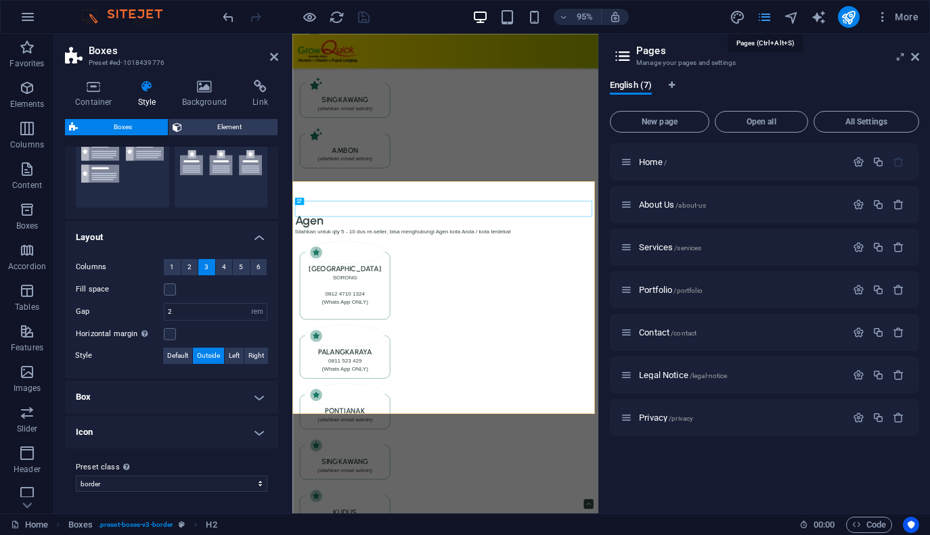
scroll to position [6537, 0]
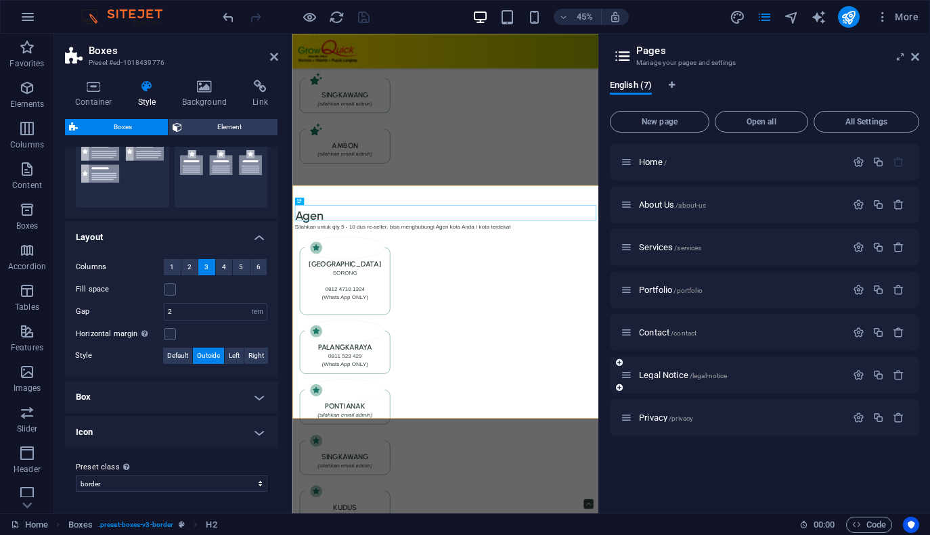
click at [629, 378] on icon at bounding box center [627, 375] width 12 height 12
click at [673, 420] on span "/privacy" at bounding box center [681, 418] width 24 height 7
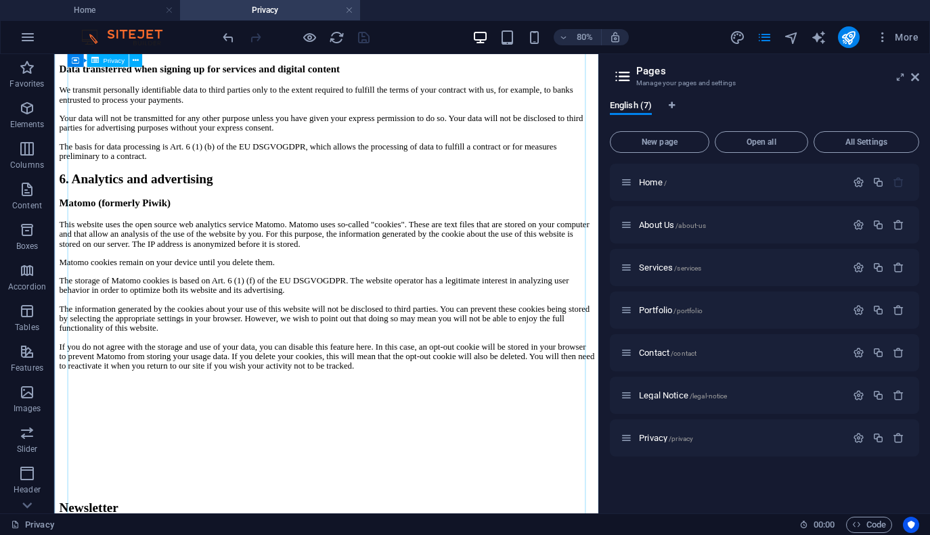
scroll to position [2218, 0]
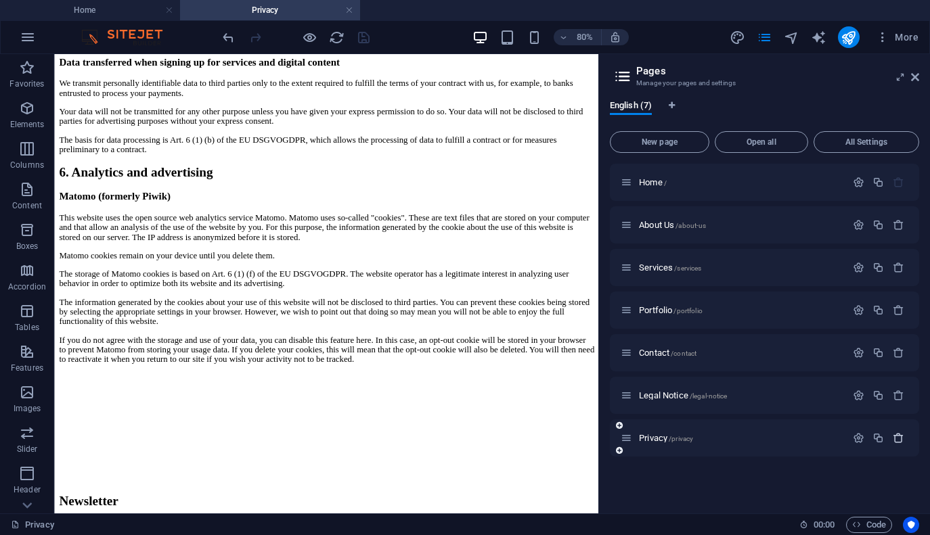
click at [897, 437] on icon "button" at bounding box center [899, 438] width 12 height 12
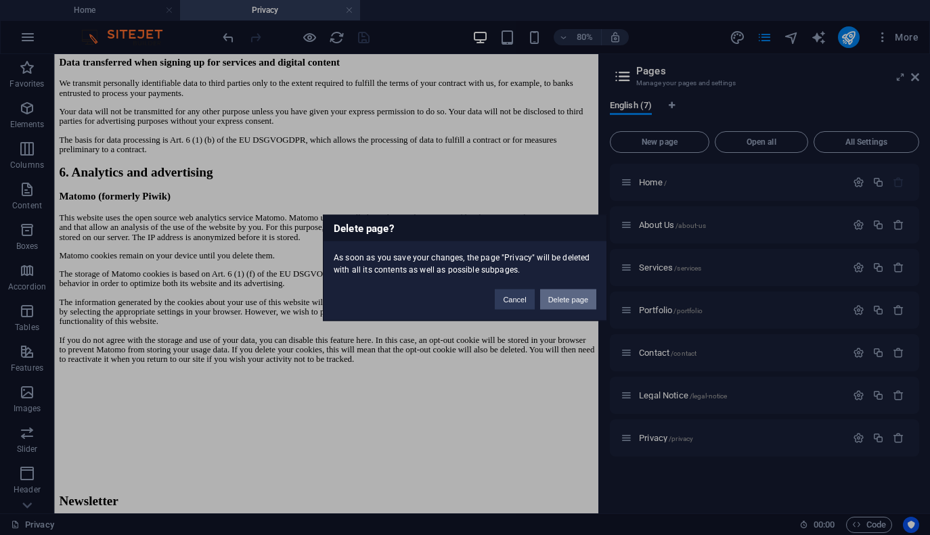
click at [552, 298] on button "Delete page" at bounding box center [568, 299] width 56 height 20
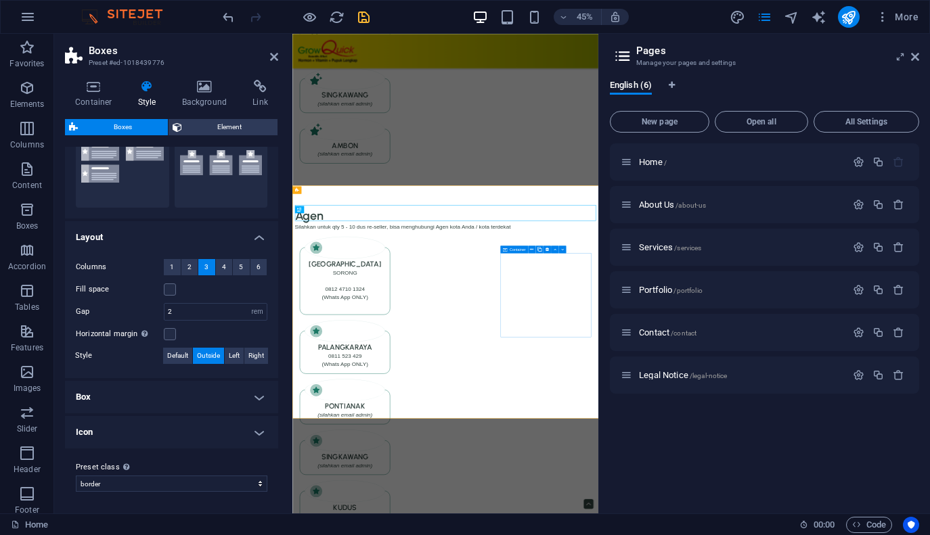
scroll to position [6519, 0]
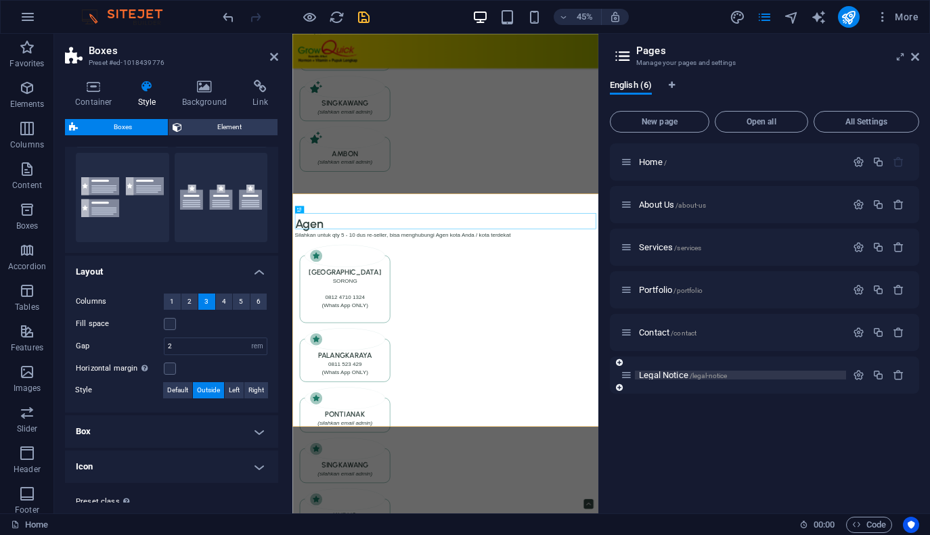
click at [672, 378] on span "Legal Notice /legal-notice" at bounding box center [683, 375] width 88 height 10
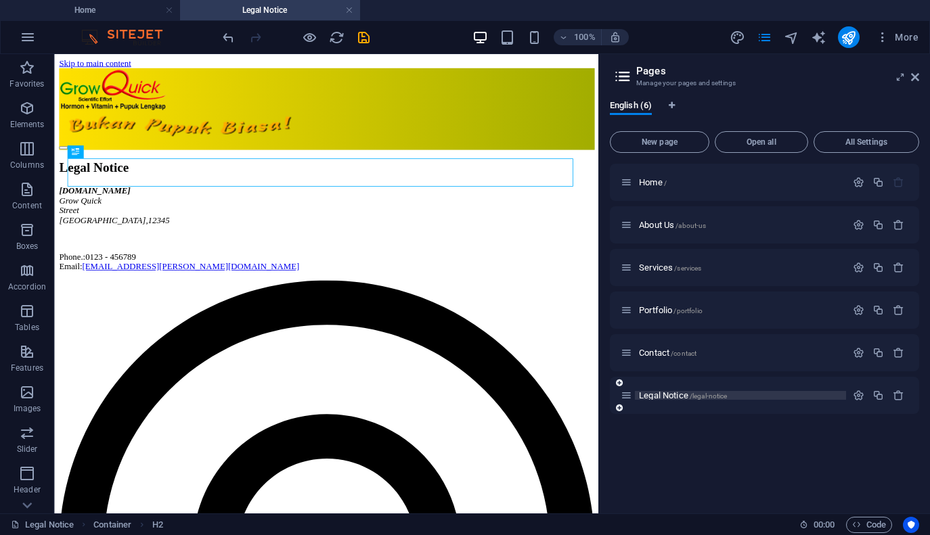
scroll to position [0, 0]
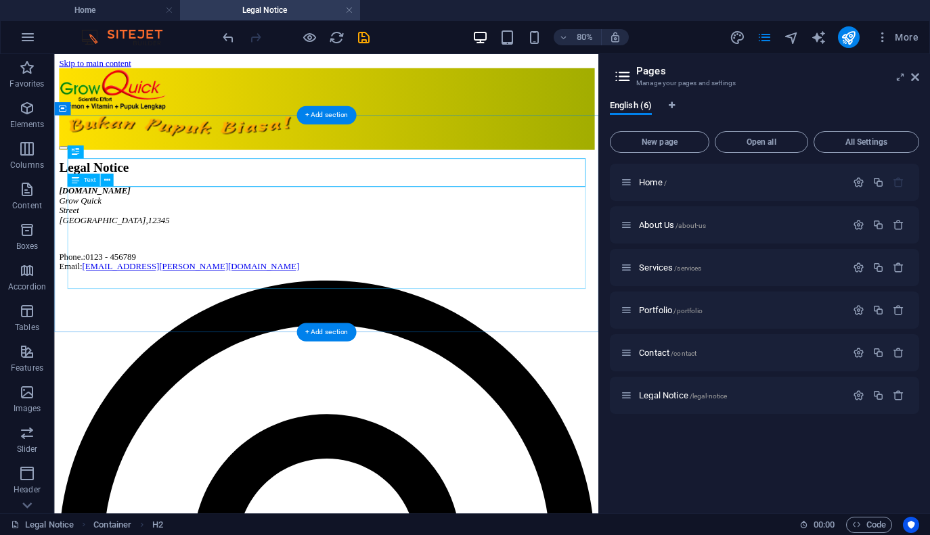
click at [181, 319] on div "[DOMAIN_NAME] [GEOGRAPHIC_DATA] Phone.: 0123 - 456789 Email: [EMAIL_ADDRESS][PE…" at bounding box center [394, 272] width 669 height 107
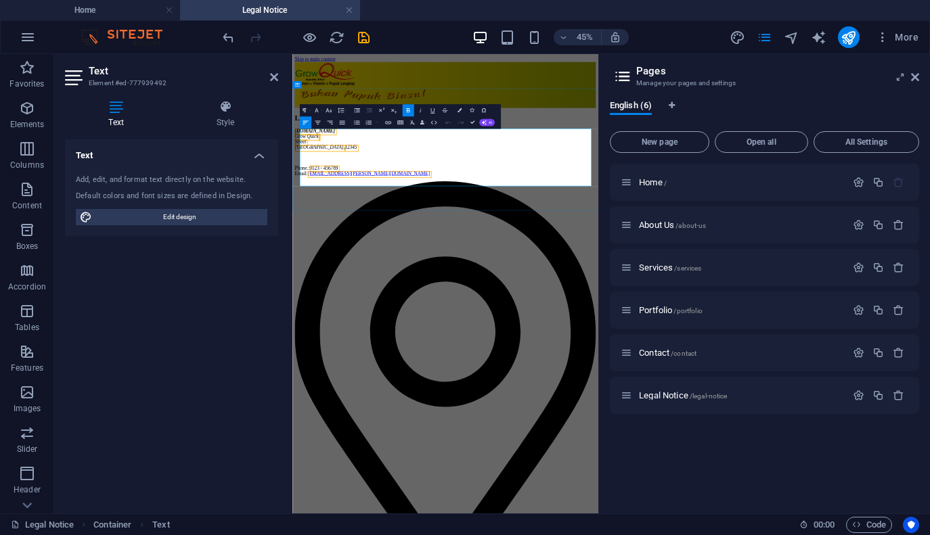
click at [409, 267] on span "12345" at bounding box center [422, 262] width 27 height 12
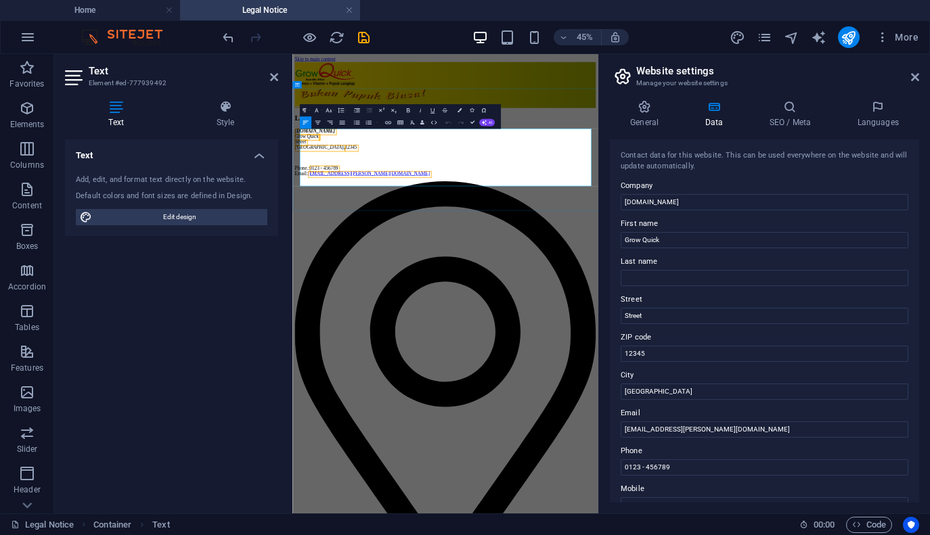
click at [409, 267] on span "12345" at bounding box center [422, 262] width 27 height 12
click at [386, 313] on span "0123 - 456789" at bounding box center [361, 308] width 63 height 12
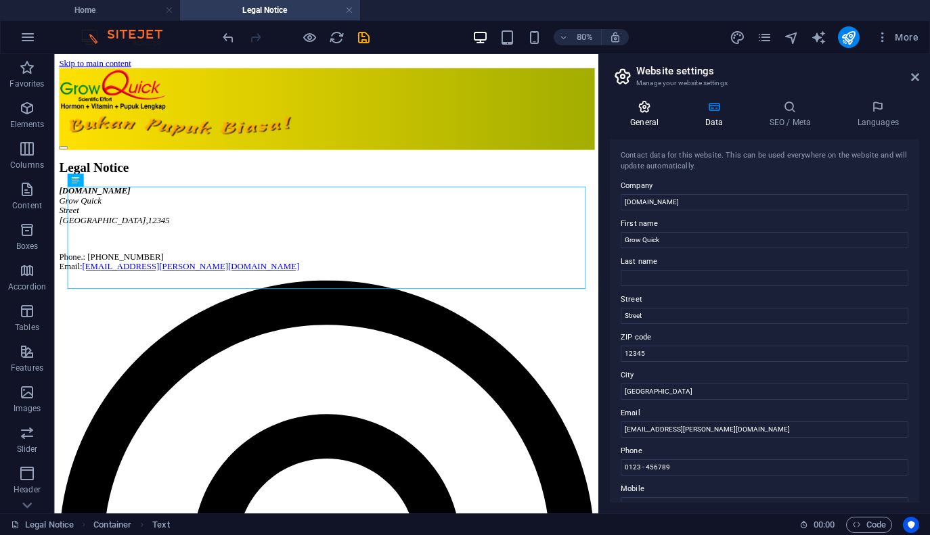
click at [643, 116] on h4 "General" at bounding box center [647, 114] width 74 height 28
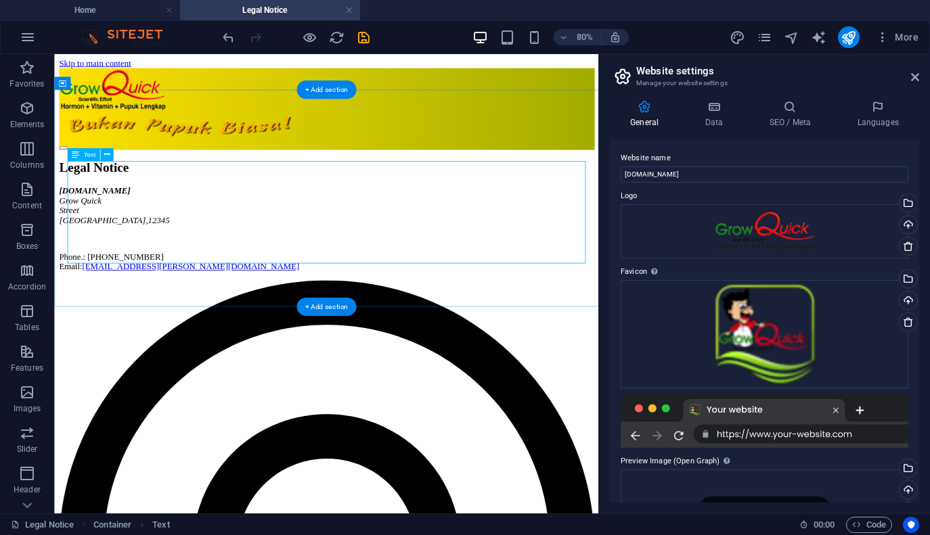
scroll to position [51, 0]
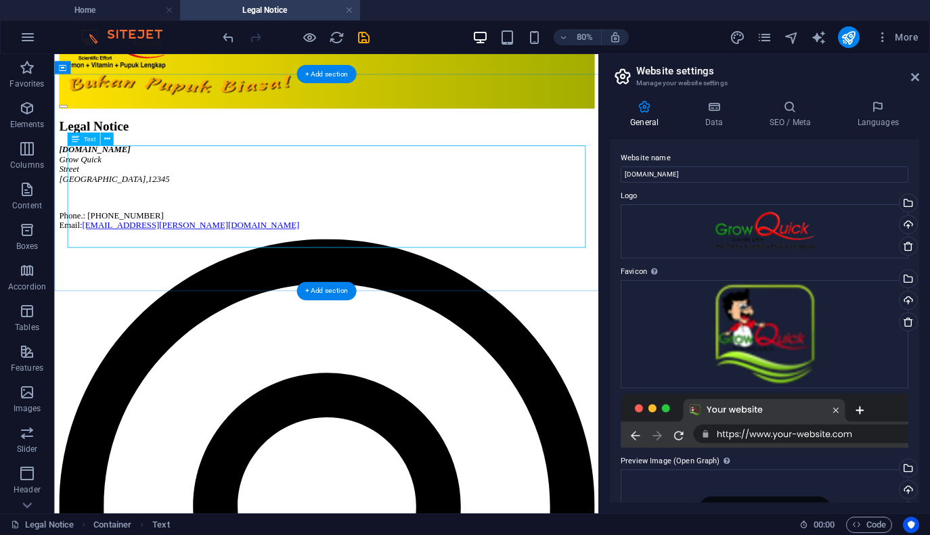
click at [91, 210] on div "[DOMAIN_NAME] [GEOGRAPHIC_DATA] Phone.: 081389502556 Email: [EMAIL_ADDRESS][PER…" at bounding box center [394, 221] width 669 height 107
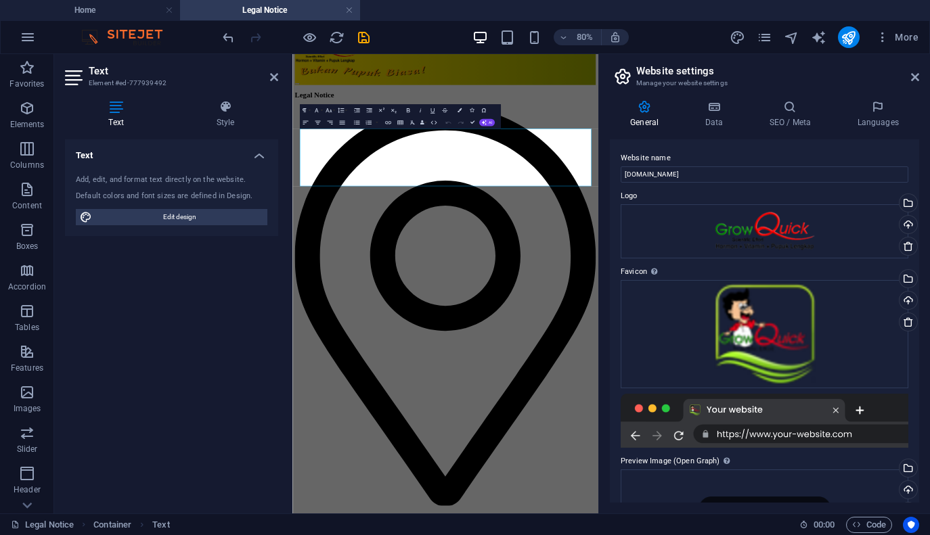
scroll to position [0, 0]
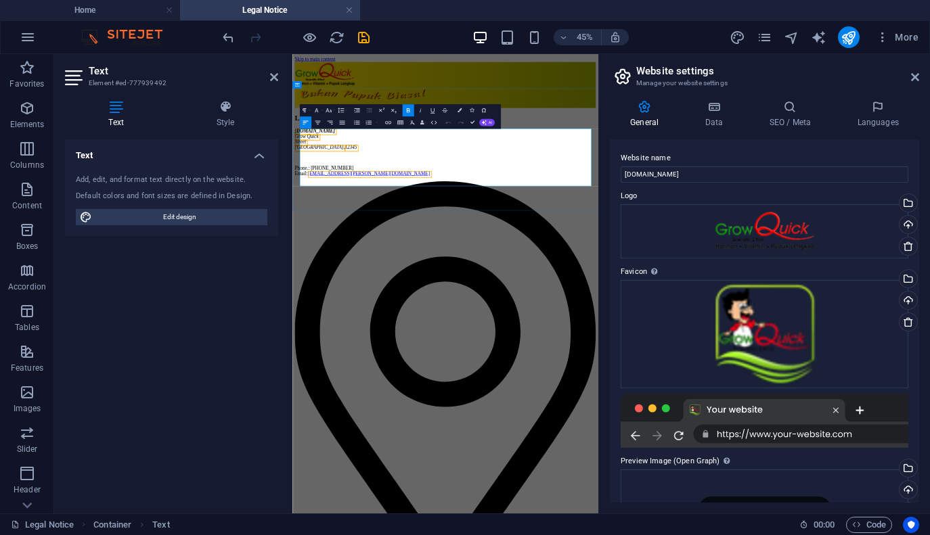
click at [323, 255] on span "Street" at bounding box center [310, 250] width 25 height 12
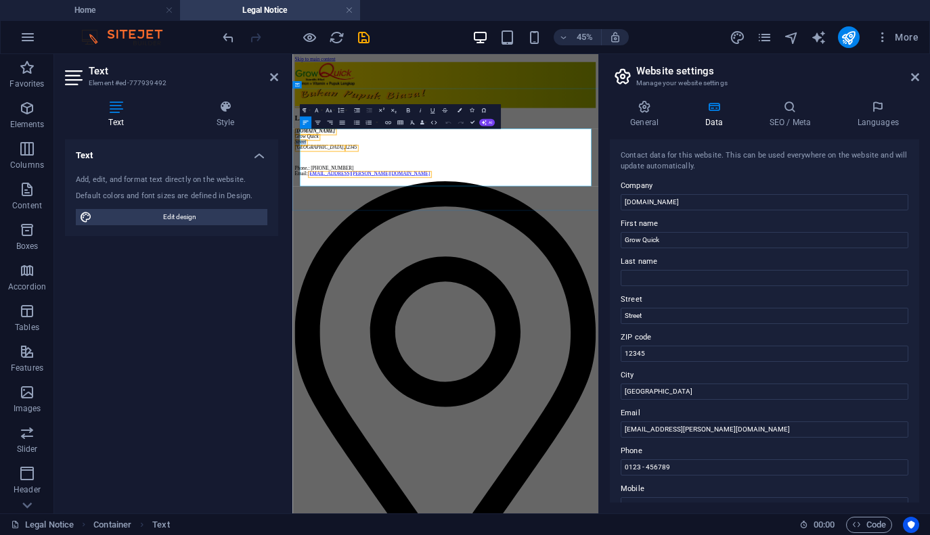
click at [323, 255] on span "Street" at bounding box center [310, 250] width 25 height 12
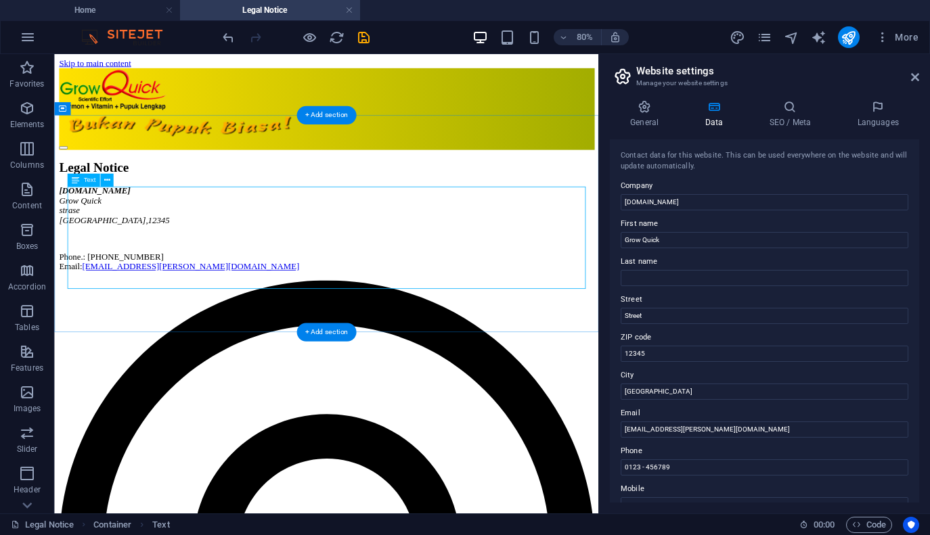
click at [91, 265] on div "[DOMAIN_NAME] Grow Quick strase [GEOGRAPHIC_DATA] , 12345 Phone.: 081389502556 …" at bounding box center [394, 272] width 669 height 107
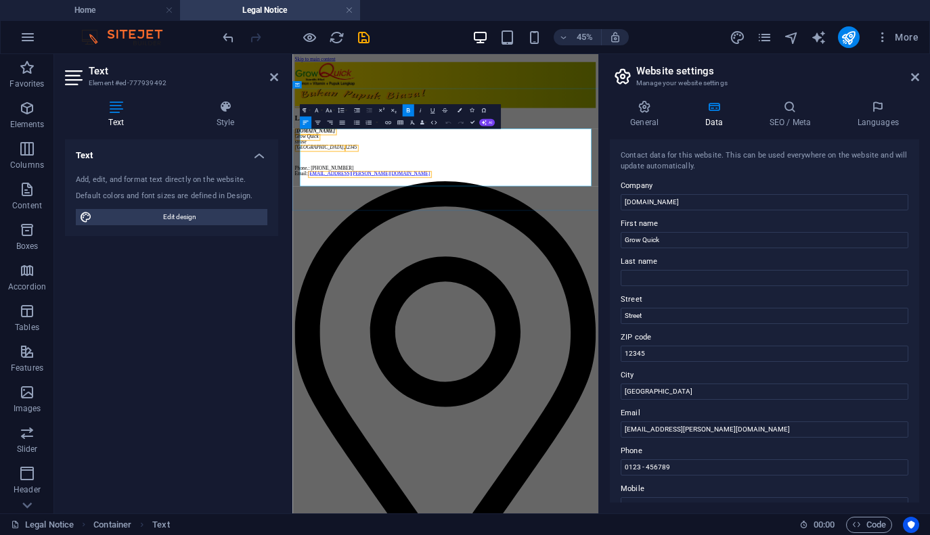
click at [328, 263] on address "[DOMAIN_NAME] Grow Quick strase [GEOGRAPHIC_DATA] , 12345" at bounding box center [632, 243] width 669 height 49
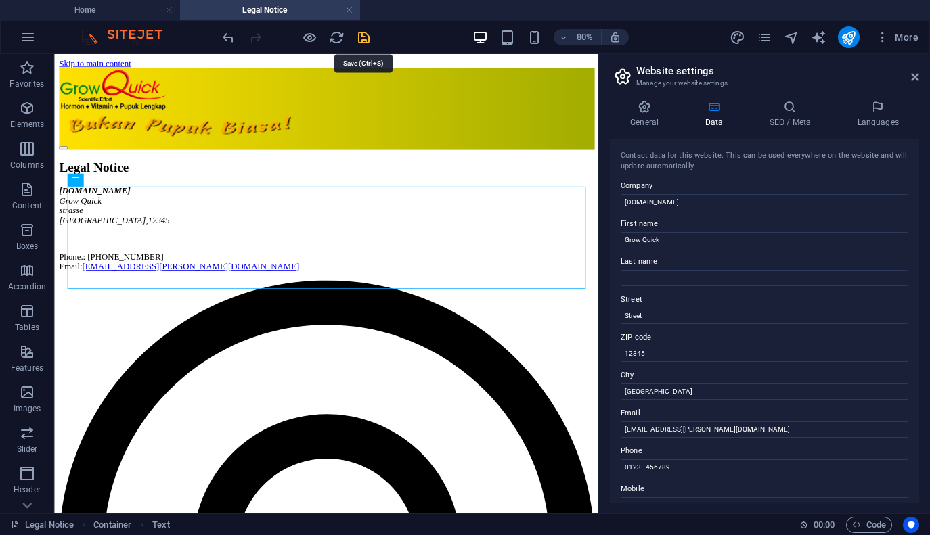
click at [363, 37] on icon "save" at bounding box center [364, 38] width 16 height 16
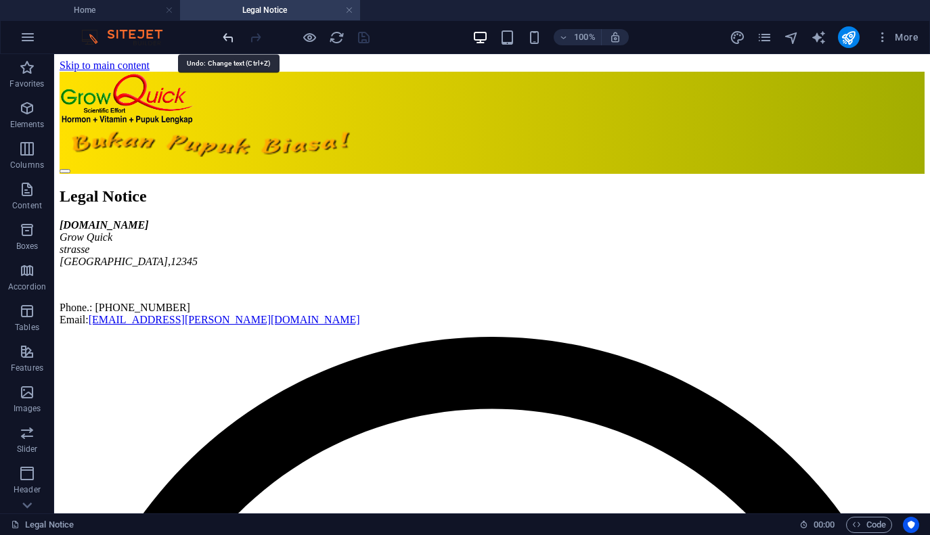
click at [233, 39] on icon "undo" at bounding box center [229, 38] width 16 height 16
click at [231, 39] on icon "undo" at bounding box center [229, 38] width 16 height 16
click at [229, 35] on icon "undo" at bounding box center [229, 38] width 16 height 16
click at [229, 35] on div at bounding box center [296, 37] width 152 height 22
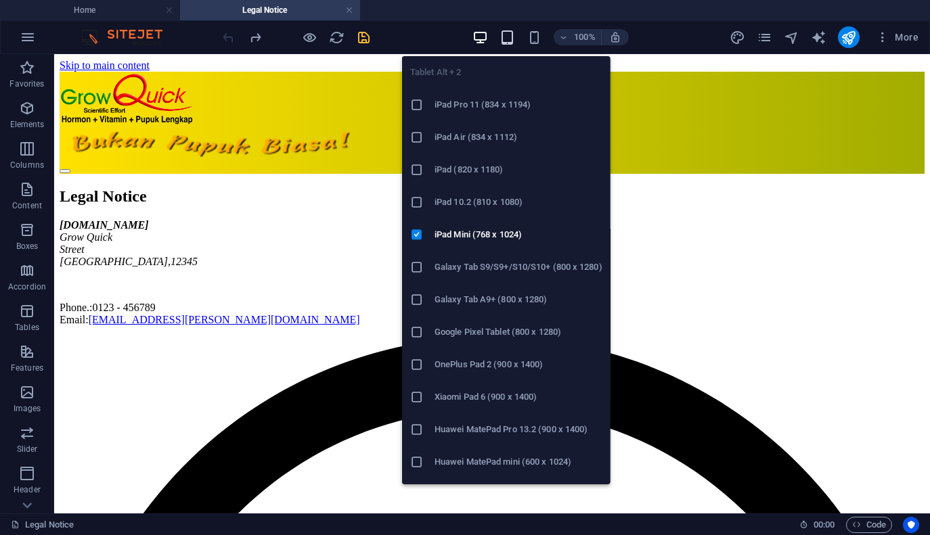
click at [509, 42] on icon "button" at bounding box center [507, 38] width 16 height 16
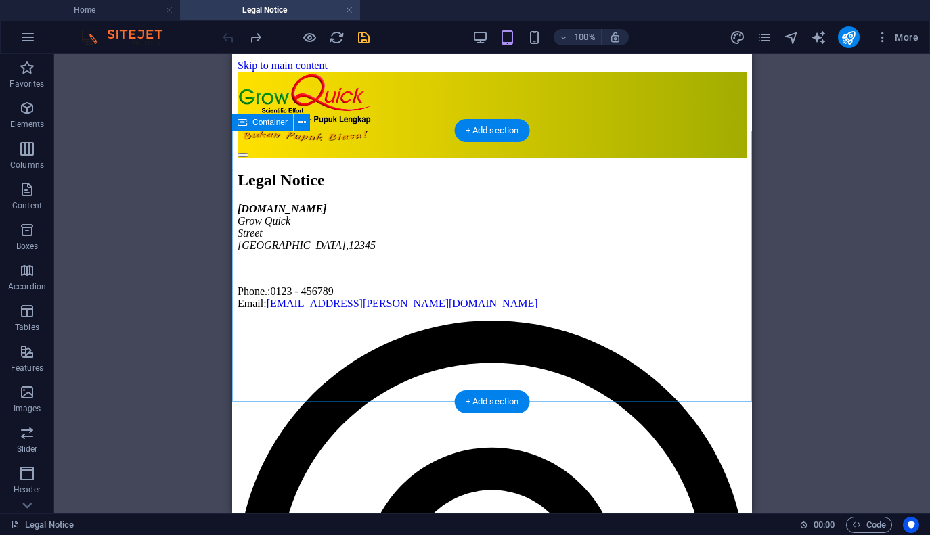
click at [637, 180] on div "Legal Notice [DOMAIN_NAME] [GEOGRAPHIC_DATA] Phone.: 0123 - 456789 Email: [EMAI…" at bounding box center [492, 240] width 509 height 139
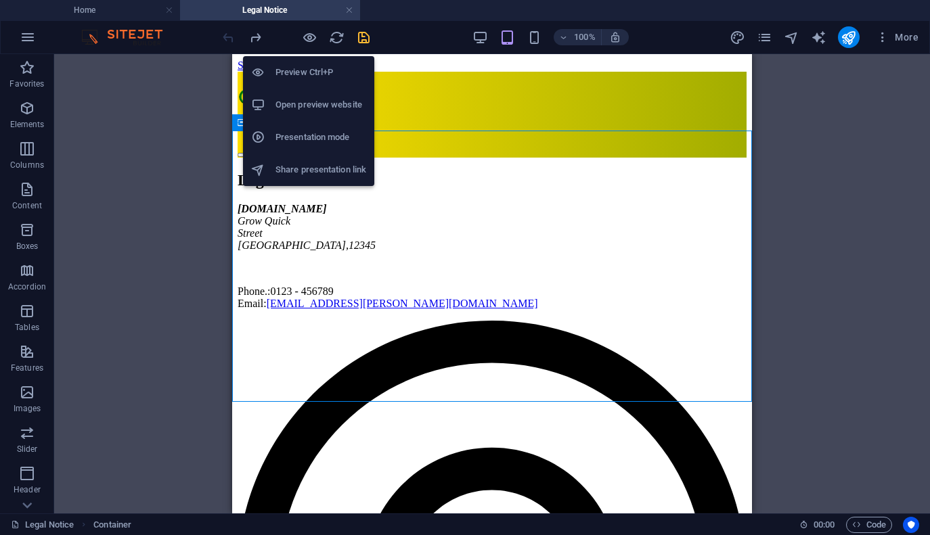
click at [309, 74] on h6 "Preview Ctrl+P" at bounding box center [320, 72] width 91 height 16
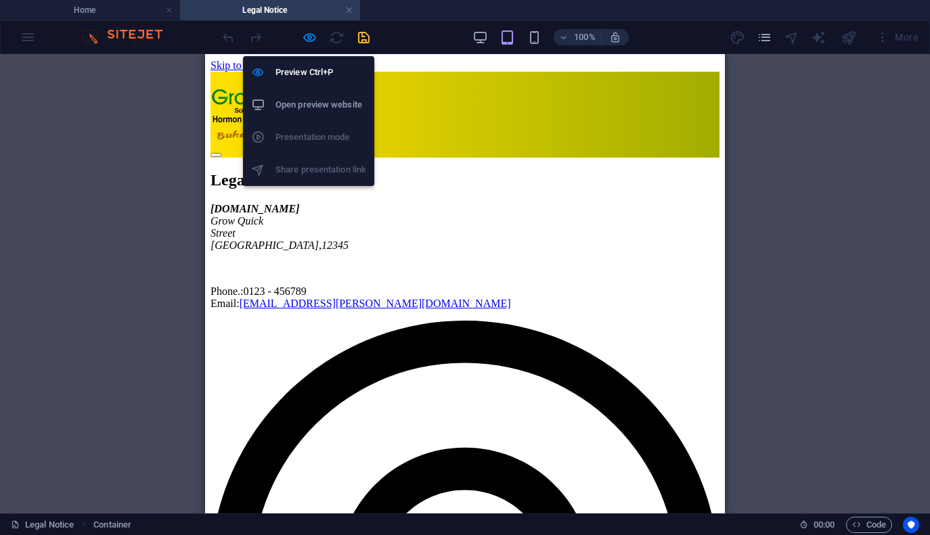
click at [320, 109] on h6 "Open preview website" at bounding box center [320, 105] width 91 height 16
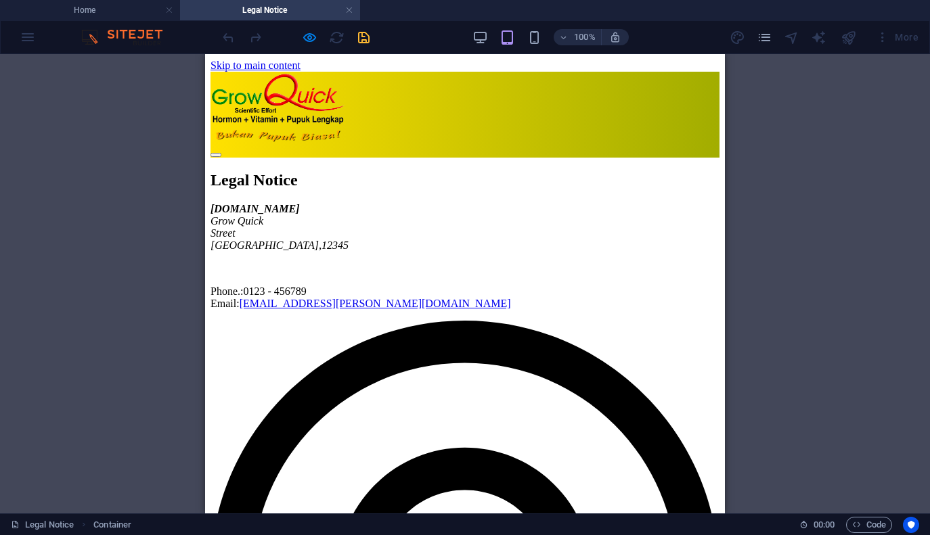
click at [121, 37] on img at bounding box center [129, 37] width 102 height 16
click at [767, 41] on icon "pages" at bounding box center [765, 38] width 16 height 16
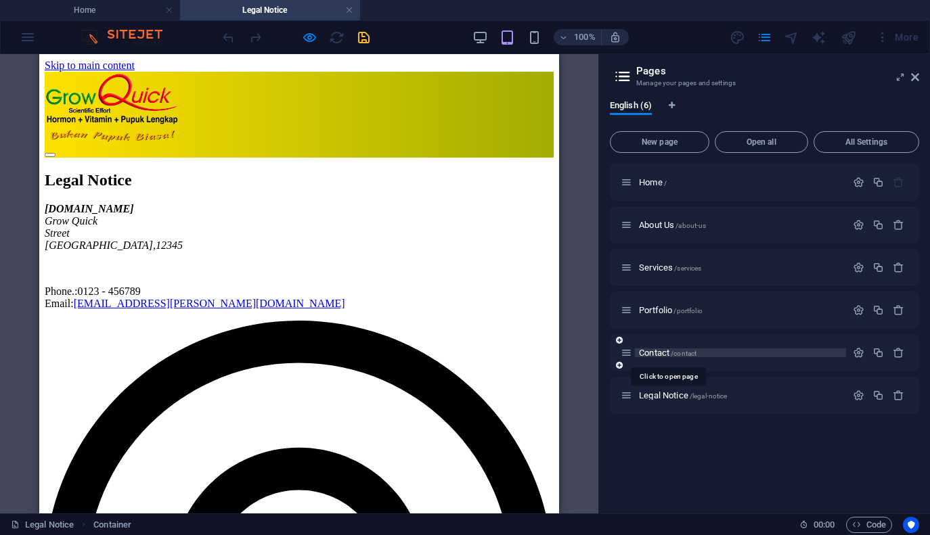
click at [664, 353] on span "Contact /contact" at bounding box center [668, 353] width 58 height 10
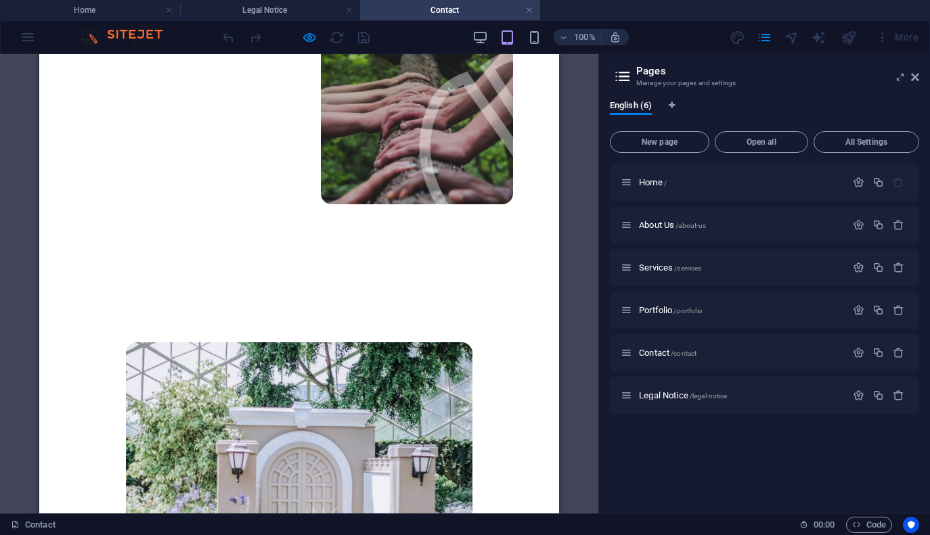
scroll to position [401, 0]
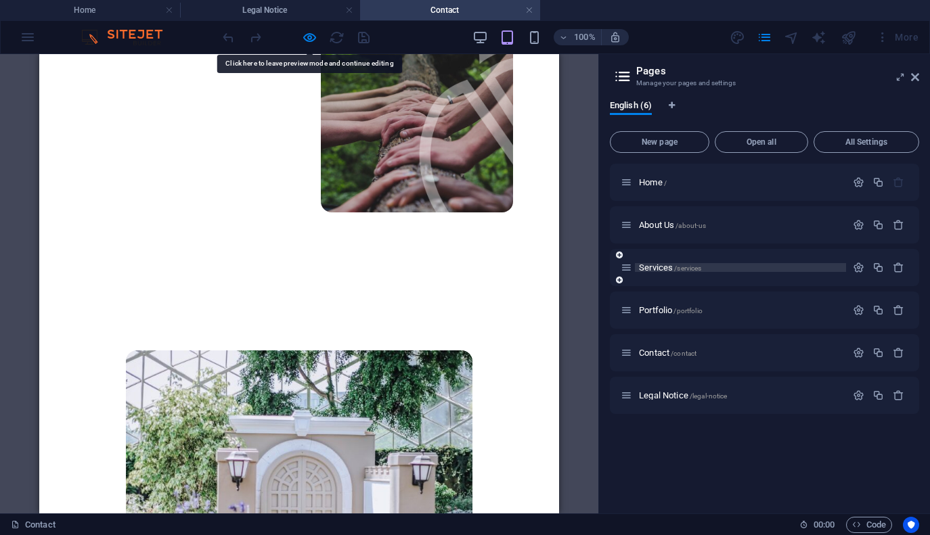
click at [658, 271] on span "Services /services" at bounding box center [670, 268] width 62 height 10
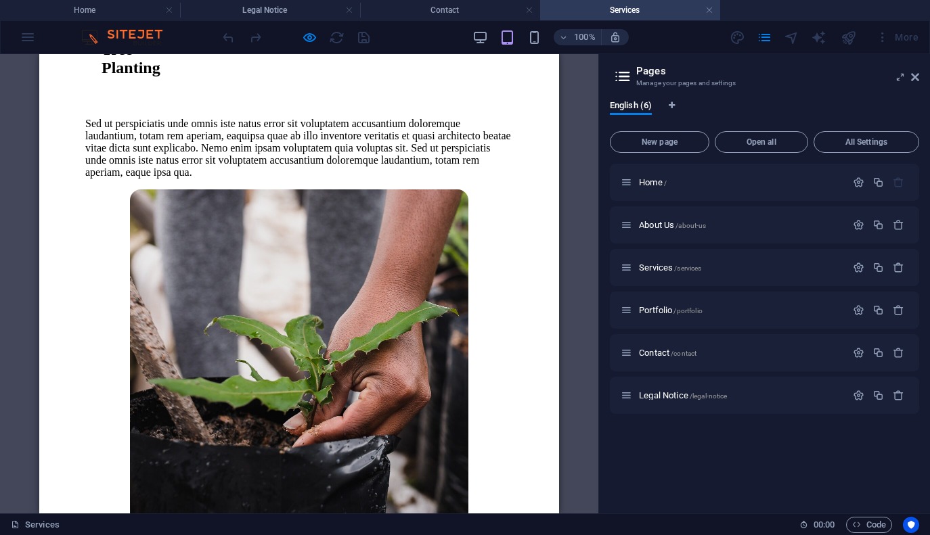
scroll to position [1466, 0]
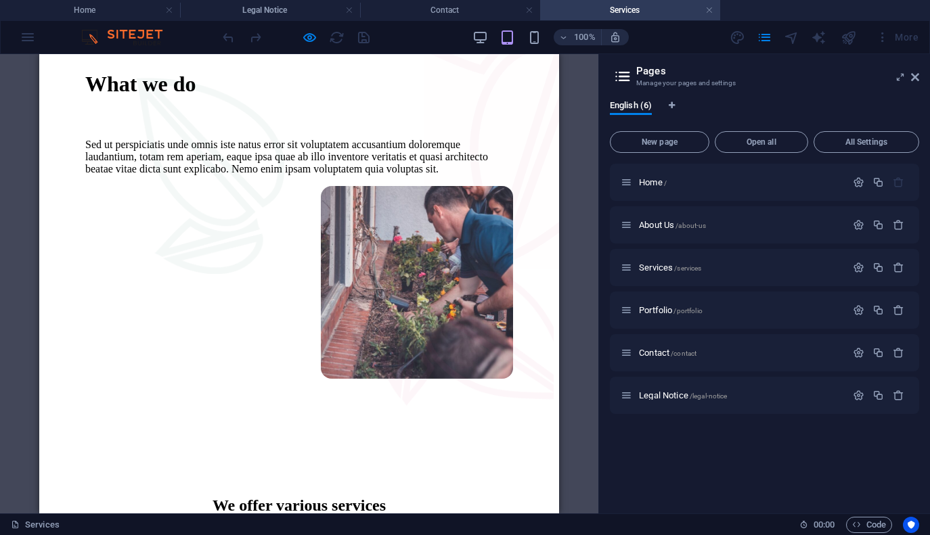
scroll to position [0, 0]
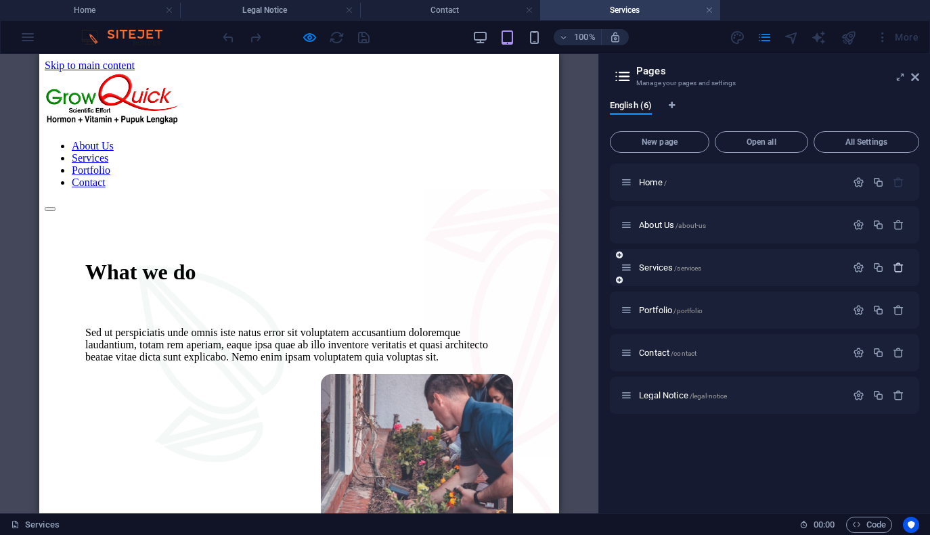
click at [897, 267] on icon "button" at bounding box center [899, 268] width 12 height 12
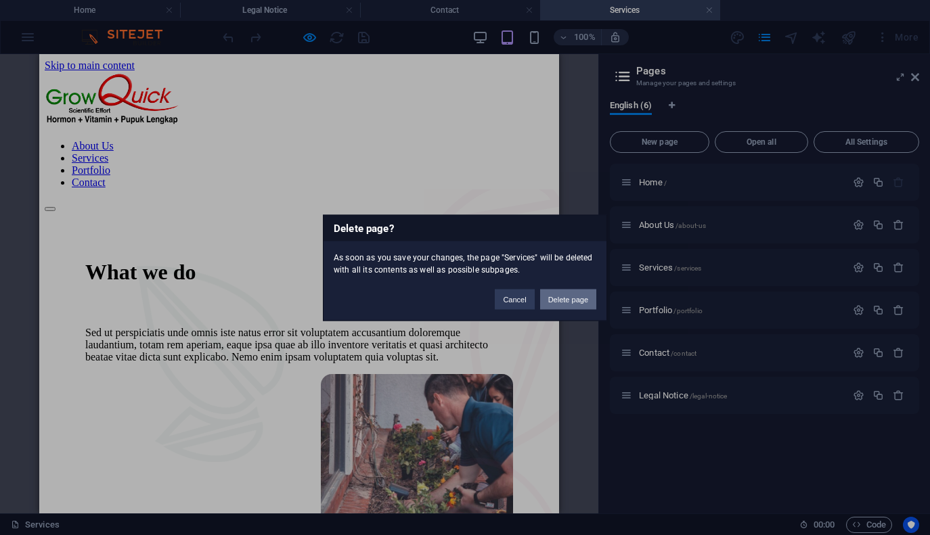
click at [576, 298] on button "Delete page" at bounding box center [568, 299] width 56 height 20
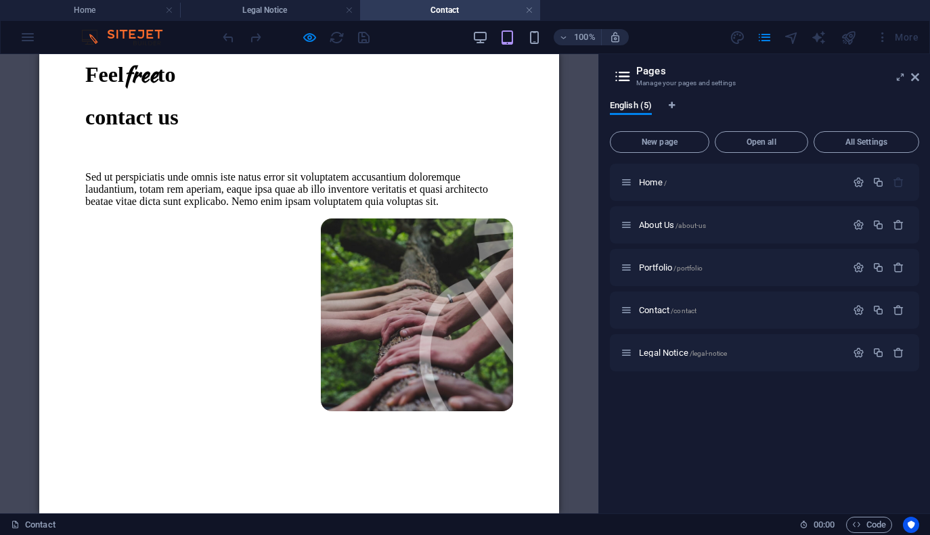
scroll to position [194, 0]
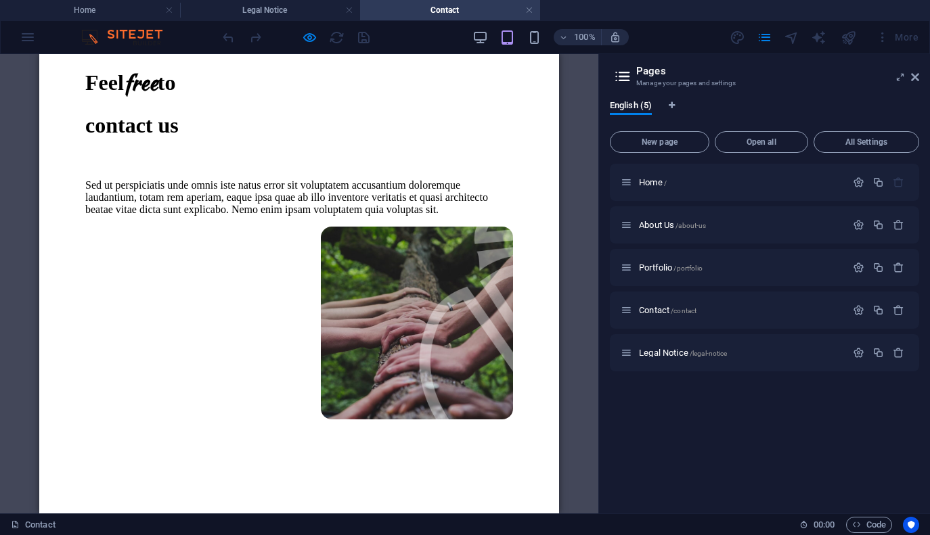
click at [265, 216] on div "Sed ut perspiciatis unde omnis iste natus error sit voluptatem accusantium dolo…" at bounding box center [299, 197] width 428 height 37
click at [235, 216] on div "Sed ut perspiciatis unde omnis iste natus error sit voluptatem accusantium dolo…" at bounding box center [299, 197] width 428 height 37
click at [258, 216] on div "Sed ut perspiciatis unde omnis iste natus error sit voluptatem accusantium dolo…" at bounding box center [299, 197] width 428 height 37
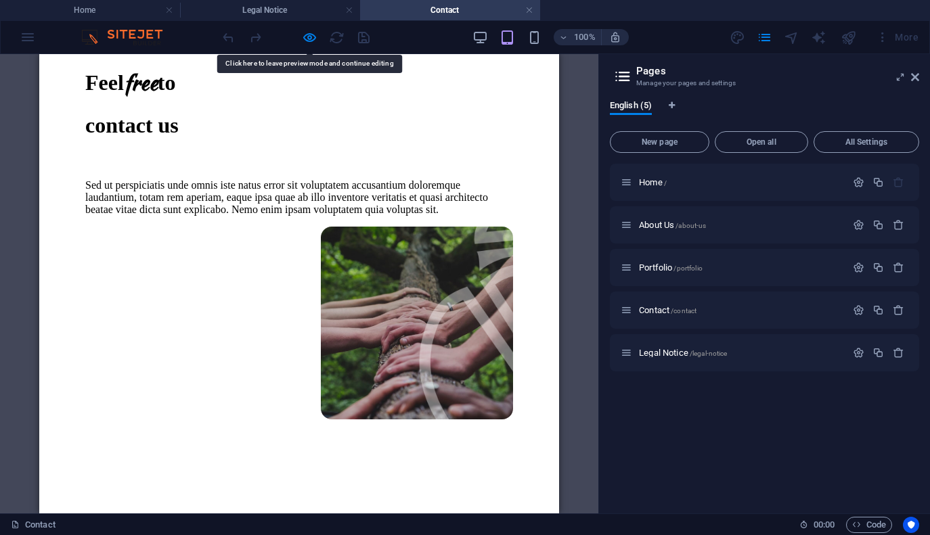
click at [339, 38] on div at bounding box center [296, 37] width 152 height 22
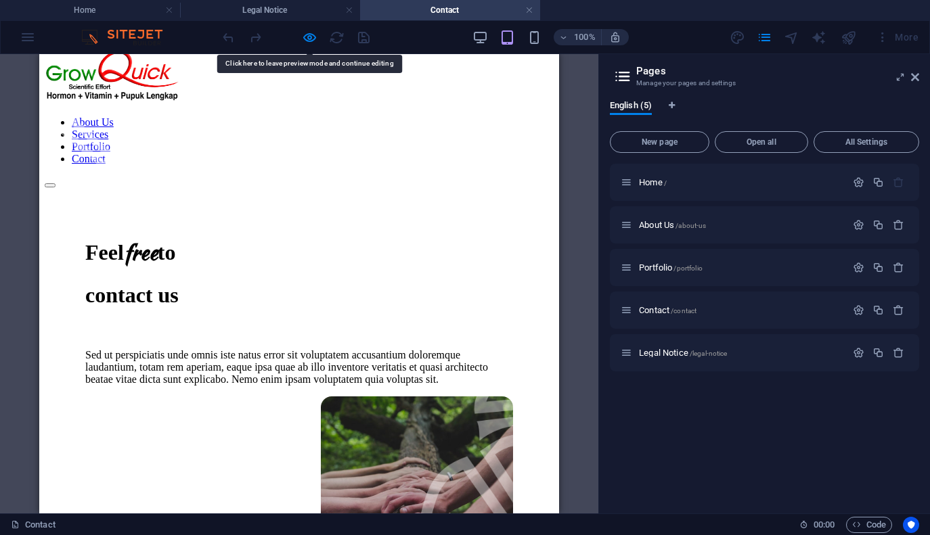
scroll to position [0, 0]
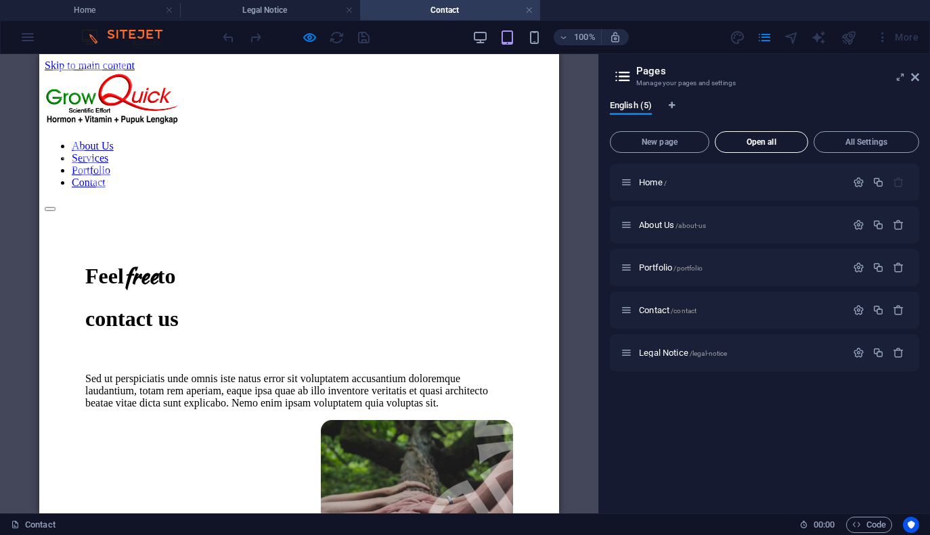
click at [751, 143] on span "Open all" at bounding box center [761, 142] width 81 height 8
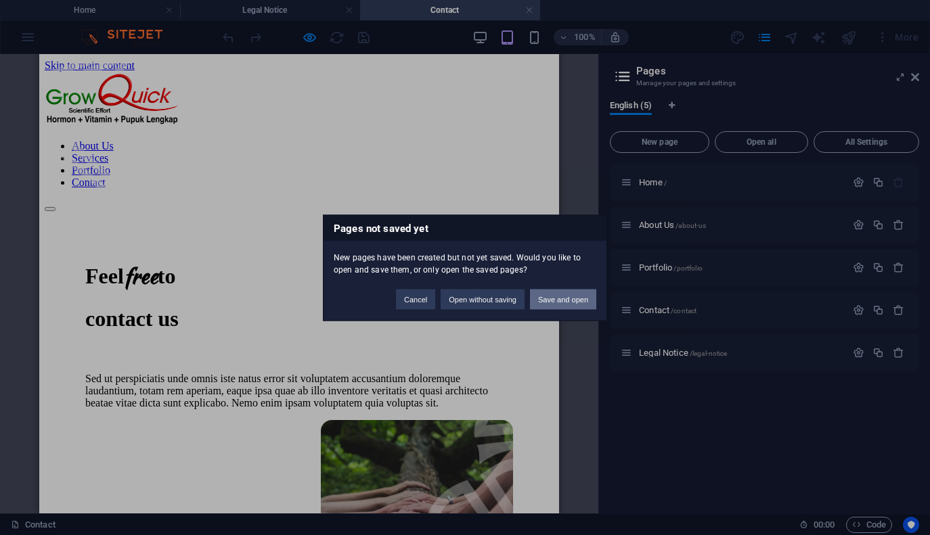
click at [563, 305] on button "Save and open" at bounding box center [563, 299] width 66 height 20
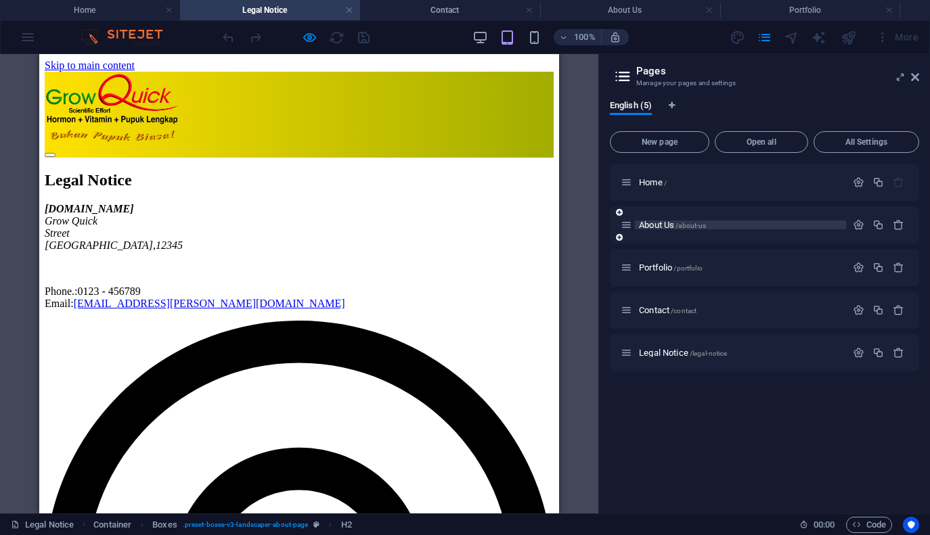
click at [669, 227] on span "About Us /about-us" at bounding box center [672, 225] width 67 height 10
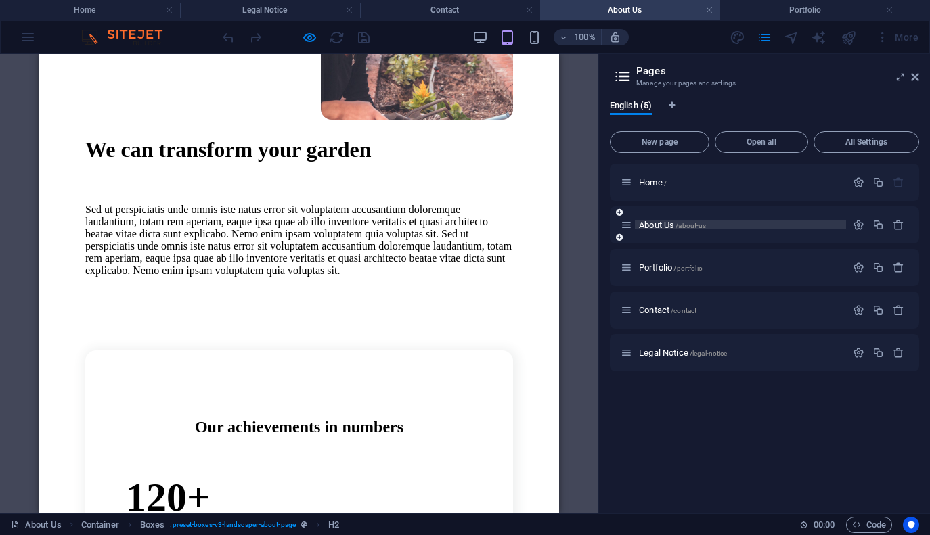
scroll to position [497, 0]
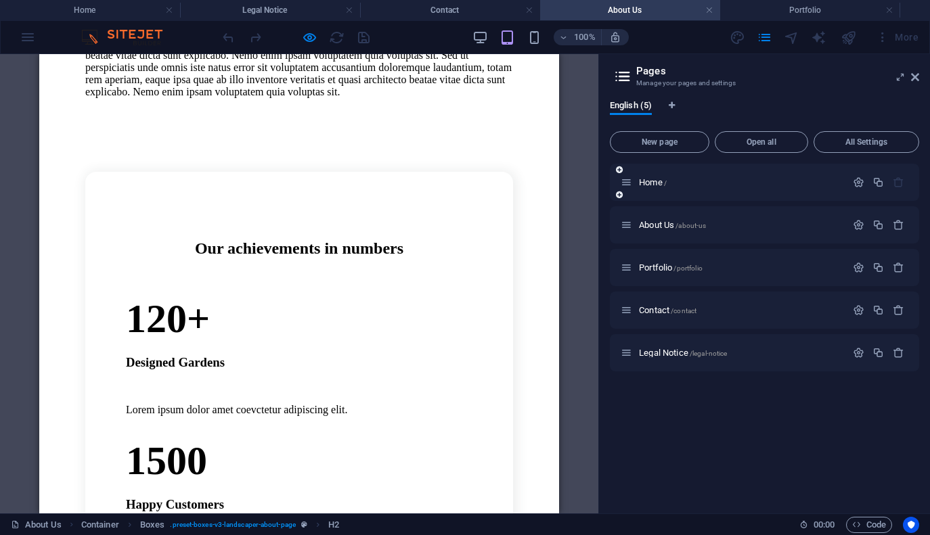
click at [644, 187] on div "Home /" at bounding box center [733, 183] width 225 height 16
click at [650, 182] on span "Home /" at bounding box center [653, 182] width 28 height 10
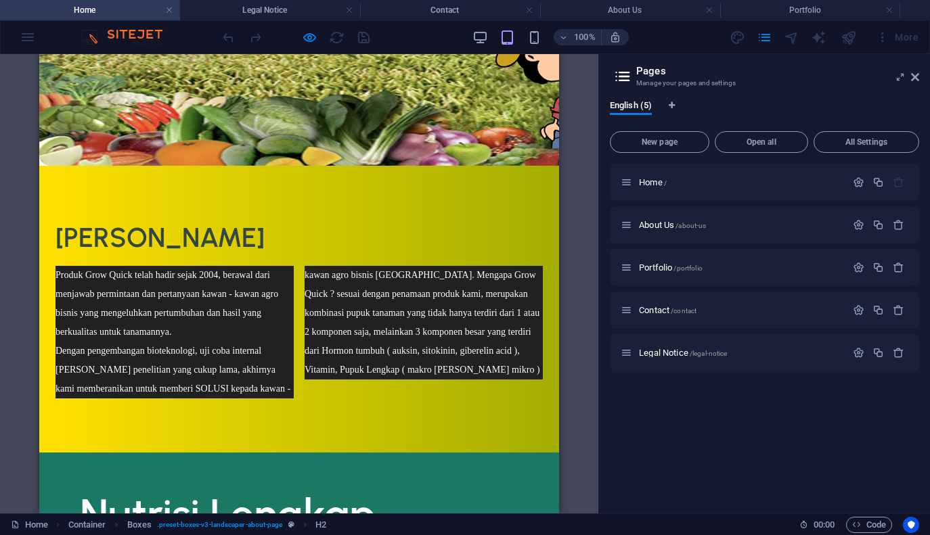
scroll to position [0, 0]
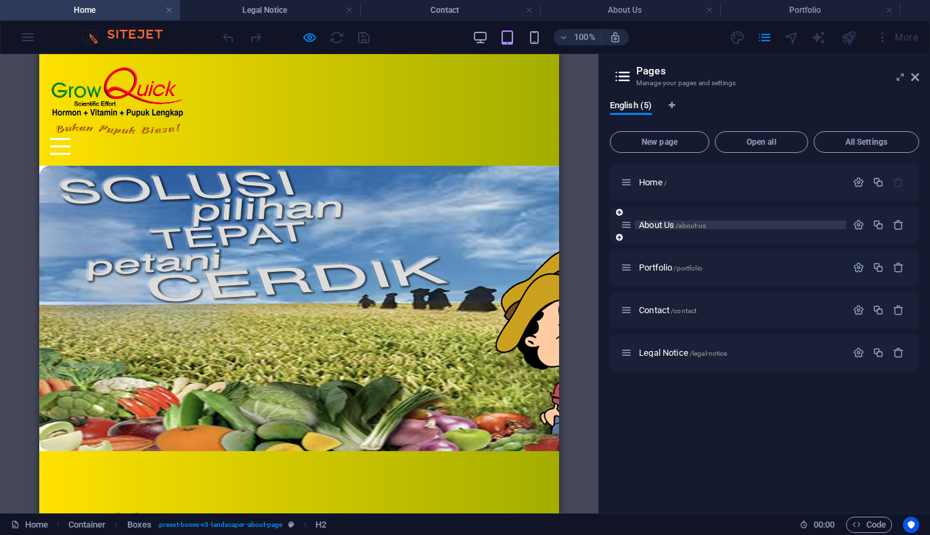
click at [700, 226] on span "/about-us" at bounding box center [690, 225] width 30 height 7
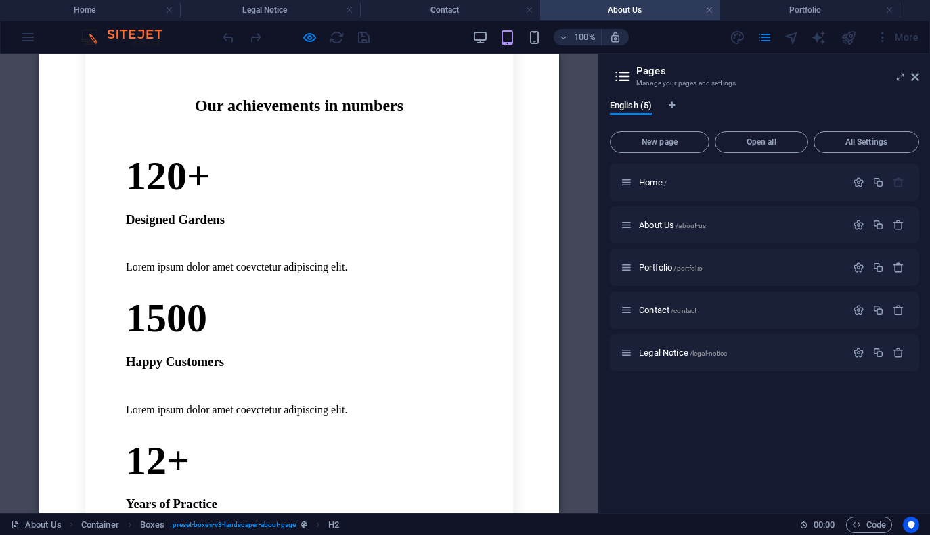
scroll to position [637, 0]
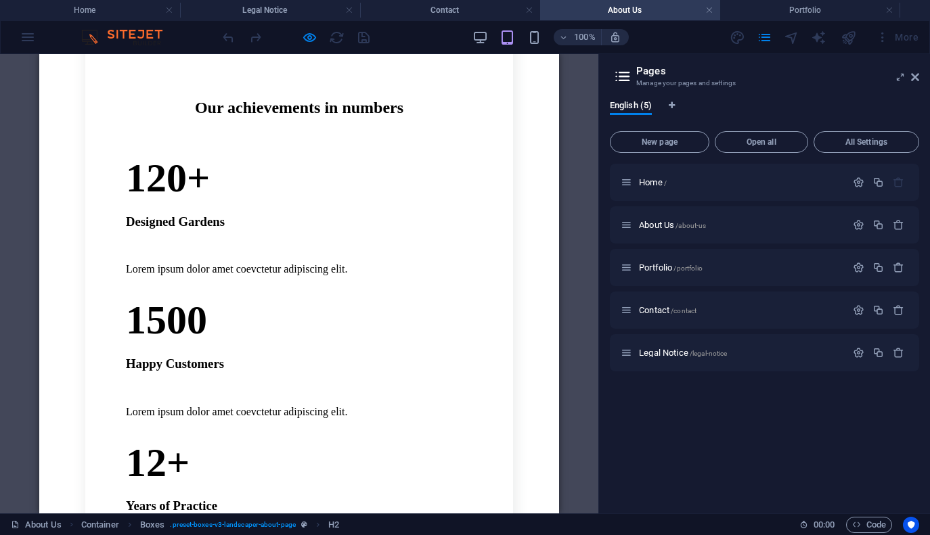
click at [219, 263] on div "Lorem ipsum dolor amet coevctetur adipiscing elit." at bounding box center [299, 269] width 346 height 12
click at [290, 440] on div "12+" at bounding box center [299, 463] width 346 height 47
click at [286, 440] on div "12+" at bounding box center [299, 463] width 346 height 47
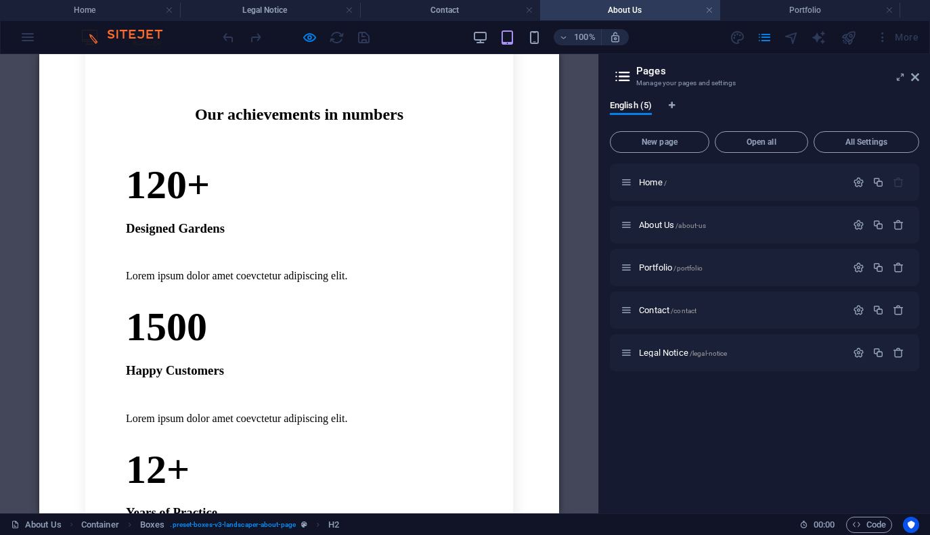
scroll to position [632, 0]
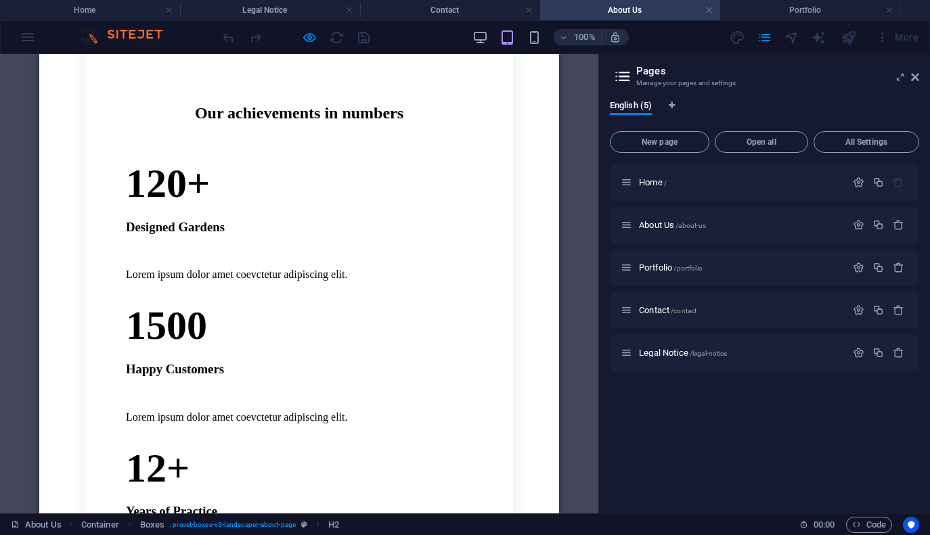
click at [297, 445] on div "12+" at bounding box center [299, 468] width 346 height 47
click at [307, 445] on div "12+" at bounding box center [299, 468] width 346 height 47
click at [702, 267] on span "/portfolio" at bounding box center [687, 268] width 28 height 7
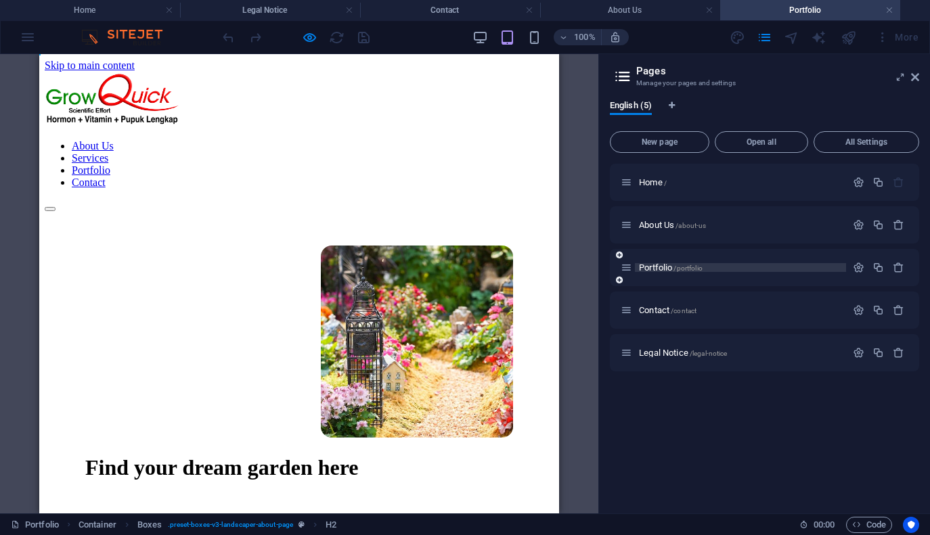
scroll to position [411, 0]
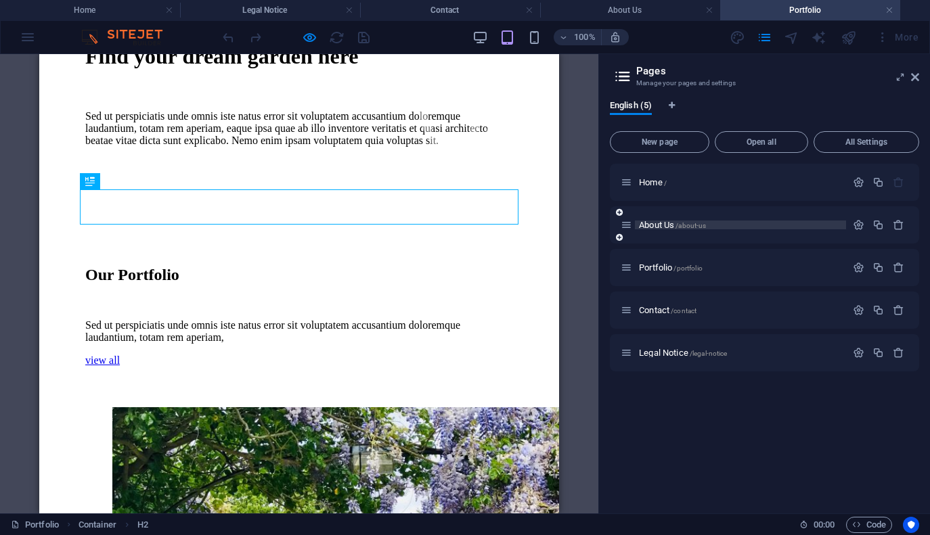
click at [711, 226] on p "About Us /about-us" at bounding box center [740, 225] width 203 height 9
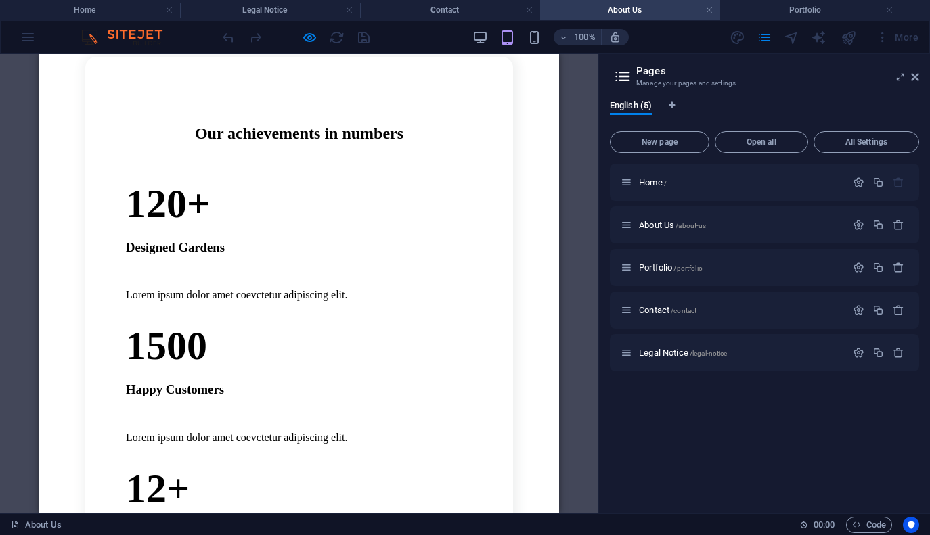
scroll to position [611, 0]
click at [219, 241] on div "Designed Gardens" at bounding box center [299, 248] width 346 height 15
click at [701, 226] on span "/about-us" at bounding box center [690, 225] width 30 height 7
click at [855, 224] on icon "button" at bounding box center [859, 225] width 12 height 12
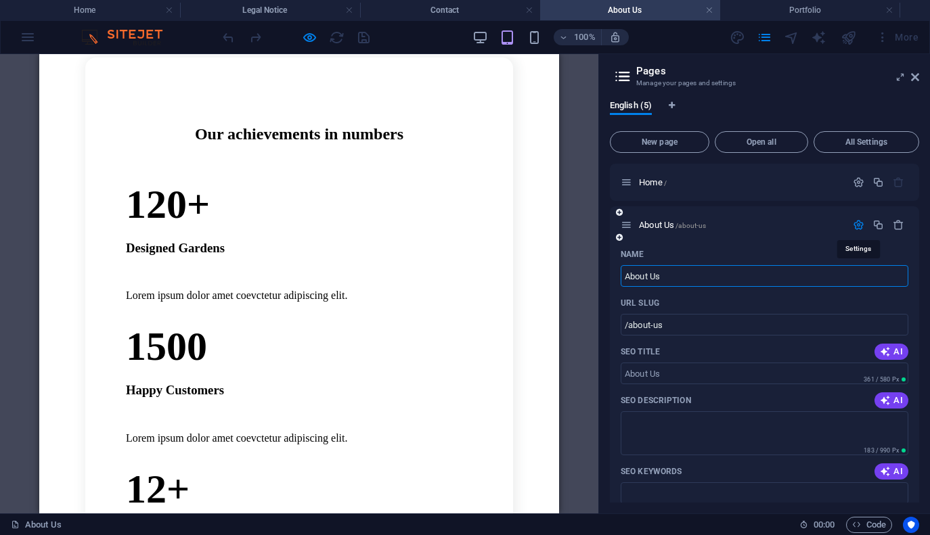
click at [855, 224] on icon "button" at bounding box center [859, 225] width 12 height 12
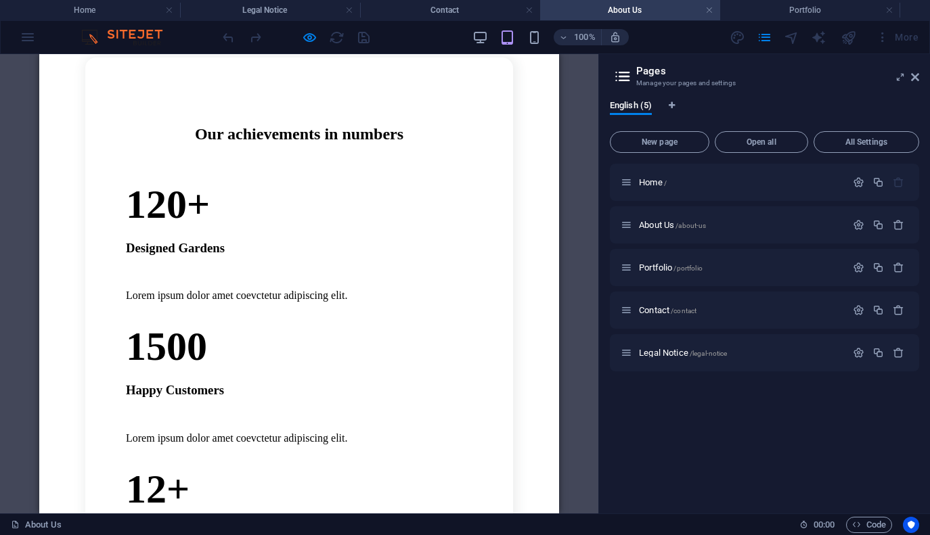
click at [300, 466] on div "12+" at bounding box center [299, 489] width 346 height 47
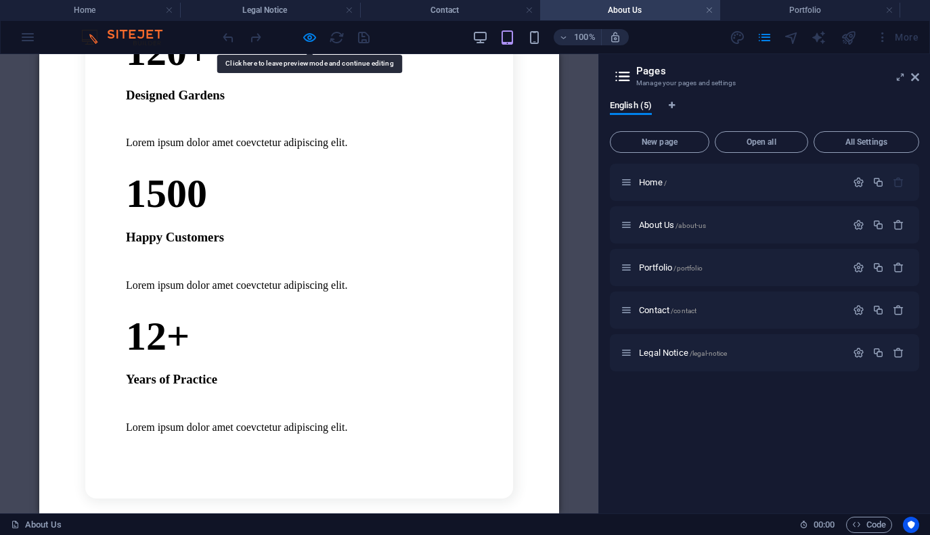
scroll to position [778, 0]
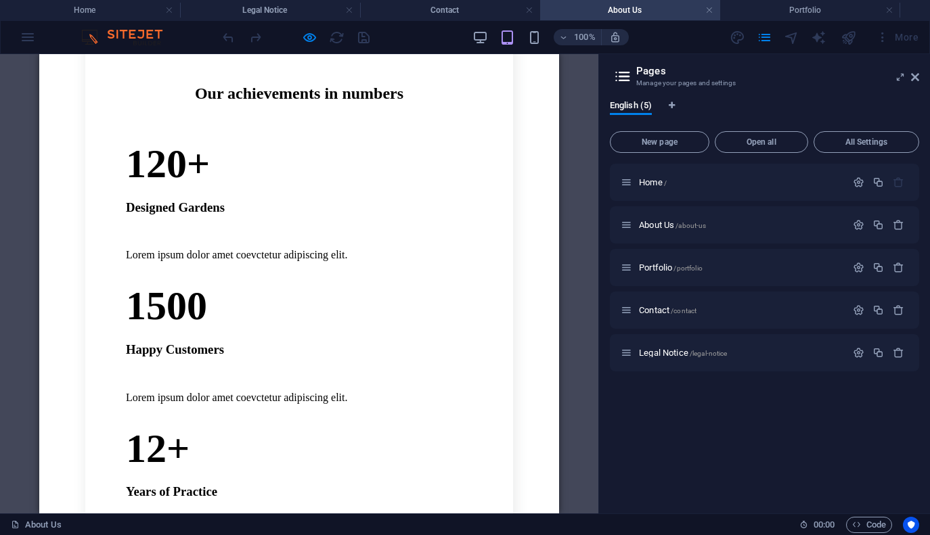
scroll to position [583, 0]
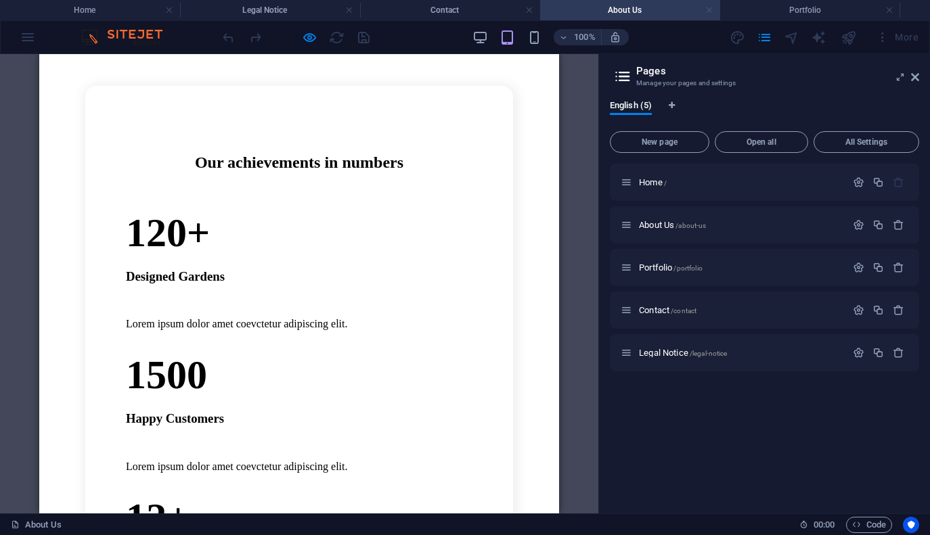
click at [711, 12] on link at bounding box center [709, 10] width 8 height 13
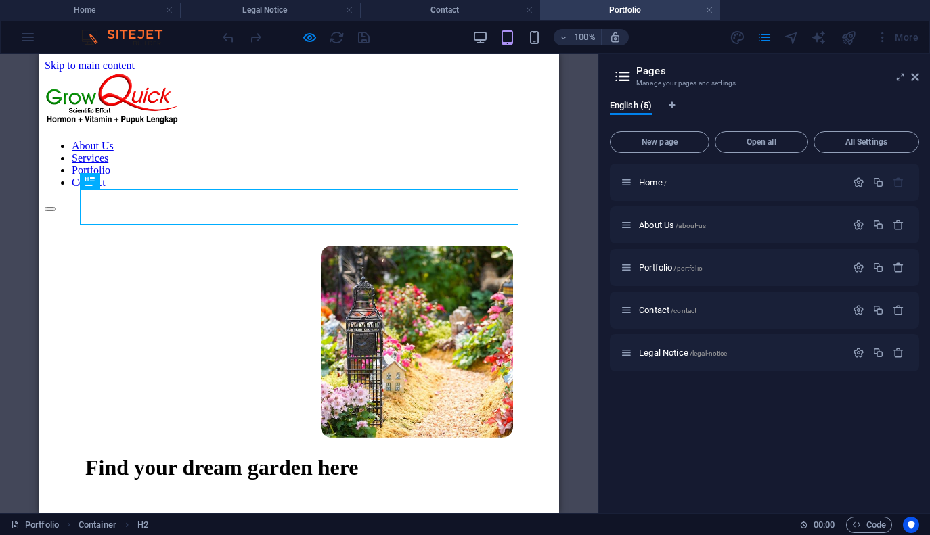
scroll to position [411, 0]
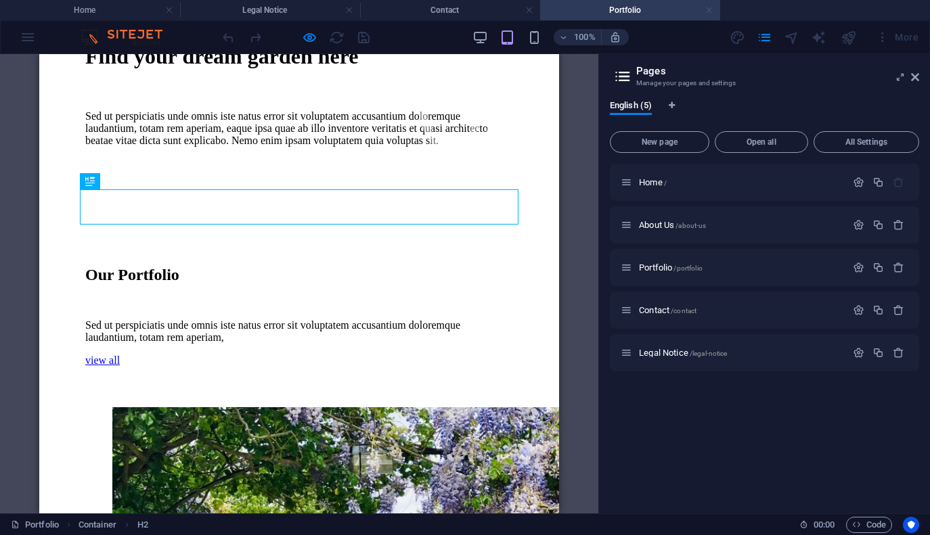
click at [711, 8] on link at bounding box center [709, 10] width 8 height 13
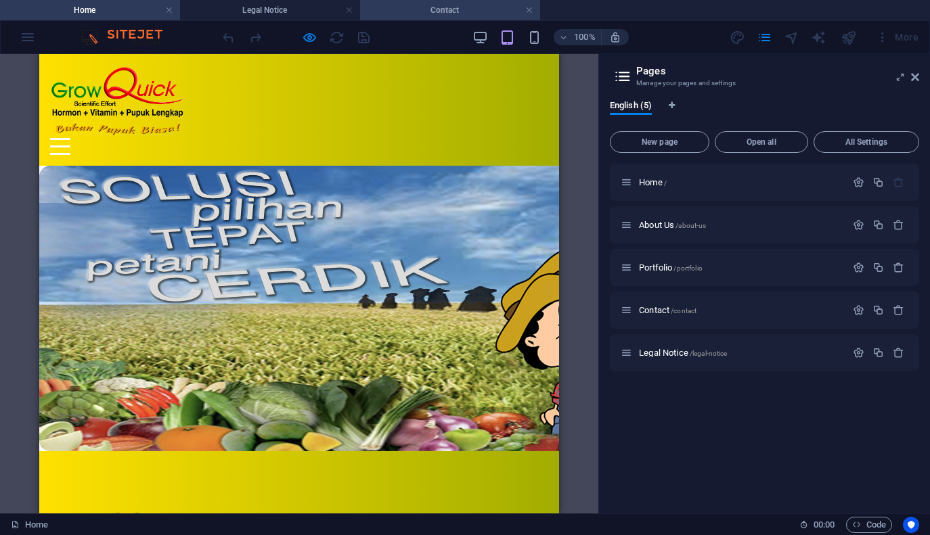
click at [459, 12] on h4 "Contact" at bounding box center [450, 10] width 180 height 15
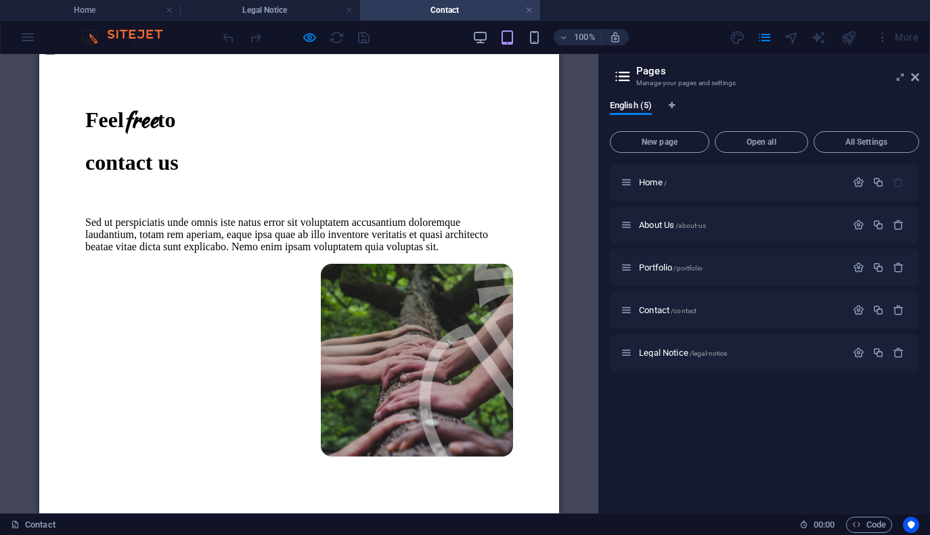
scroll to position [149, 0]
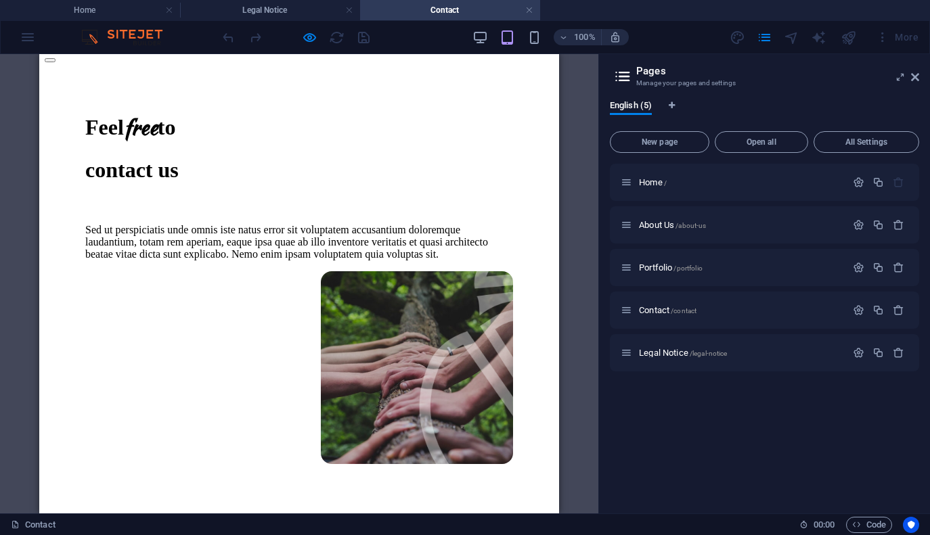
click at [250, 261] on div "Sed ut perspiciatis unde omnis iste natus error sit voluptatem accusantium dolo…" at bounding box center [299, 242] width 428 height 37
click at [246, 261] on div "Sed ut perspiciatis unde omnis iste natus error sit voluptatem accusantium dolo…" at bounding box center [299, 242] width 428 height 37
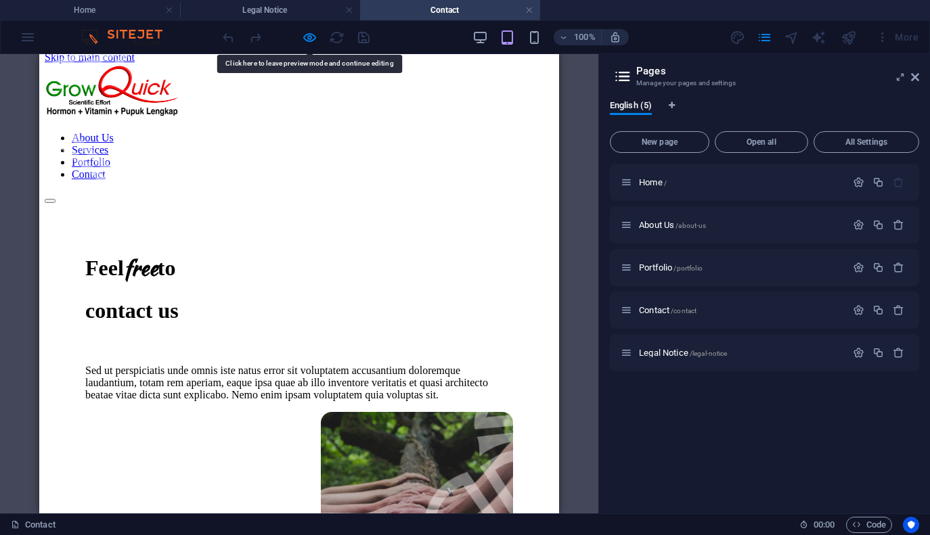
scroll to position [0, 0]
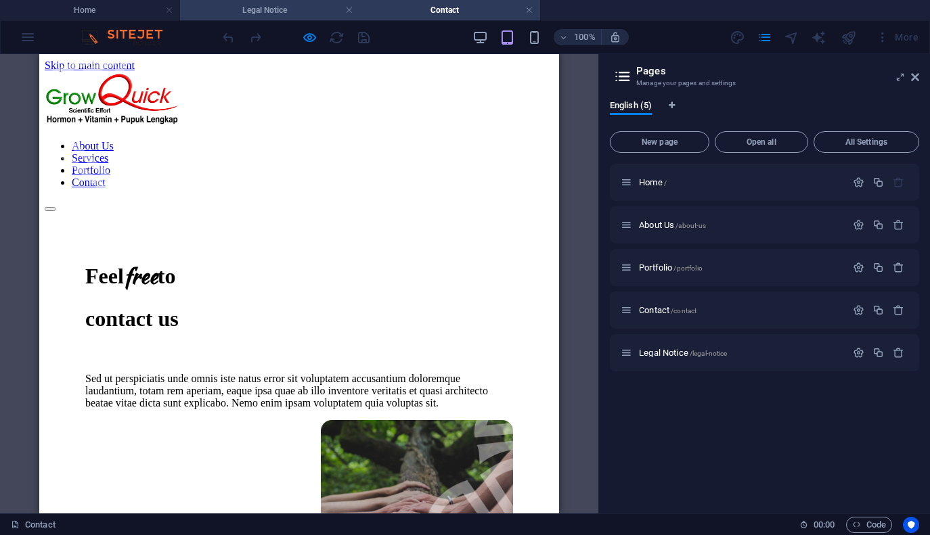
click at [294, 11] on h4 "Legal Notice" at bounding box center [270, 10] width 180 height 15
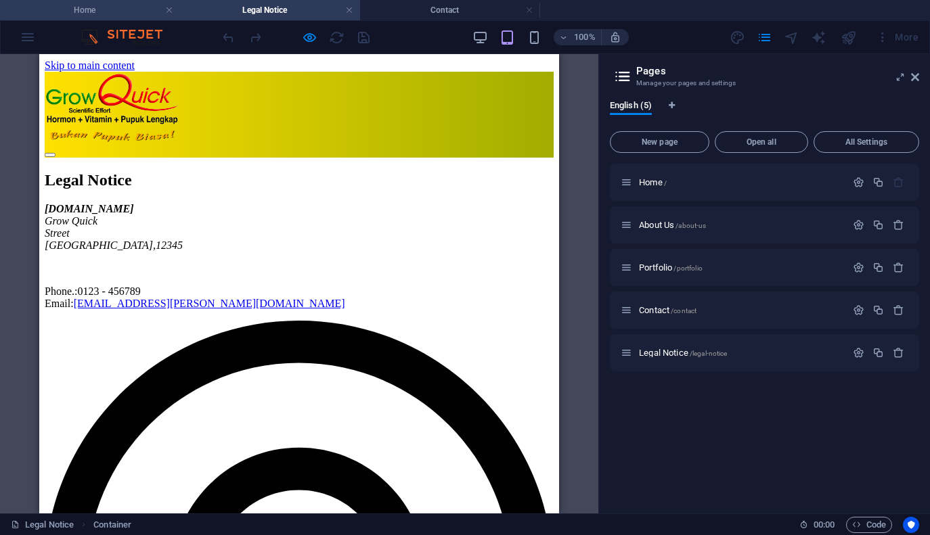
click at [137, 10] on h4 "Home" at bounding box center [90, 10] width 180 height 15
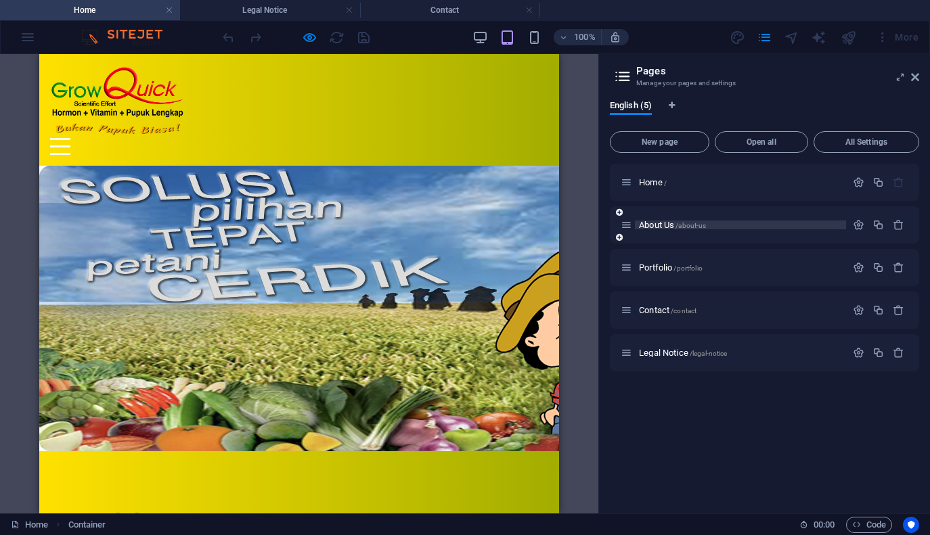
click at [668, 227] on span "About Us /about-us" at bounding box center [672, 225] width 67 height 10
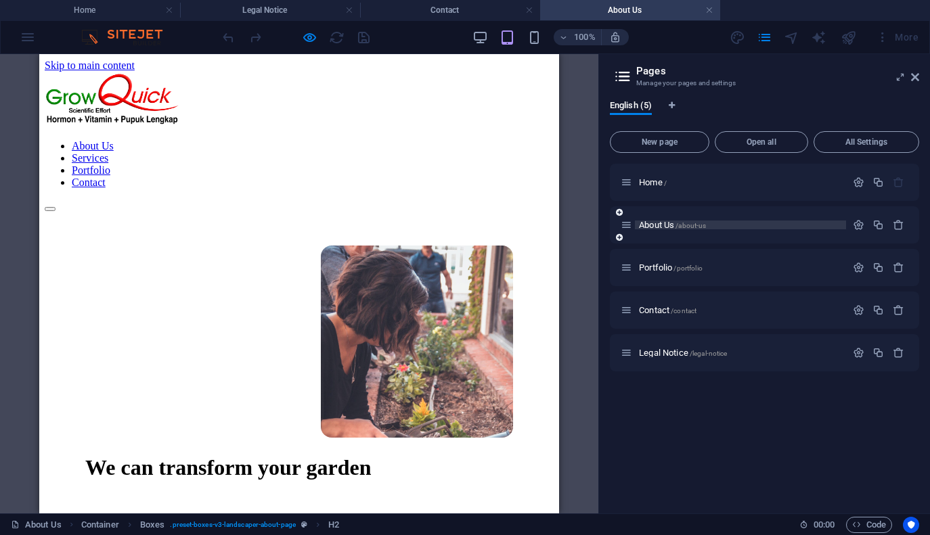
scroll to position [497, 0]
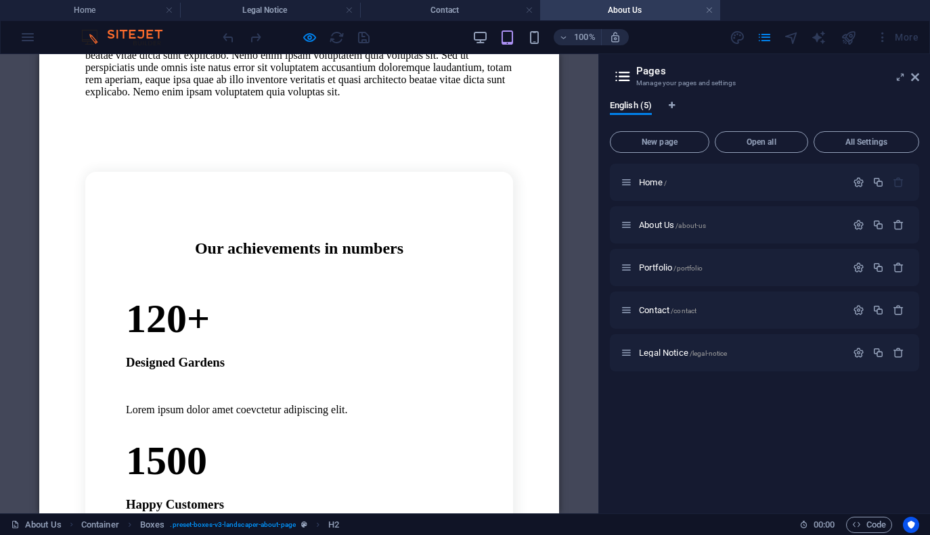
click at [410, 438] on div "1500" at bounding box center [299, 461] width 346 height 47
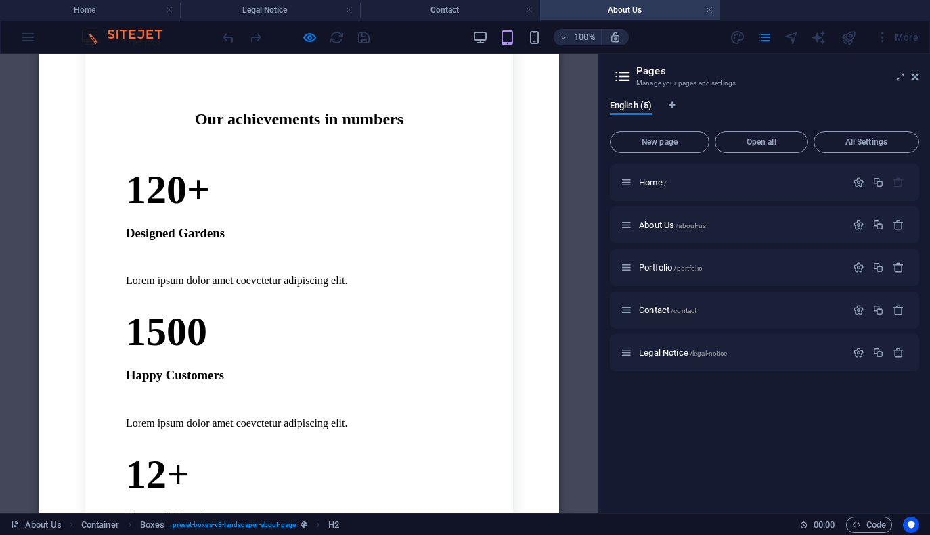
scroll to position [631, 0]
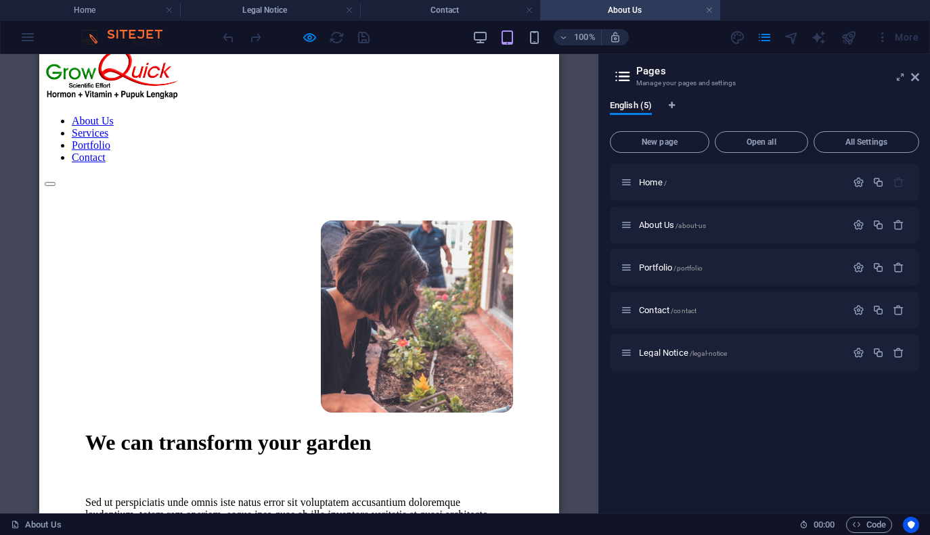
scroll to position [0, 0]
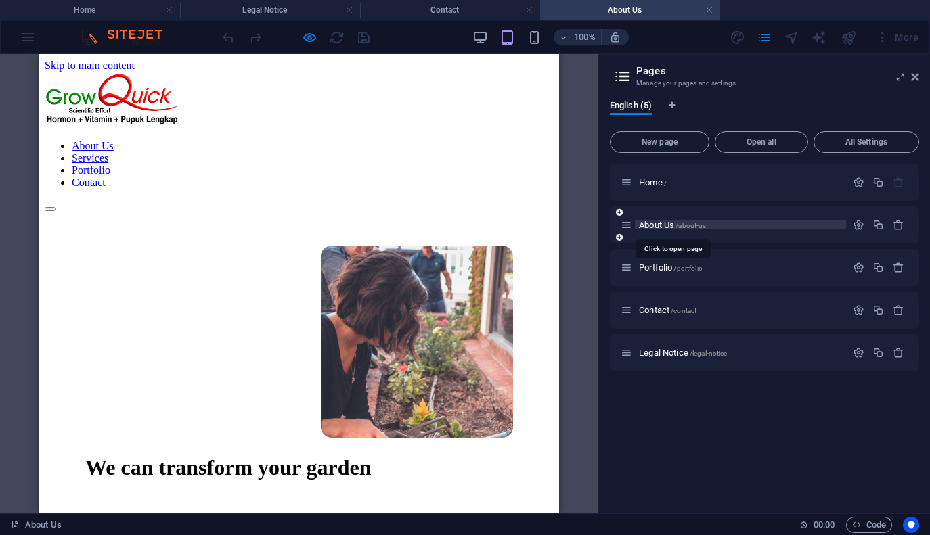
click at [664, 226] on span "About Us /about-us" at bounding box center [672, 225] width 67 height 10
click at [630, 227] on icon at bounding box center [627, 225] width 12 height 12
click at [619, 212] on icon at bounding box center [619, 212] width 7 height 8
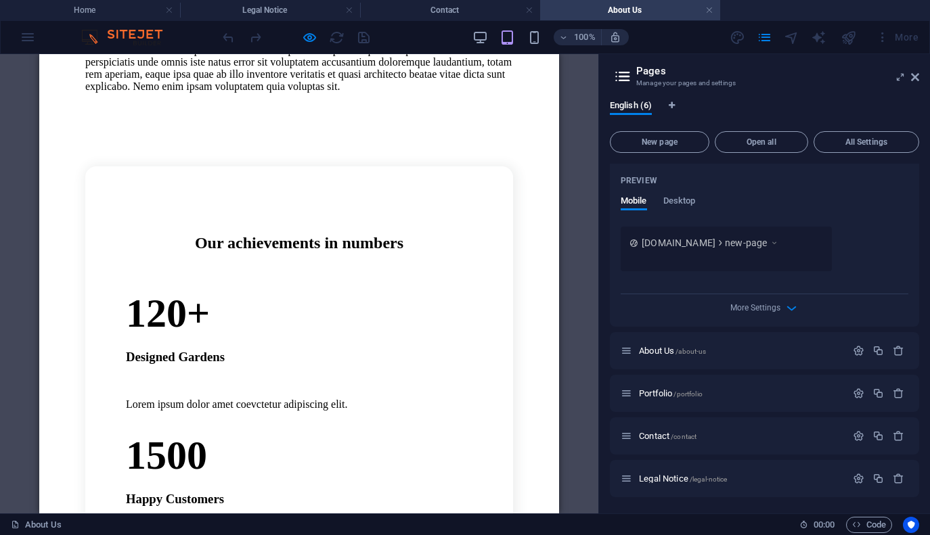
scroll to position [505, 0]
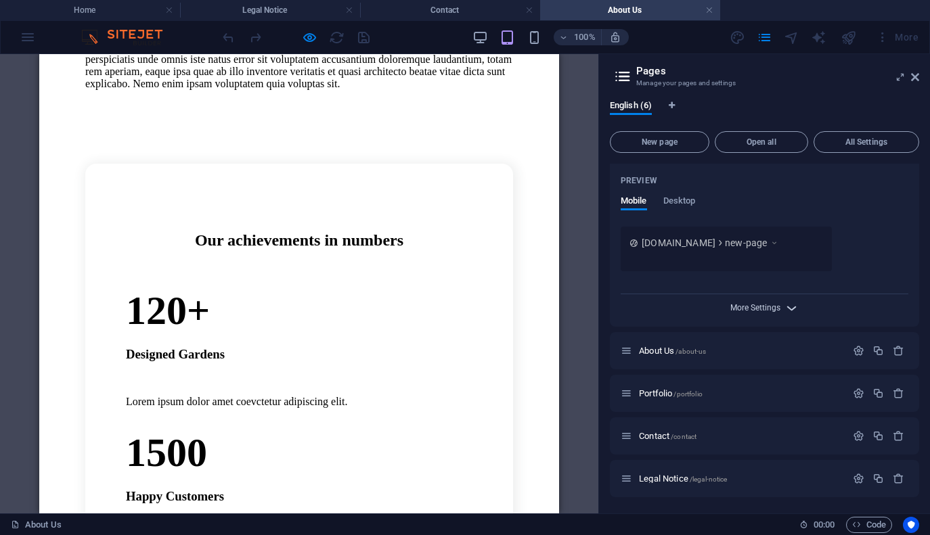
click at [736, 308] on span "More Settings" at bounding box center [755, 307] width 50 height 9
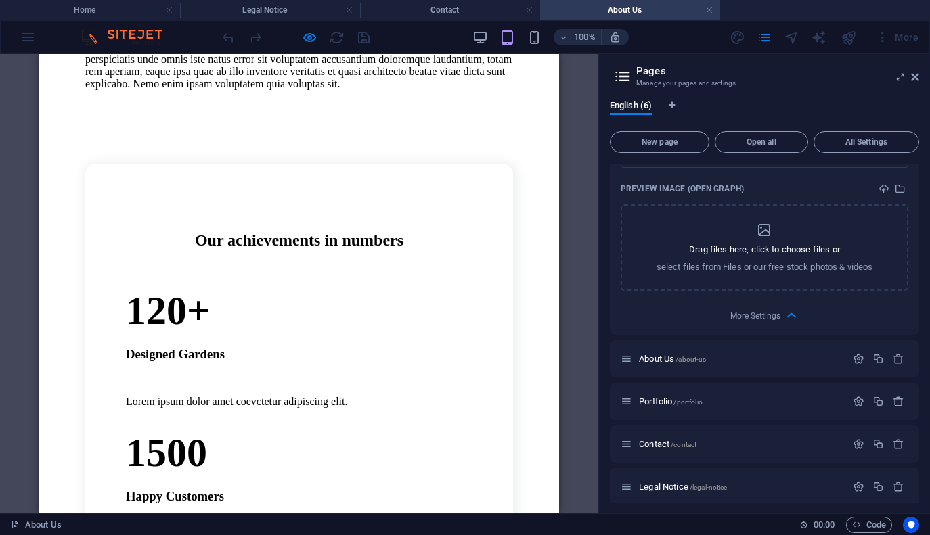
scroll to position [577, 0]
click at [665, 399] on span "Portfolio /portfolio" at bounding box center [671, 400] width 64 height 10
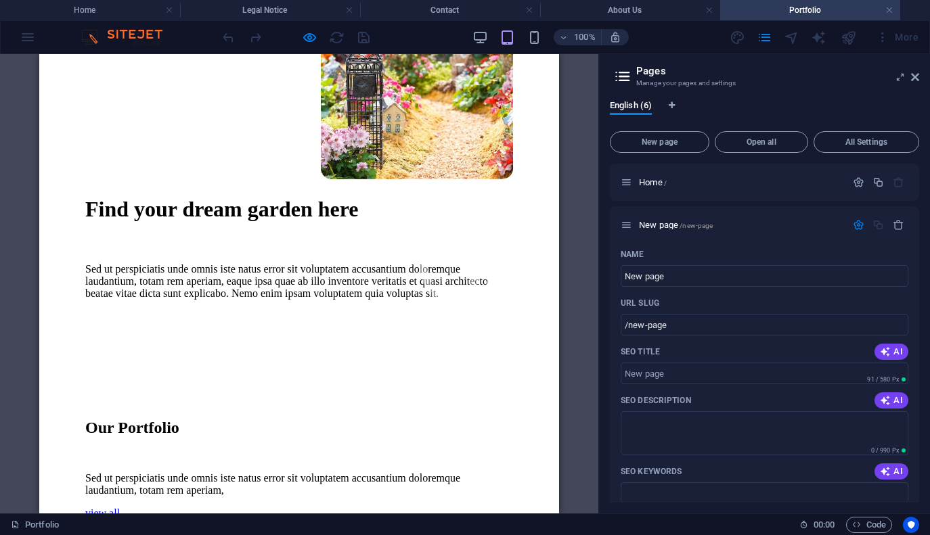
scroll to position [0, 0]
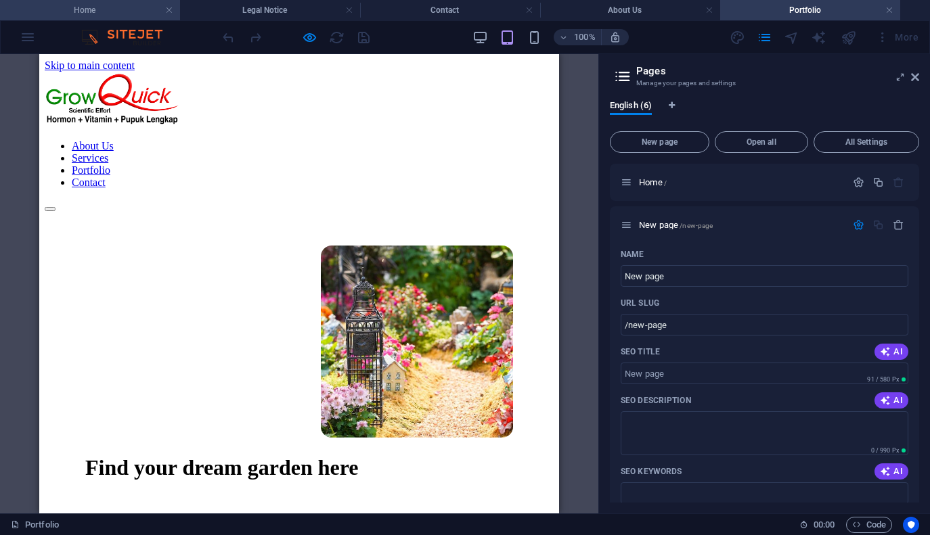
click at [125, 16] on h4 "Home" at bounding box center [90, 10] width 180 height 15
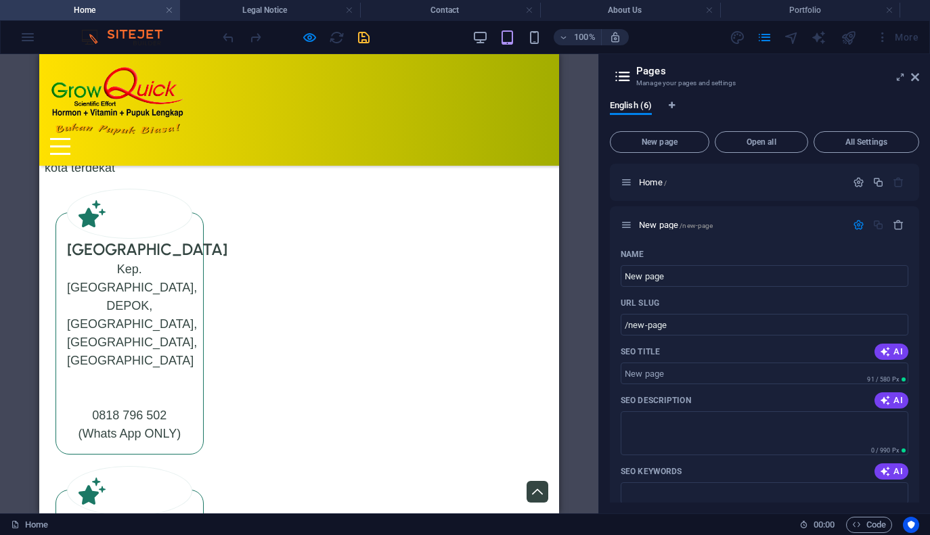
scroll to position [5251, 0]
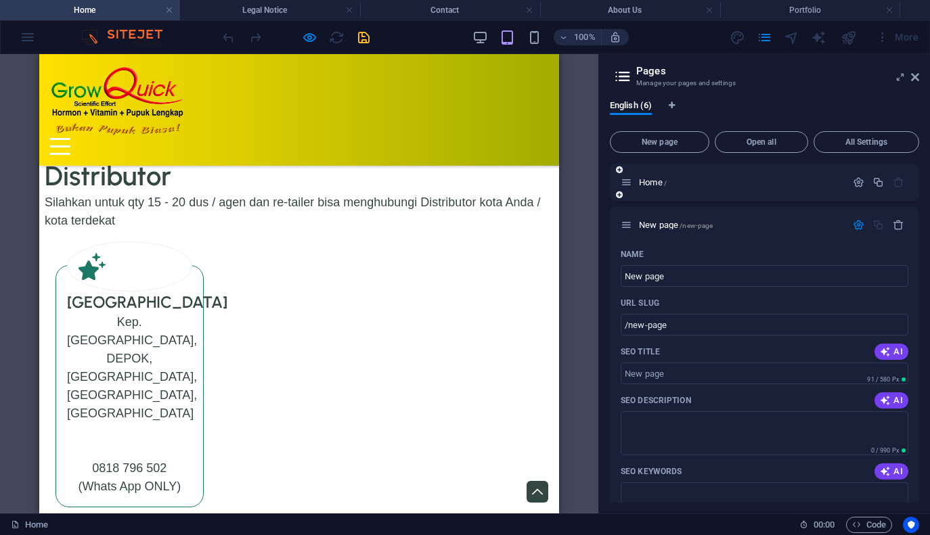
click at [664, 187] on div "Home /" at bounding box center [733, 183] width 225 height 16
click at [646, 187] on div "Home /" at bounding box center [733, 183] width 225 height 16
click at [619, 196] on icon at bounding box center [619, 195] width 7 height 8
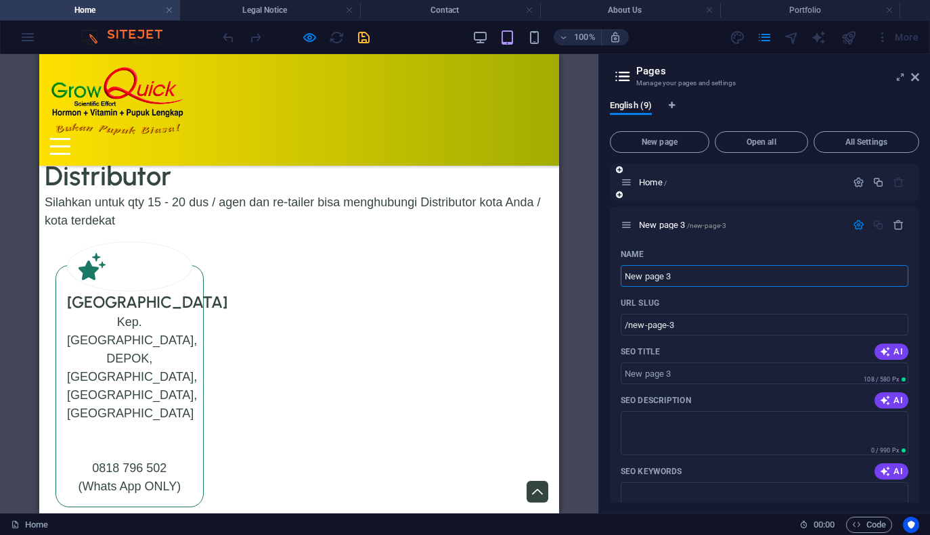
click at [619, 196] on icon at bounding box center [619, 195] width 7 height 8
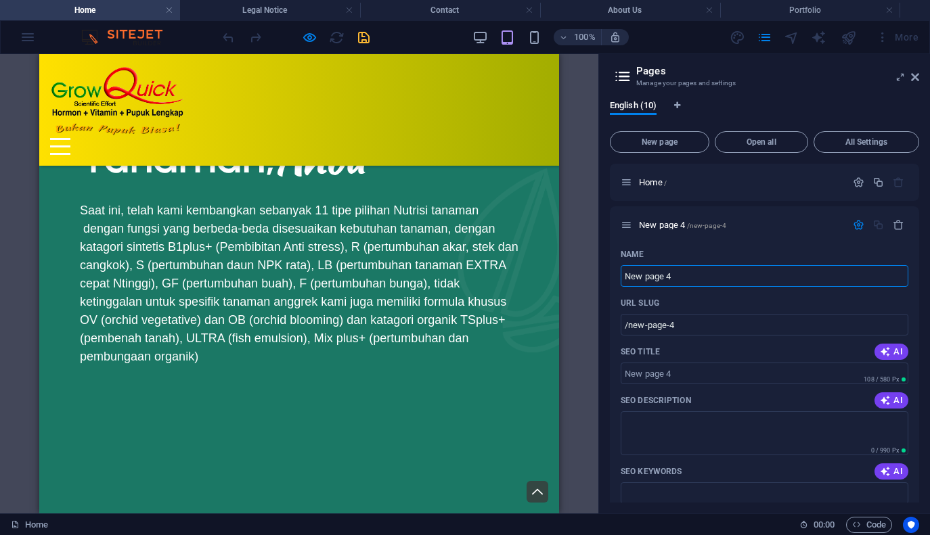
scroll to position [0, 0]
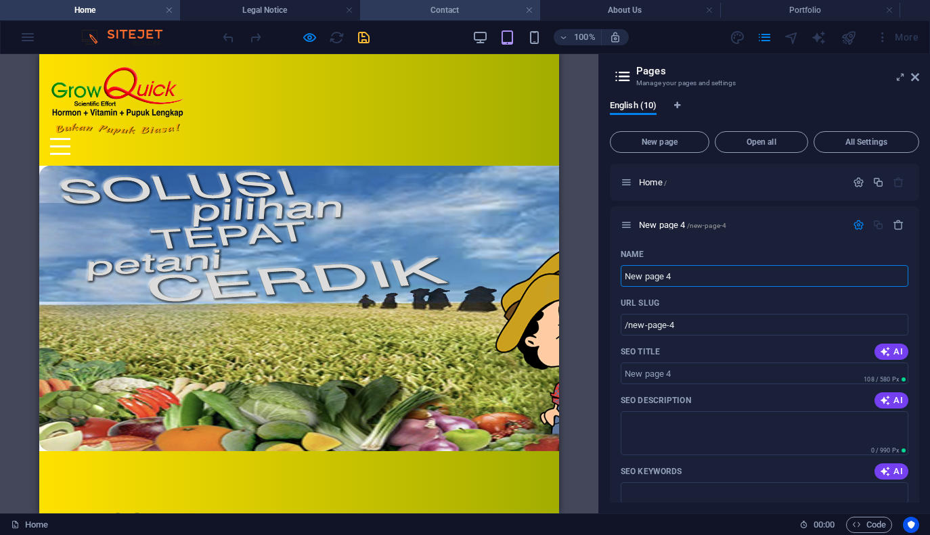
click at [441, 9] on h4 "Contact" at bounding box center [450, 10] width 180 height 15
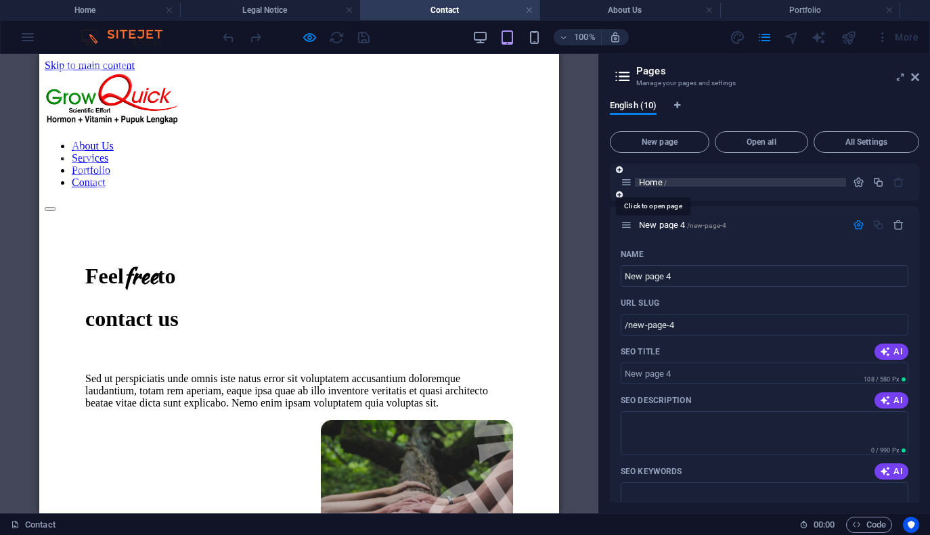
click at [652, 181] on span "Home /" at bounding box center [653, 182] width 28 height 10
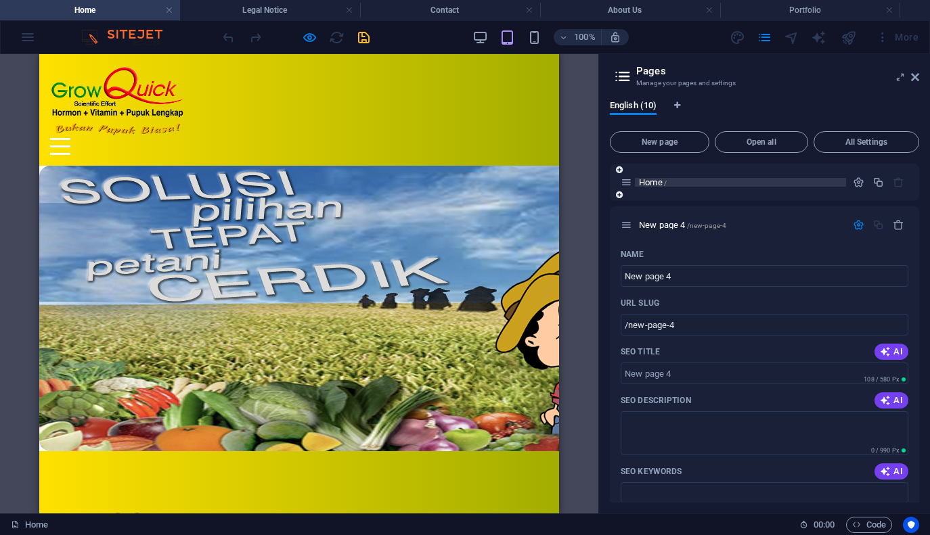
click at [651, 185] on span "Home /" at bounding box center [653, 182] width 28 height 10
click at [628, 184] on icon at bounding box center [627, 183] width 12 height 12
click at [652, 189] on div "Home /" at bounding box center [733, 183] width 225 height 16
click at [660, 179] on span "Home /" at bounding box center [653, 182] width 28 height 10
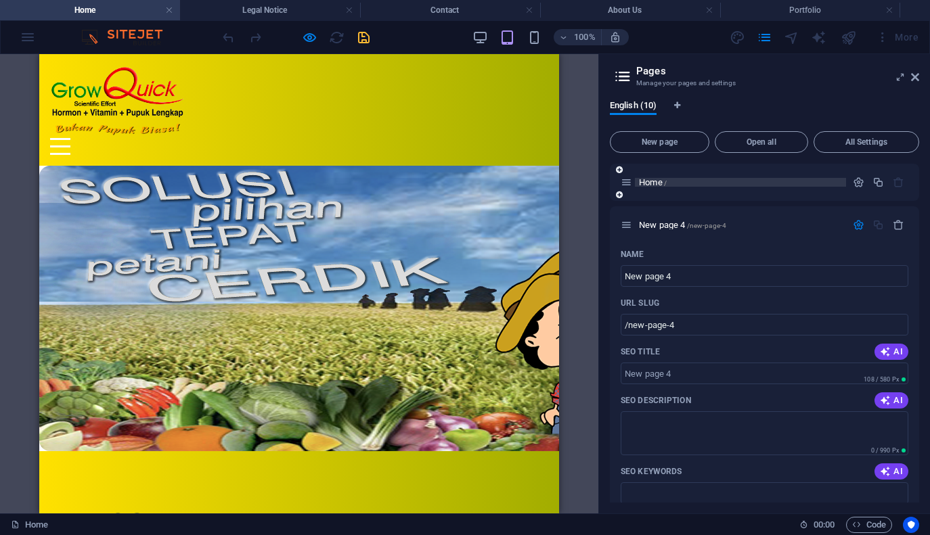
click at [660, 179] on span "Home /" at bounding box center [653, 182] width 28 height 10
click at [862, 181] on icon "button" at bounding box center [859, 183] width 12 height 12
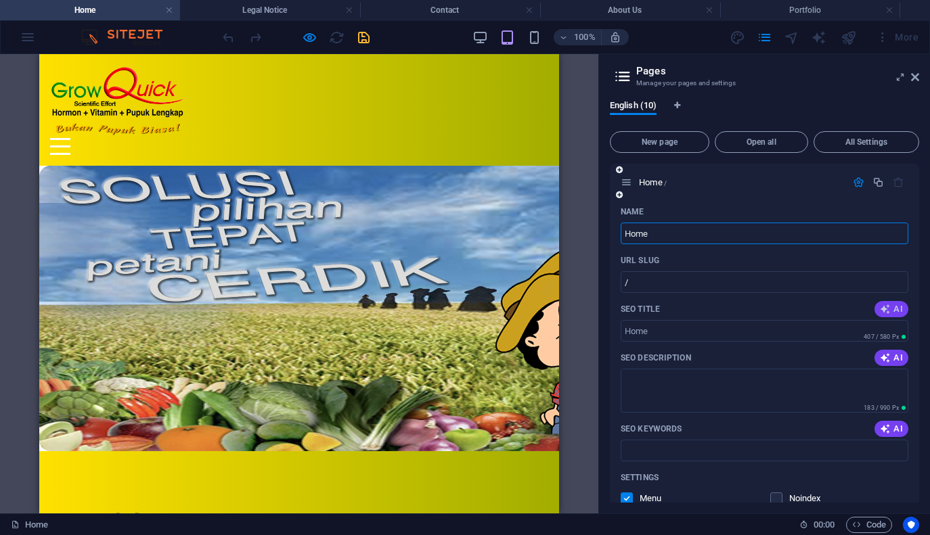
click at [892, 312] on span "AI" at bounding box center [891, 309] width 23 height 11
type input "Grow Quick: Boost Your Plants!"
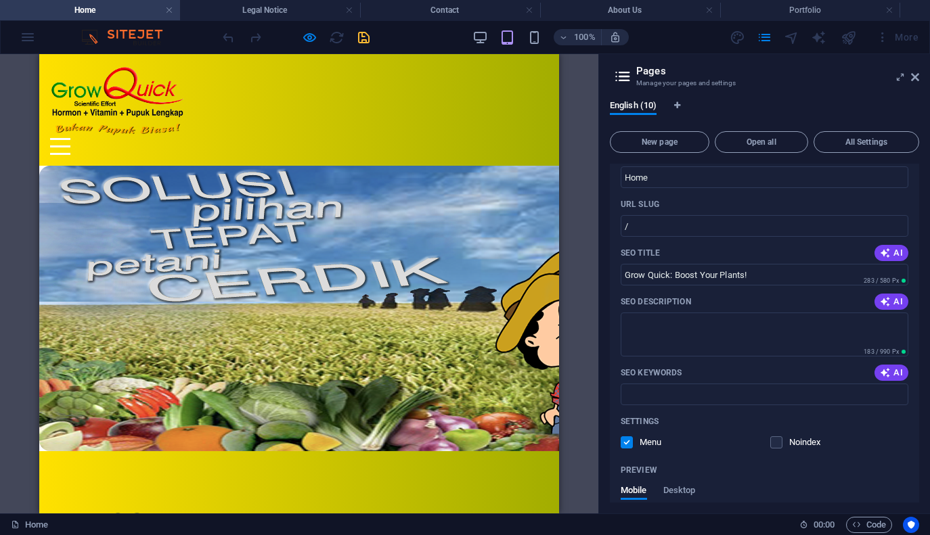
scroll to position [68, 0]
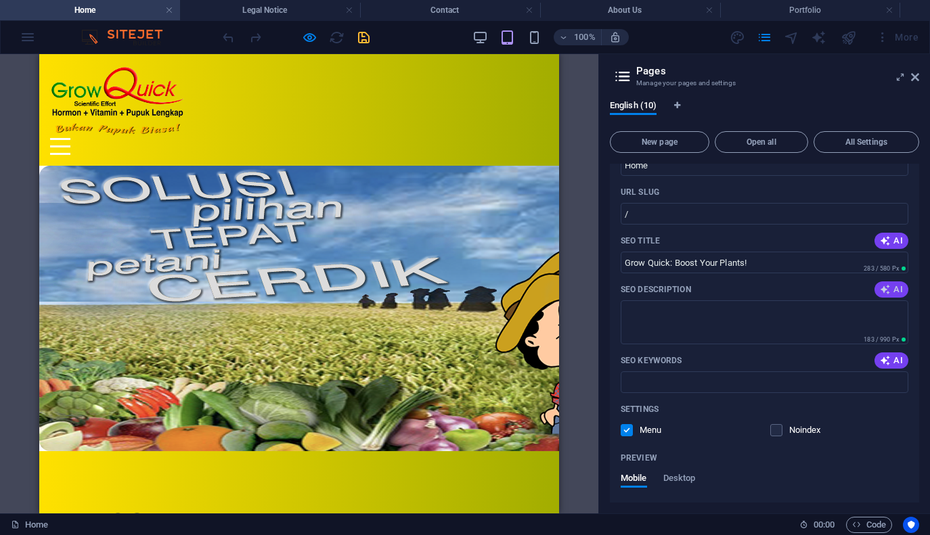
click at [885, 292] on icon "button" at bounding box center [885, 289] width 11 height 11
type textarea "Boost your crop quality with Grow Quick! Explore our premium plant nutrition so…"
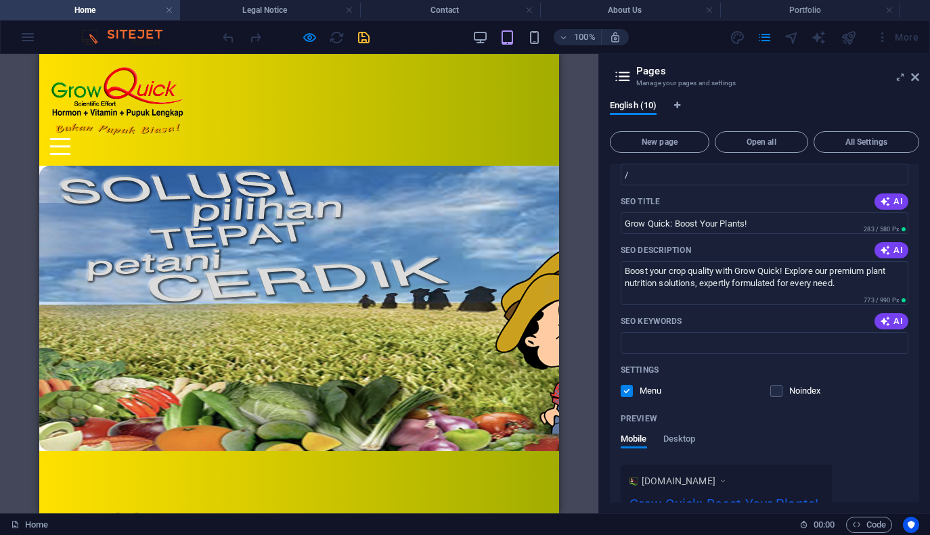
scroll to position [125, 0]
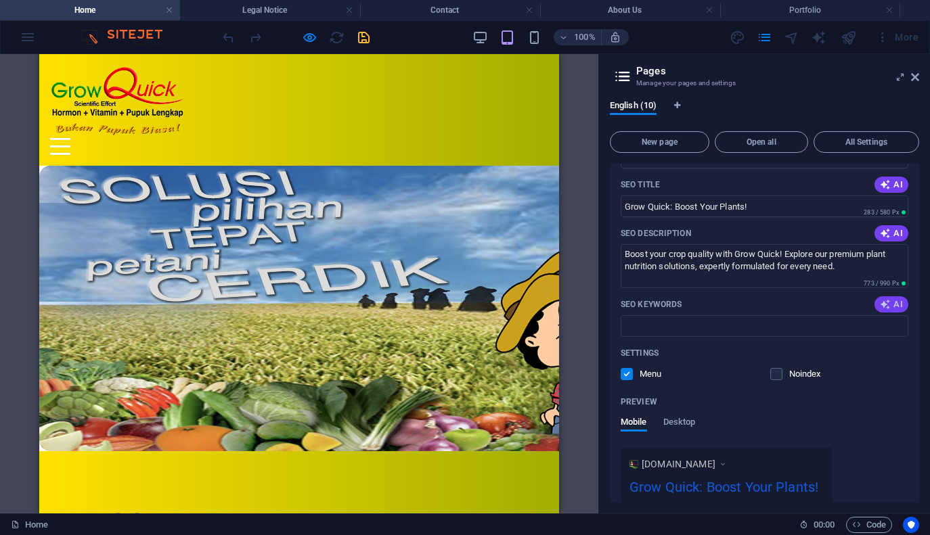
click at [894, 307] on span "AI" at bounding box center [891, 304] width 23 height 11
type input "Grow Quick, plant nutrition, agricultural biotechnology, organic fertilizers, p…"
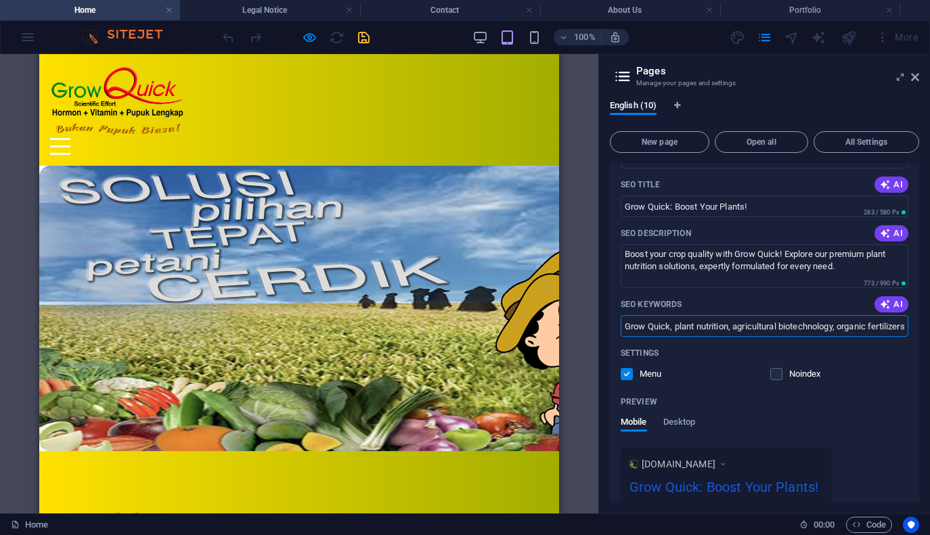
click at [798, 328] on input "Grow Quick, plant nutrition, agricultural biotechnology, organic fertilizers, p…" at bounding box center [765, 326] width 288 height 22
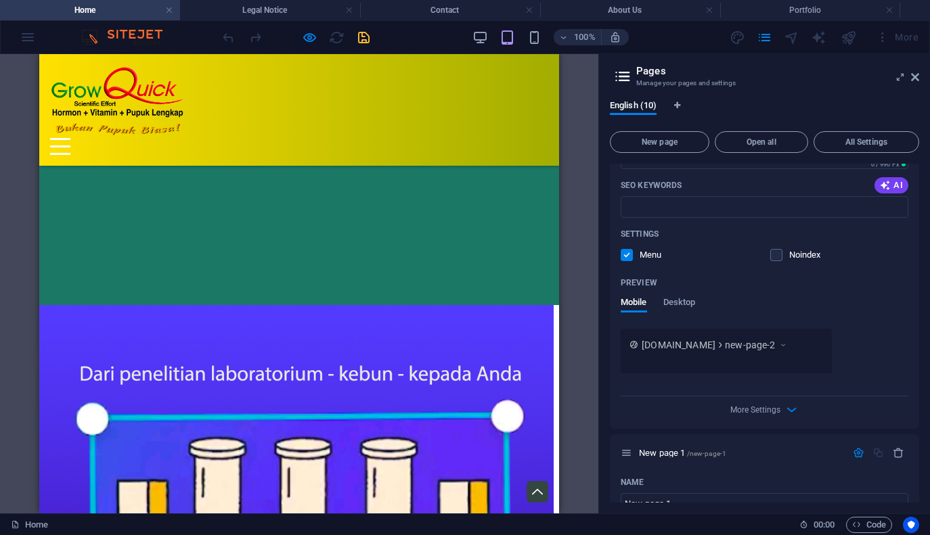
scroll to position [0, 0]
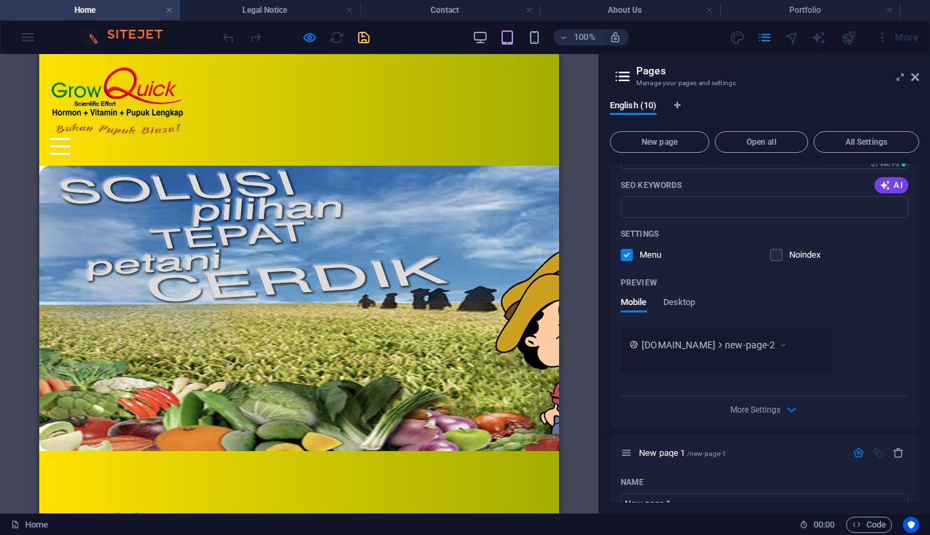
click at [363, 39] on div at bounding box center [296, 37] width 152 height 22
click at [367, 41] on div at bounding box center [296, 37] width 152 height 22
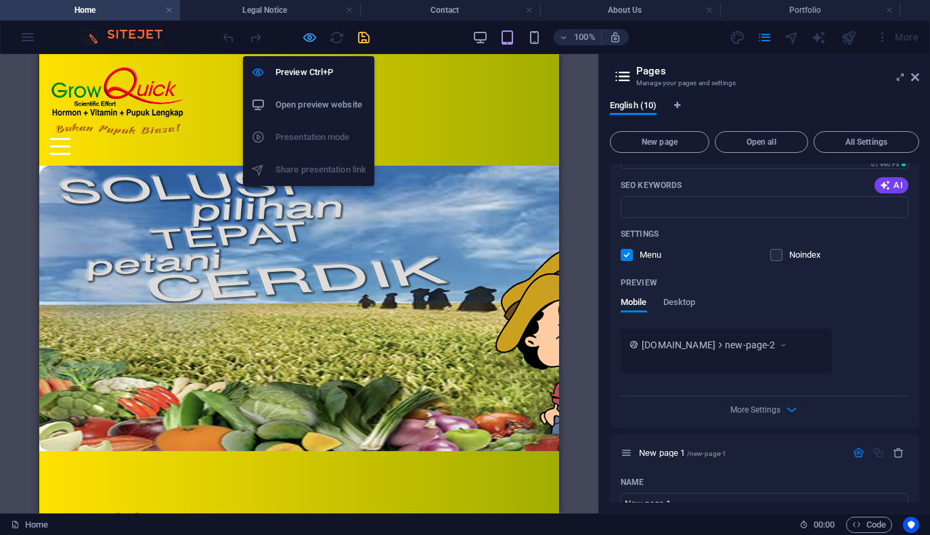
click at [309, 41] on icon "button" at bounding box center [310, 38] width 16 height 16
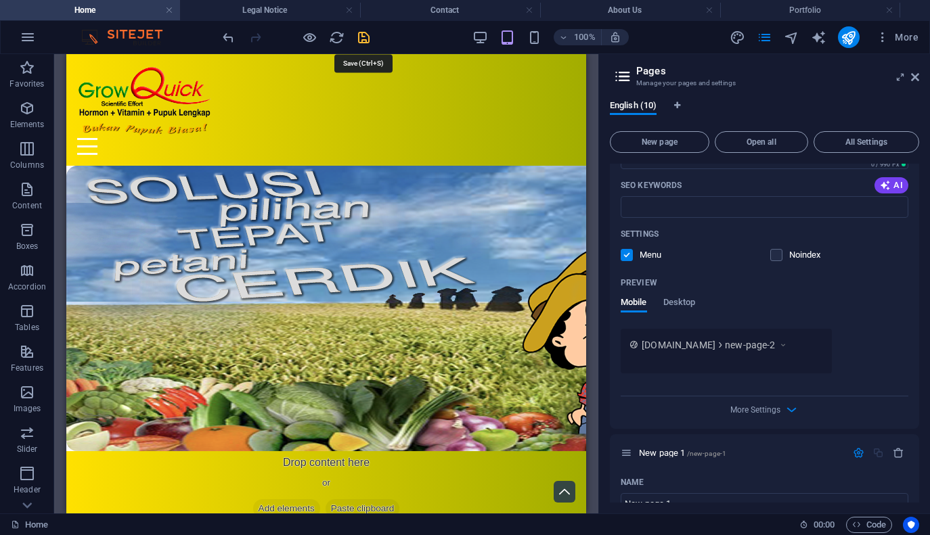
click at [363, 40] on icon "save" at bounding box center [364, 38] width 16 height 16
checkbox input "false"
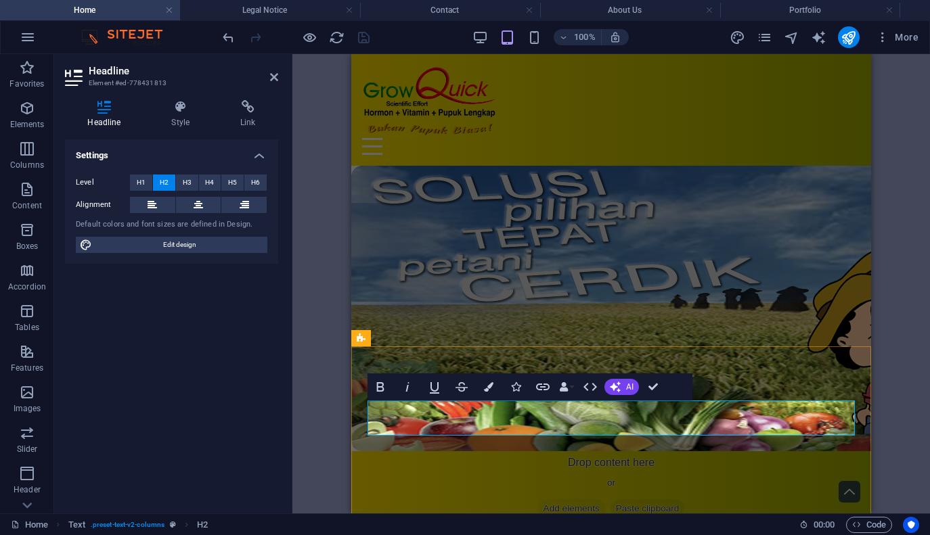
click at [329, 315] on div "H2 Text Image Placeholder Gallery Spacer Text Unequal Columns Gallery Image Gal…" at bounding box center [610, 283] width 637 height 459
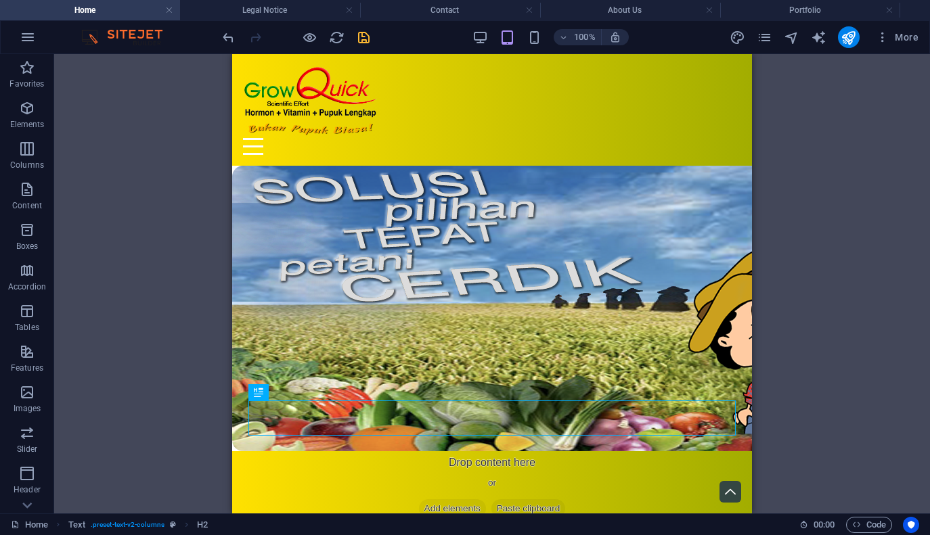
click at [365, 37] on icon "save" at bounding box center [364, 38] width 16 height 16
checkbox input "false"
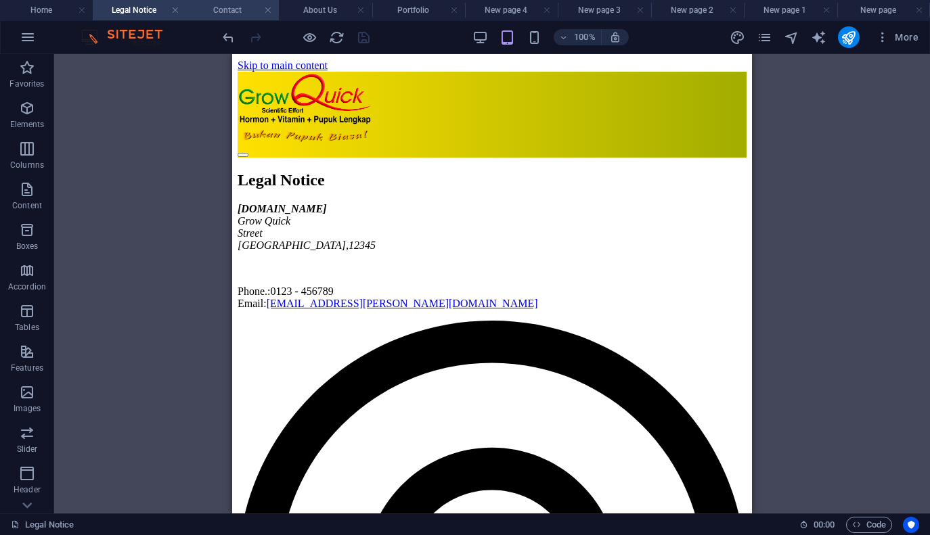
click at [256, 9] on h4 "Contact" at bounding box center [232, 10] width 93 height 15
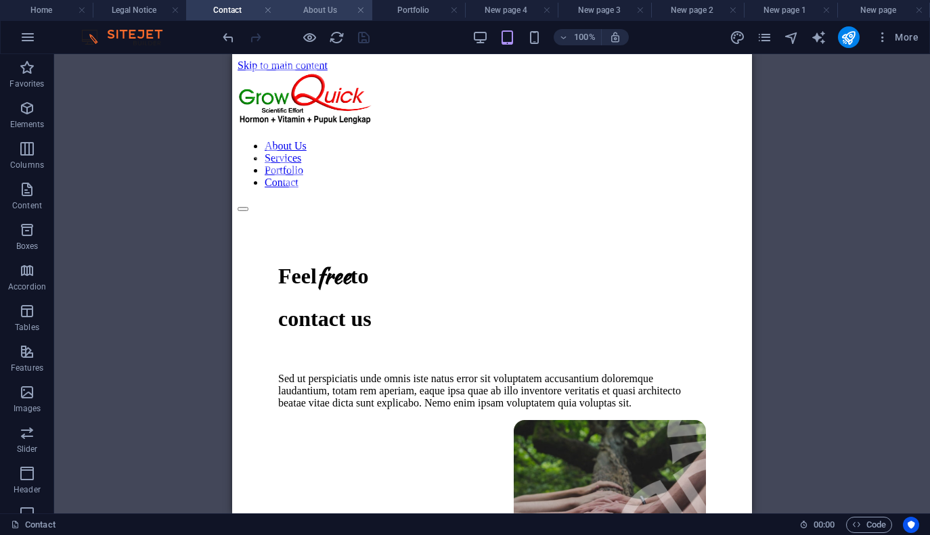
click at [321, 7] on h4 "About Us" at bounding box center [325, 10] width 93 height 15
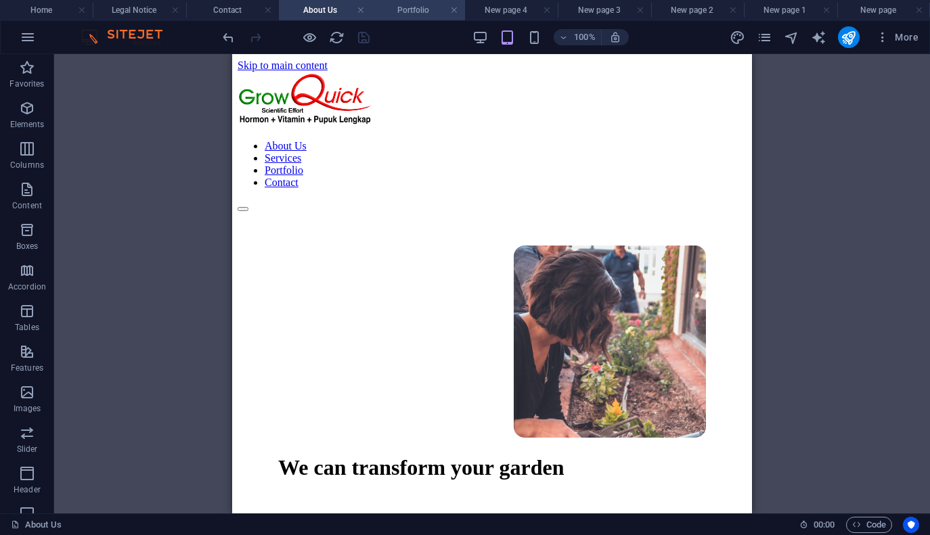
click at [403, 7] on h4 "Portfolio" at bounding box center [418, 10] width 93 height 15
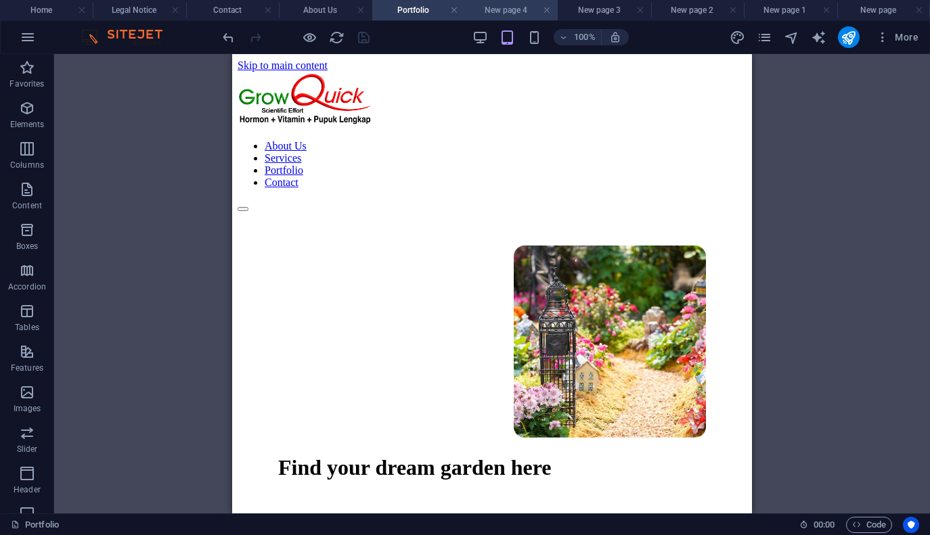
click at [488, 5] on h4 "New page 4" at bounding box center [511, 10] width 93 height 15
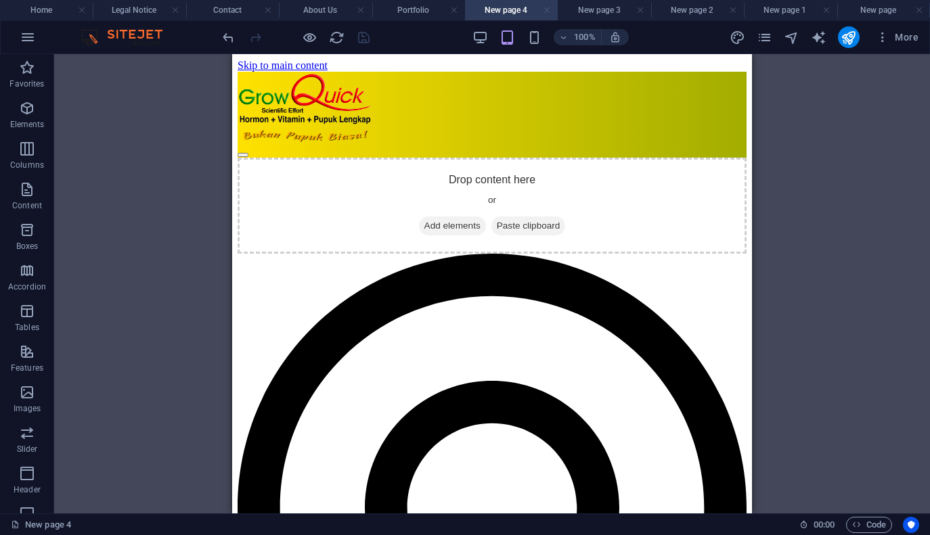
click at [549, 11] on link at bounding box center [547, 10] width 8 height 13
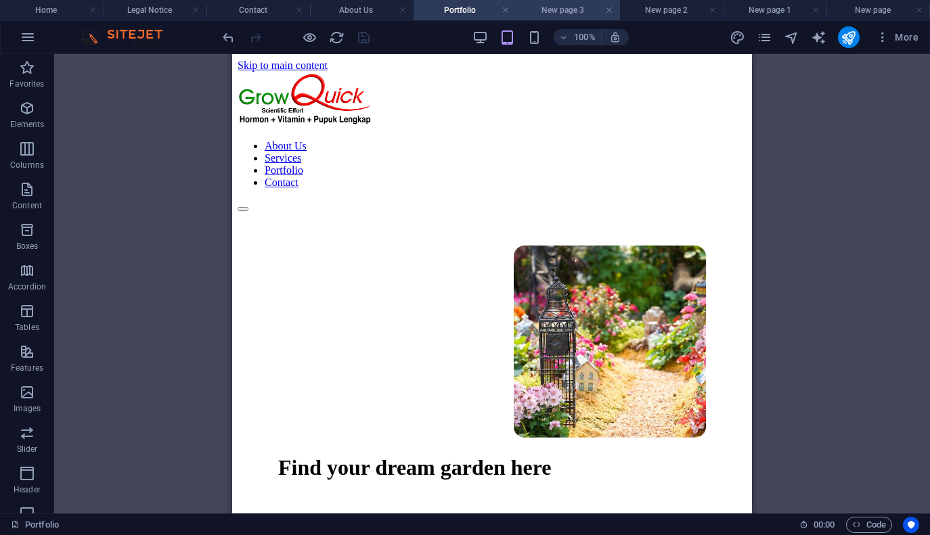
click at [581, 12] on h4 "New page 3" at bounding box center [568, 10] width 104 height 15
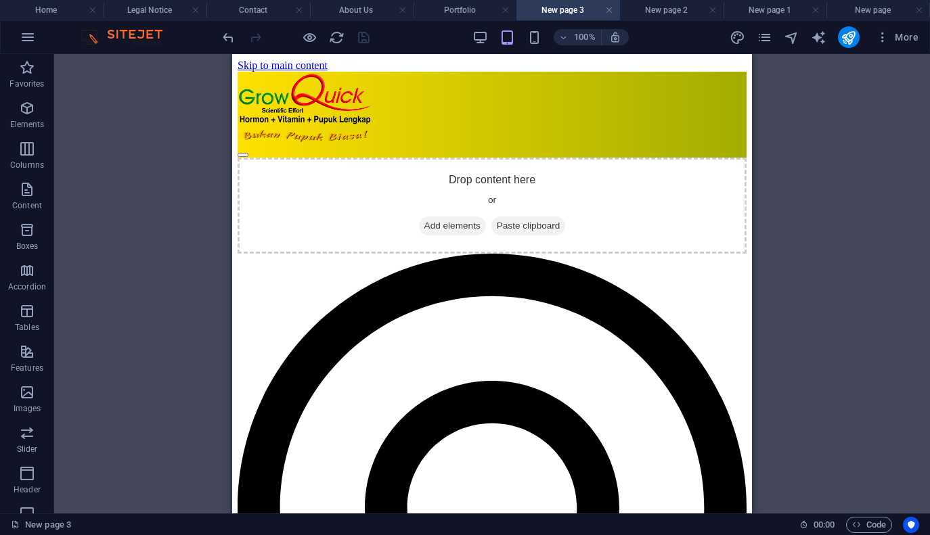
click at [614, 12] on h4 "New page 3" at bounding box center [568, 10] width 104 height 15
click at [609, 12] on link at bounding box center [609, 10] width 8 height 13
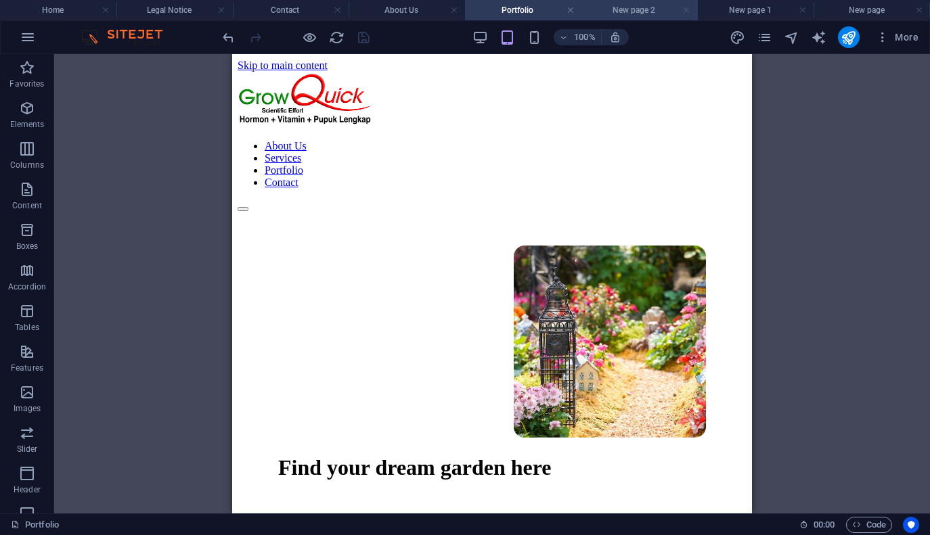
click at [685, 11] on link at bounding box center [686, 10] width 8 height 13
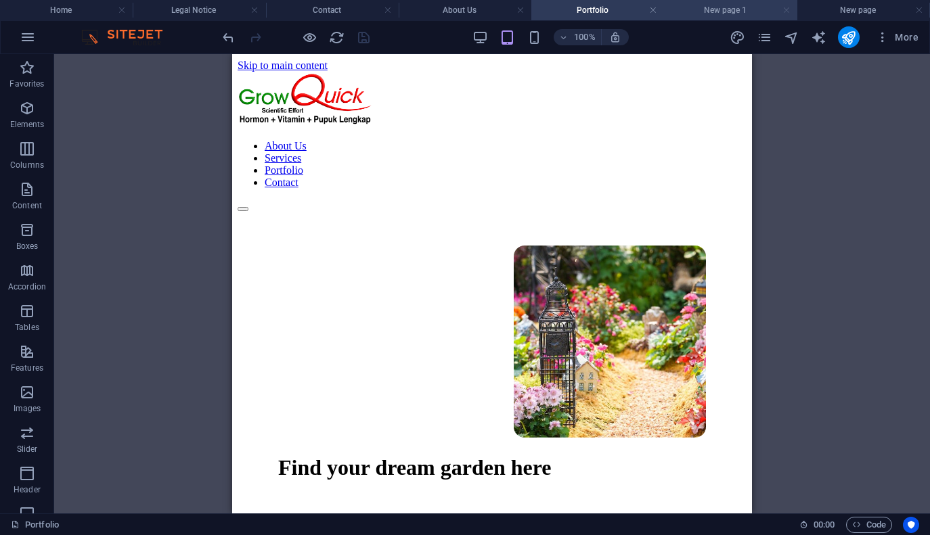
click at [786, 12] on link at bounding box center [786, 10] width 8 height 13
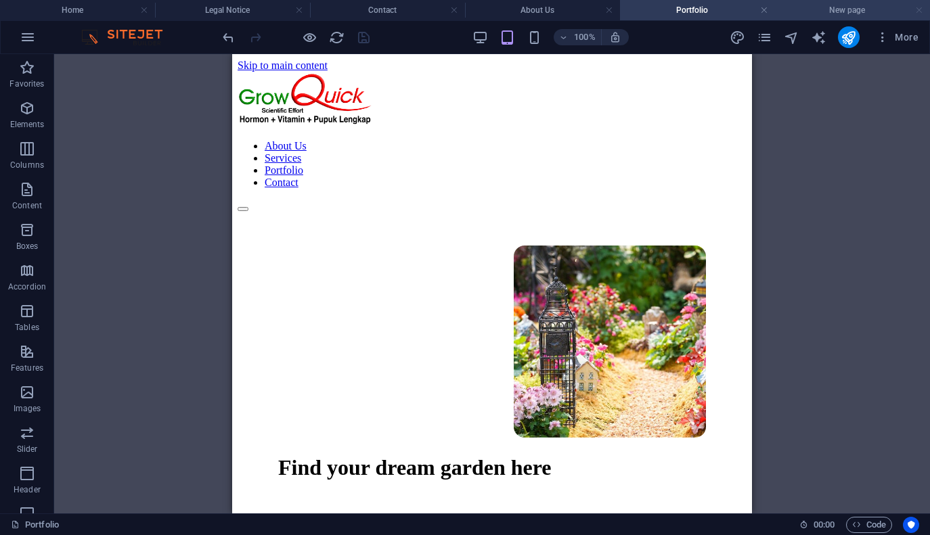
click at [922, 9] on link at bounding box center [919, 10] width 8 height 13
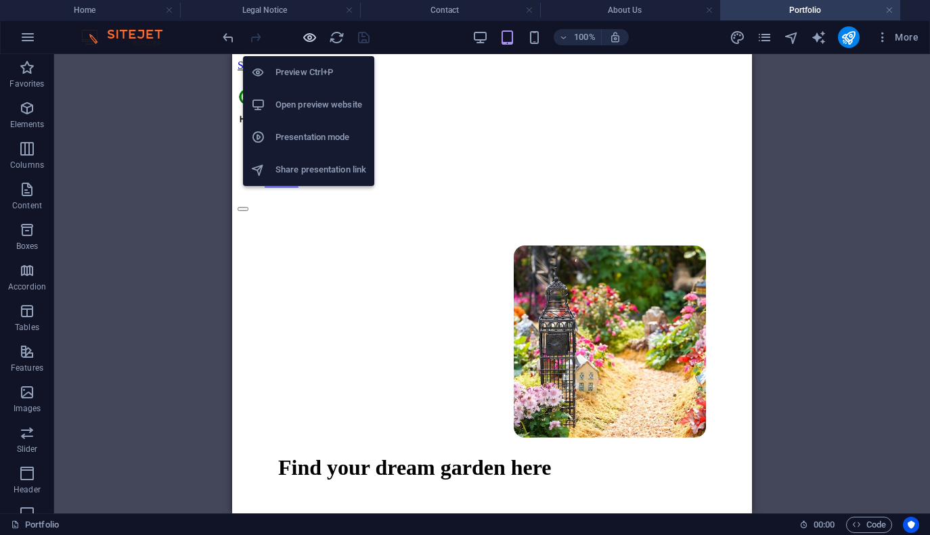
click at [309, 39] on icon "button" at bounding box center [310, 38] width 16 height 16
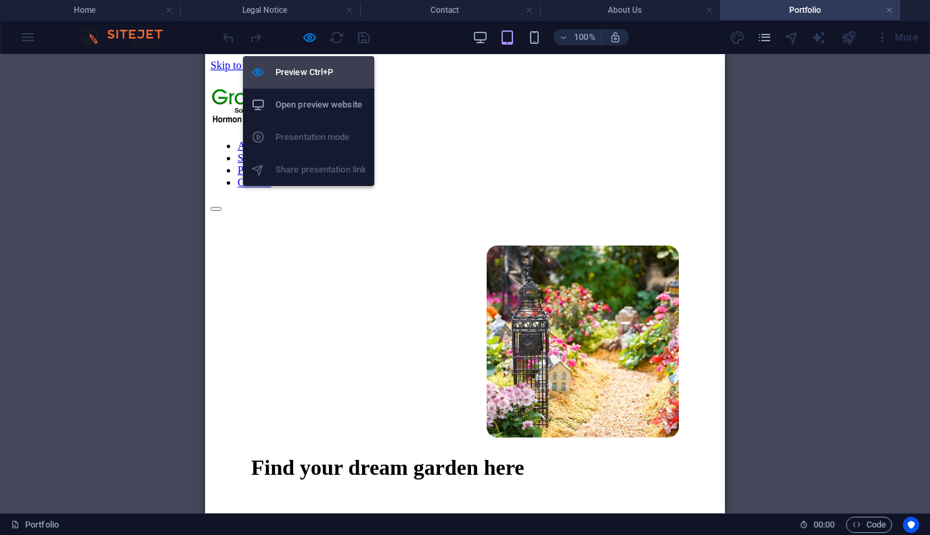
click at [306, 70] on h6 "Preview Ctrl+P" at bounding box center [320, 72] width 91 height 16
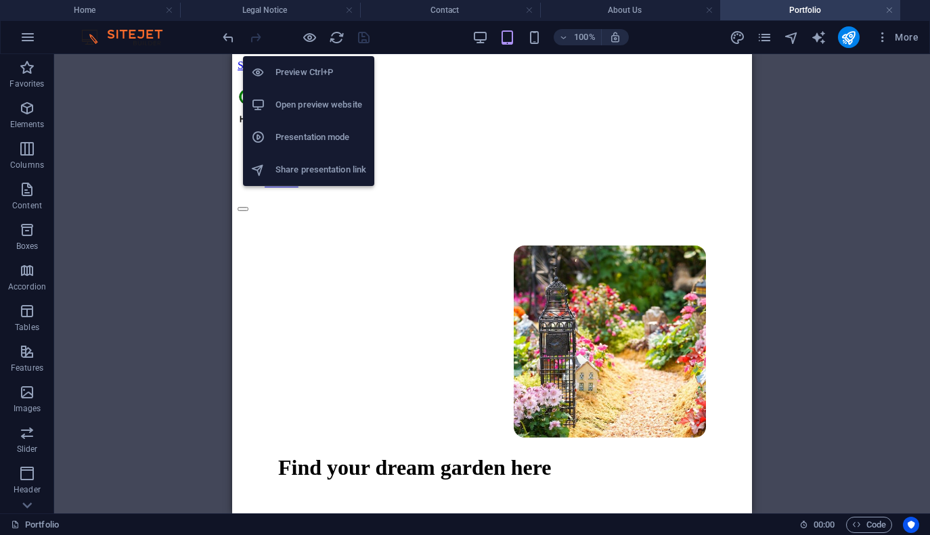
click at [301, 110] on h6 "Open preview website" at bounding box center [320, 105] width 91 height 16
